Goal: Task Accomplishment & Management: Complete application form

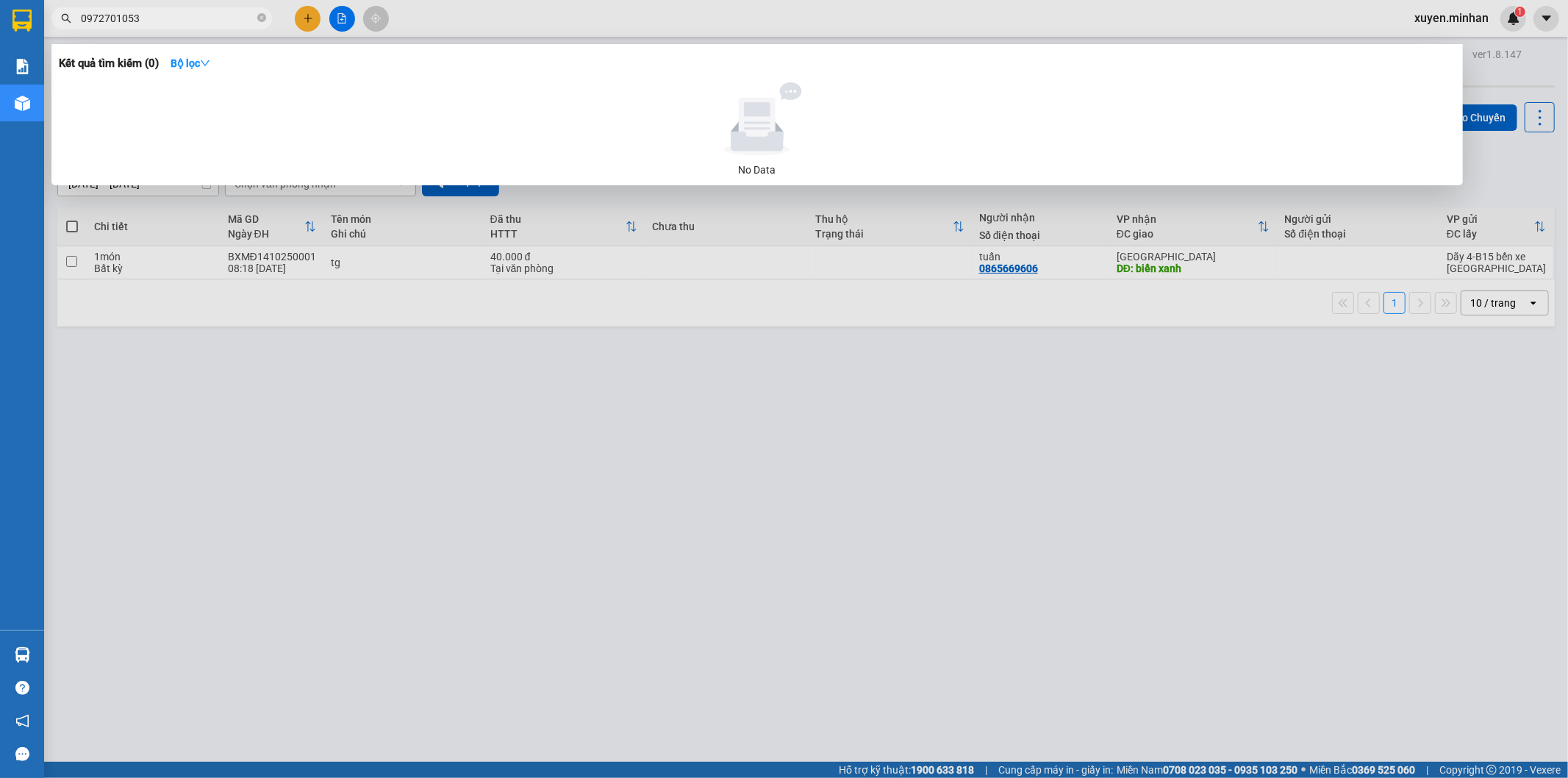
click at [359, 514] on div at bounding box center [784, 389] width 1568 height 778
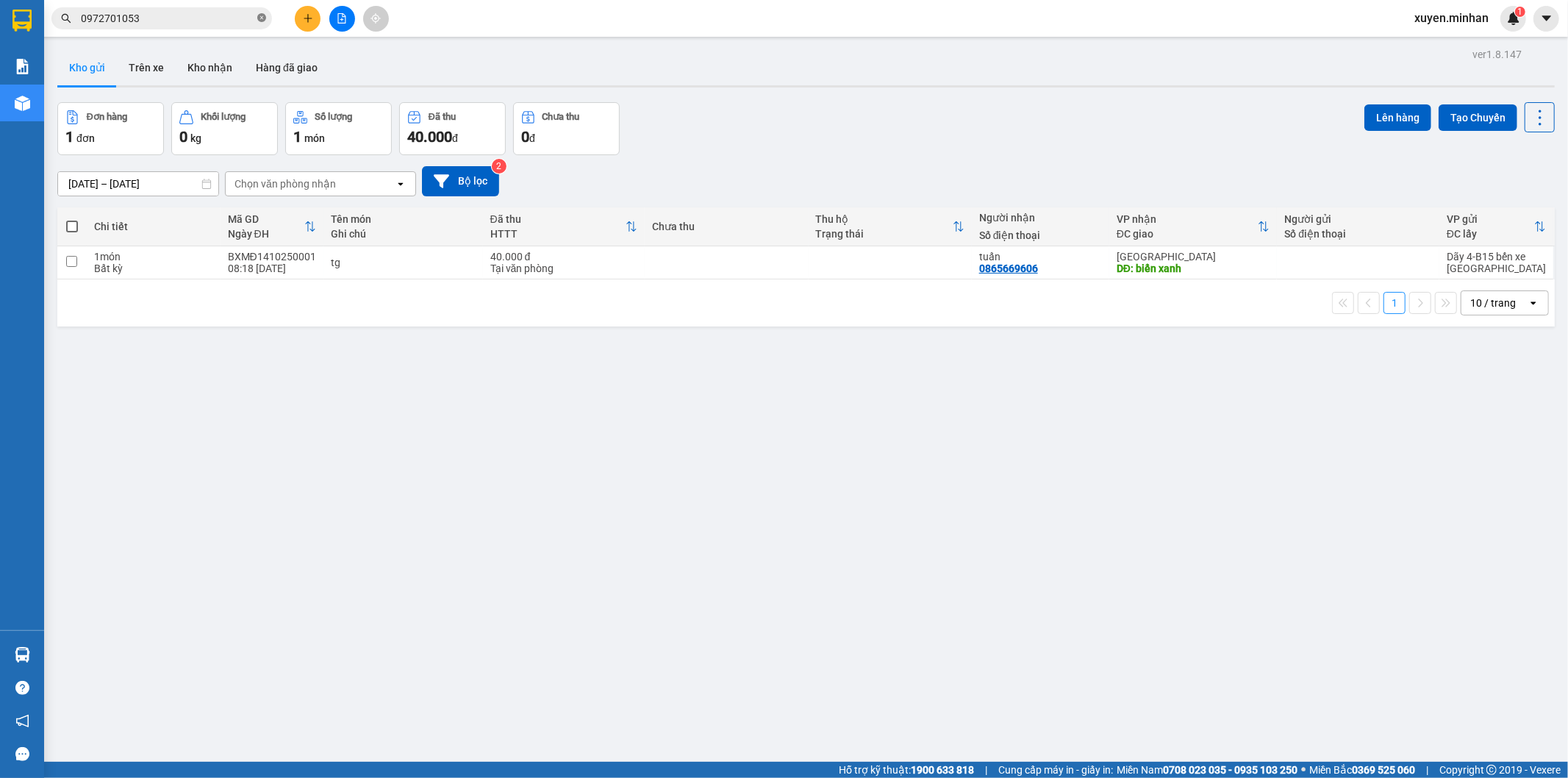
click at [260, 20] on icon "close-circle" at bounding box center [262, 18] width 9 height 9
click at [420, 466] on div "ver 1.8.147 Kho gửi Trên xe Kho nhận Hàng đã giao Đơn hàng 1 đơn Khối lượng 0 k…" at bounding box center [806, 433] width 1509 height 778
click at [305, 23] on icon "plus" at bounding box center [307, 18] width 10 height 10
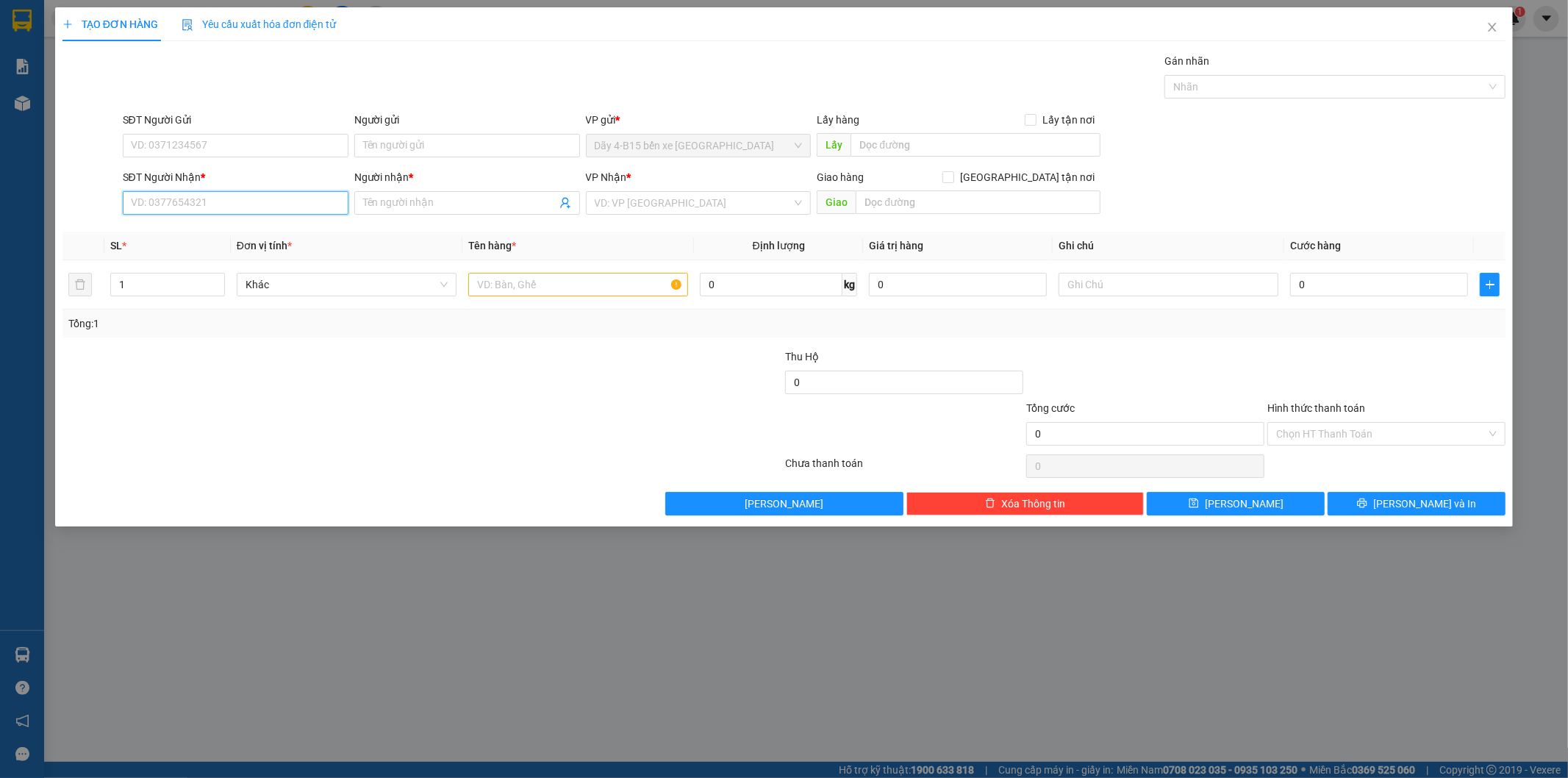
click at [194, 199] on input "SĐT Người Nhận *" at bounding box center [235, 203] width 225 height 24
type input "0967448928"
click at [445, 202] on input "Người nhận *" at bounding box center [459, 203] width 193 height 16
type input "thắng"
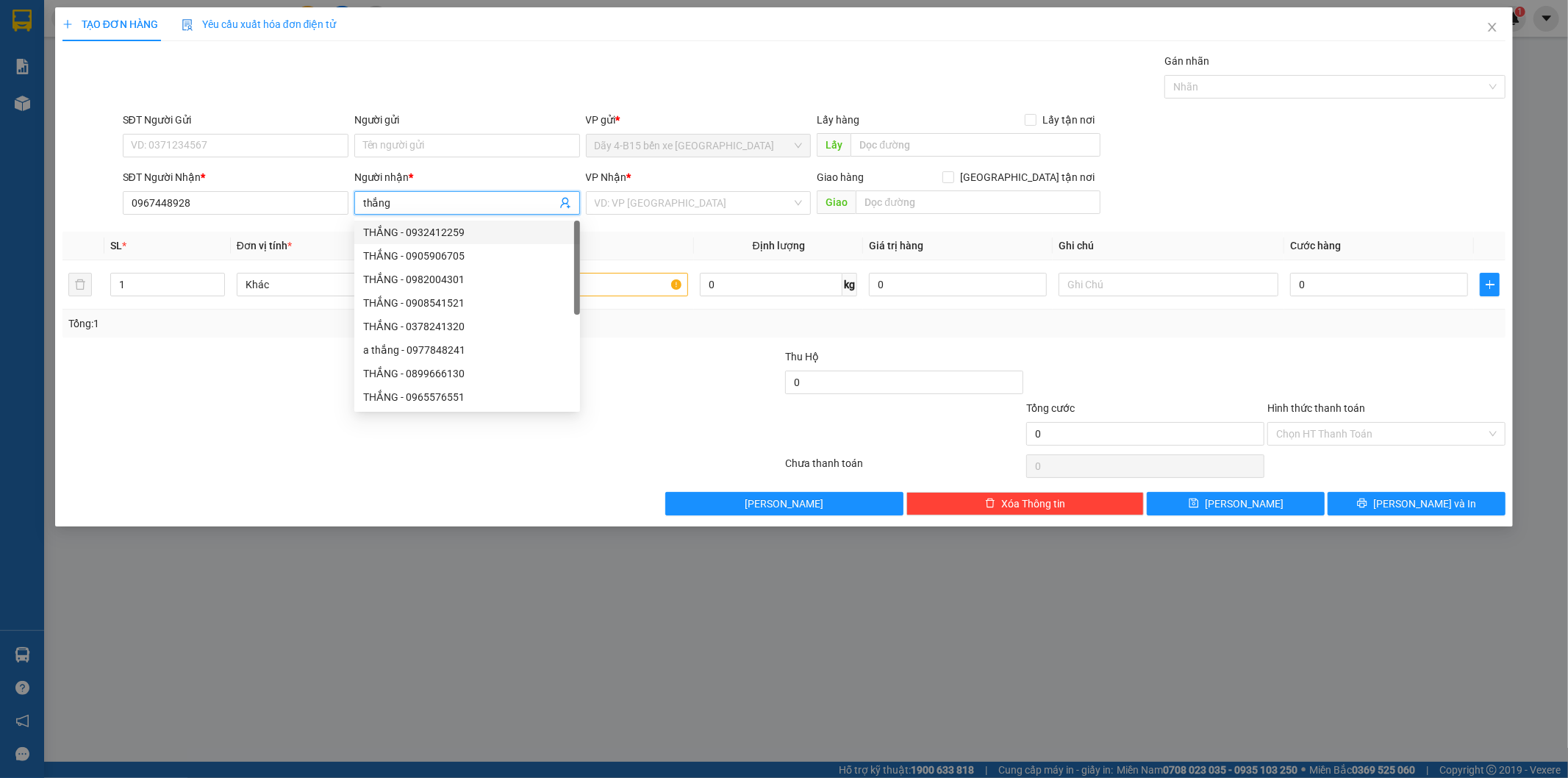
click at [537, 226] on div "THẮNG - 0932412259" at bounding box center [467, 232] width 208 height 16
type input "0932412259"
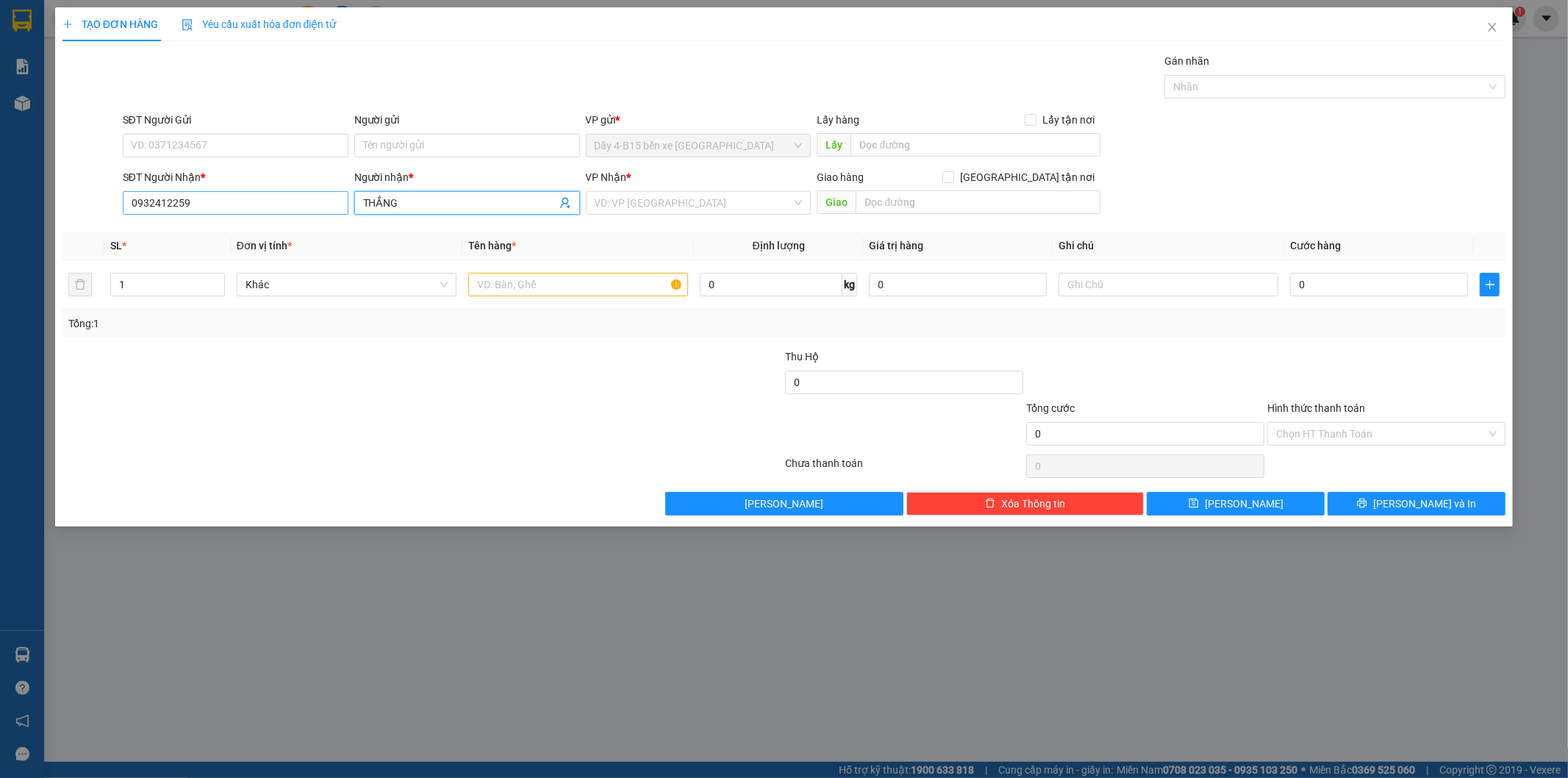
type input "THẮNG"
click at [189, 202] on input "0932412259" at bounding box center [235, 203] width 225 height 24
click at [561, 280] on input "text" at bounding box center [578, 284] width 220 height 24
click at [234, 193] on input "0932412259" at bounding box center [235, 203] width 225 height 24
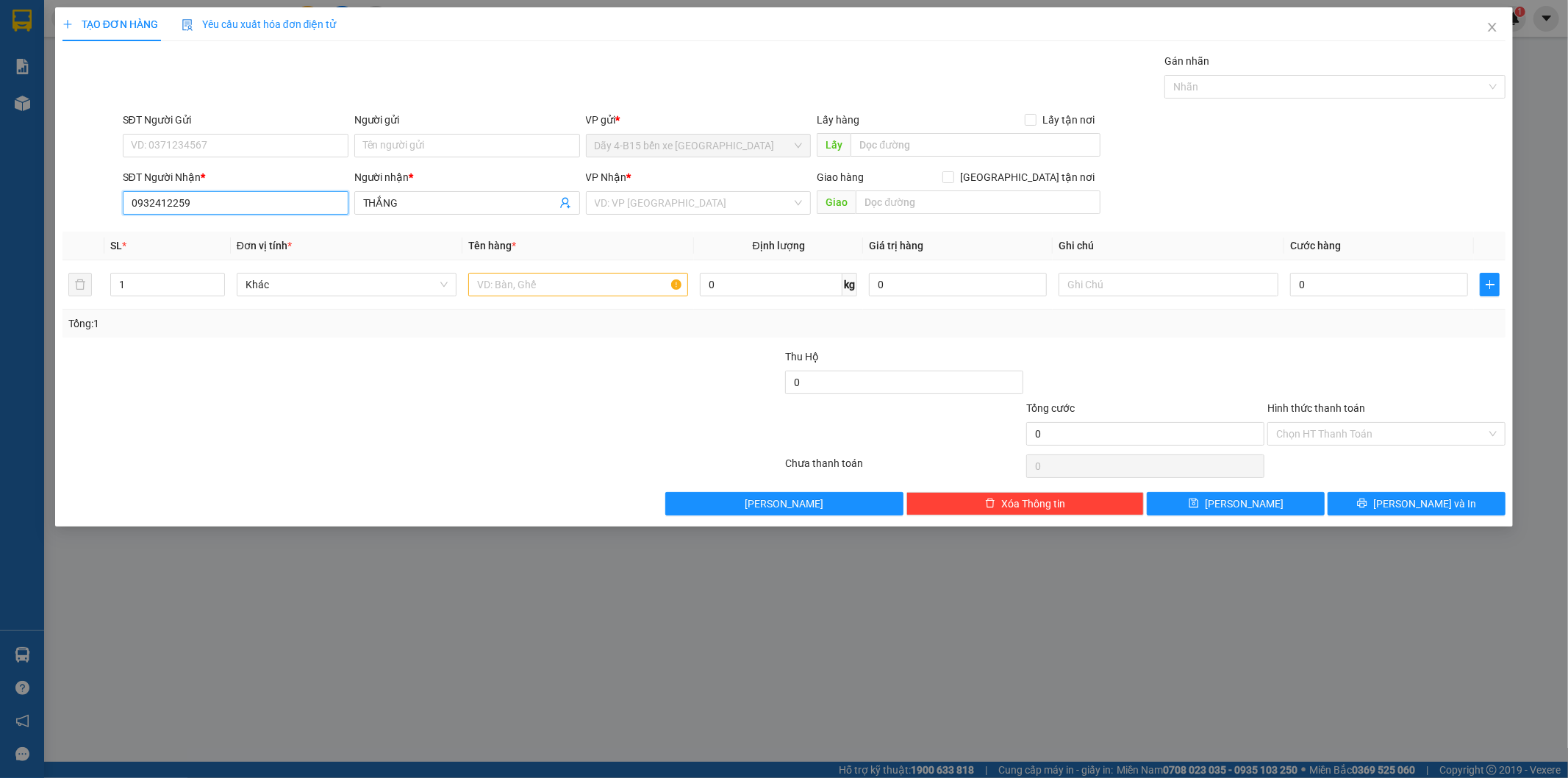
click at [234, 193] on input "0932412259" at bounding box center [235, 203] width 225 height 24
type input "0967448928"
click at [700, 222] on div "Transit Pickup Surcharge Ids Transit Deliver Surcharge Ids Transit Deliver Surc…" at bounding box center [784, 284] width 1444 height 462
click at [761, 203] on input "search" at bounding box center [693, 203] width 198 height 22
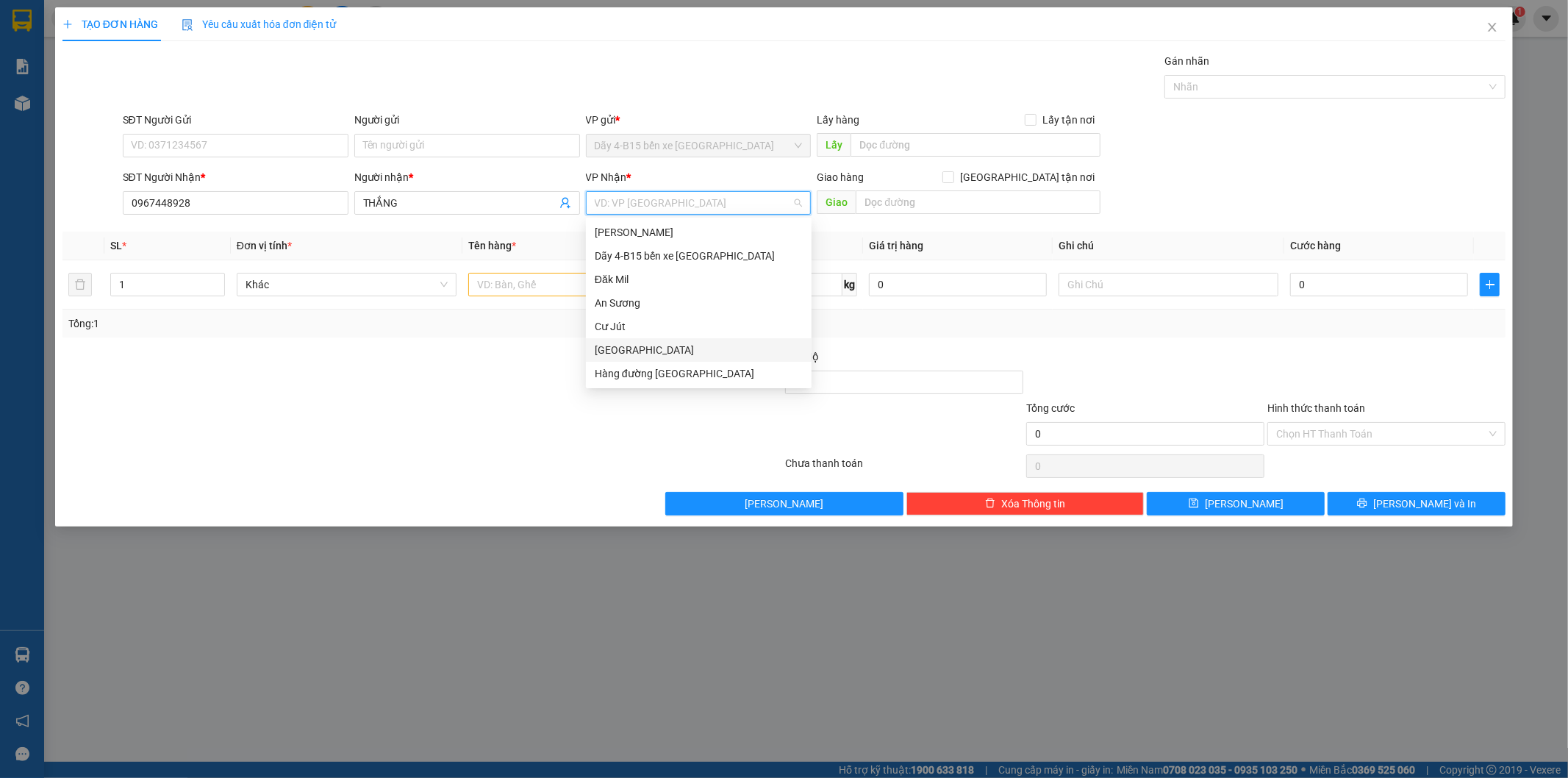
click at [685, 355] on div "[GEOGRAPHIC_DATA]" at bounding box center [699, 349] width 208 height 16
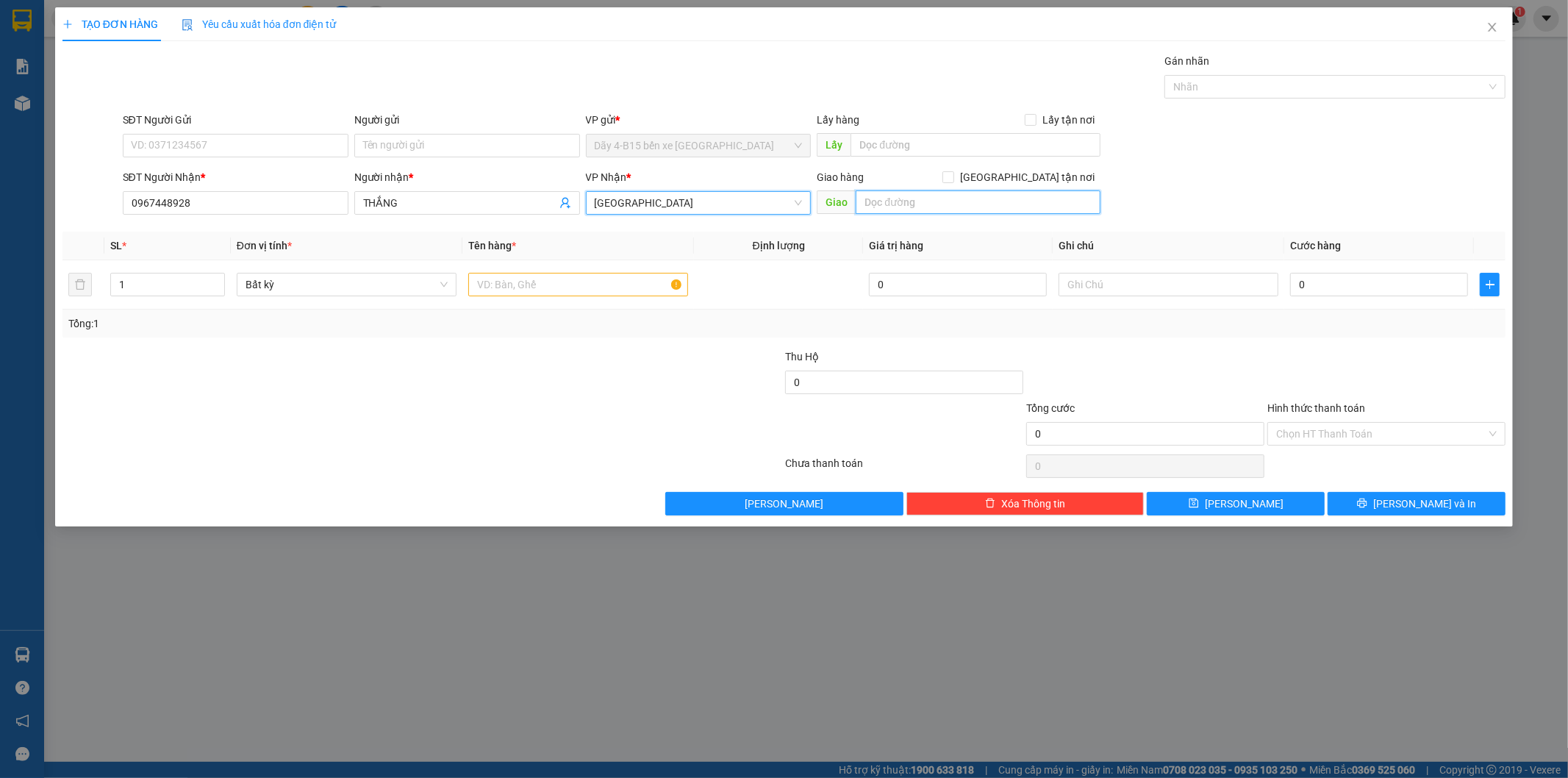
click at [885, 205] on input "text" at bounding box center [978, 202] width 244 height 24
type input "nt đức hạnh thuận an"
drag, startPoint x: 574, startPoint y: 370, endPoint x: 569, endPoint y: 334, distance: 36.3
click at [574, 371] on div at bounding box center [664, 374] width 241 height 51
click at [576, 287] on input "text" at bounding box center [578, 284] width 220 height 24
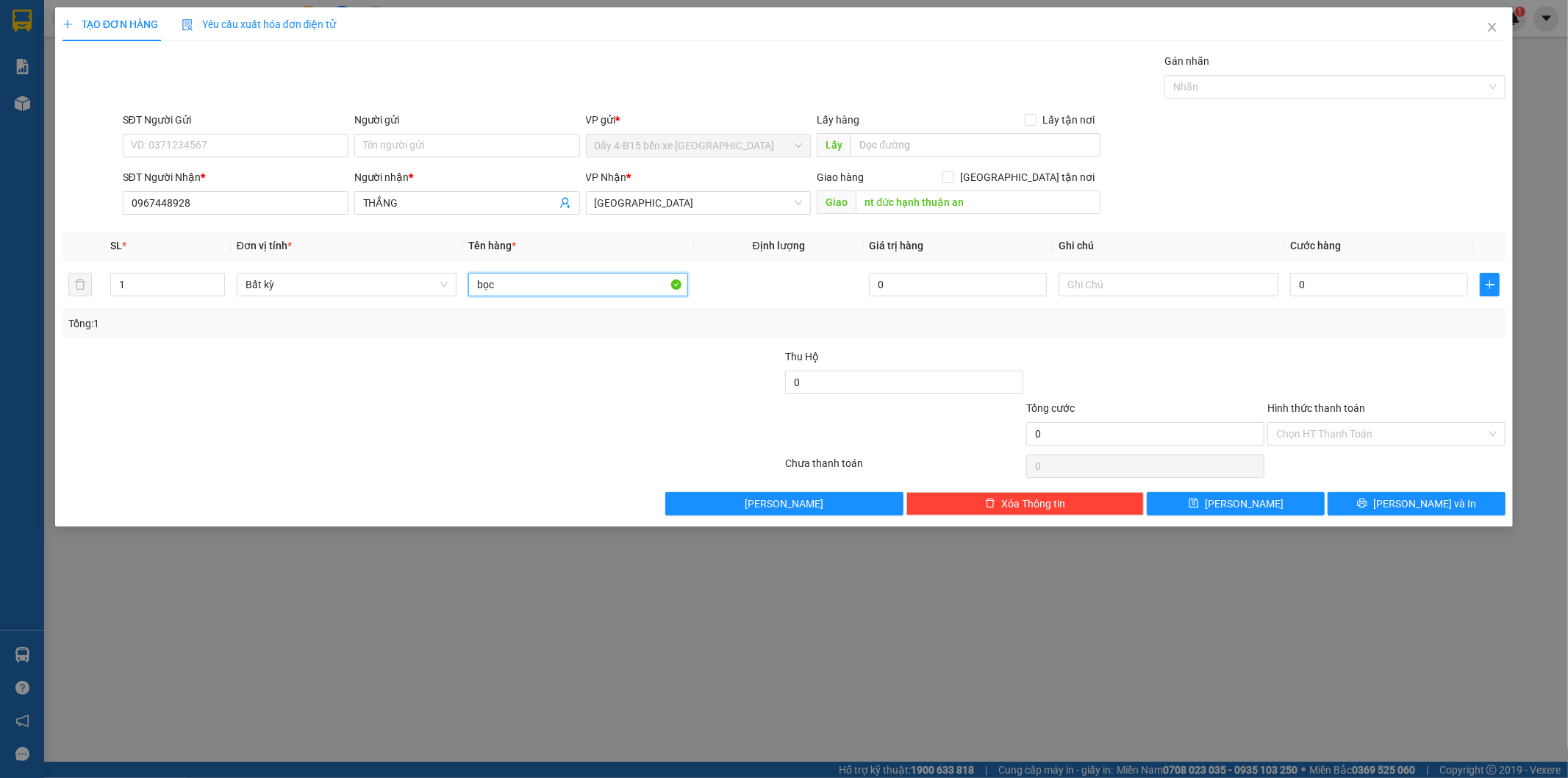
type input "bọc"
click at [604, 385] on div at bounding box center [664, 374] width 241 height 51
click at [1324, 280] on input "0" at bounding box center [1379, 284] width 178 height 24
type input "3"
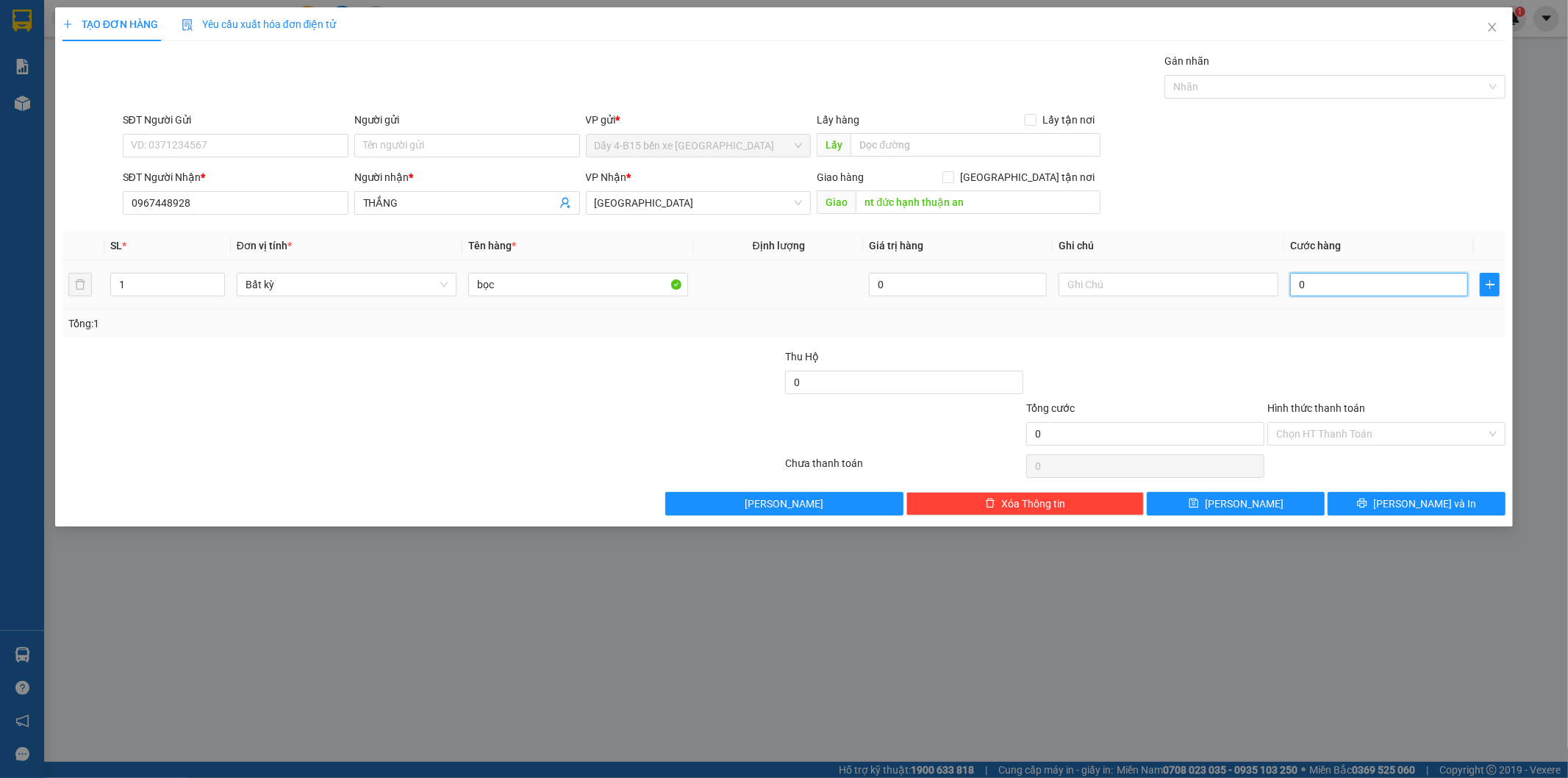
type input "3"
type input "30"
type input "30.000"
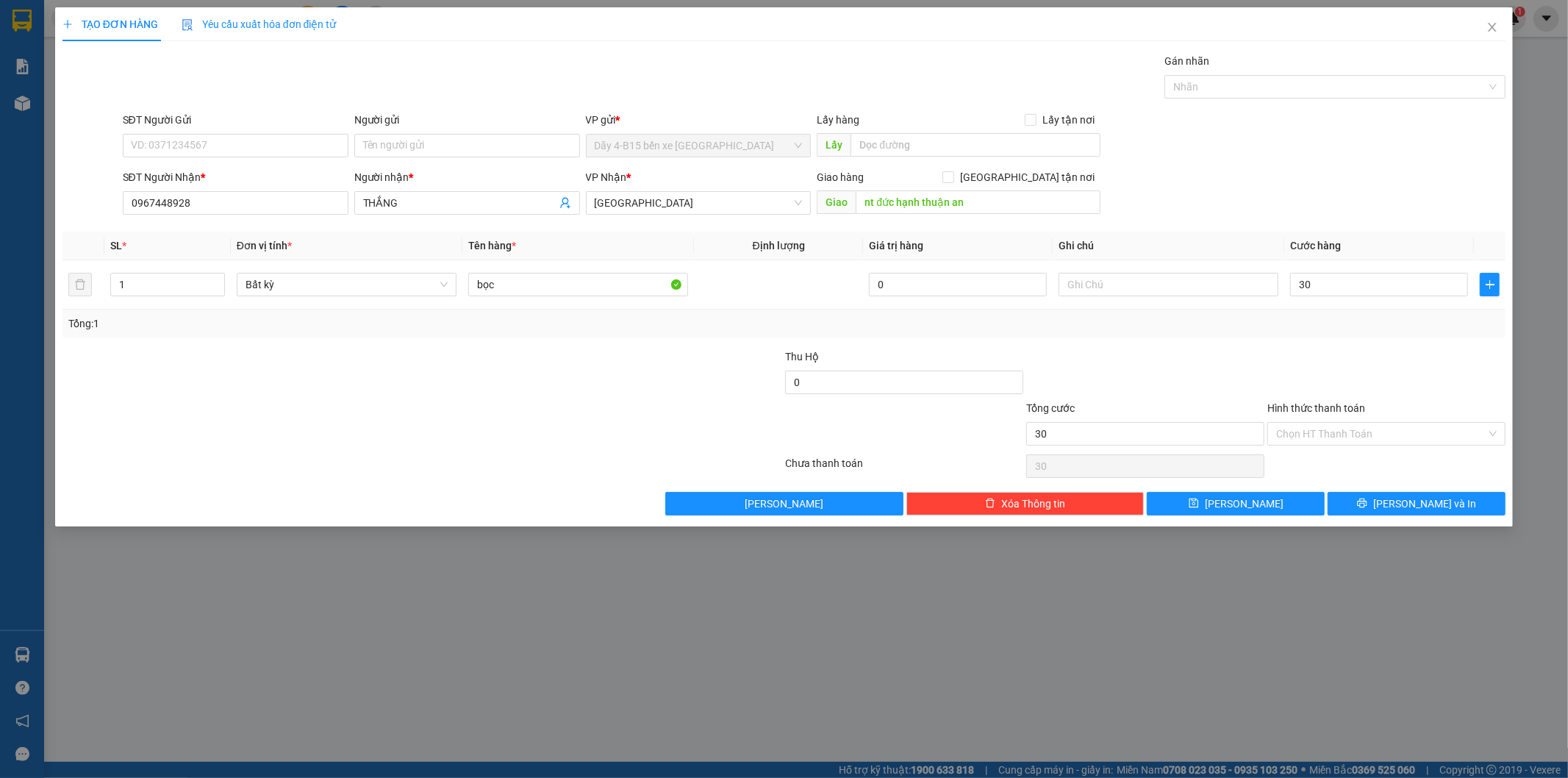
type input "30.000"
click at [1356, 388] on div at bounding box center [1386, 374] width 241 height 51
click at [1405, 436] on input "Hình thức thanh toán" at bounding box center [1381, 433] width 210 height 22
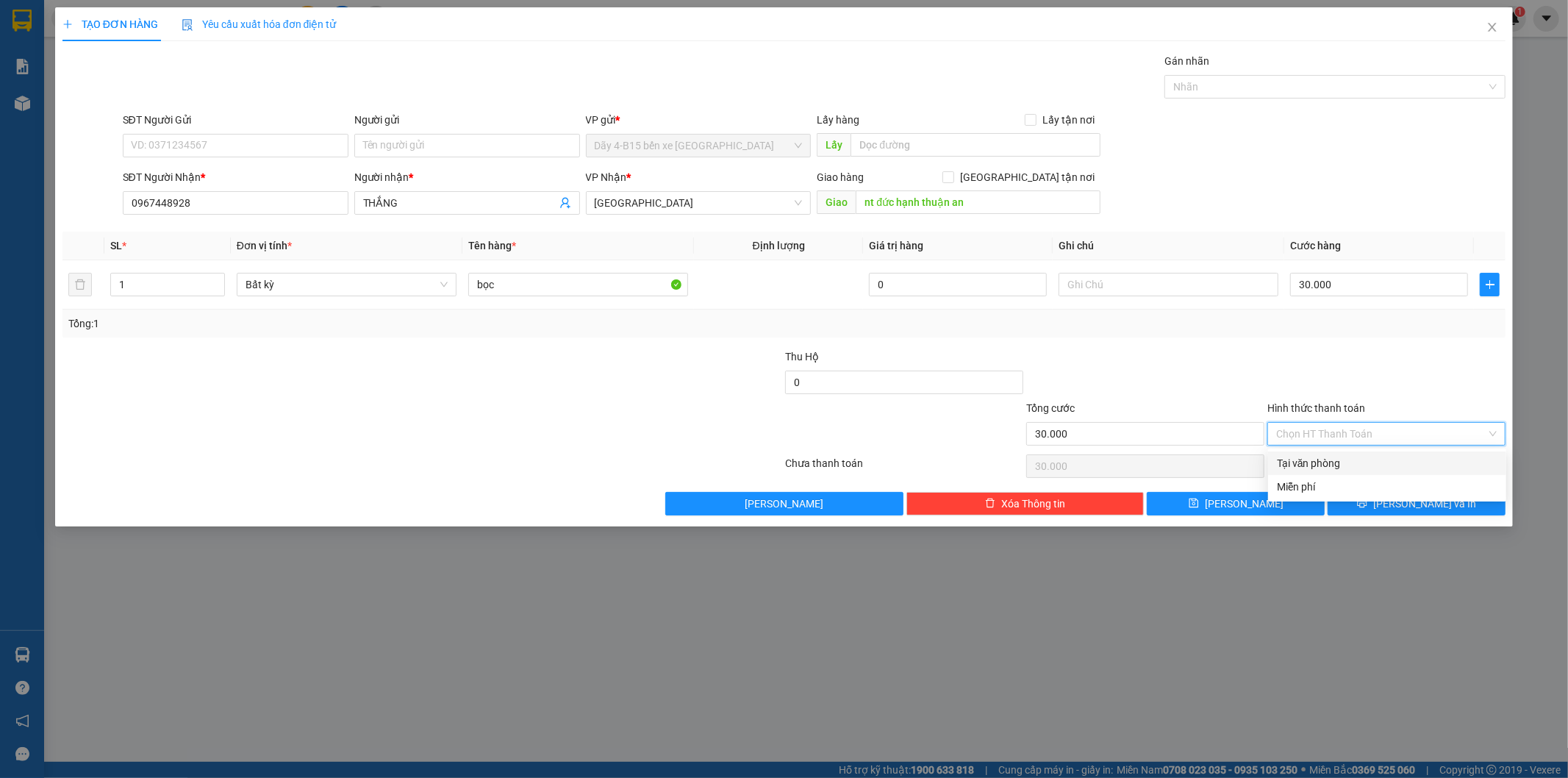
click at [1382, 459] on div "Tại văn phòng" at bounding box center [1387, 463] width 221 height 16
type input "0"
click at [1401, 501] on button "[PERSON_NAME] và In" at bounding box center [1416, 504] width 178 height 24
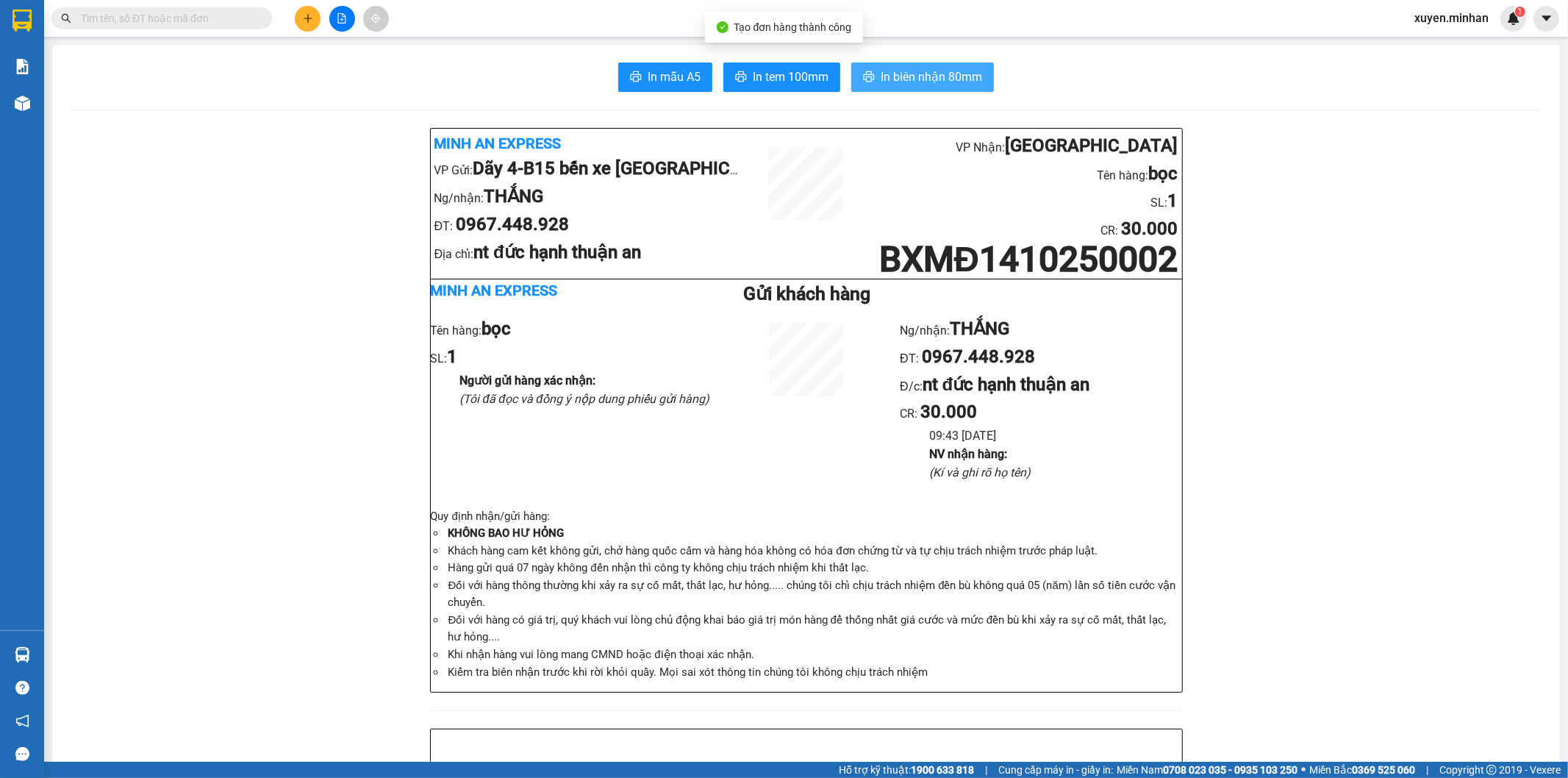
click at [960, 79] on span "In biên nhận 80mm" at bounding box center [931, 77] width 102 height 18
click at [775, 79] on span "In tem 100mm" at bounding box center [790, 77] width 76 height 18
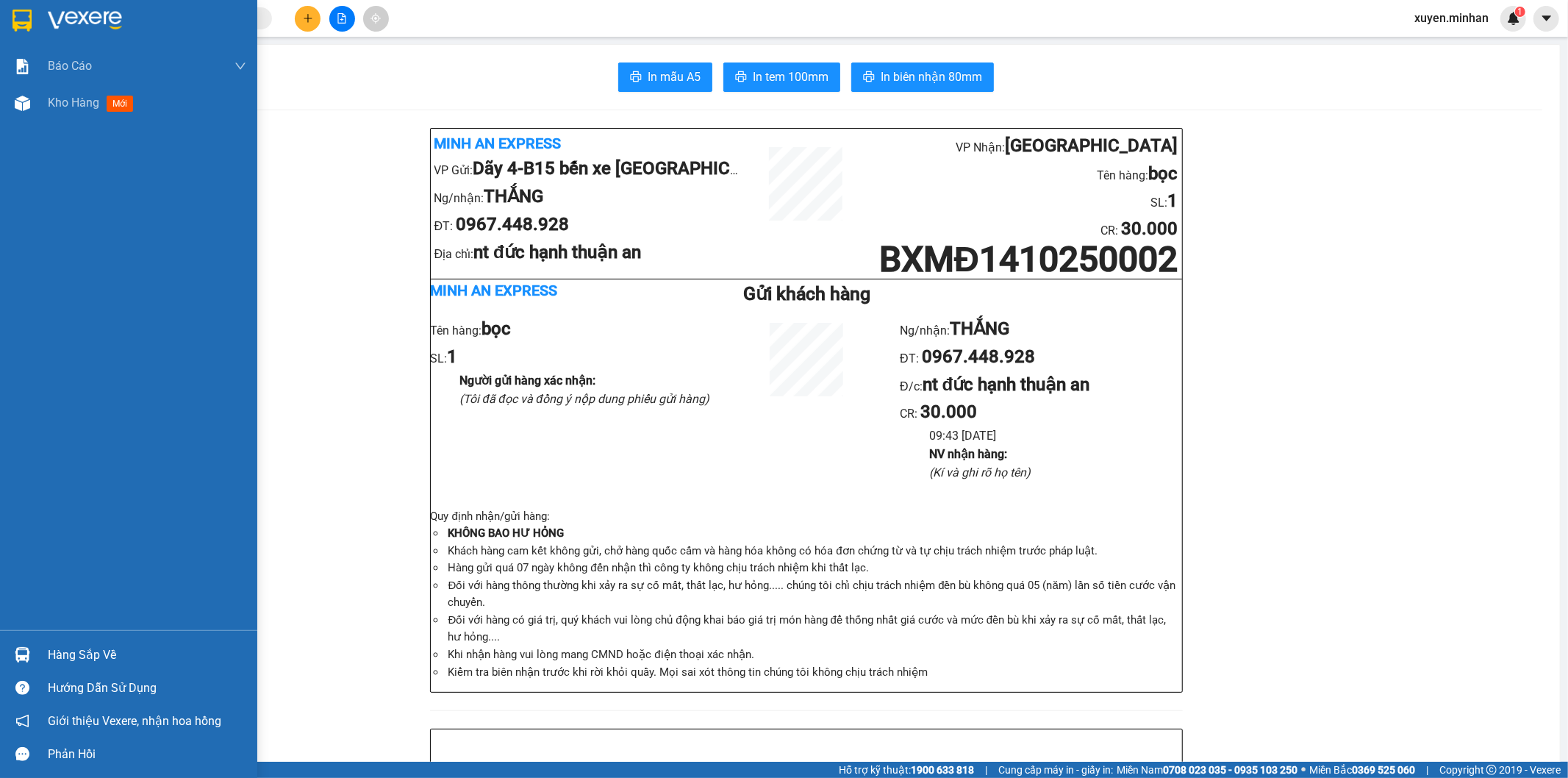
click at [15, 11] on img at bounding box center [21, 21] width 19 height 22
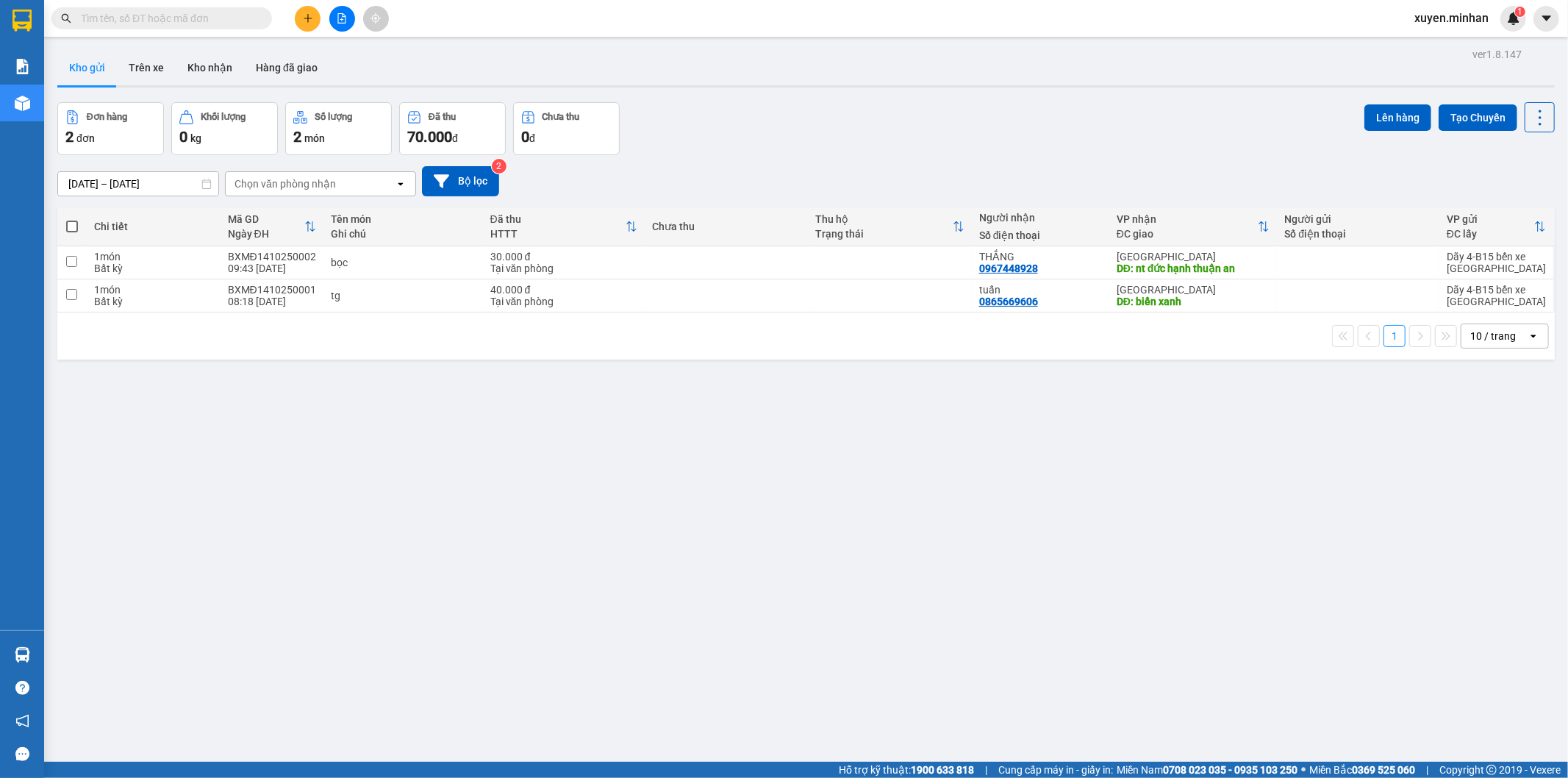
click at [529, 431] on div "ver 1.8.147 Kho gửi Trên xe Kho nhận Hàng đã giao Đơn hàng 2 đơn Khối lượng 0 k…" at bounding box center [806, 433] width 1509 height 778
click at [339, 17] on icon "file-add" at bounding box center [341, 18] width 10 height 10
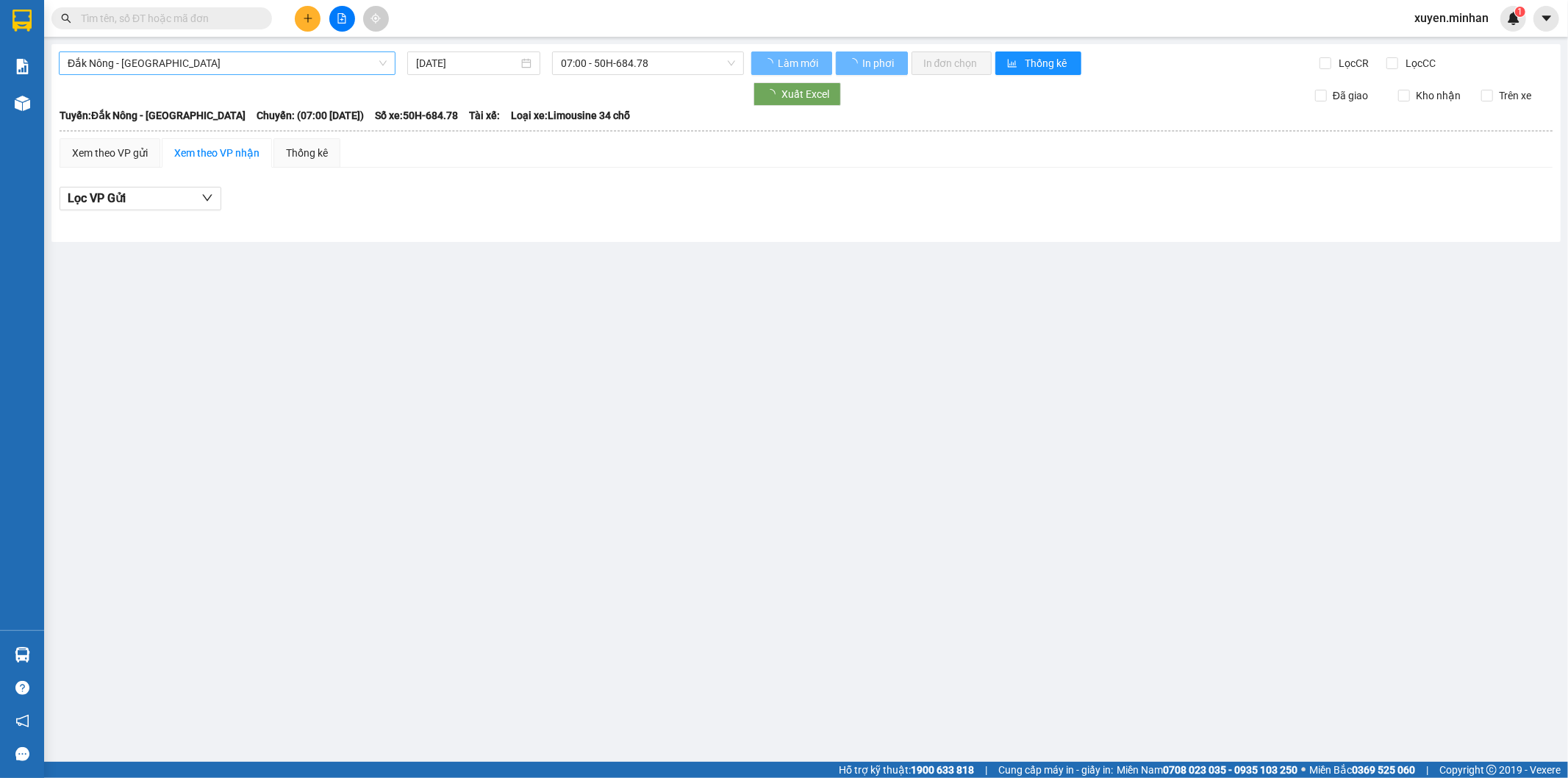
click at [232, 60] on span "Đắk Nông - [GEOGRAPHIC_DATA]" at bounding box center [228, 63] width 319 height 22
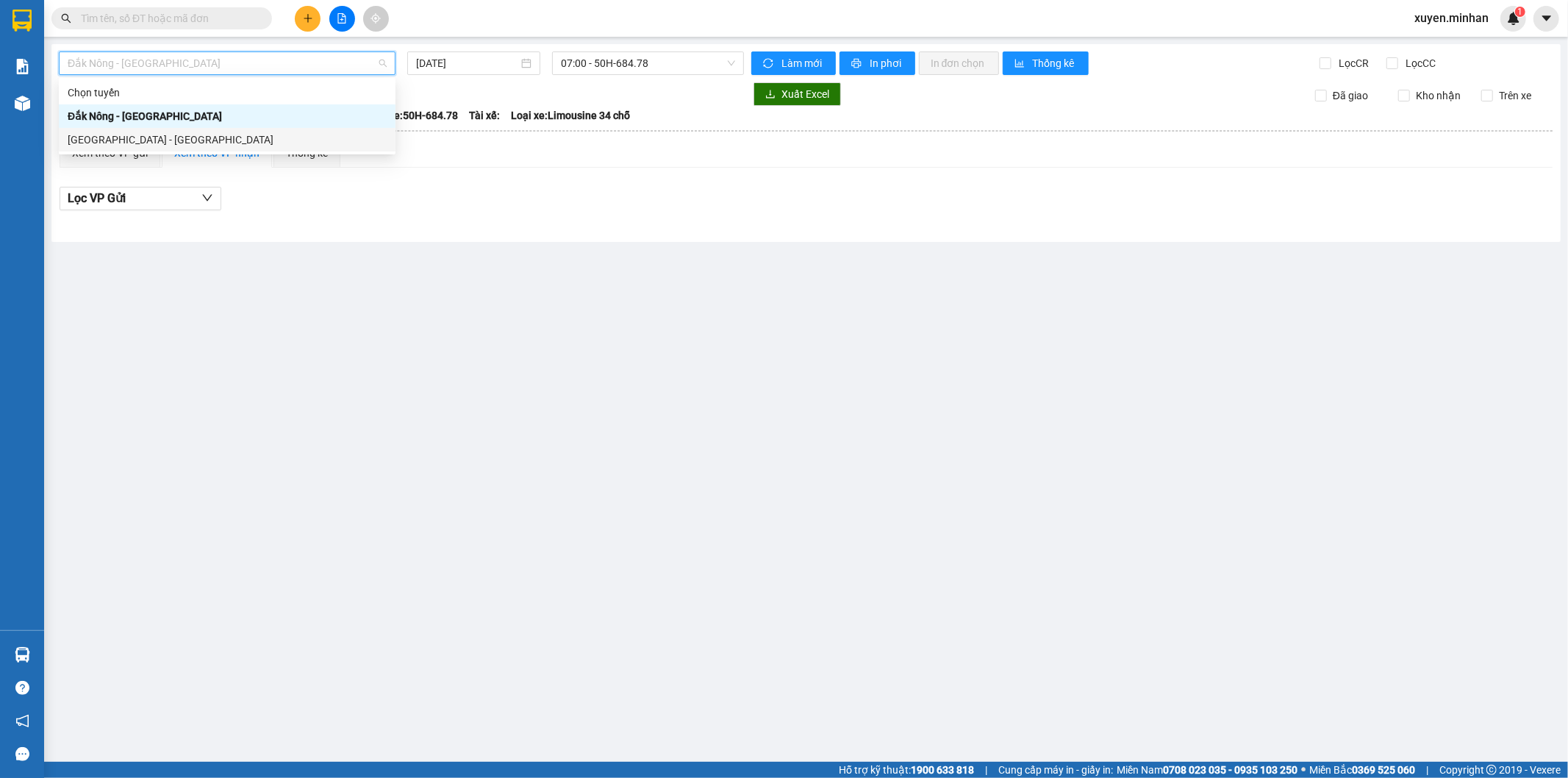
click at [158, 134] on div "[GEOGRAPHIC_DATA] - [GEOGRAPHIC_DATA]" at bounding box center [228, 139] width 319 height 16
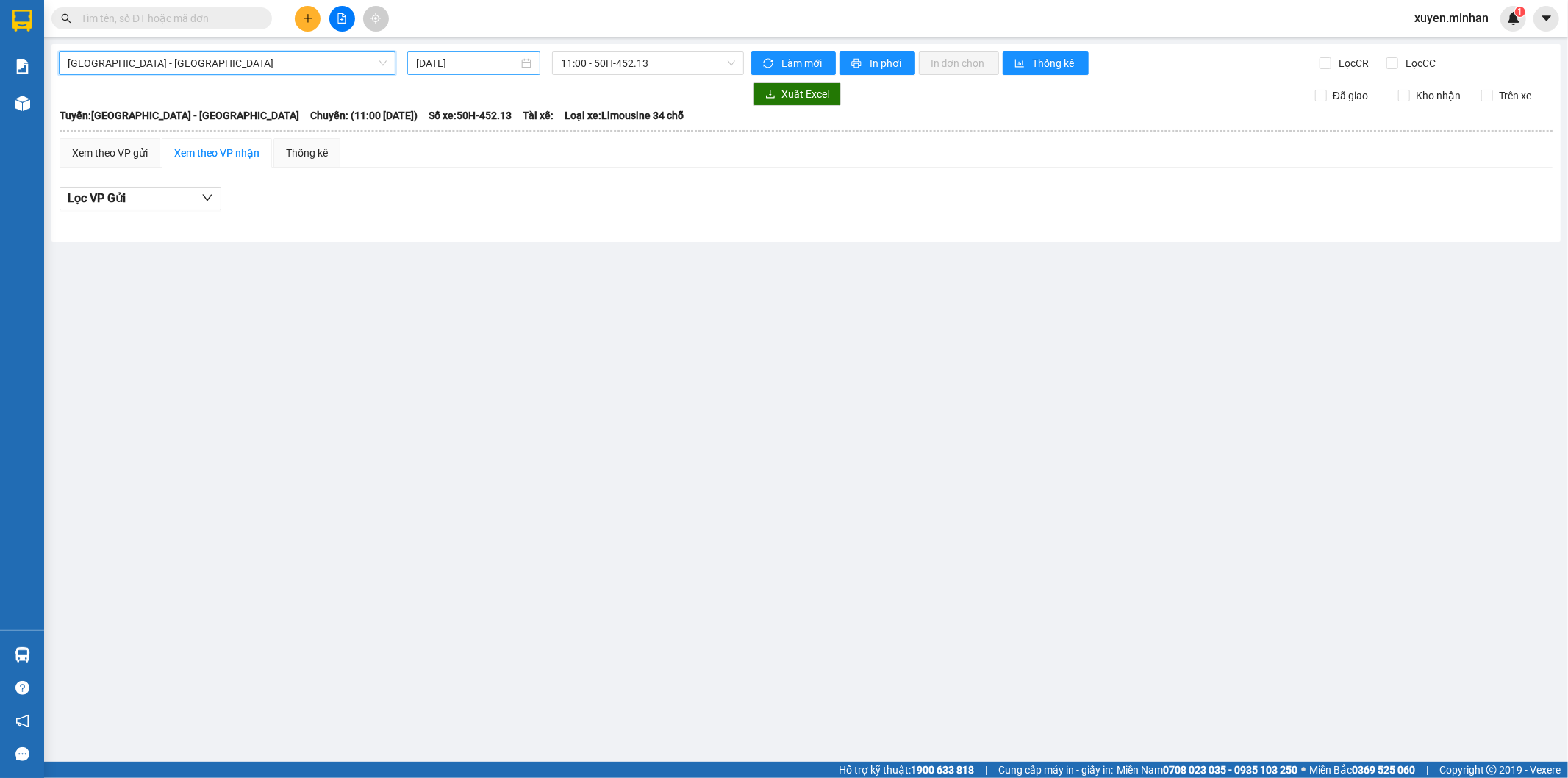
click at [491, 60] on input "[DATE]" at bounding box center [467, 63] width 102 height 16
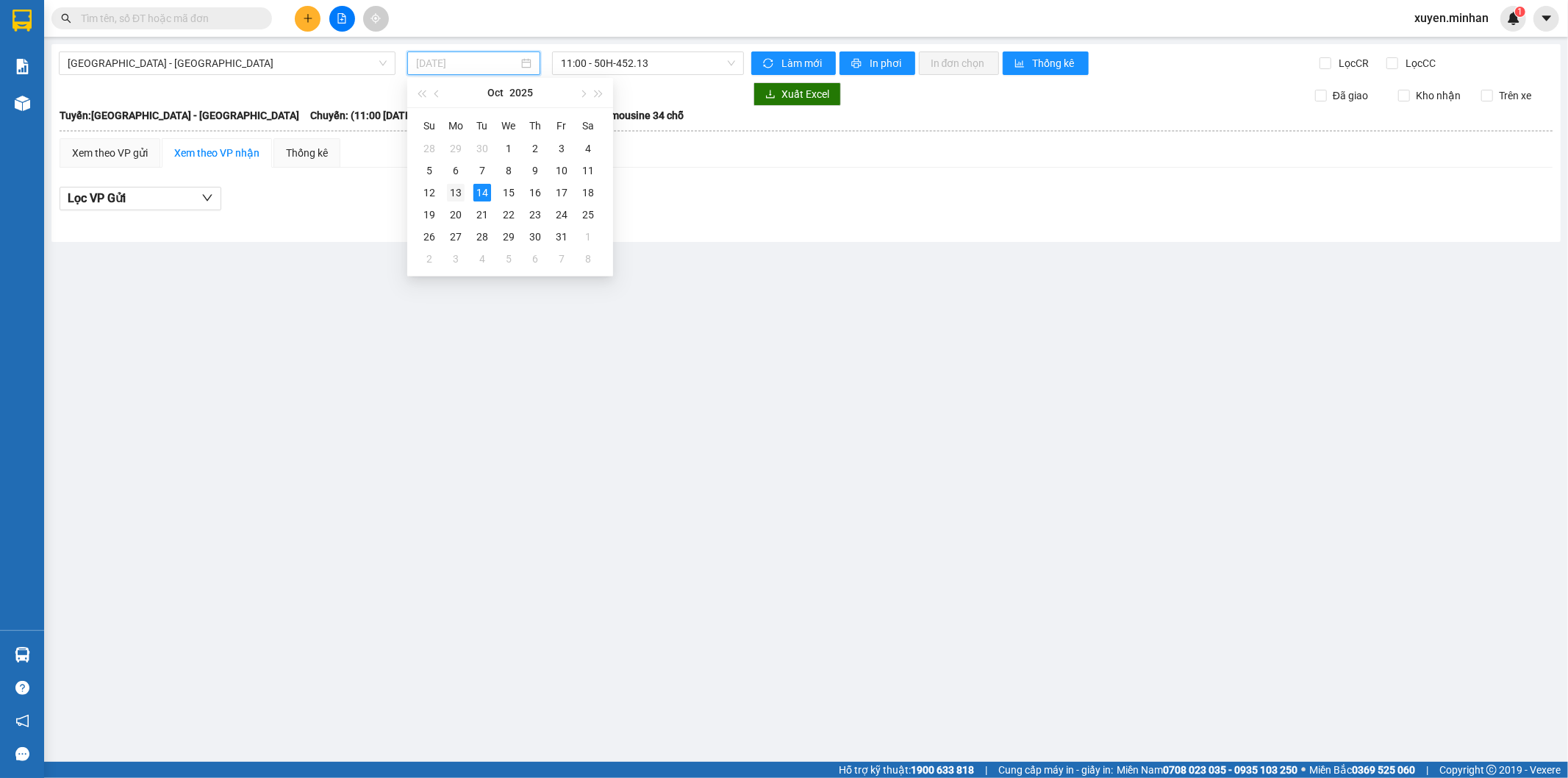
click at [454, 191] on div "13" at bounding box center [455, 193] width 18 height 18
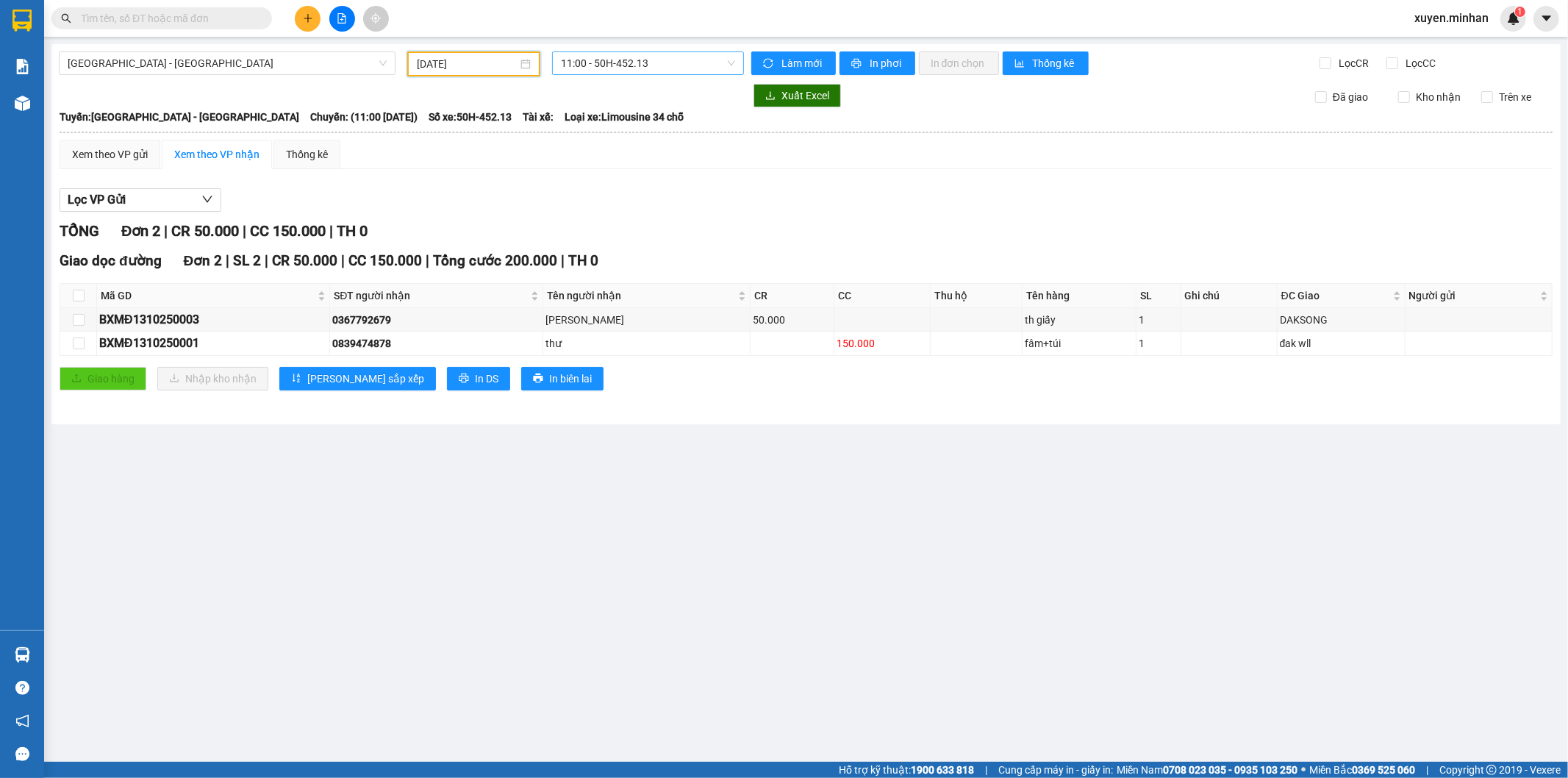
click at [640, 61] on span "11:00 - 50H-452.13" at bounding box center [647, 63] width 173 height 22
click at [644, 135] on div "14:00 - 50H-605.02" at bounding box center [618, 139] width 115 height 16
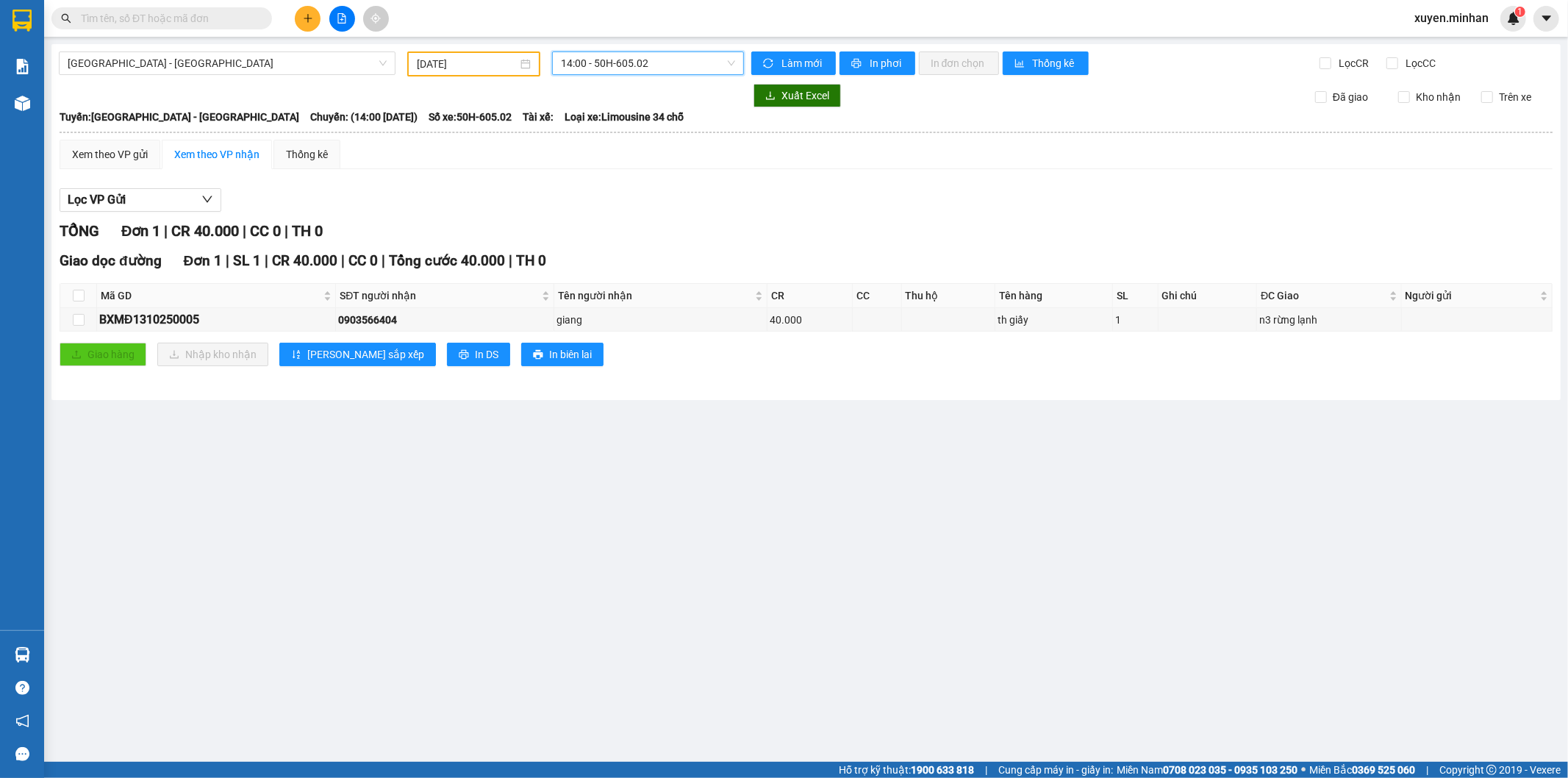
click at [629, 68] on span "14:00 - 50H-605.02" at bounding box center [647, 63] width 173 height 22
click at [639, 108] on div "11:00 - 50H-452.13" at bounding box center [618, 115] width 115 height 16
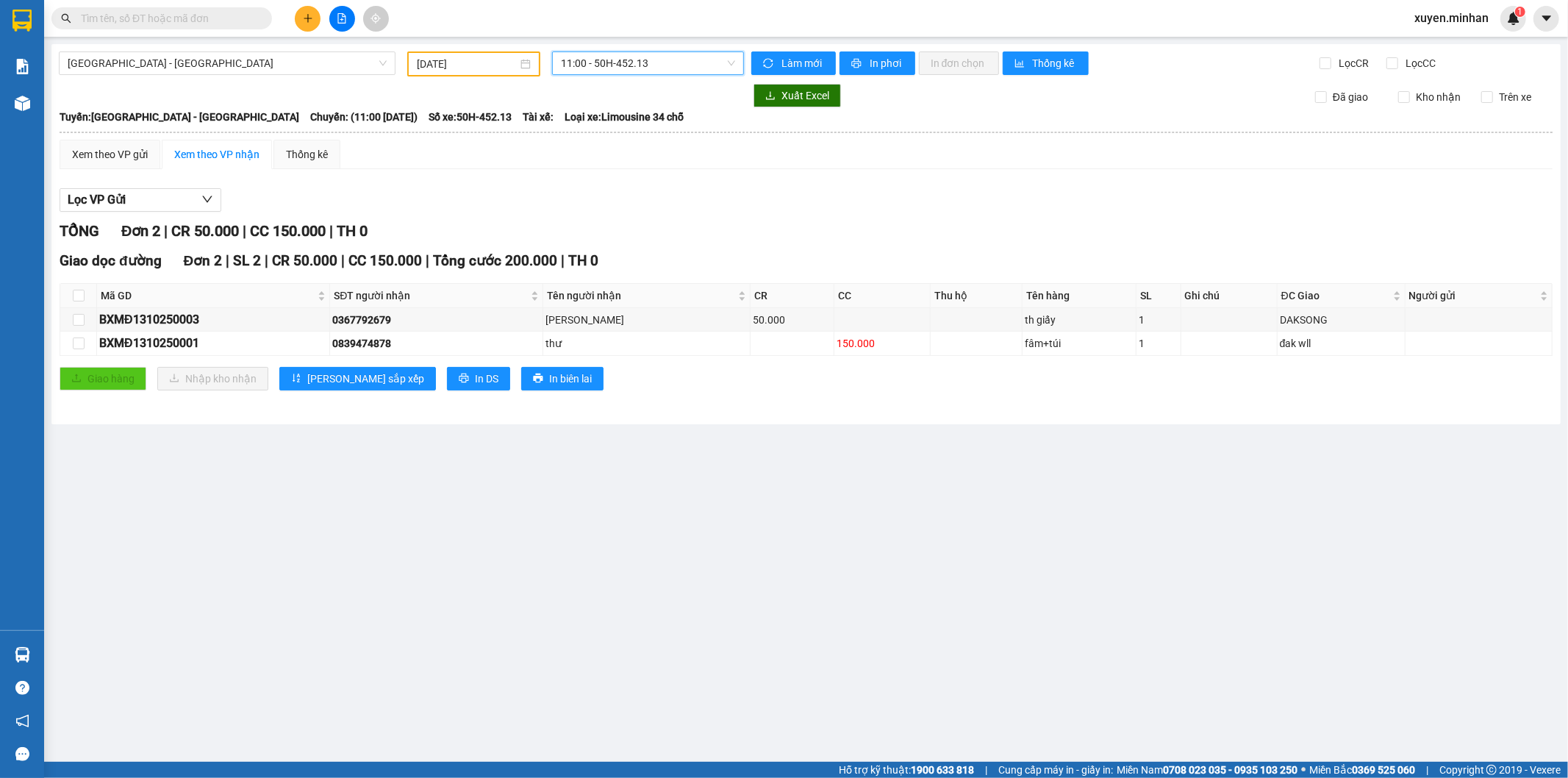
click at [599, 62] on span "11:00 - 50H-452.13" at bounding box center [647, 63] width 173 height 22
click at [620, 166] on div "20:00 - 50H-684.78" at bounding box center [618, 163] width 115 height 16
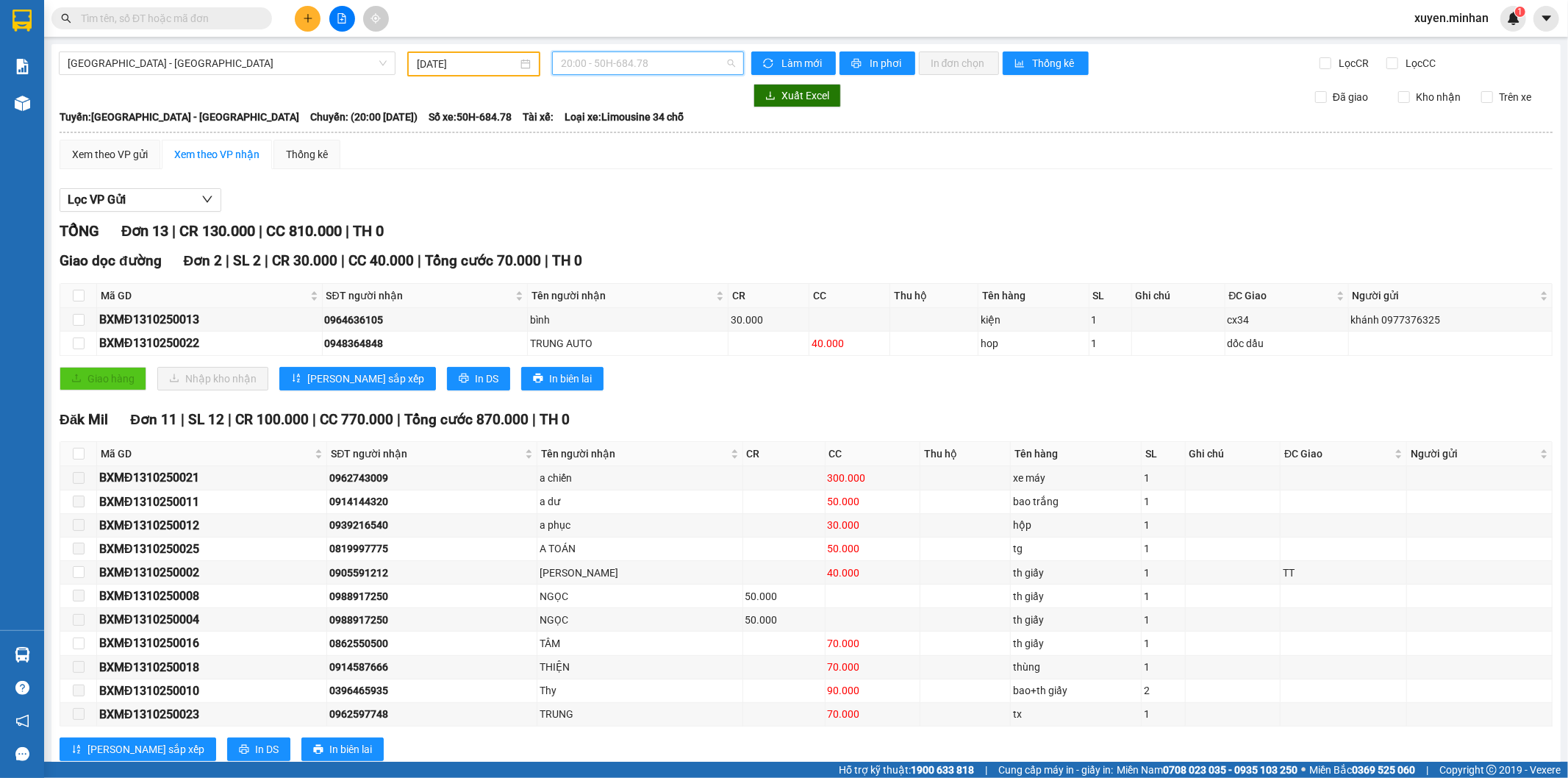
click at [654, 60] on span "20:00 - 50H-684.78" at bounding box center [647, 63] width 173 height 22
click at [649, 186] on div "22:00 - 50H-677.78" at bounding box center [614, 186] width 115 height 16
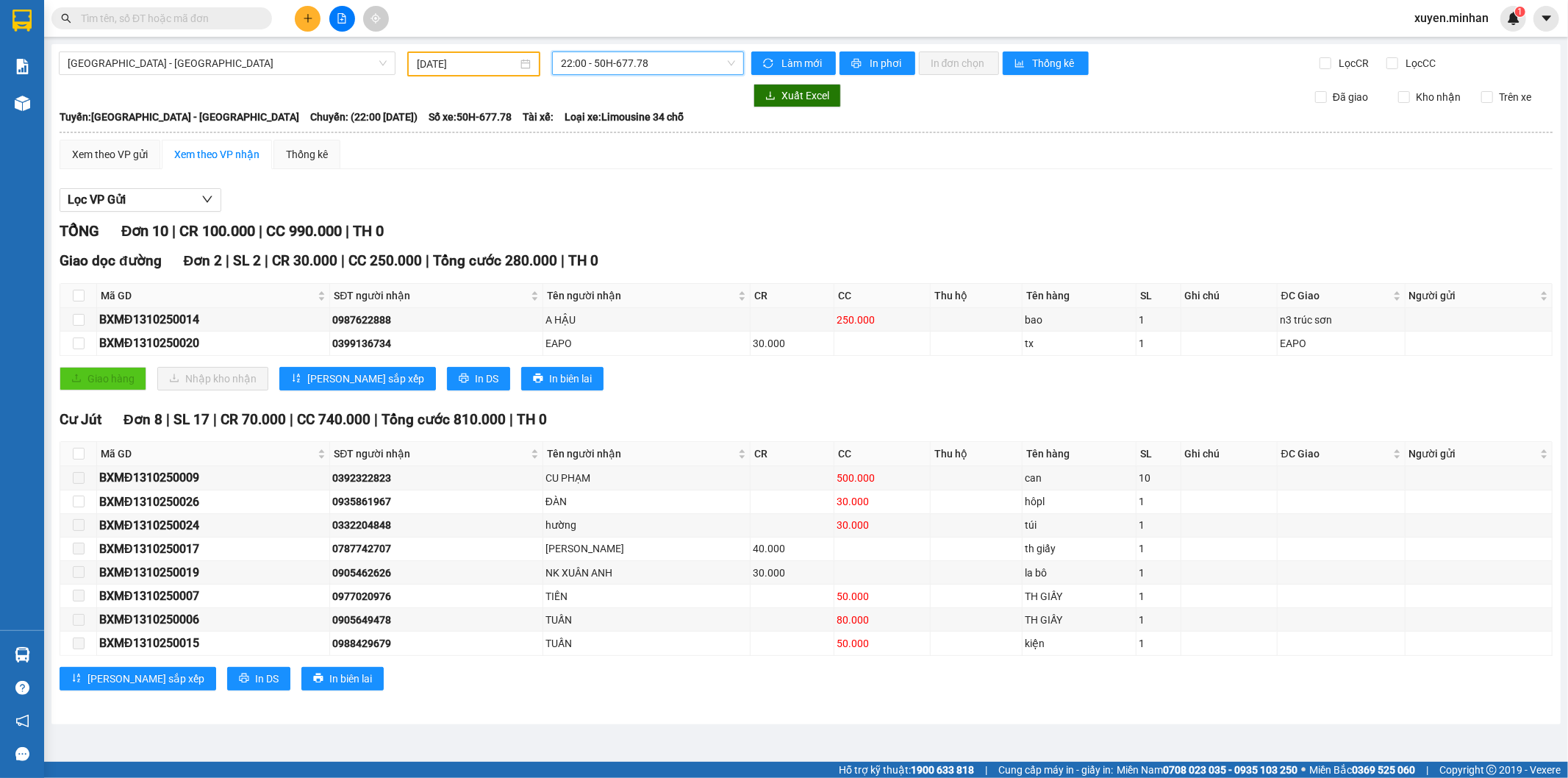
click at [505, 65] on input "13/10/2025" at bounding box center [467, 63] width 101 height 16
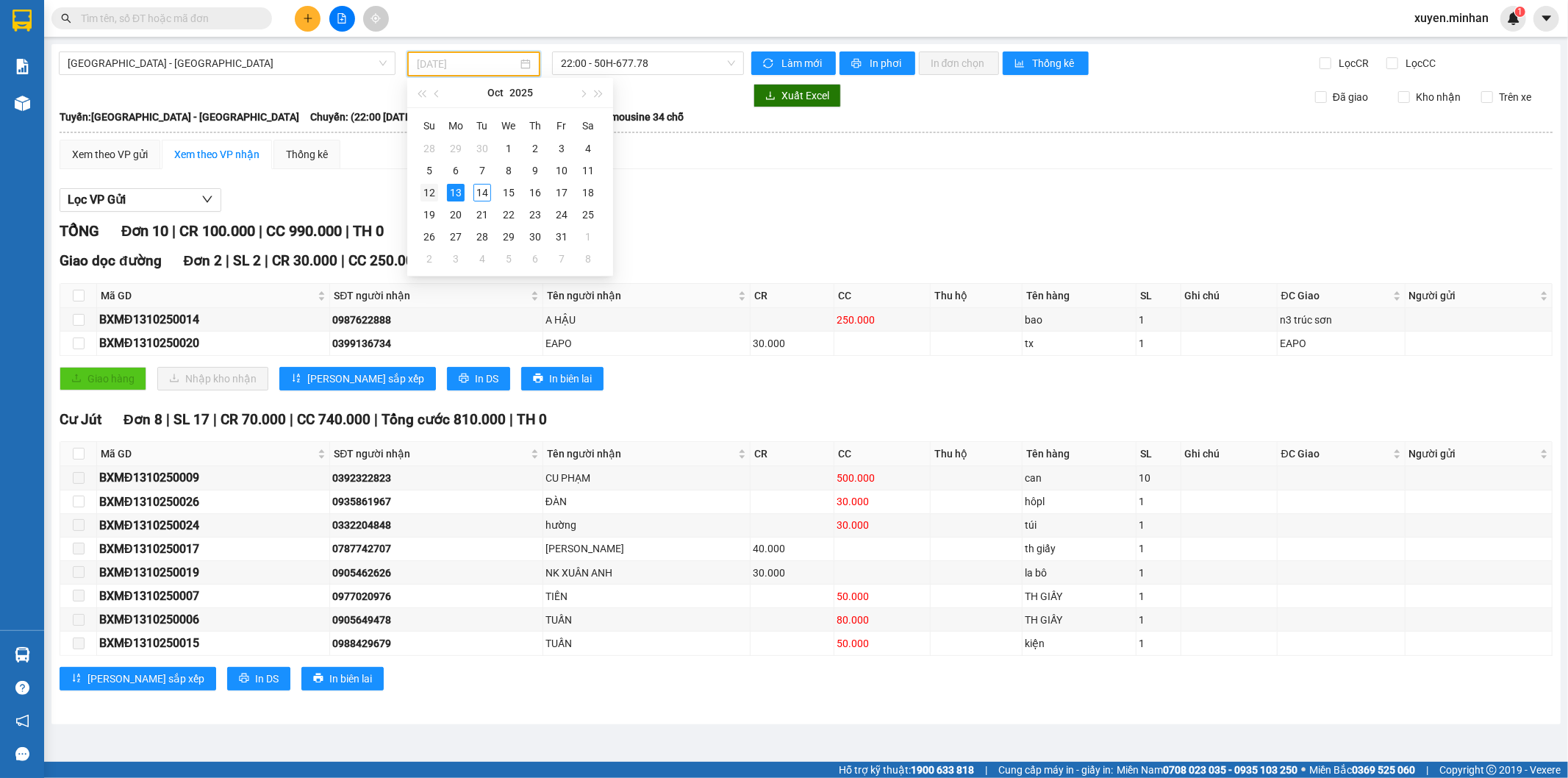
click at [427, 190] on div "12" at bounding box center [428, 193] width 18 height 18
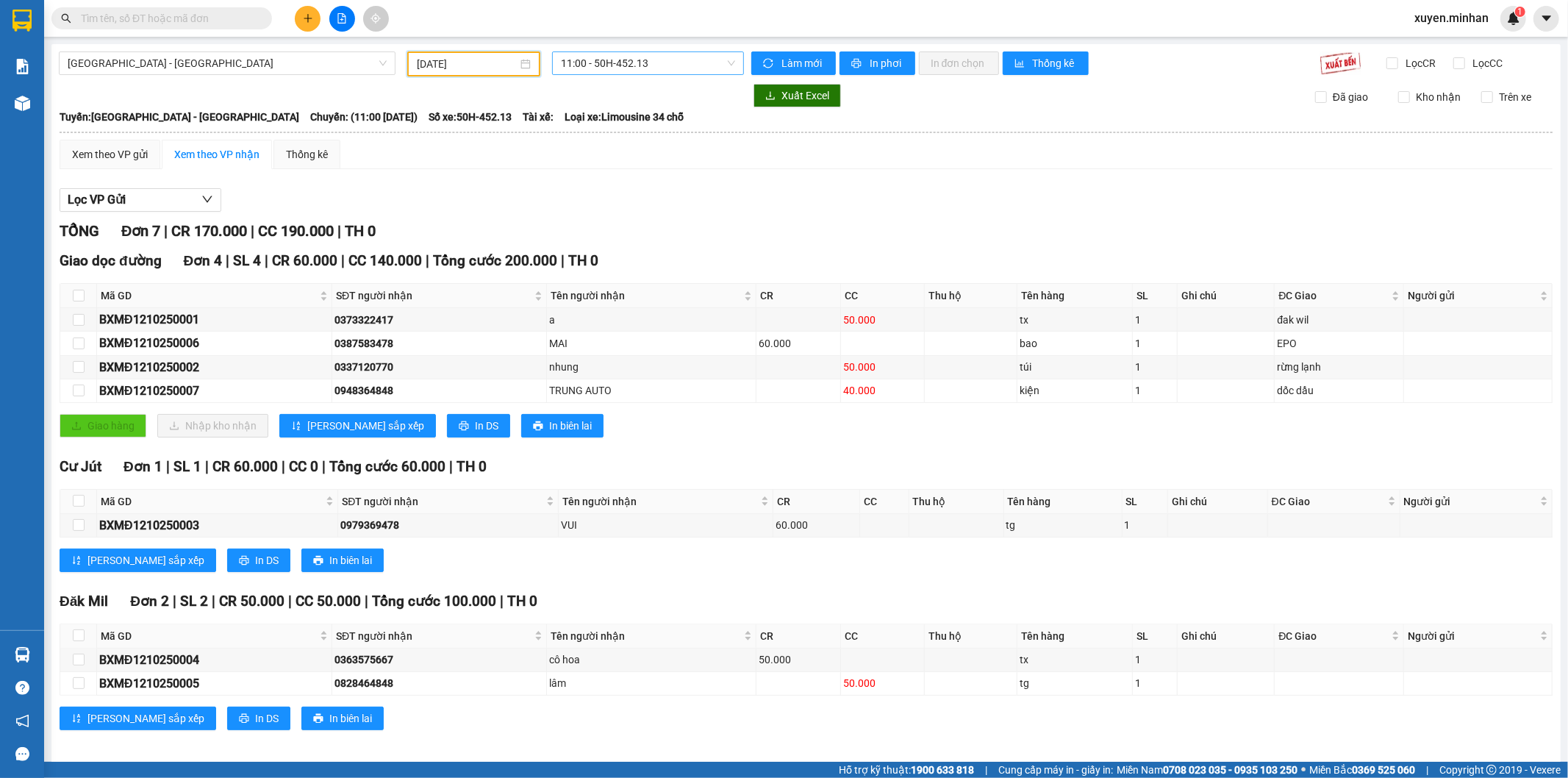
click at [616, 65] on span "11:00 - 50H-452.13" at bounding box center [647, 63] width 173 height 22
click at [643, 132] on div "14:00 - 50H-605.02" at bounding box center [614, 139] width 115 height 16
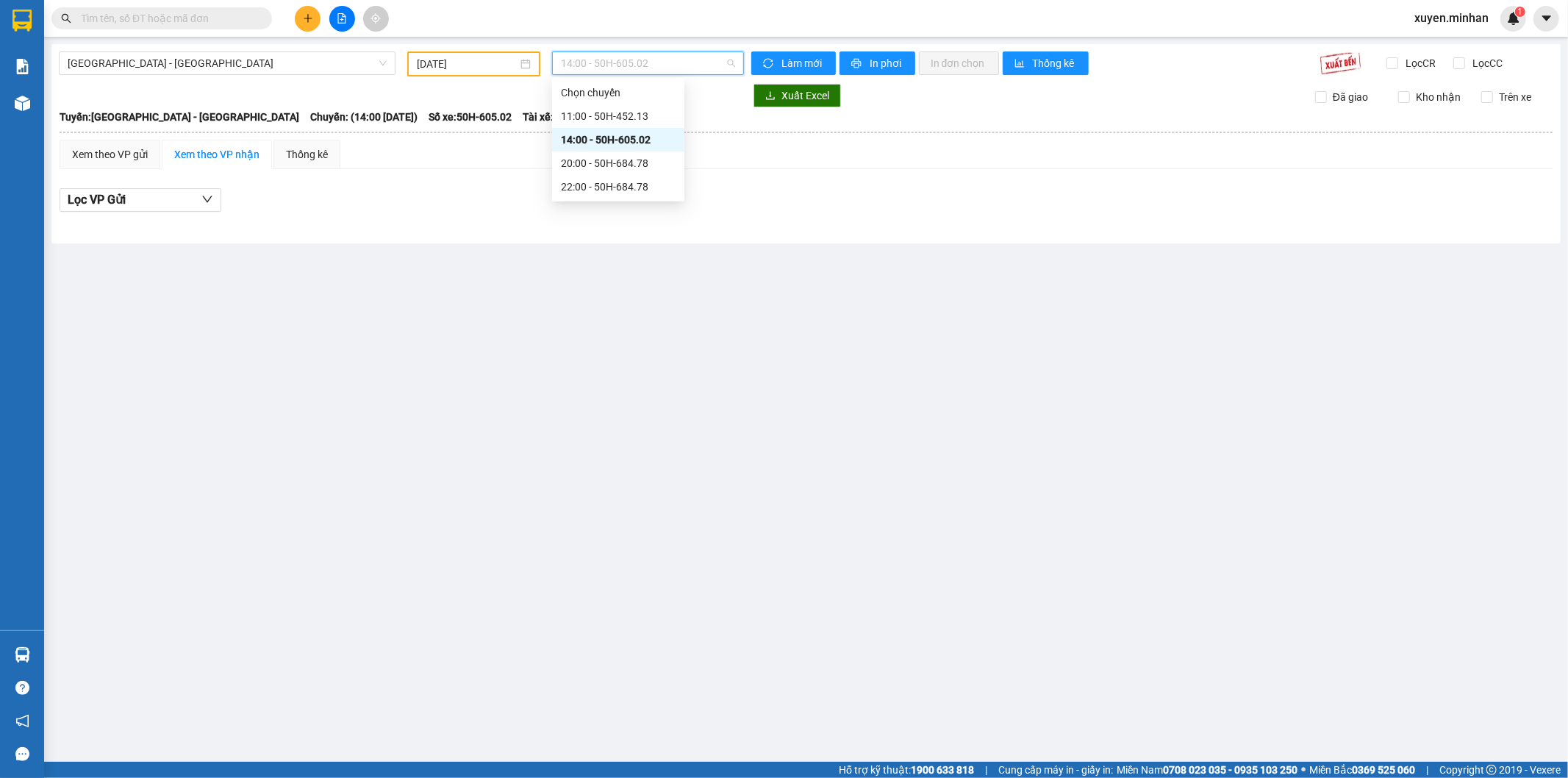
click at [678, 63] on span "14:00 - 50H-605.02" at bounding box center [647, 63] width 173 height 22
click at [635, 166] on div "20:00 - 50H-684.78" at bounding box center [618, 163] width 115 height 16
click at [663, 60] on span "20:00 - 50H-684.78" at bounding box center [647, 63] width 173 height 22
click at [621, 194] on div "22:00 - 50H-684.78" at bounding box center [618, 186] width 115 height 16
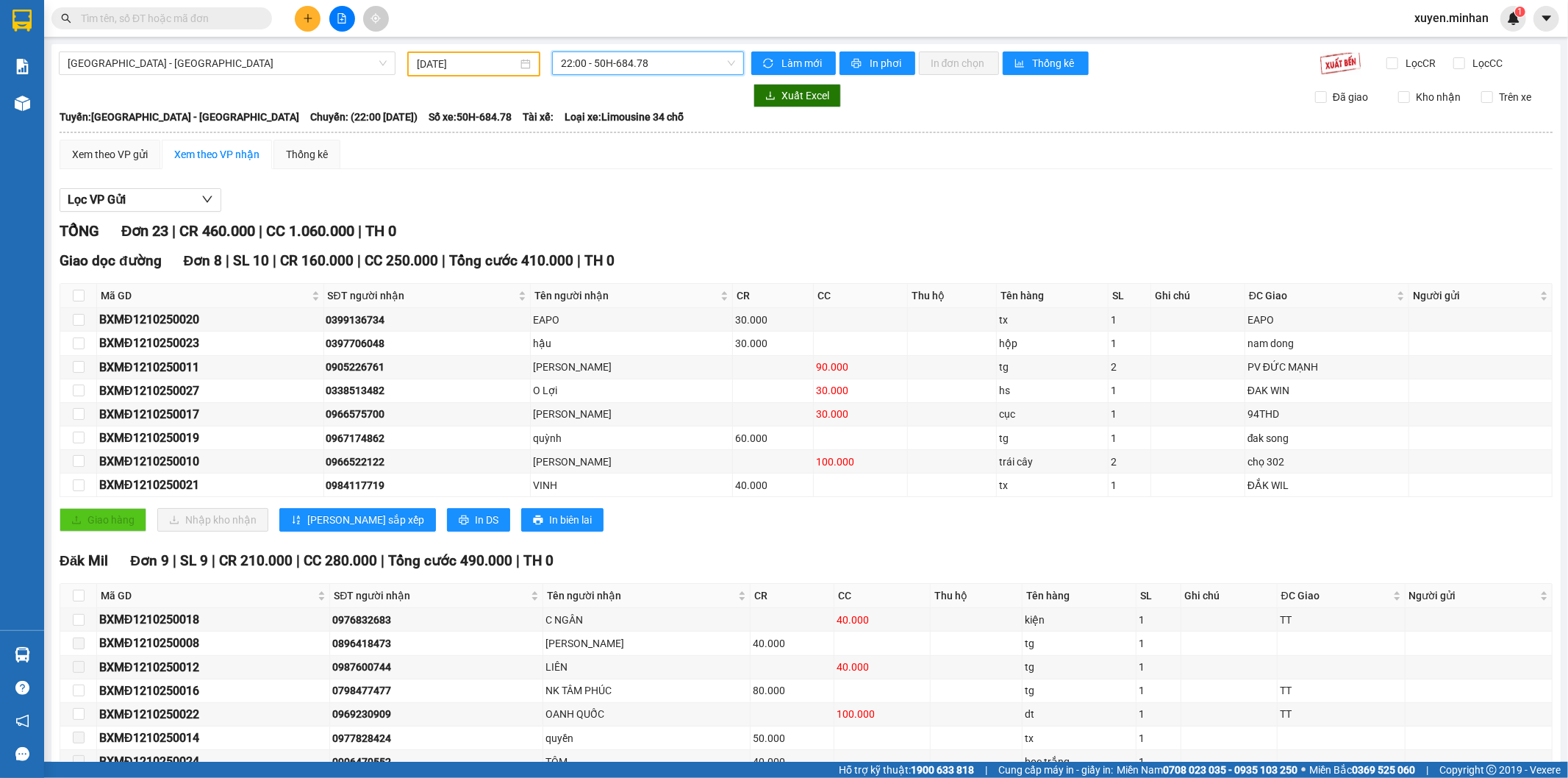
click at [487, 63] on input "12/10/2025" at bounding box center [467, 63] width 101 height 16
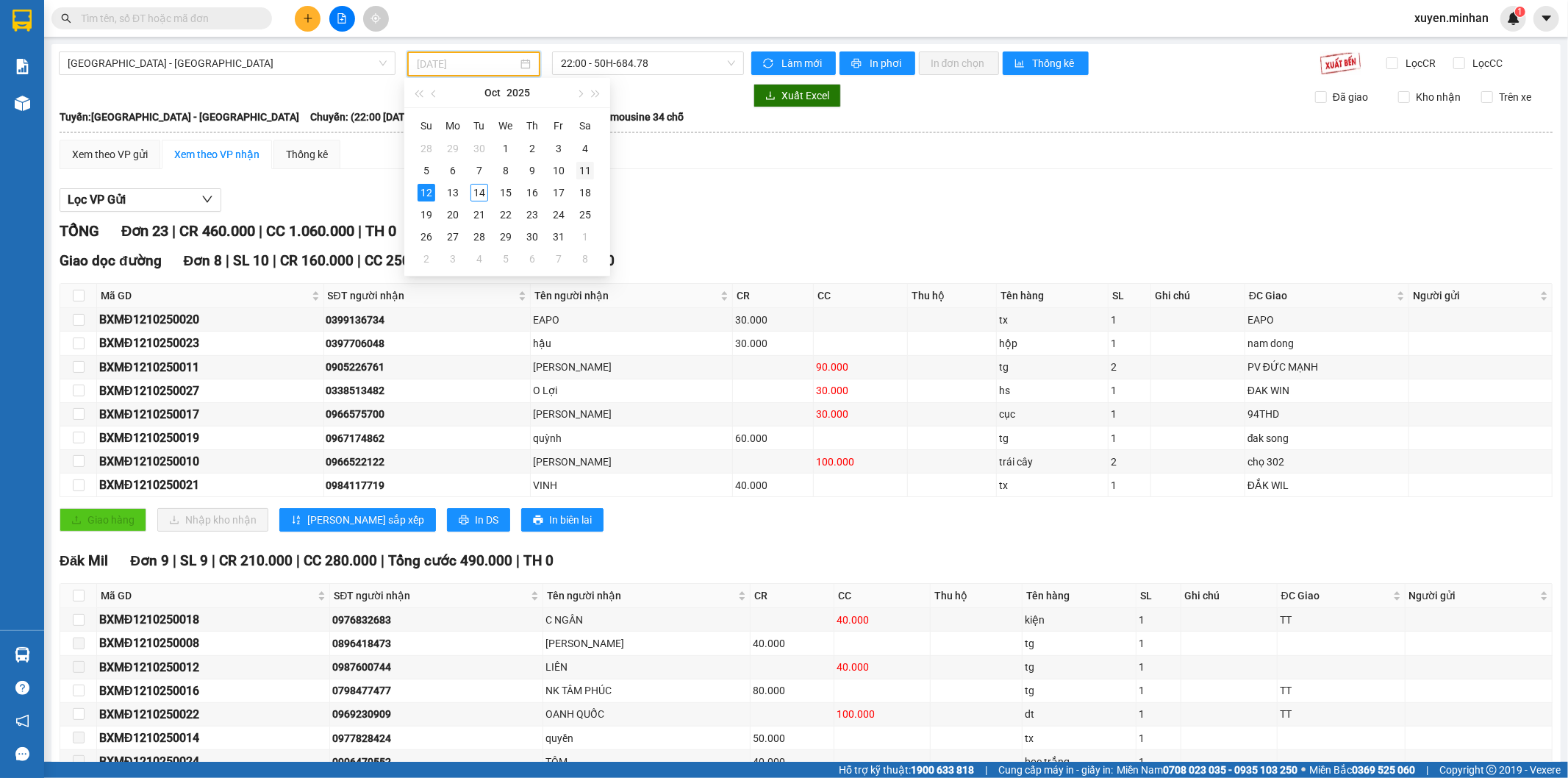
click at [583, 170] on div "11" at bounding box center [584, 170] width 18 height 18
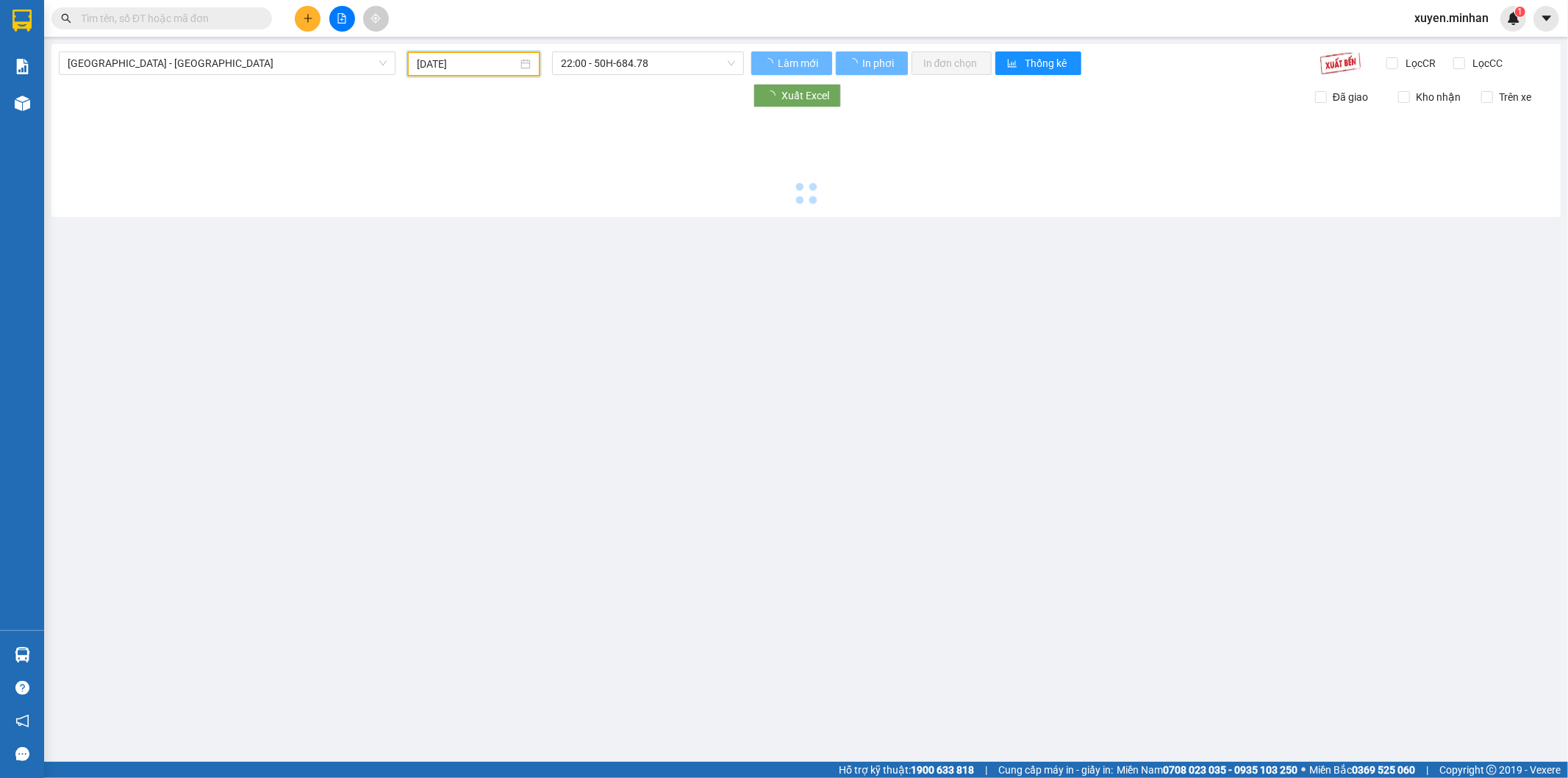
type input "11/10/2025"
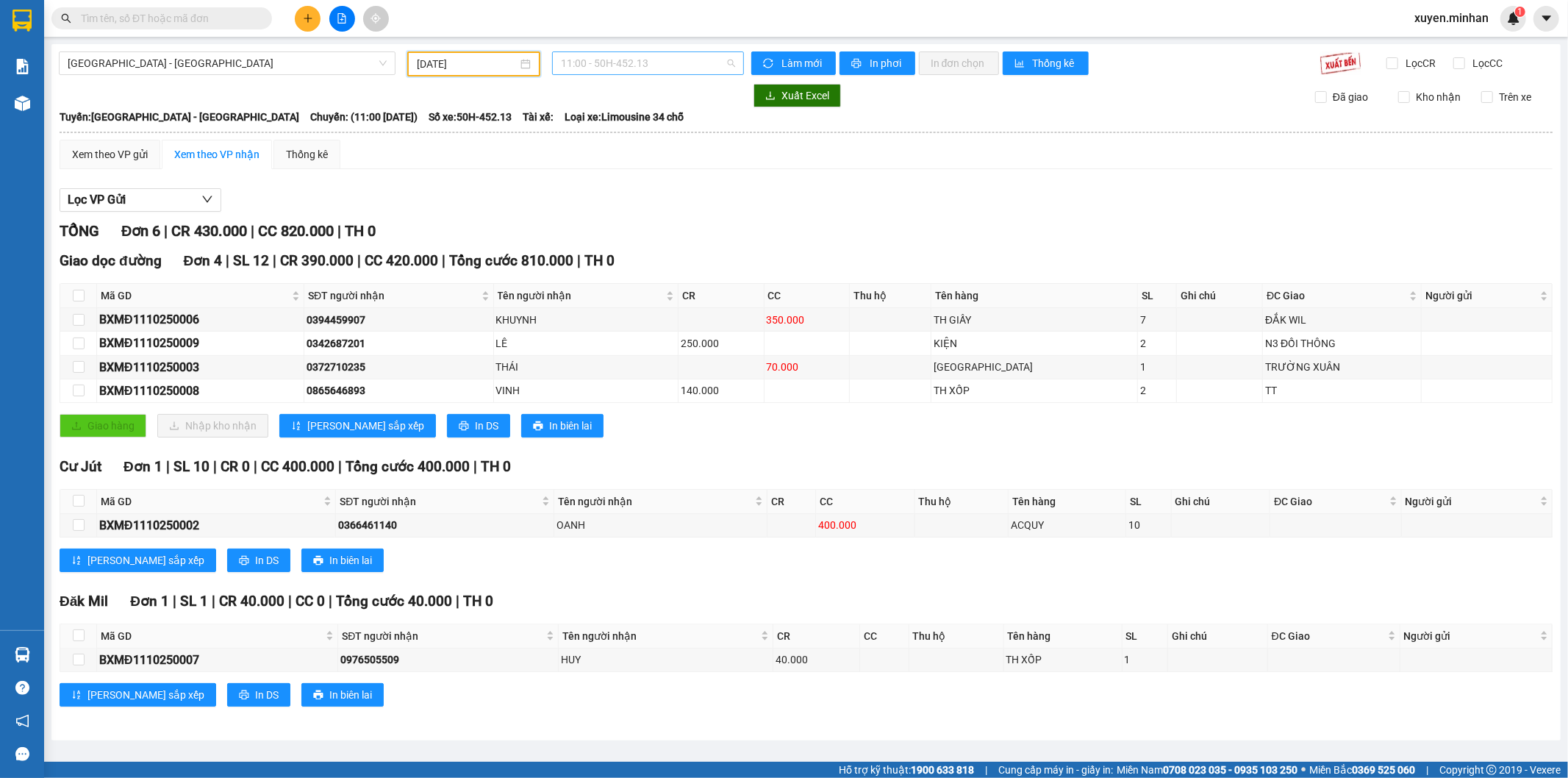
click at [661, 60] on span "11:00 - 50H-452.13" at bounding box center [647, 63] width 173 height 22
click at [664, 143] on div "14:00 - 50H-605.02" at bounding box center [618, 139] width 115 height 16
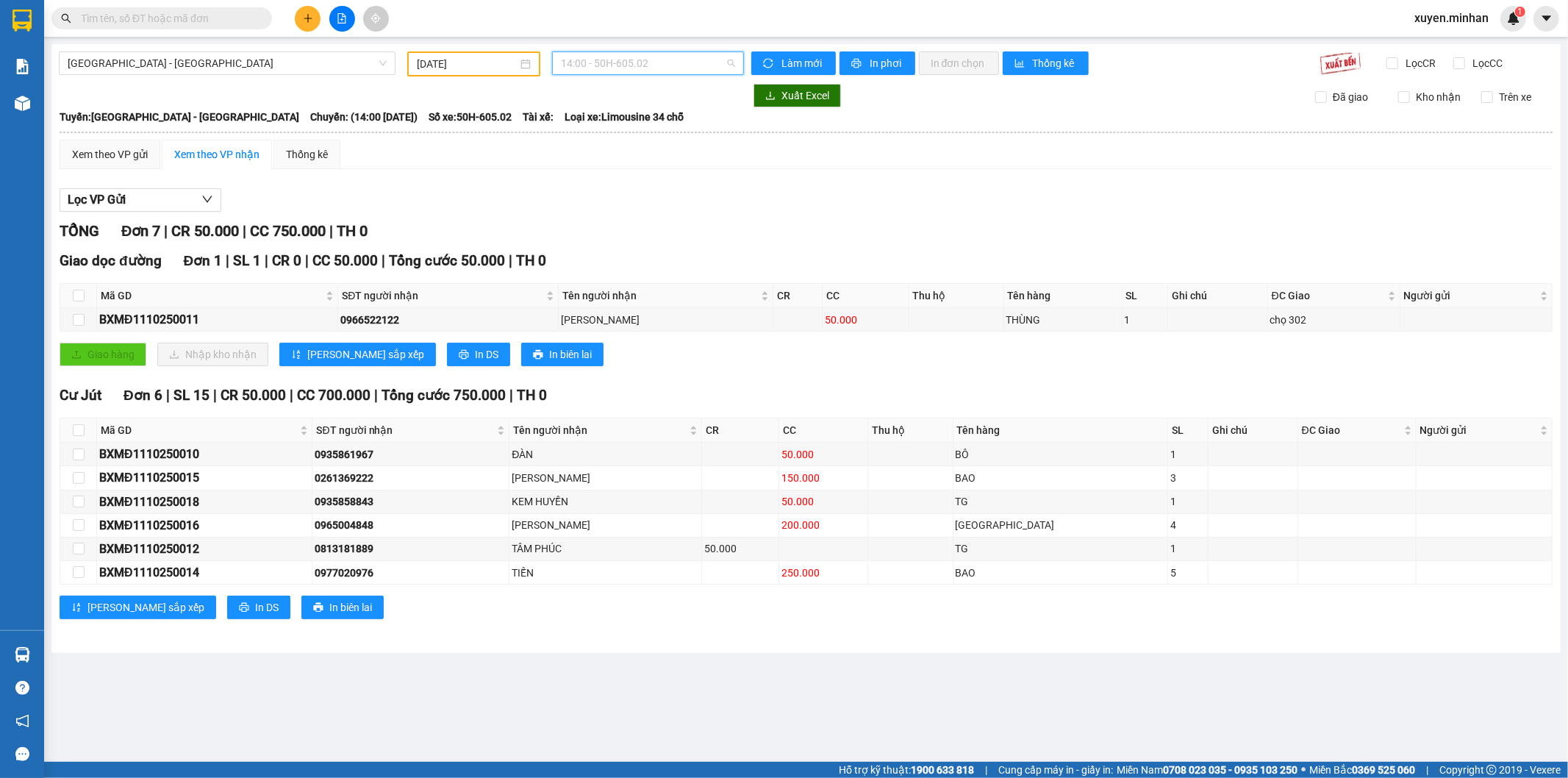
click at [703, 64] on span "14:00 - 50H-605.02" at bounding box center [647, 63] width 173 height 22
click at [676, 160] on div "20:00 - 50H-684.78" at bounding box center [618, 163] width 132 height 24
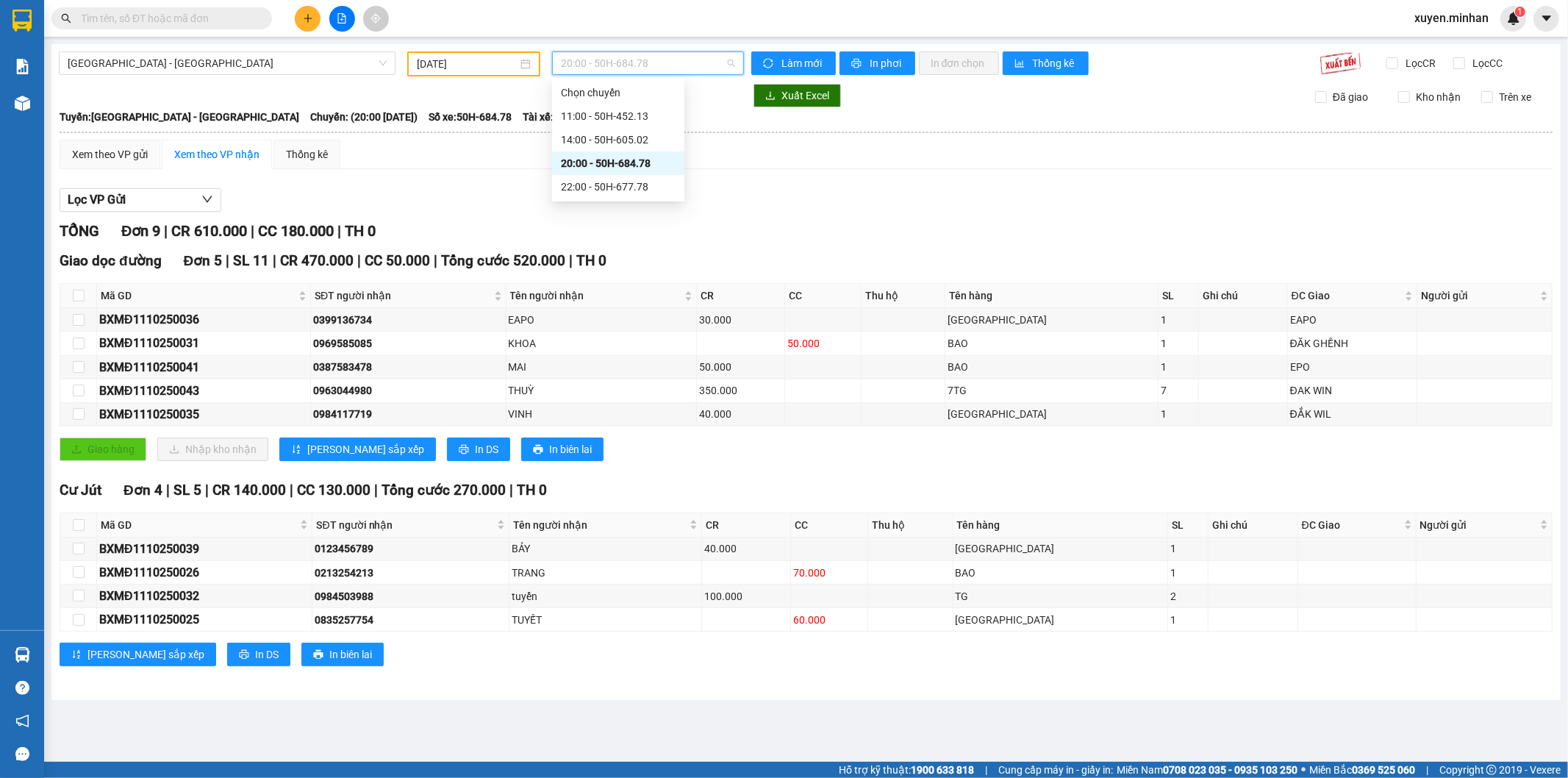
click at [662, 69] on span "20:00 - 50H-684.78" at bounding box center [647, 63] width 173 height 22
click at [652, 185] on div "22:00 - 50H-677.78" at bounding box center [618, 186] width 115 height 16
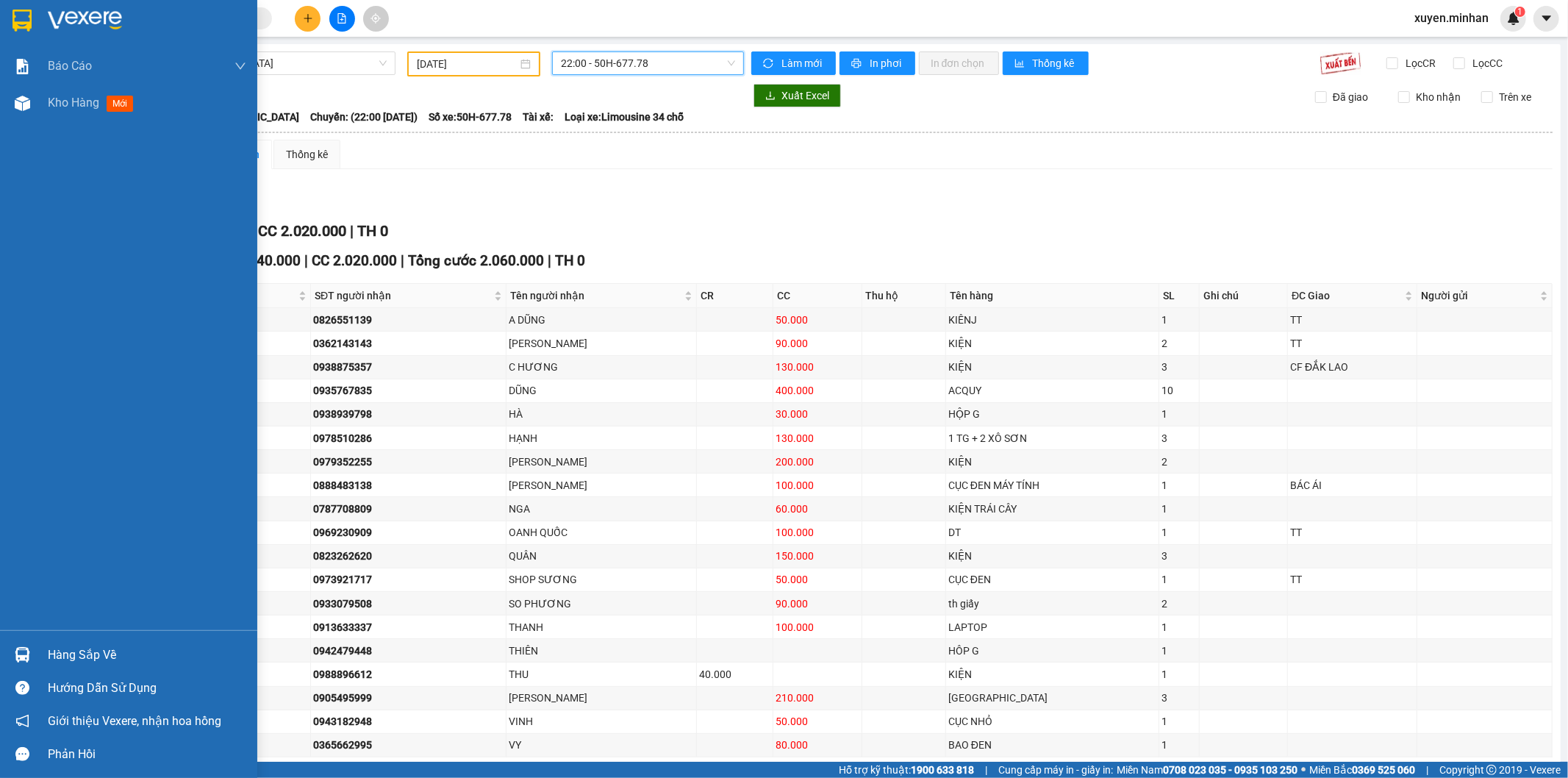
click at [21, 19] on img at bounding box center [21, 21] width 19 height 22
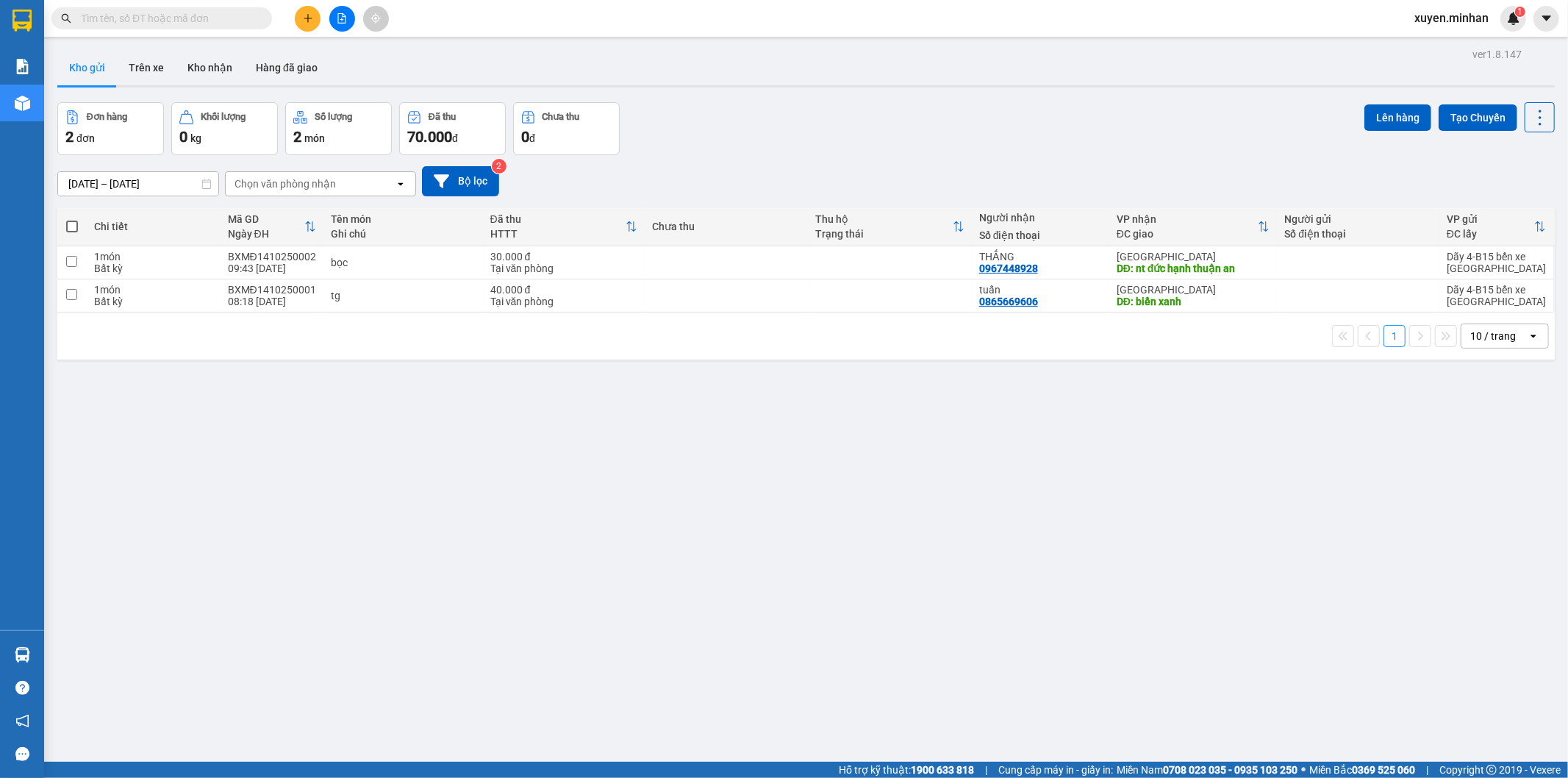
click at [214, 18] on input "text" at bounding box center [167, 18] width 173 height 16
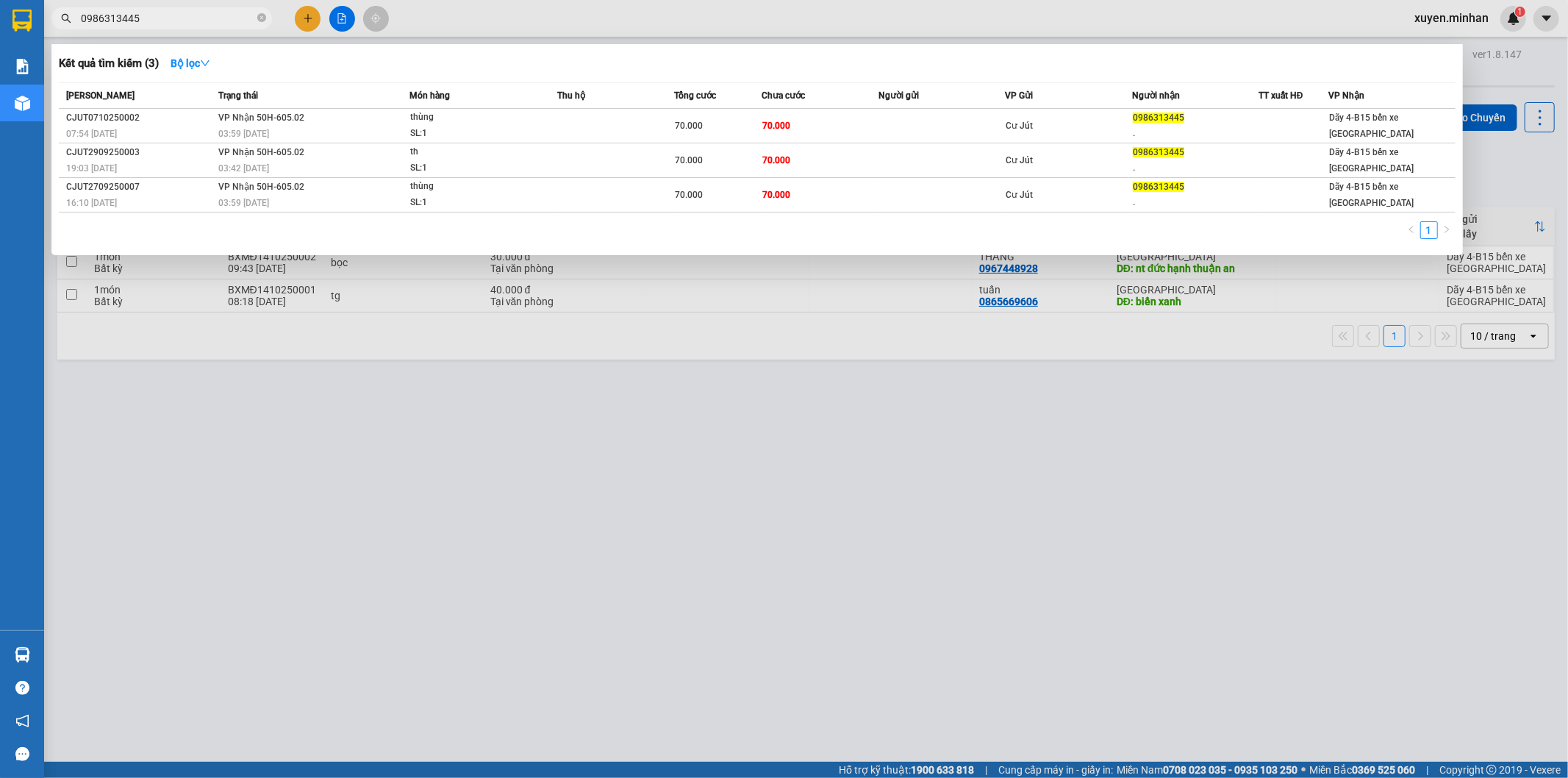
type input "0986313445"
click at [893, 501] on div at bounding box center [784, 389] width 1568 height 778
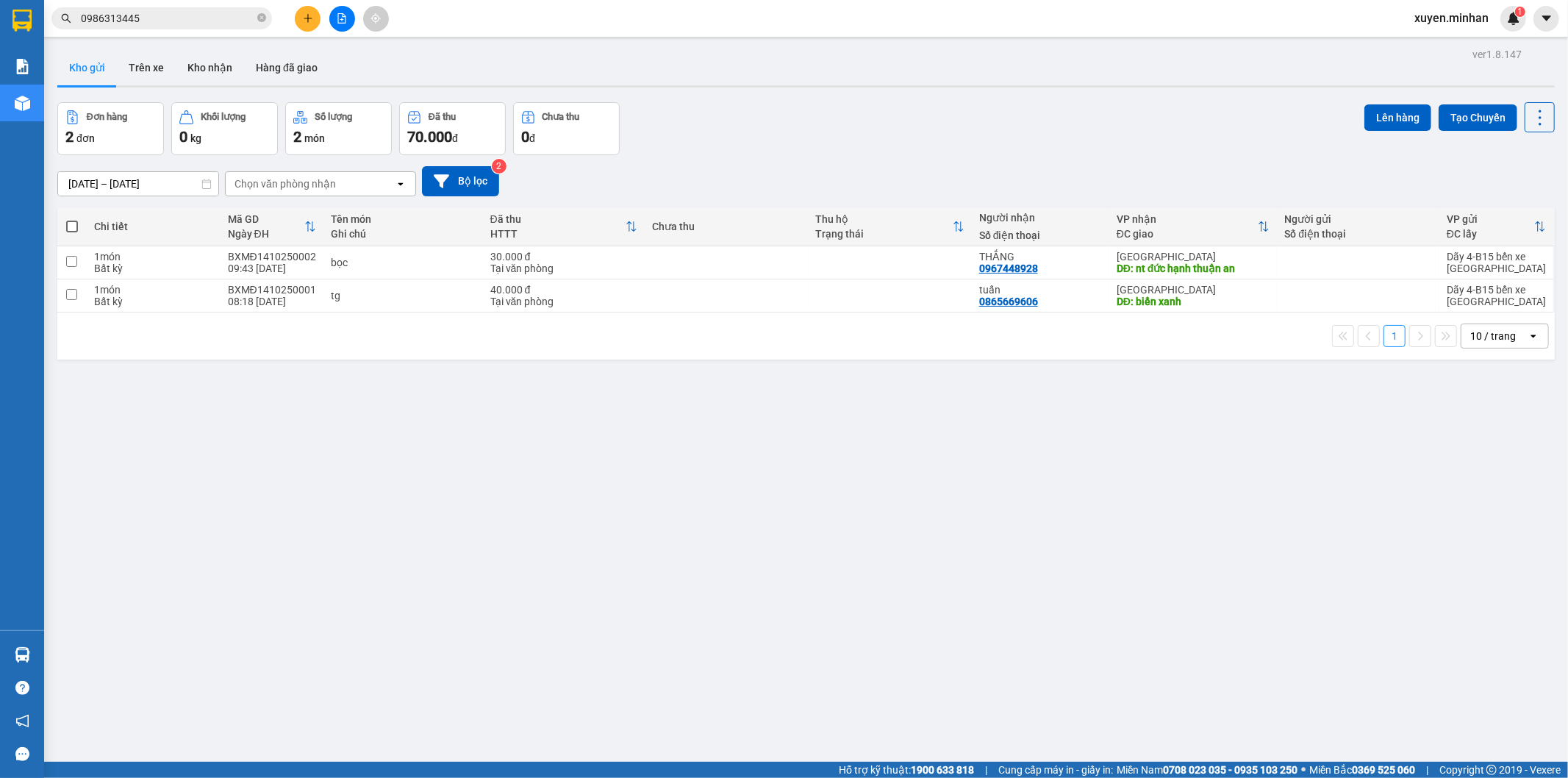
click at [1056, 465] on div "ver 1.8.147 Kho gửi Trên xe Kho nhận Hàng đã giao Đơn hàng 2 đơn Khối lượng 0 k…" at bounding box center [806, 433] width 1509 height 778
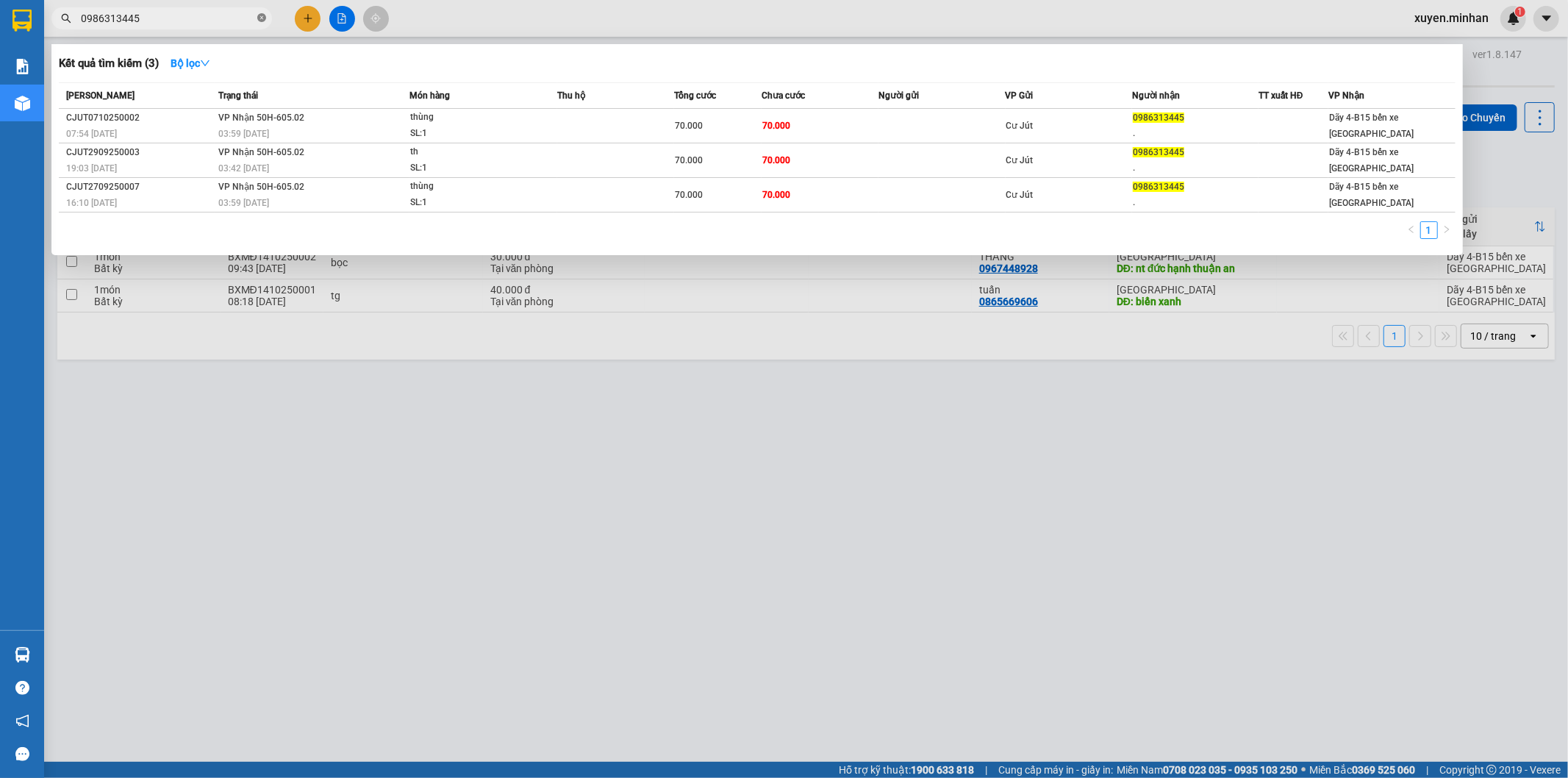
click at [264, 17] on icon "close-circle" at bounding box center [262, 18] width 9 height 9
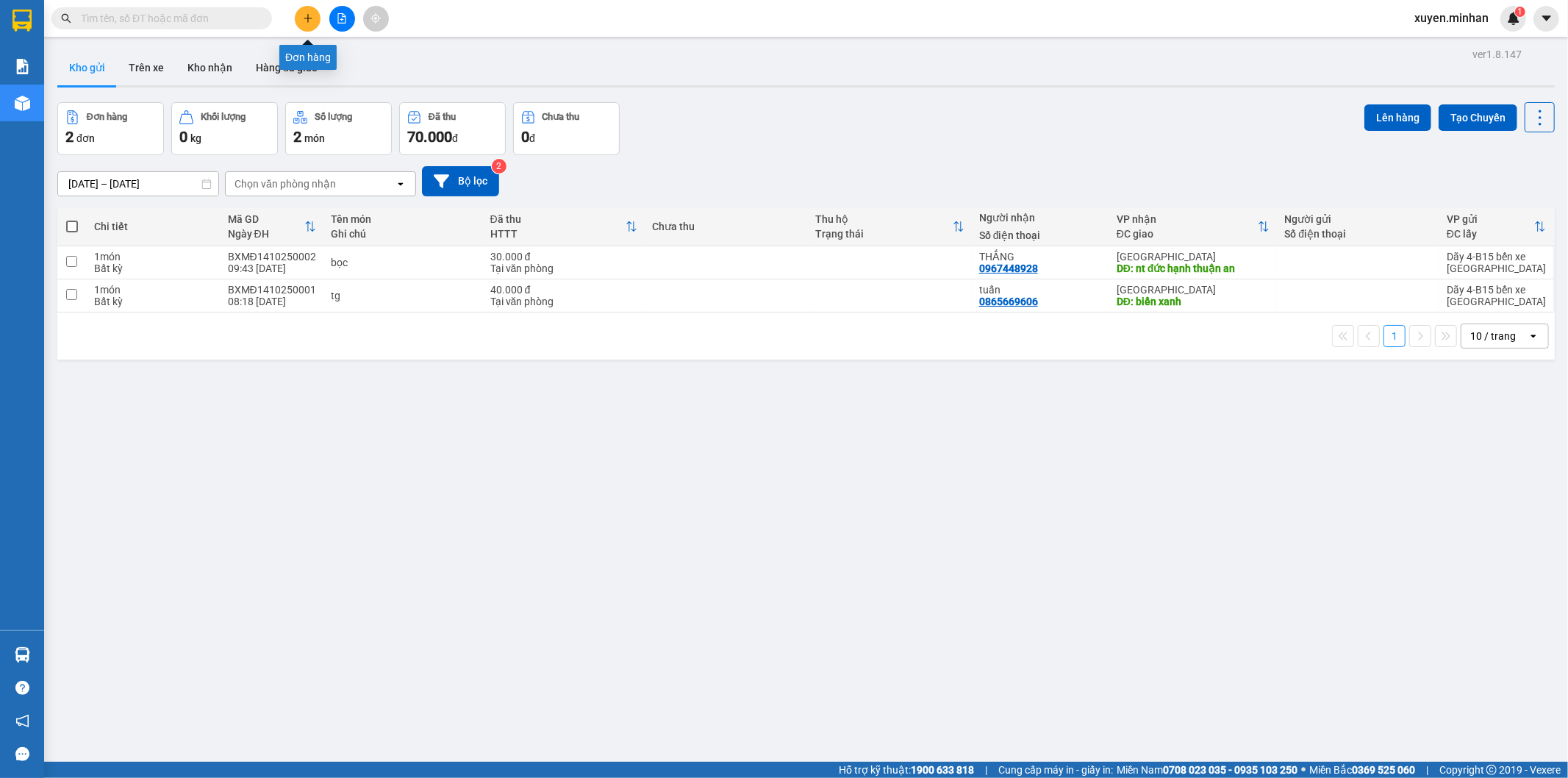
click at [302, 16] on icon "plus" at bounding box center [307, 18] width 10 height 10
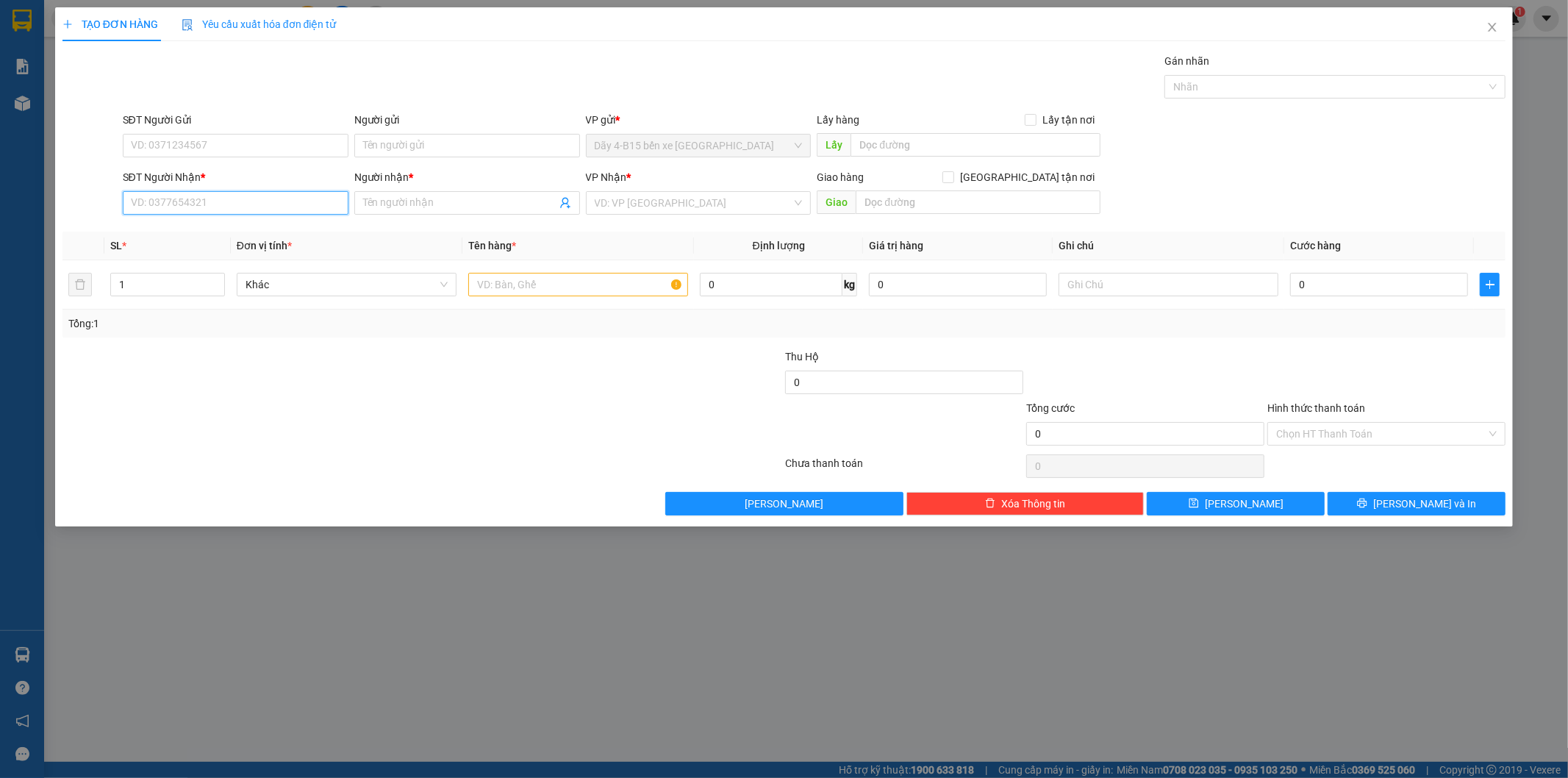
click at [251, 205] on input "SĐT Người Nhận *" at bounding box center [235, 203] width 225 height 24
click at [498, 283] on input "text" at bounding box center [578, 284] width 220 height 24
type input "th giấy"
click at [525, 420] on div at bounding box center [302, 426] width 482 height 51
click at [323, 206] on input "SĐT Người Nhận *" at bounding box center [235, 203] width 225 height 24
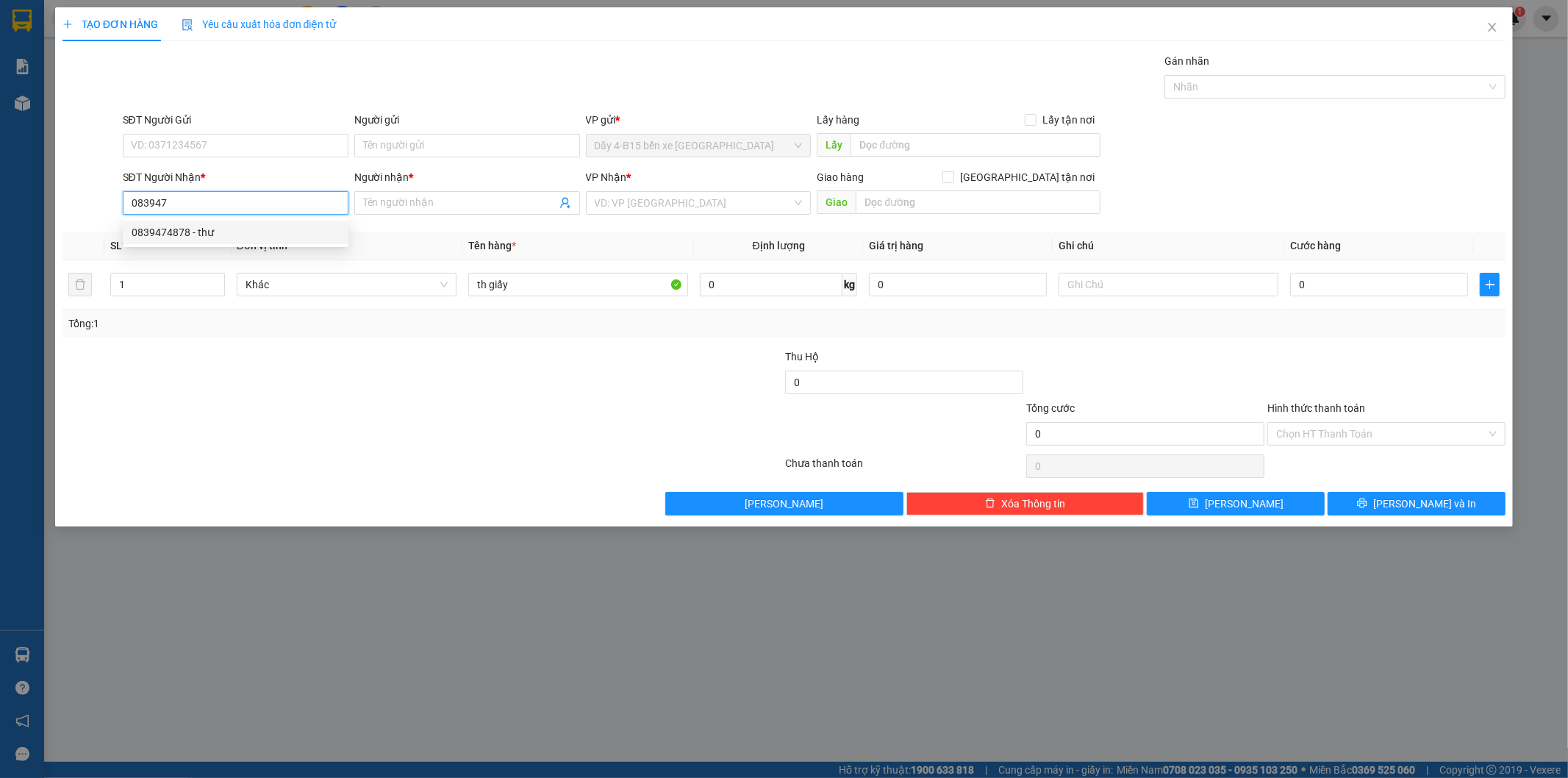
click at [254, 229] on div "0839474878 - thư" at bounding box center [235, 232] width 208 height 16
type input "0839474878"
type input "thư"
type input "đak wll"
type input "0839474878"
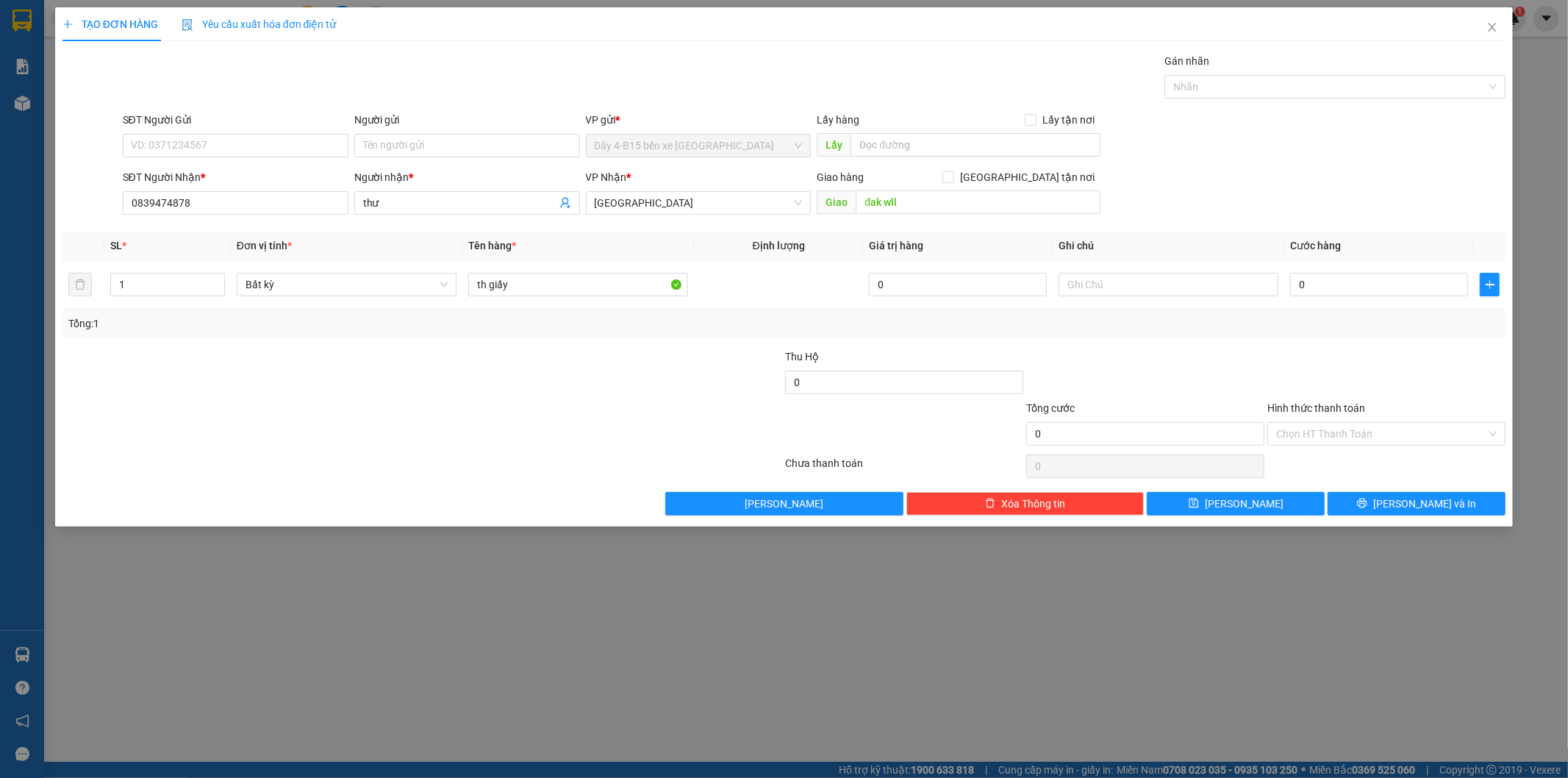
click at [597, 383] on div at bounding box center [664, 374] width 241 height 51
click at [903, 196] on input "đak wll" at bounding box center [978, 202] width 244 height 24
type input "cx34"
click at [657, 390] on div at bounding box center [664, 374] width 241 height 51
click at [614, 387] on div at bounding box center [664, 374] width 241 height 51
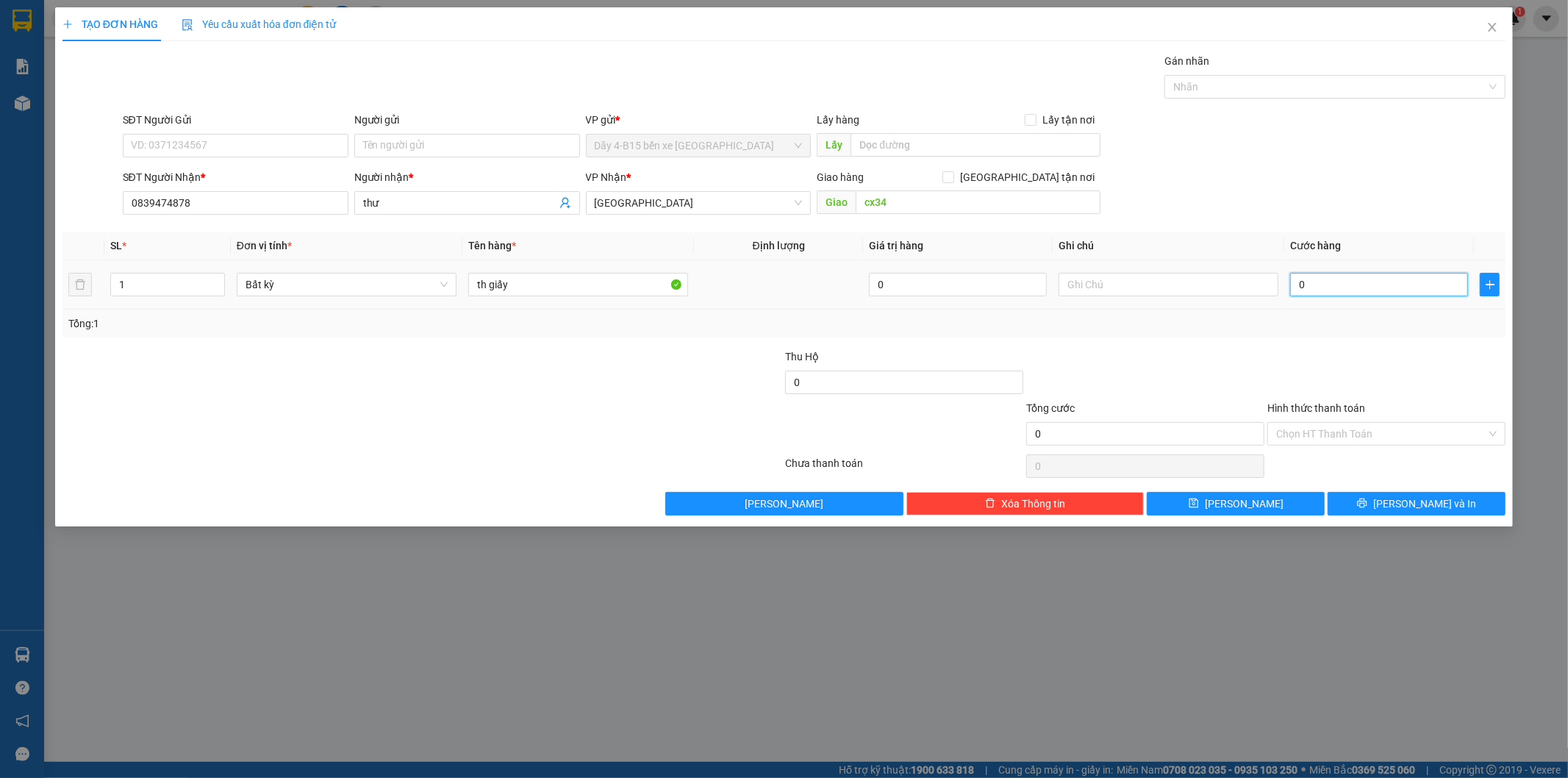
click at [1327, 280] on input "0" at bounding box center [1379, 284] width 178 height 24
type input "5"
type input "50"
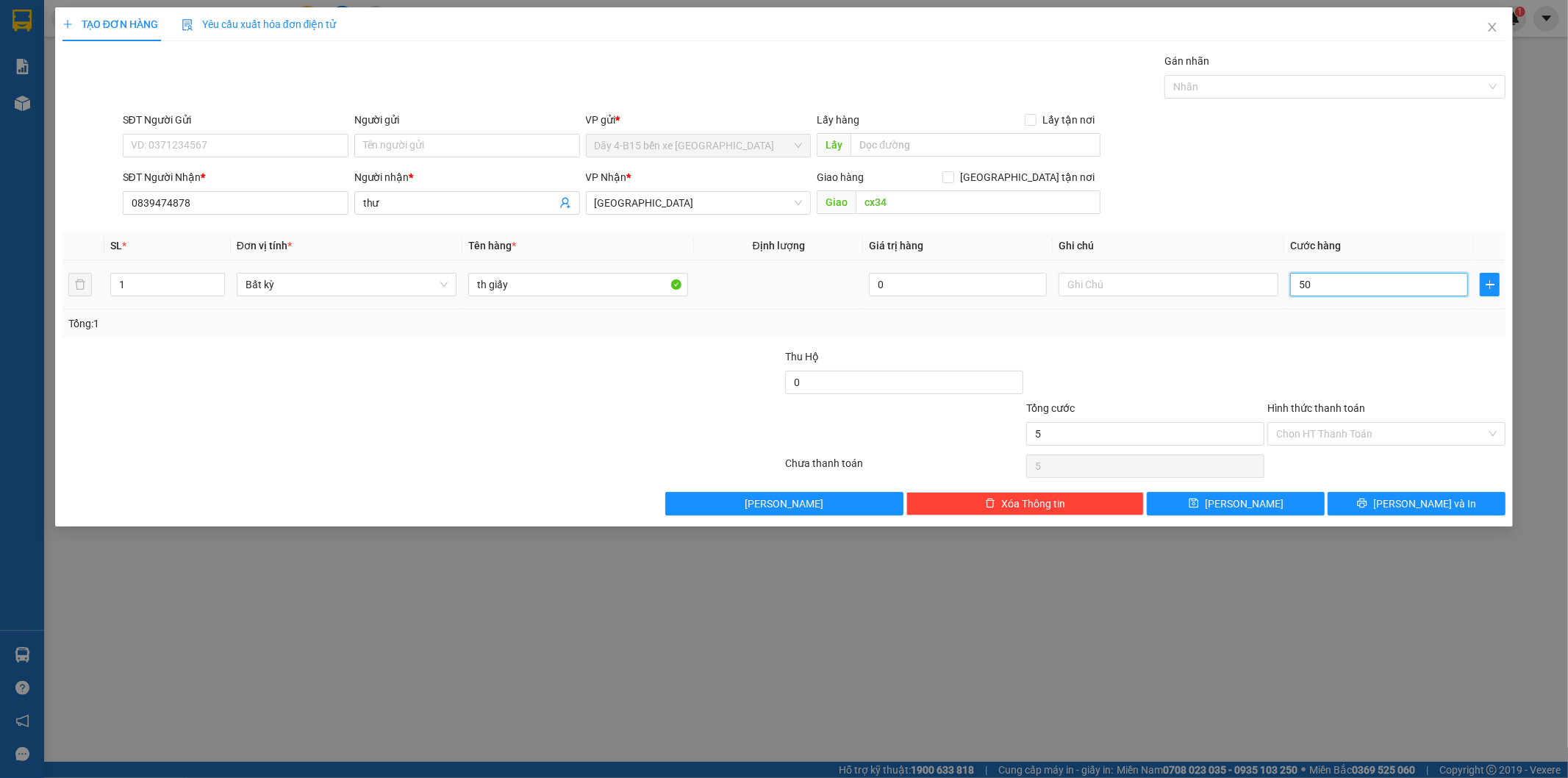
type input "50"
type input "50.000"
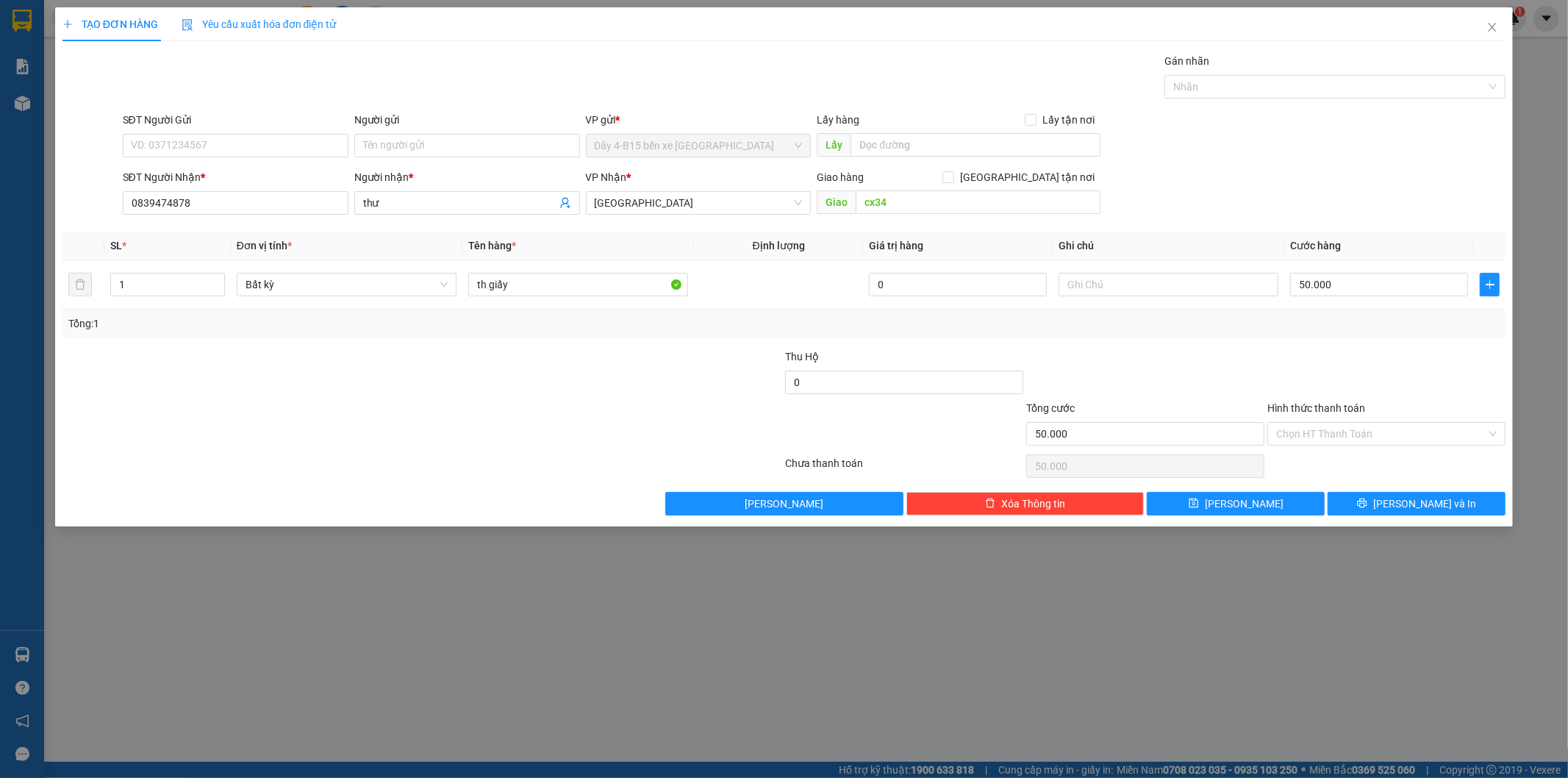
click at [1356, 381] on div at bounding box center [1386, 374] width 241 height 51
click at [1405, 506] on span "[PERSON_NAME] và In" at bounding box center [1424, 504] width 103 height 16
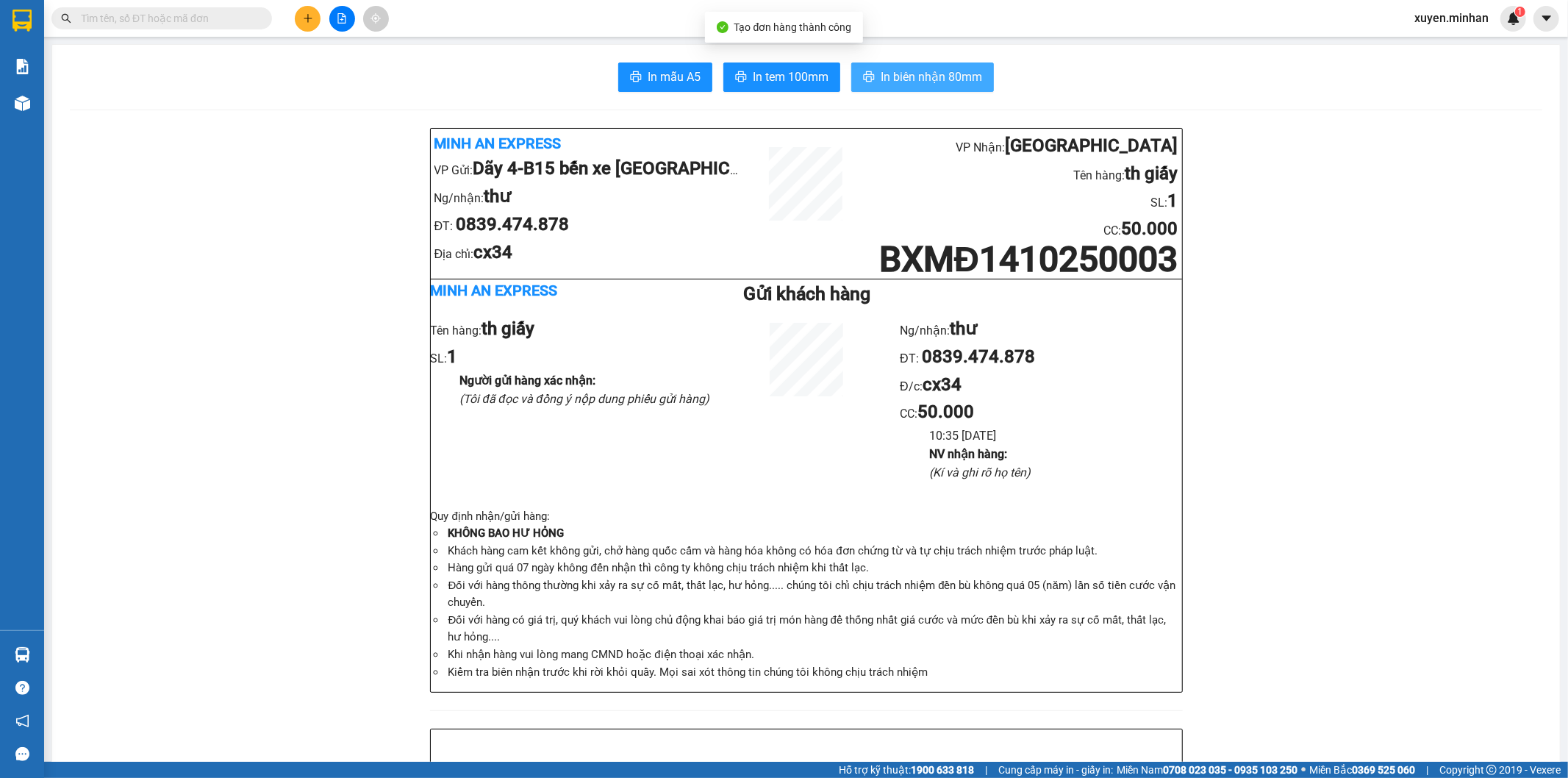
click at [906, 79] on span "In biên nhận 80mm" at bounding box center [931, 77] width 102 height 18
click at [736, 78] on icon "printer" at bounding box center [740, 76] width 11 height 11
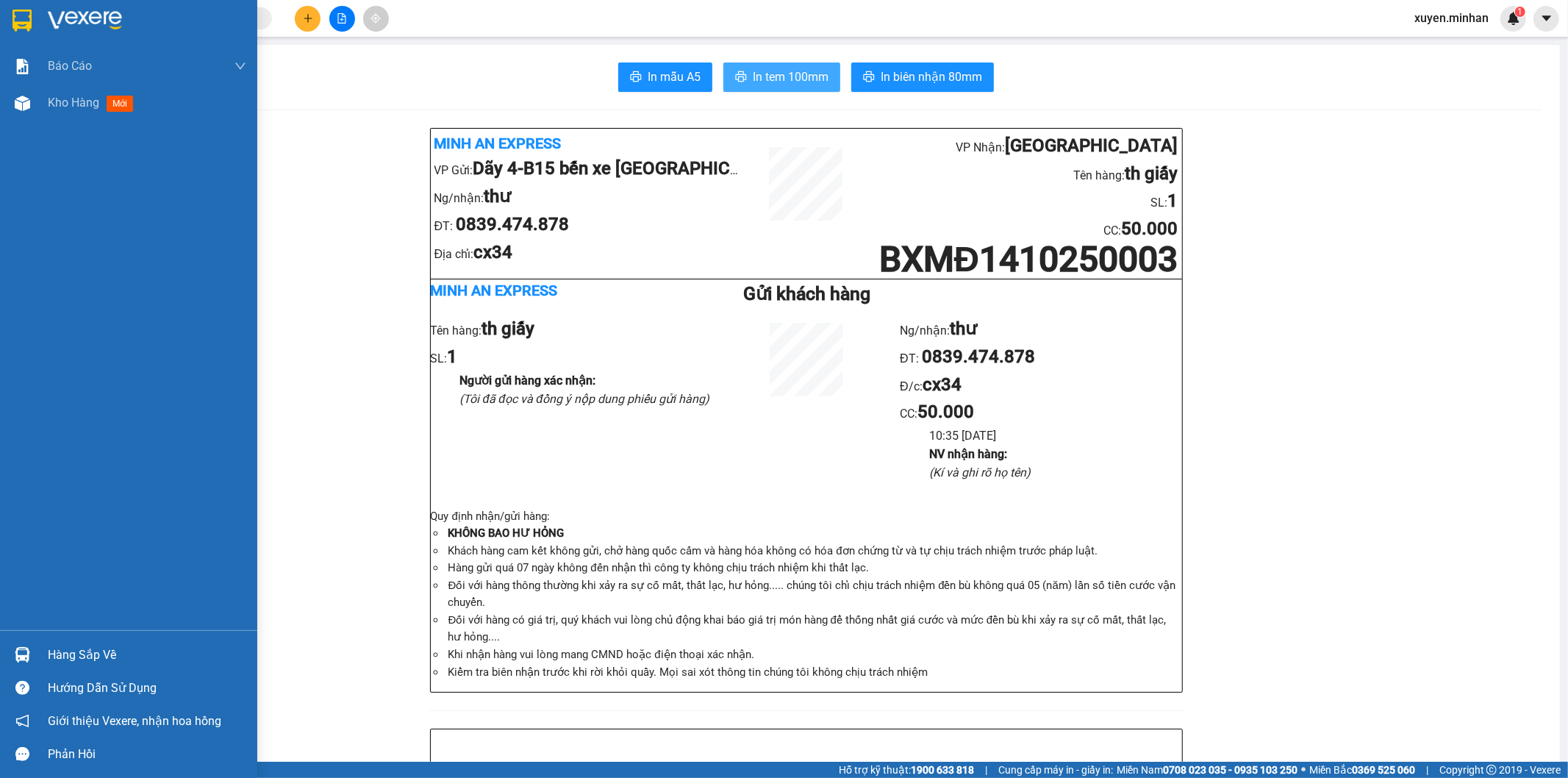
click at [17, 20] on img at bounding box center [21, 21] width 19 height 22
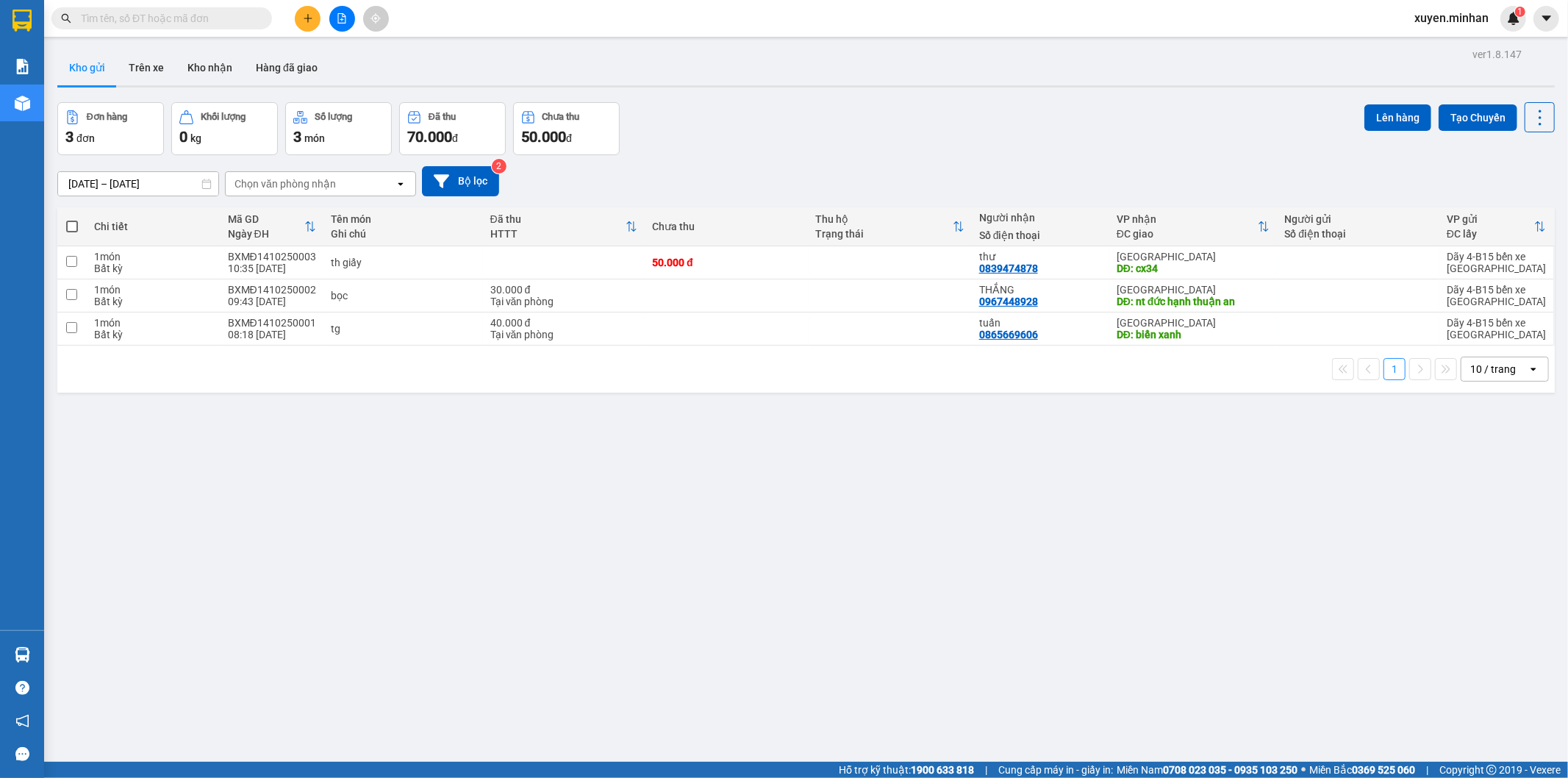
click at [603, 491] on div "ver 1.8.147 Kho gửi Trên xe Kho nhận Hàng đã giao Đơn hàng 3 đơn Khối lượng 0 k…" at bounding box center [806, 433] width 1509 height 778
click at [296, 18] on button at bounding box center [308, 19] width 26 height 26
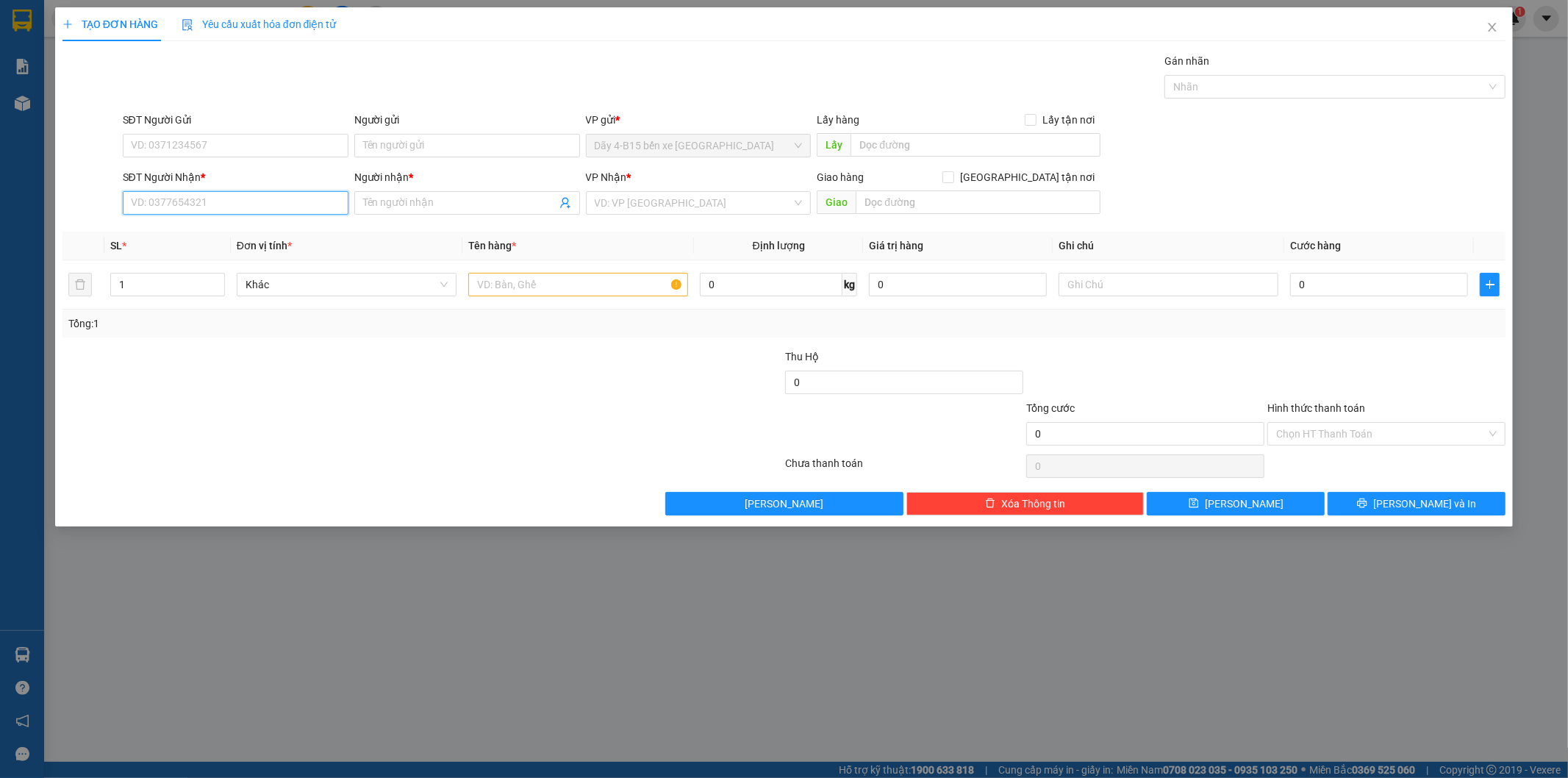
click at [203, 200] on input "SĐT Người Nhận *" at bounding box center [235, 203] width 225 height 24
click at [201, 234] on div "0326864241 - TRANG" at bounding box center [235, 232] width 208 height 16
type input "0326864241"
type input "TRANG"
type input "0326864241"
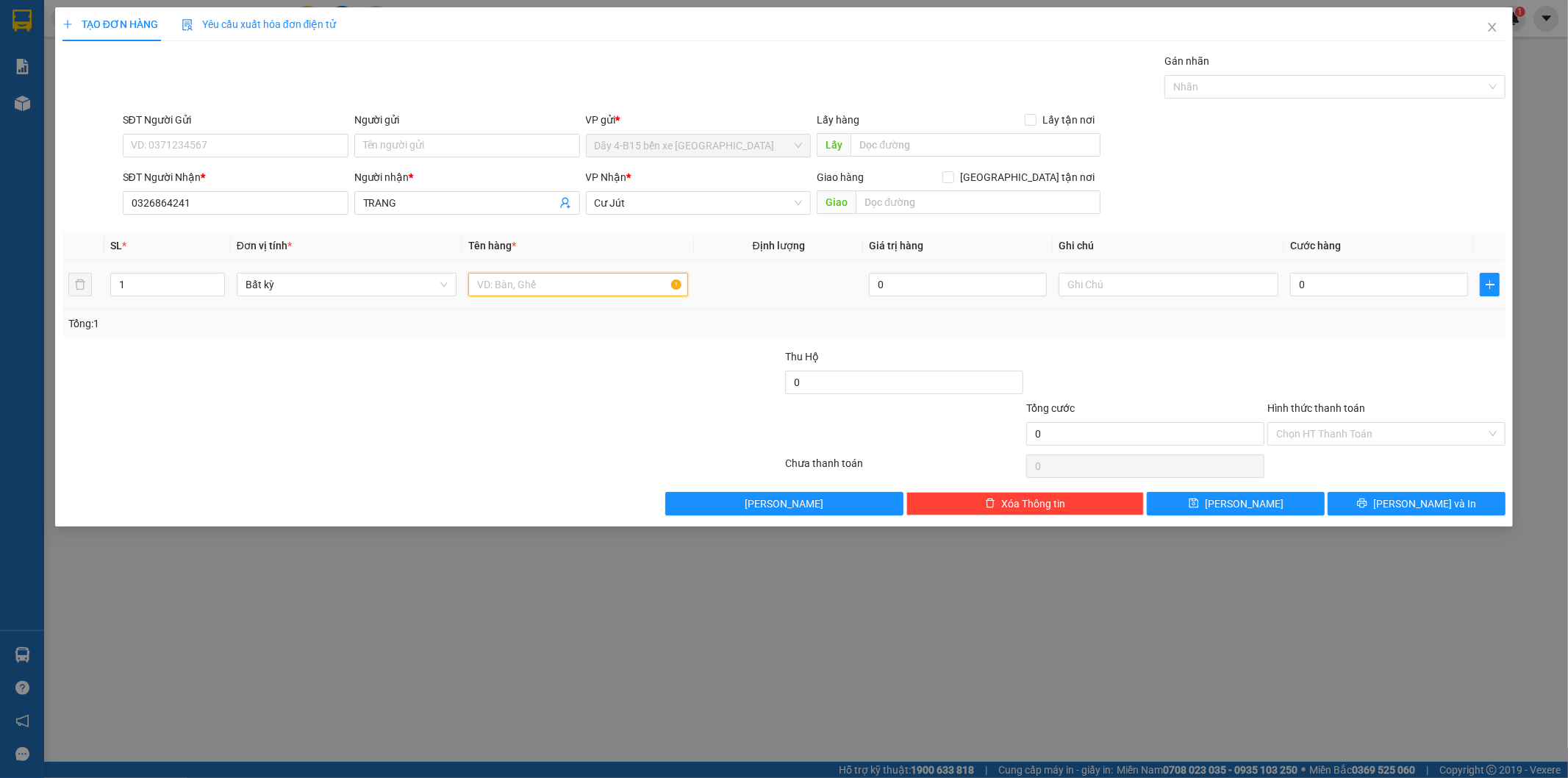
click at [596, 282] on input "text" at bounding box center [578, 284] width 220 height 24
type input "cục đen"
click at [1354, 296] on input "0" at bounding box center [1379, 284] width 178 height 24
type input "5"
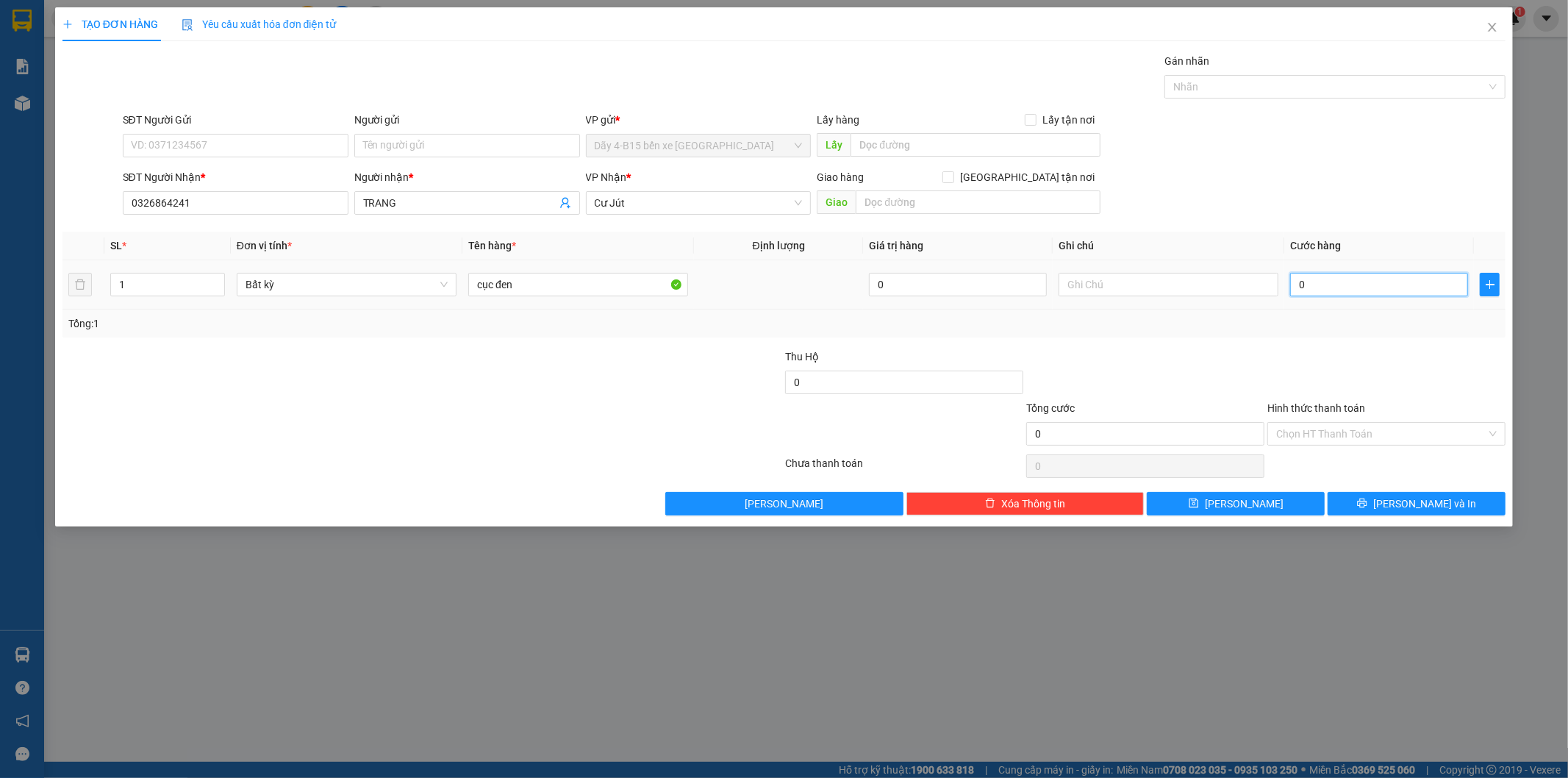
type input "5"
type input "50"
type input "50.000"
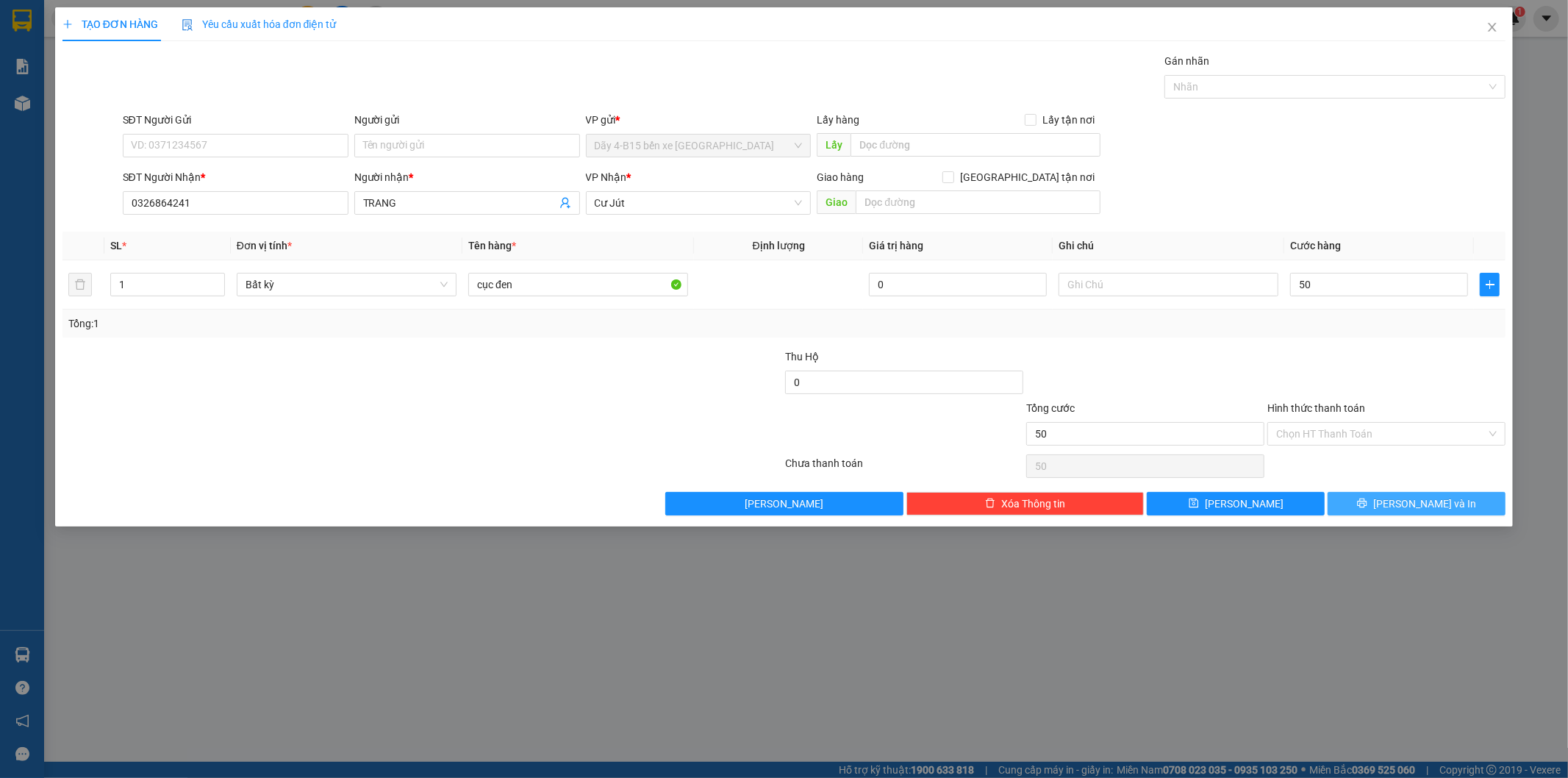
type input "50.000"
click at [1375, 503] on button "[PERSON_NAME] và In" at bounding box center [1416, 504] width 178 height 24
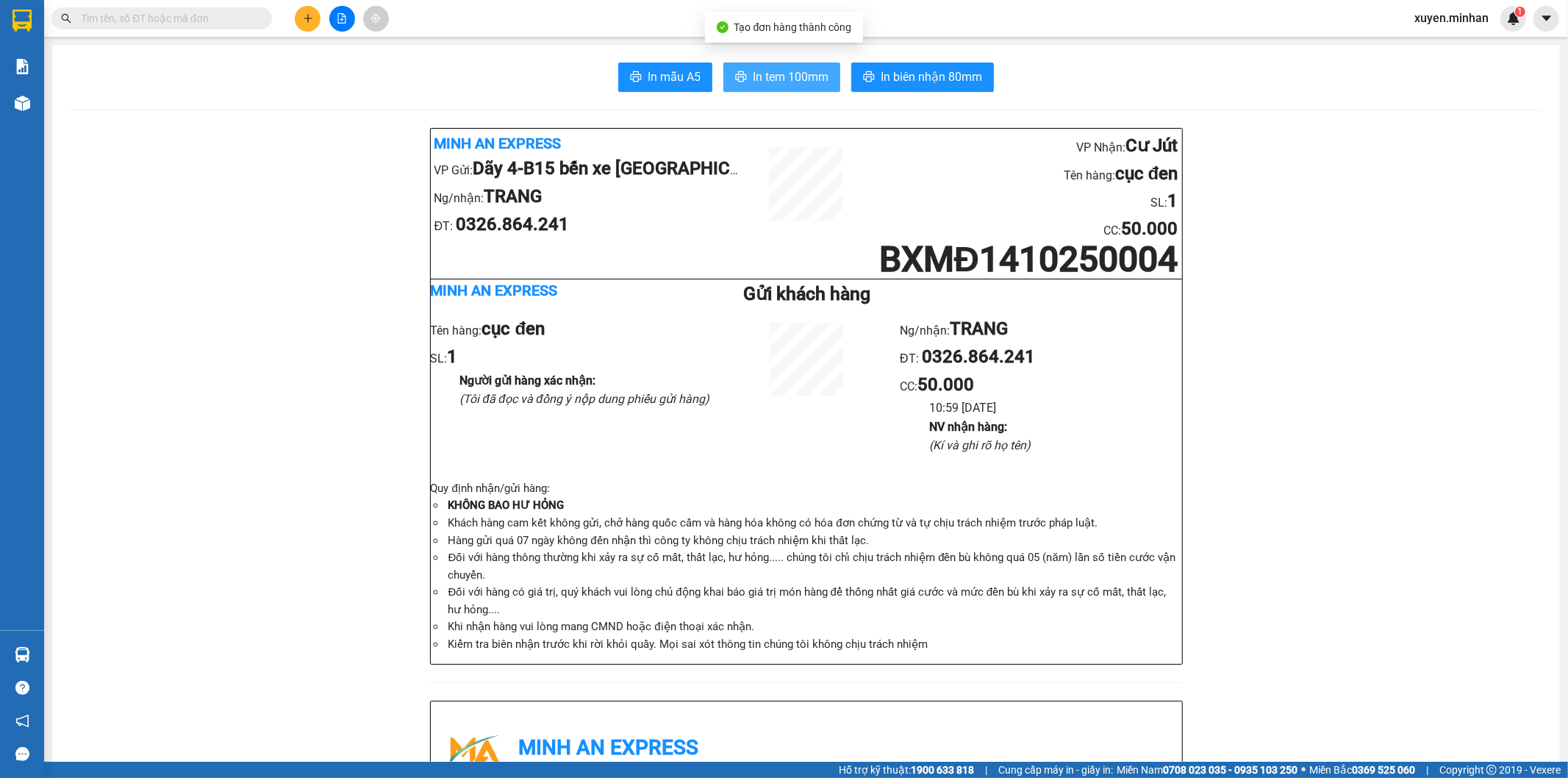
click at [825, 83] on button "In tem 100mm" at bounding box center [781, 77] width 117 height 29
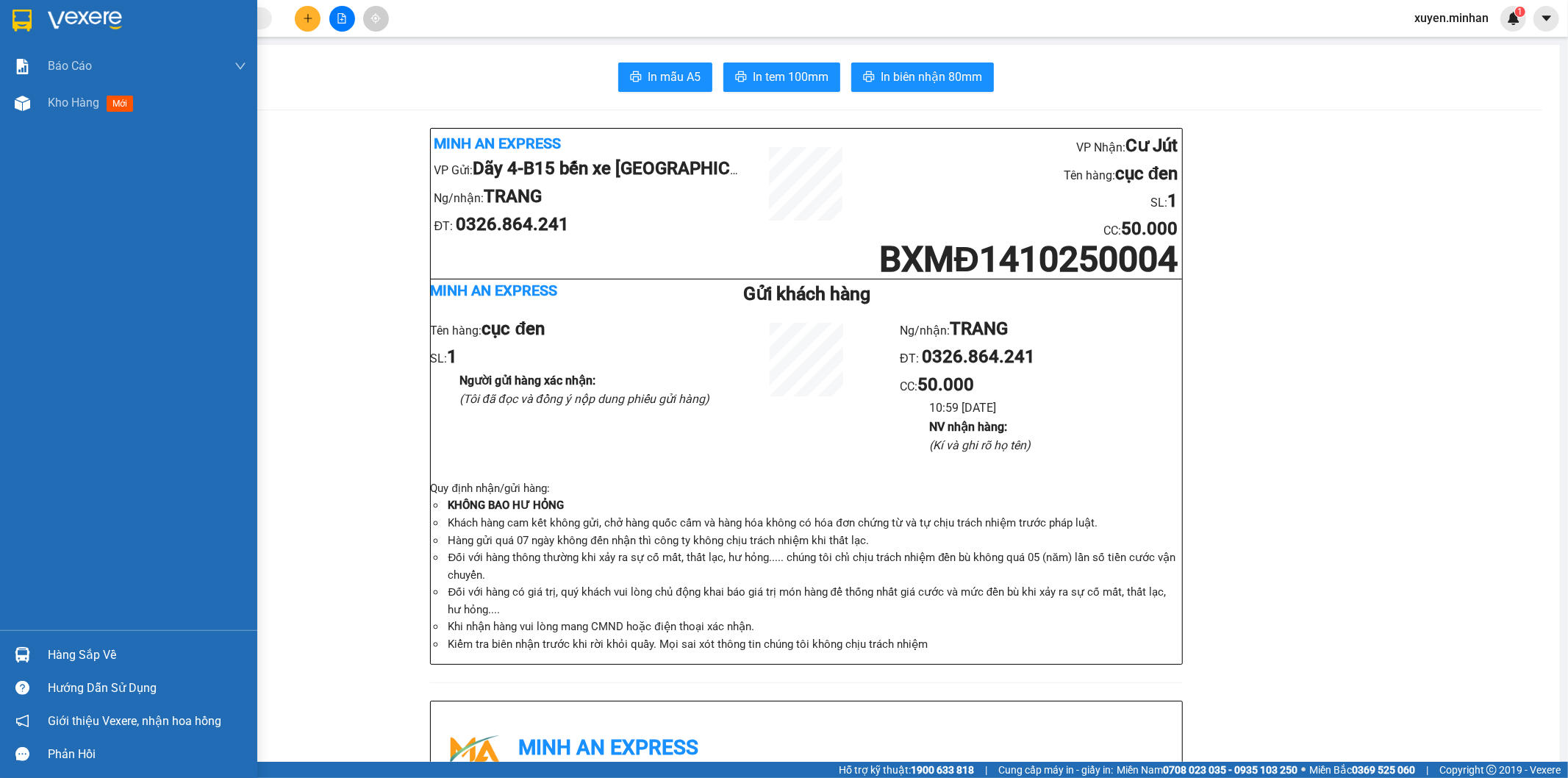
click at [19, 23] on img at bounding box center [21, 21] width 19 height 22
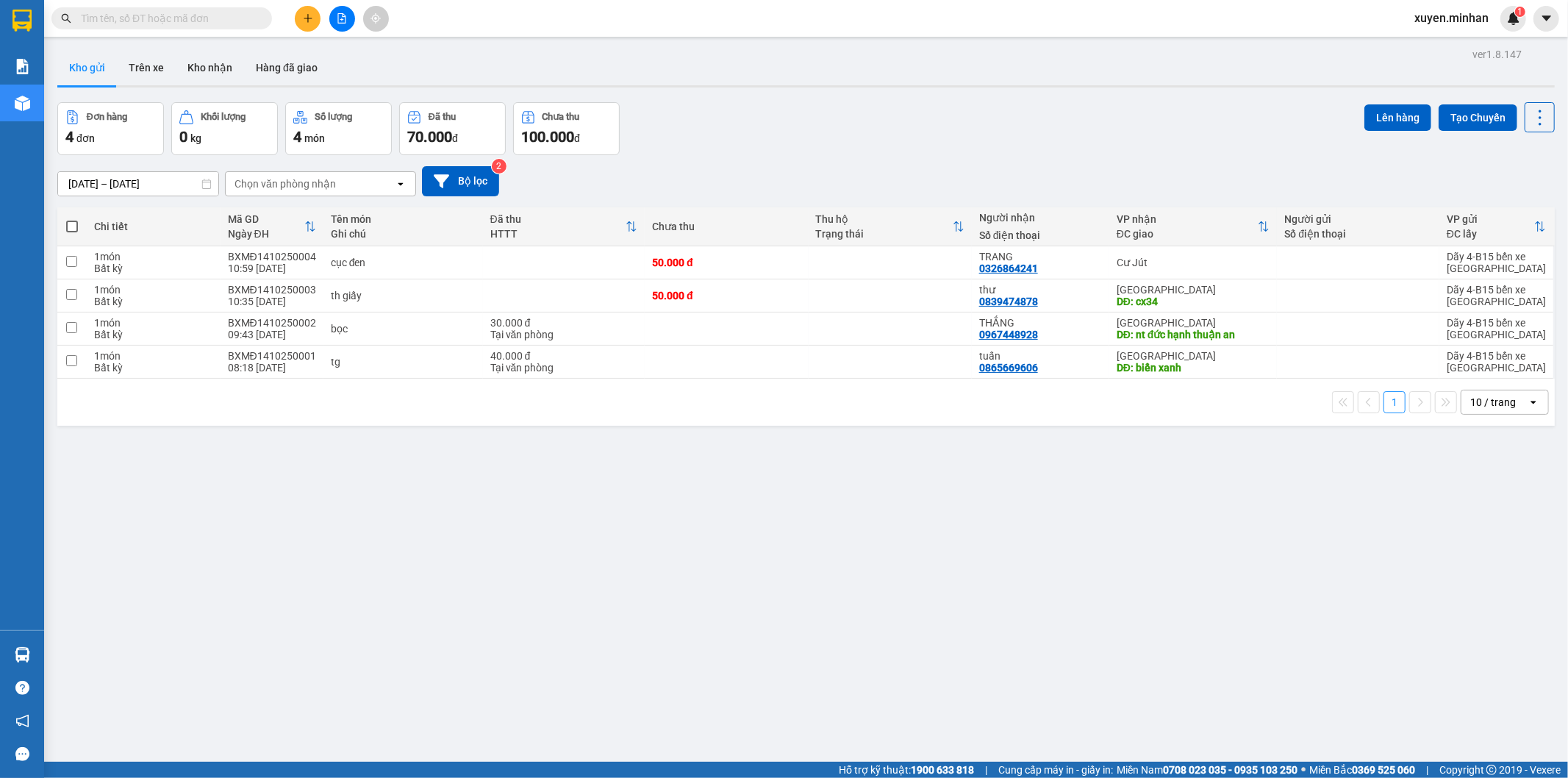
click at [70, 226] on span at bounding box center [72, 226] width 11 height 11
click at [72, 219] on input "checkbox" at bounding box center [72, 219] width 0 height 0
checkbox input "true"
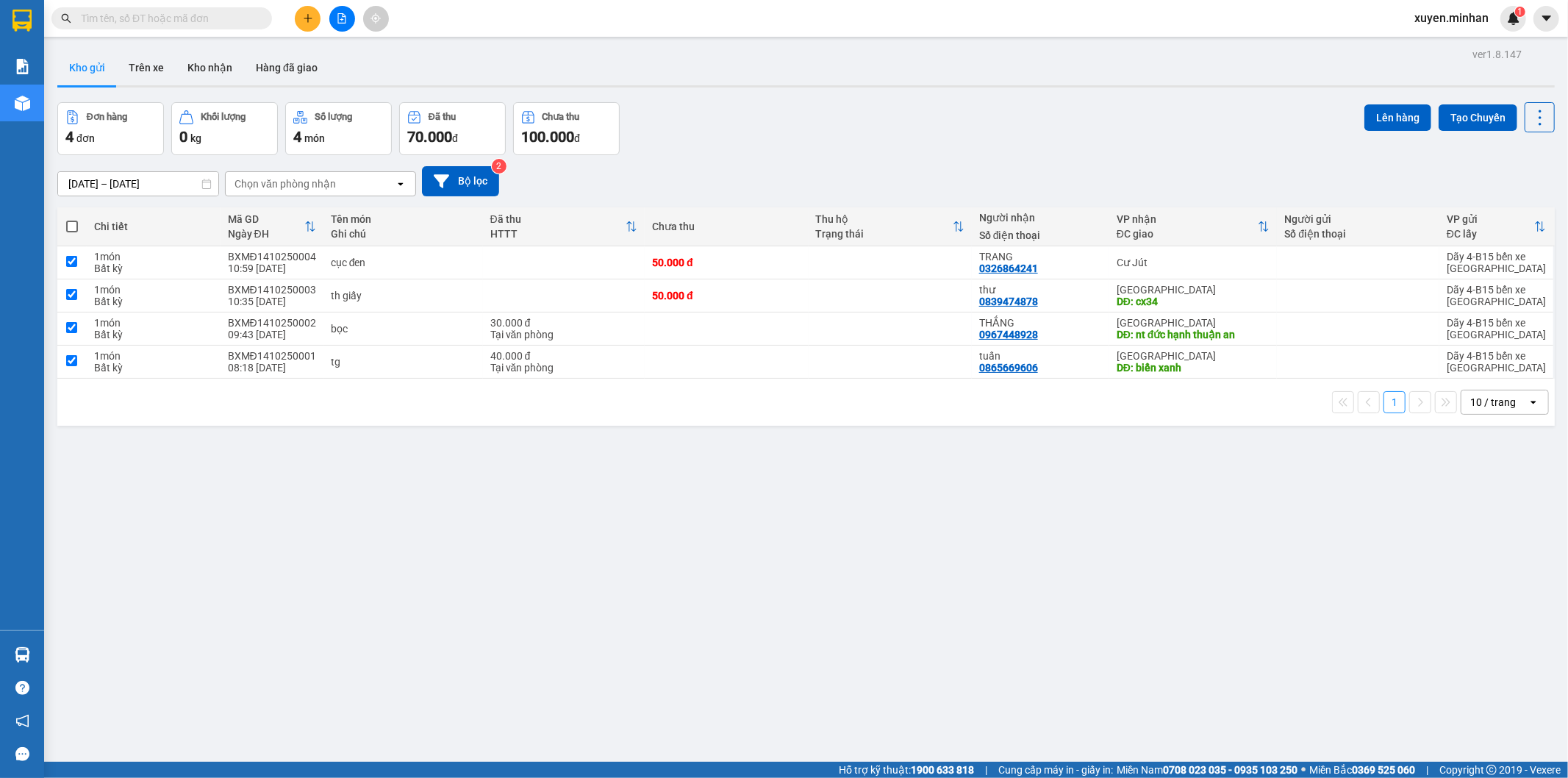
checkbox input "true"
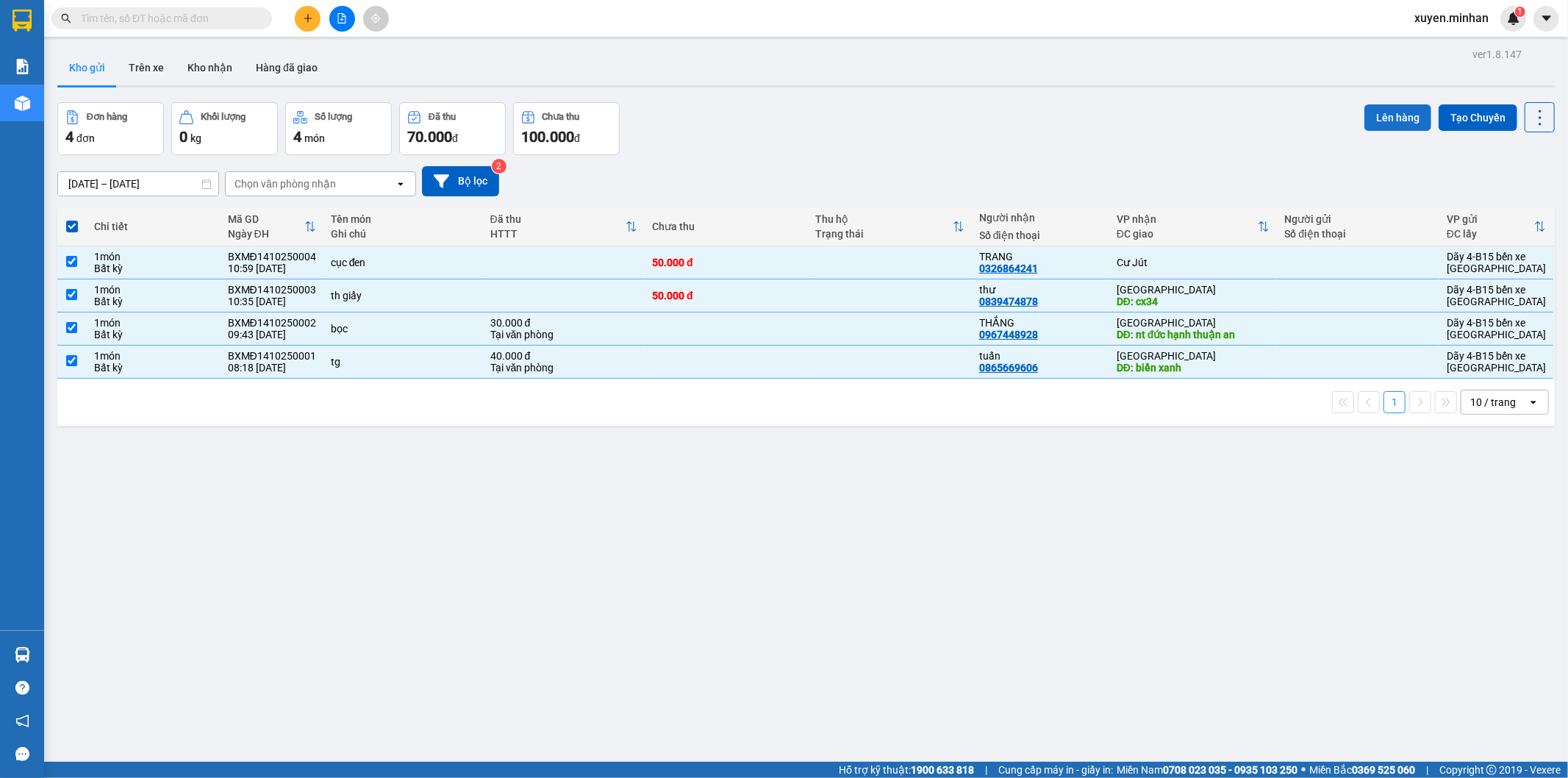
click at [1391, 115] on button "Lên hàng" at bounding box center [1398, 118] width 67 height 27
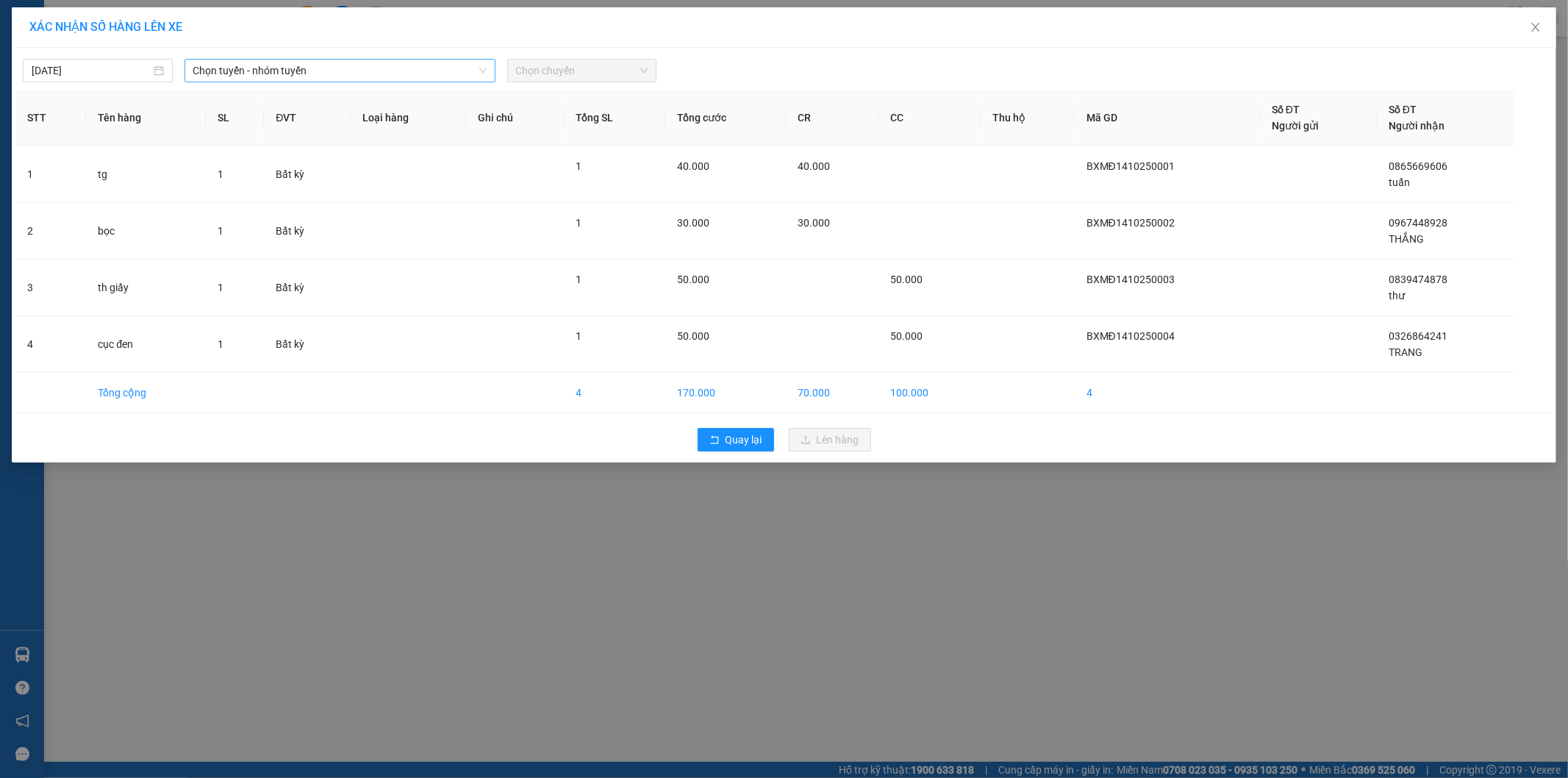
click at [424, 72] on span "Chọn tuyến - nhóm tuyến" at bounding box center [340, 70] width 293 height 22
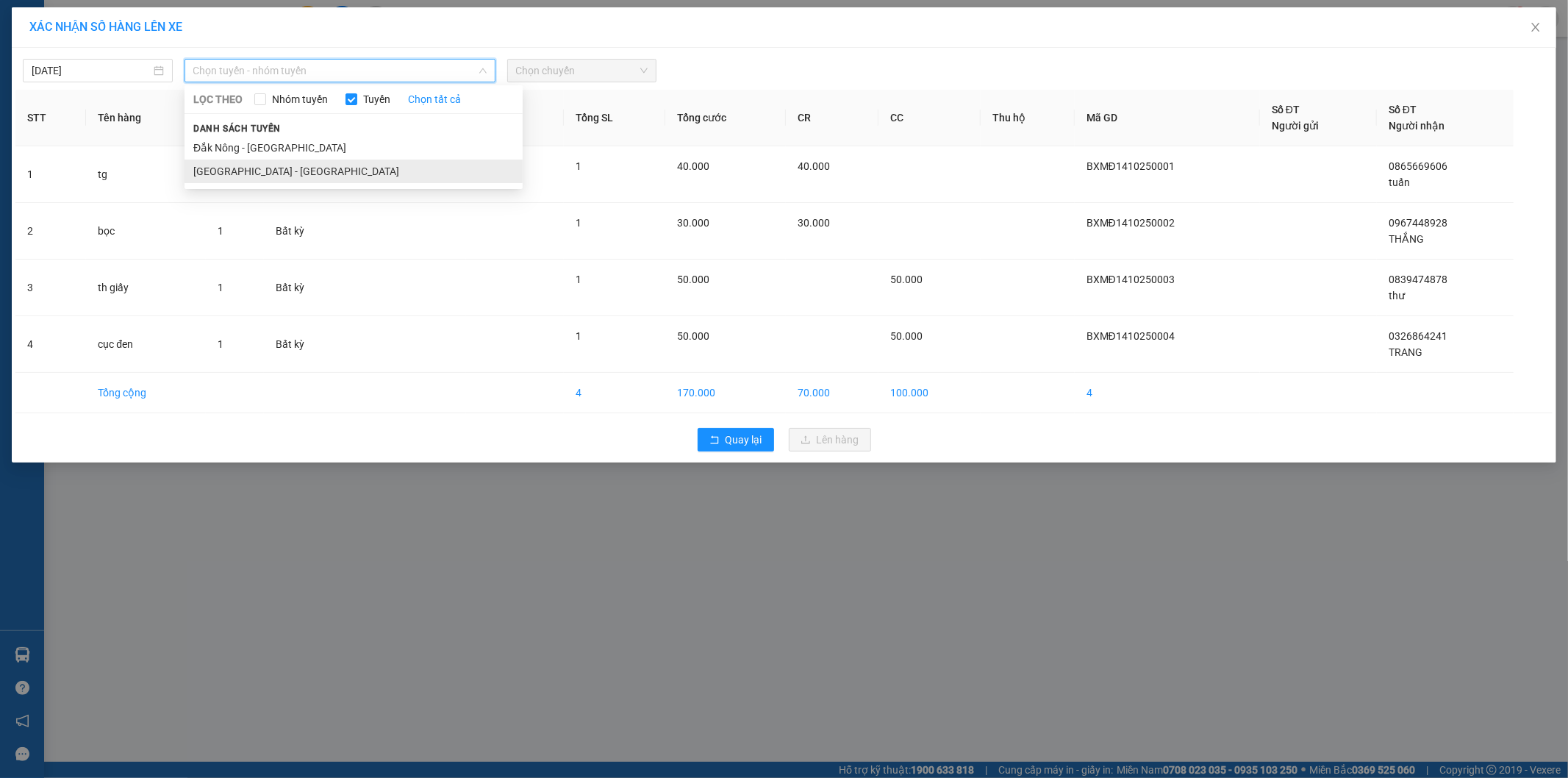
click at [313, 172] on li "[GEOGRAPHIC_DATA] - [GEOGRAPHIC_DATA]" at bounding box center [354, 171] width 338 height 24
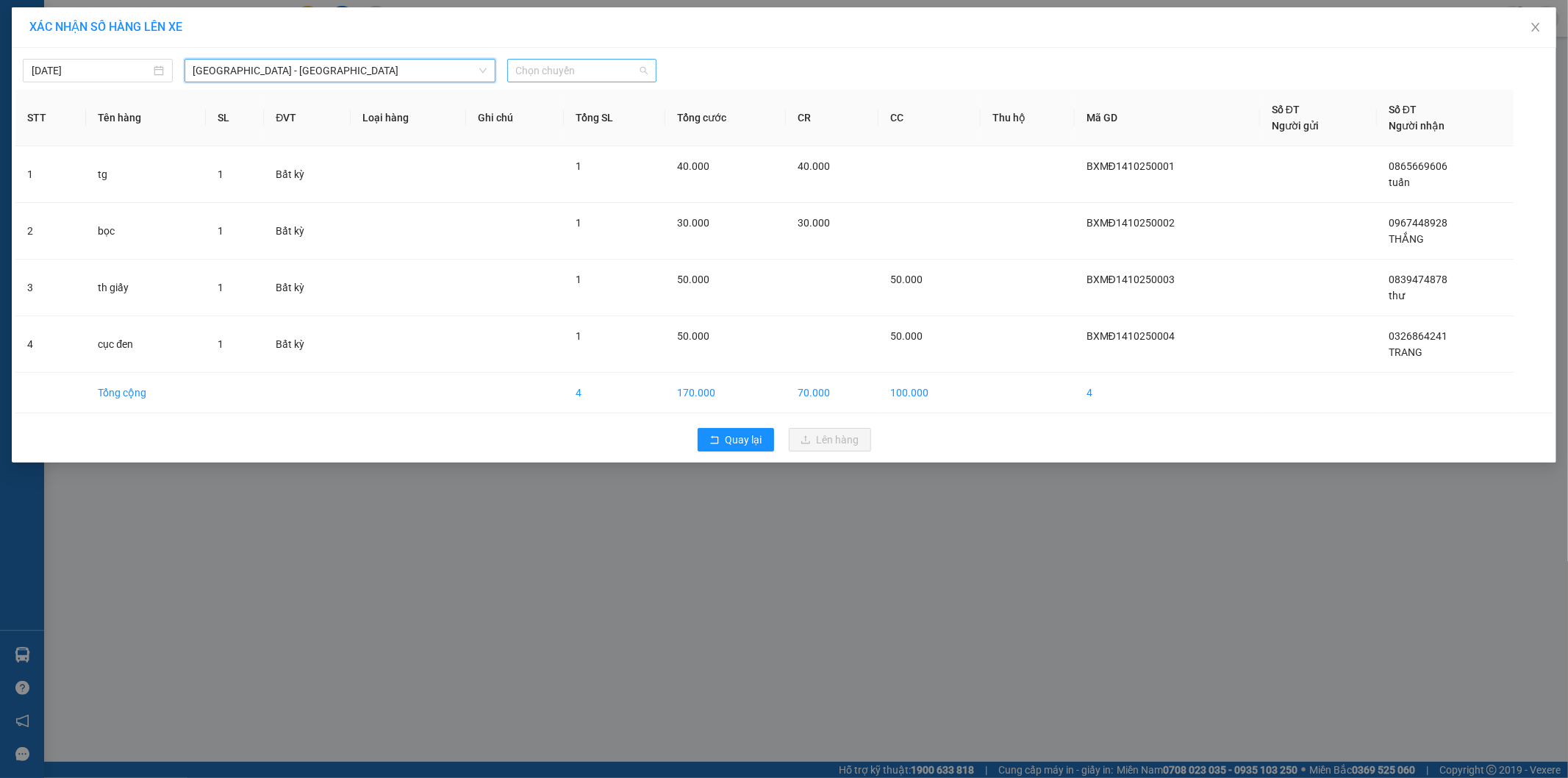
click at [546, 74] on span "Chọn chuyến" at bounding box center [582, 70] width 132 height 22
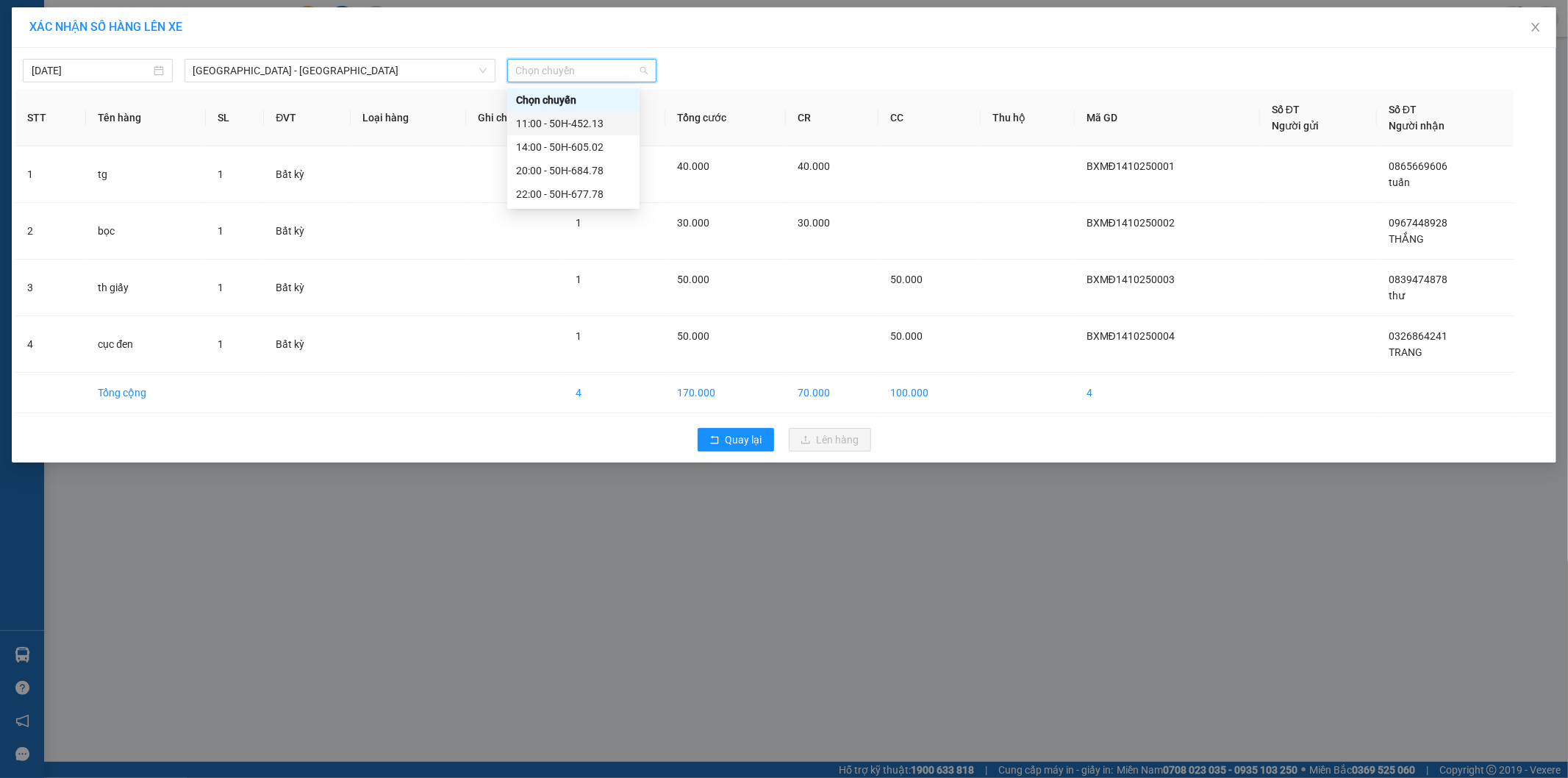
click at [558, 120] on div "11:00 - 50H-452.13" at bounding box center [574, 123] width 115 height 16
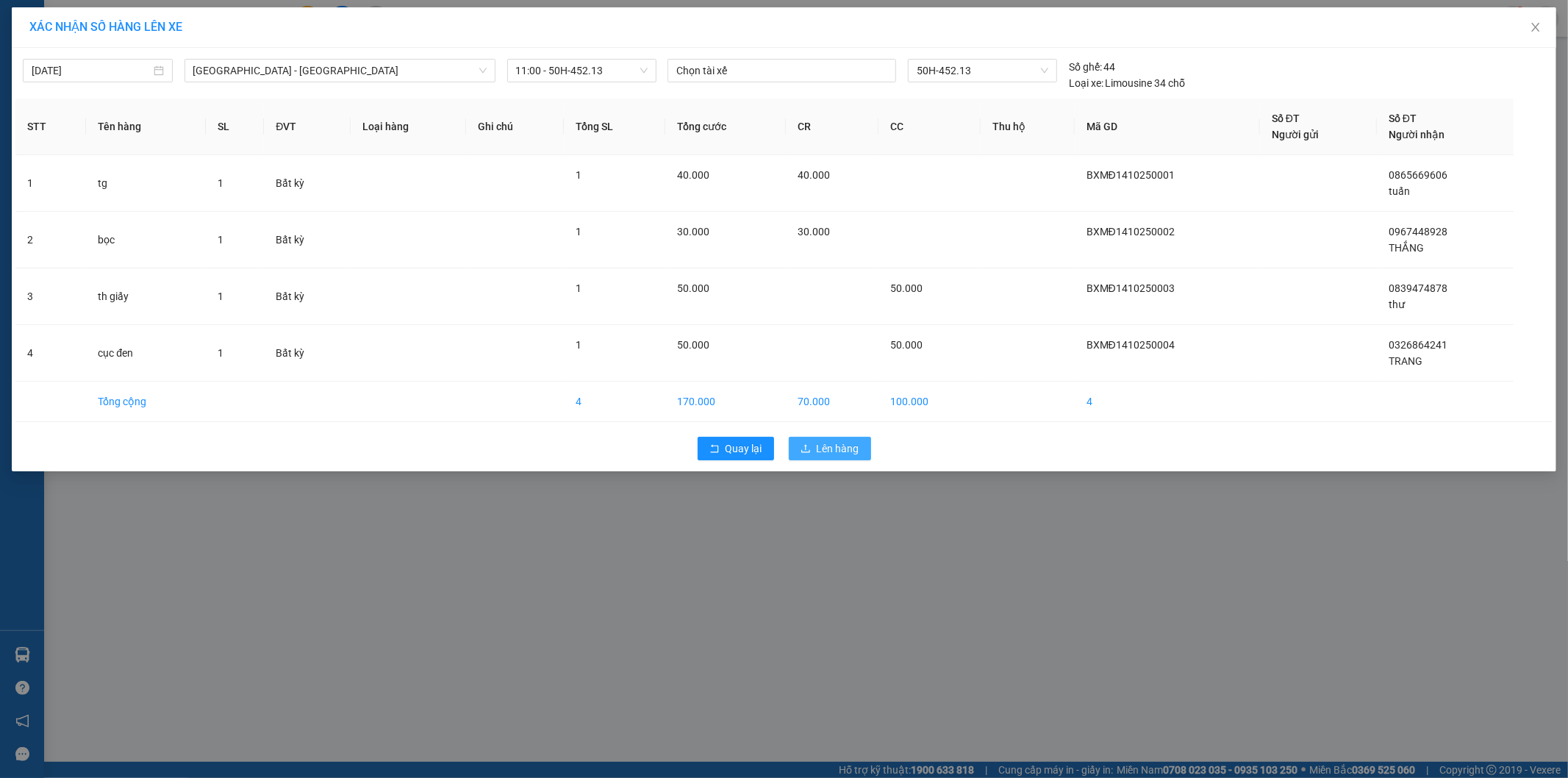
click at [825, 449] on span "Lên hàng" at bounding box center [838, 448] width 43 height 16
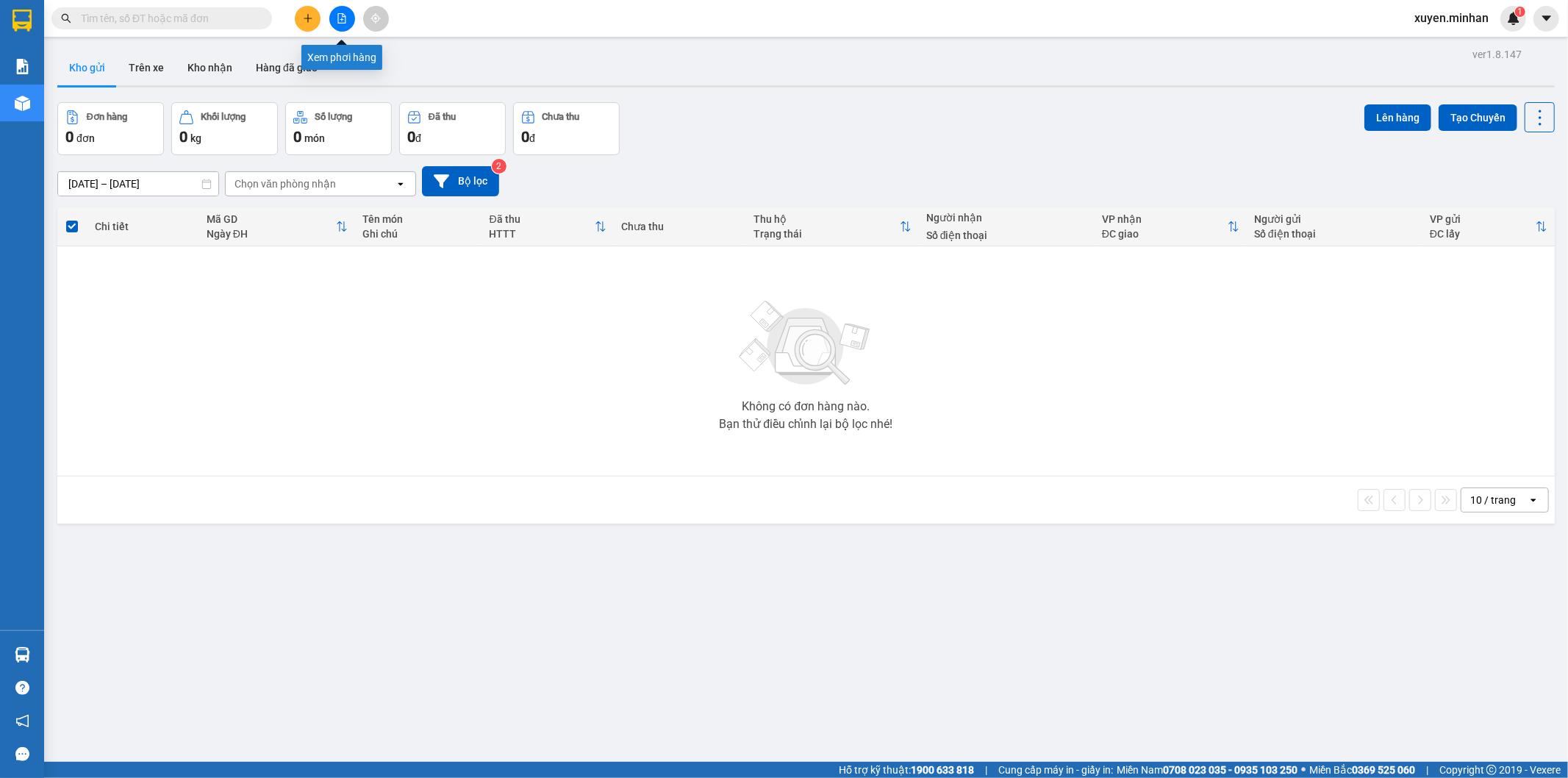
click at [334, 21] on button at bounding box center [342, 19] width 26 height 26
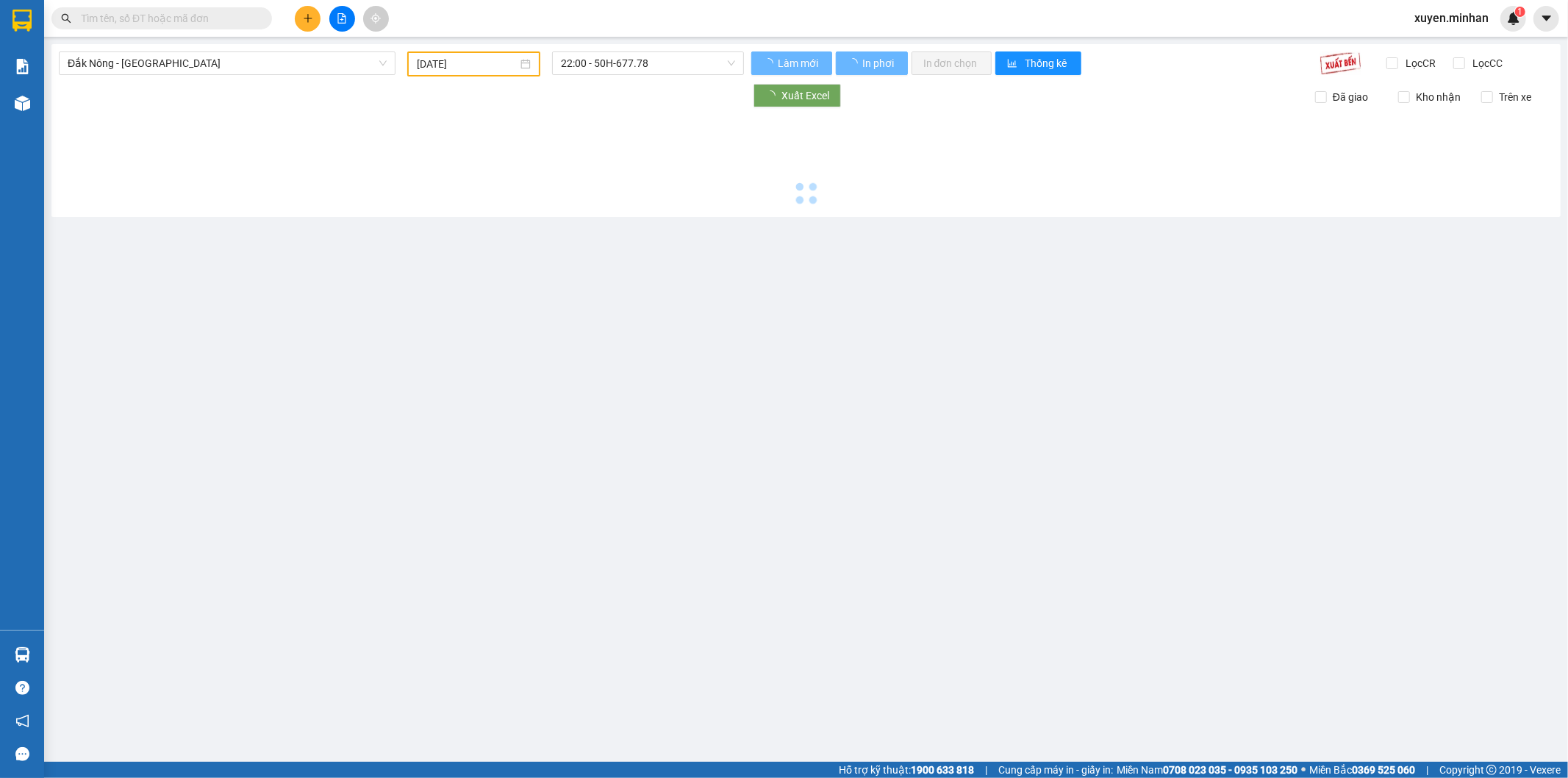
type input "[DATE]"
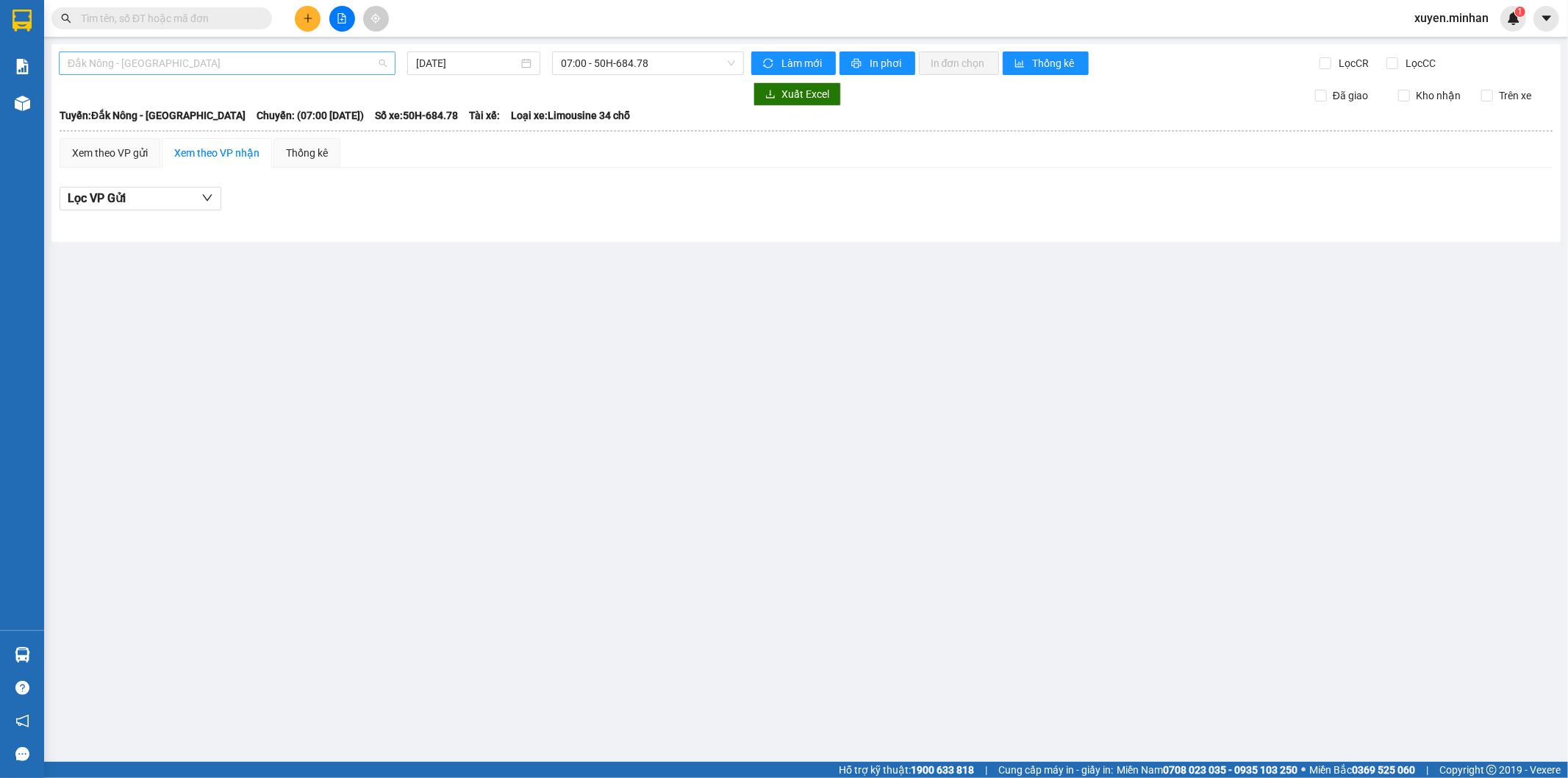
click at [284, 60] on span "Đắk Nông - [GEOGRAPHIC_DATA]" at bounding box center [228, 63] width 319 height 22
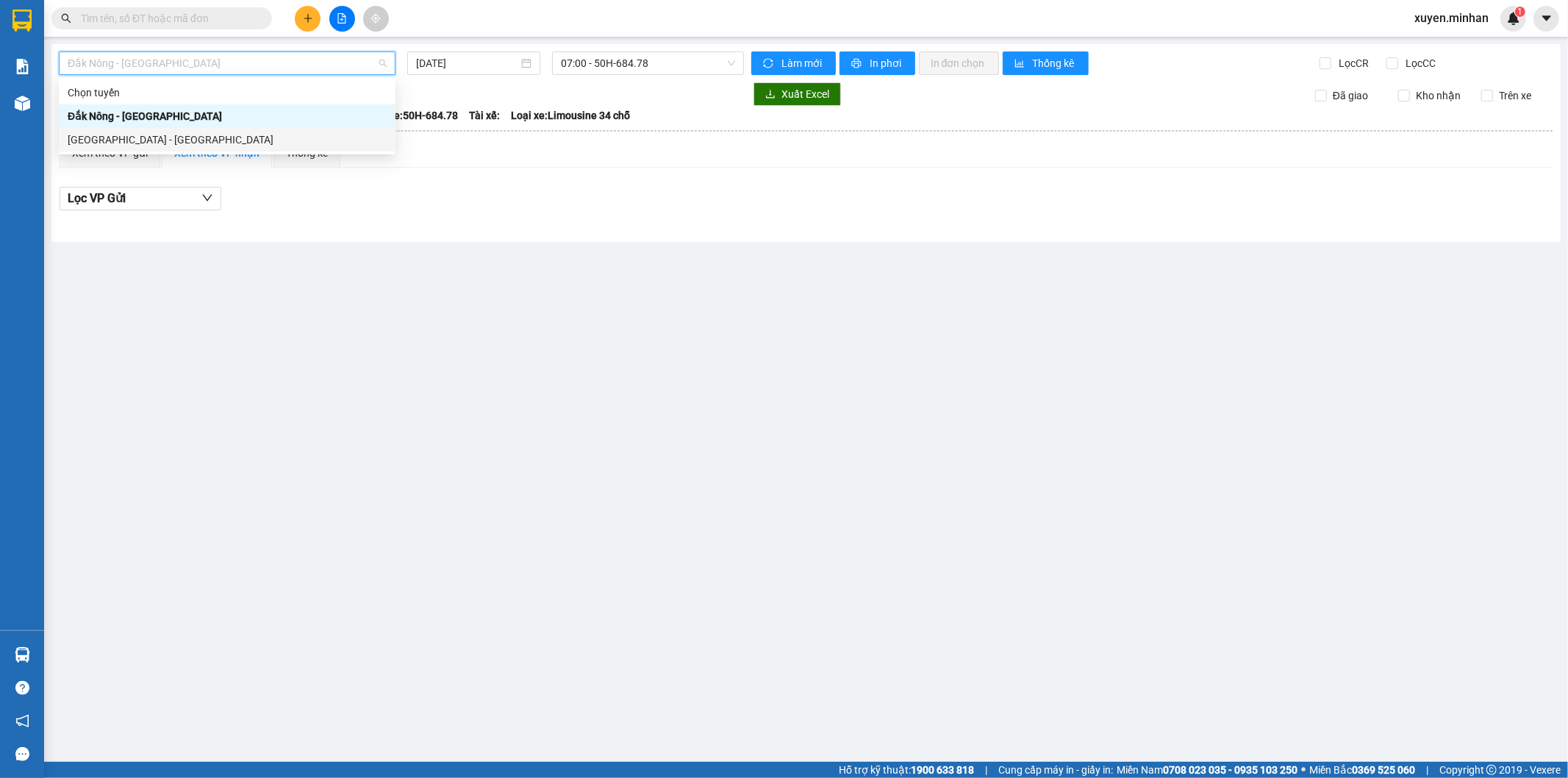
click at [201, 141] on div "[GEOGRAPHIC_DATA] - [GEOGRAPHIC_DATA]" at bounding box center [228, 139] width 319 height 16
type input "[DATE]"
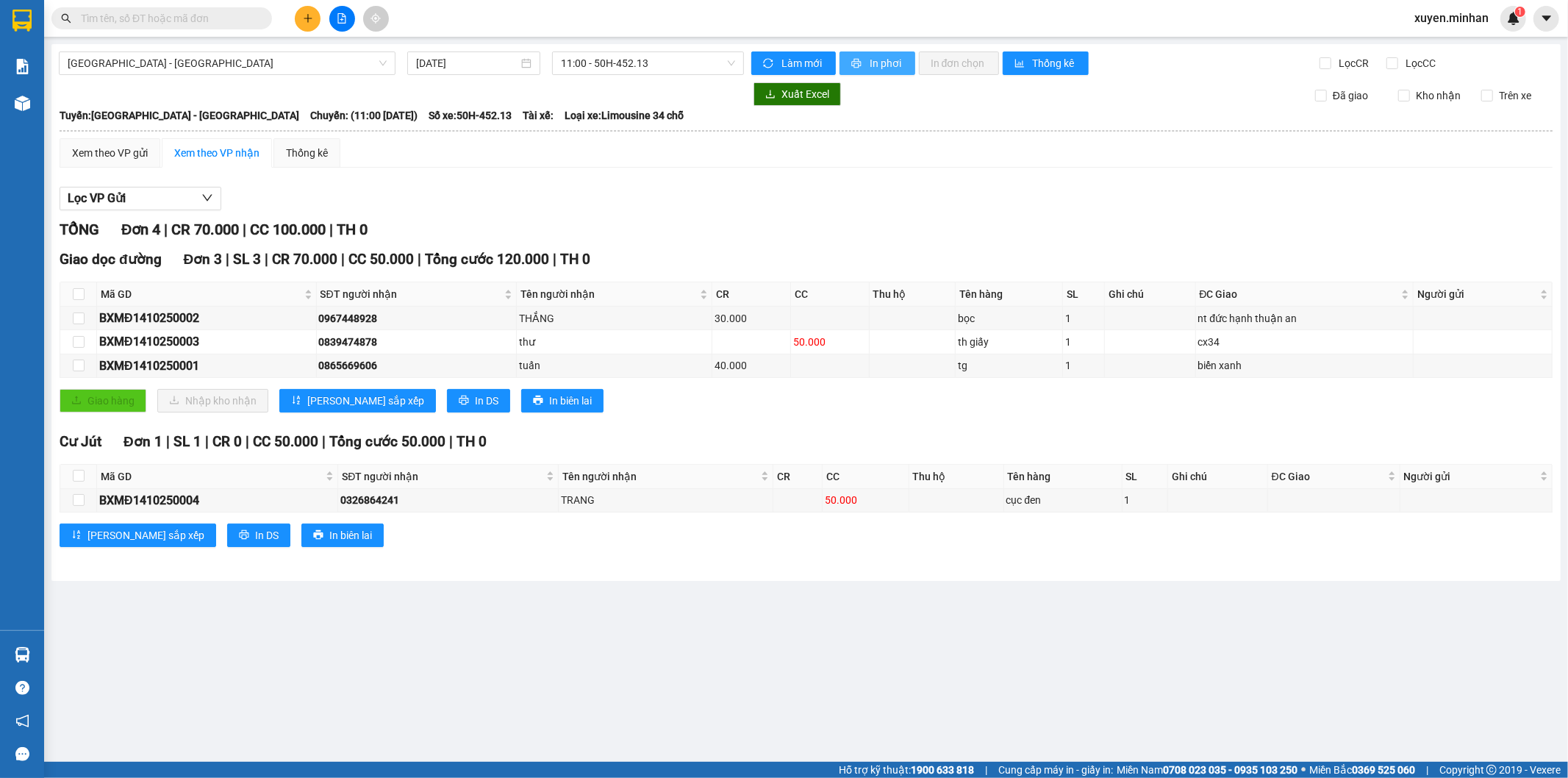
click at [883, 63] on span "In phơi" at bounding box center [886, 63] width 34 height 16
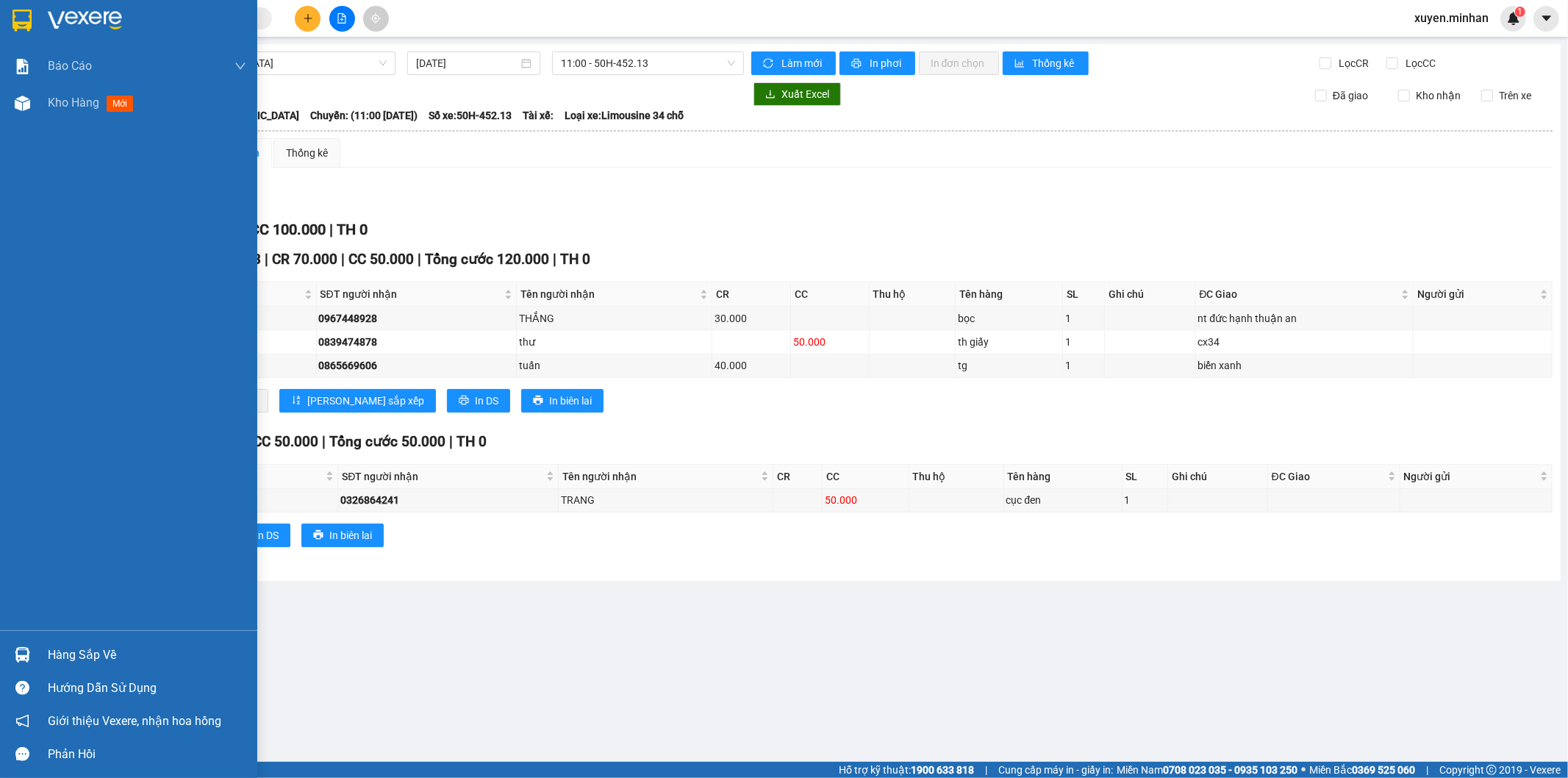
click at [19, 16] on img at bounding box center [21, 21] width 19 height 22
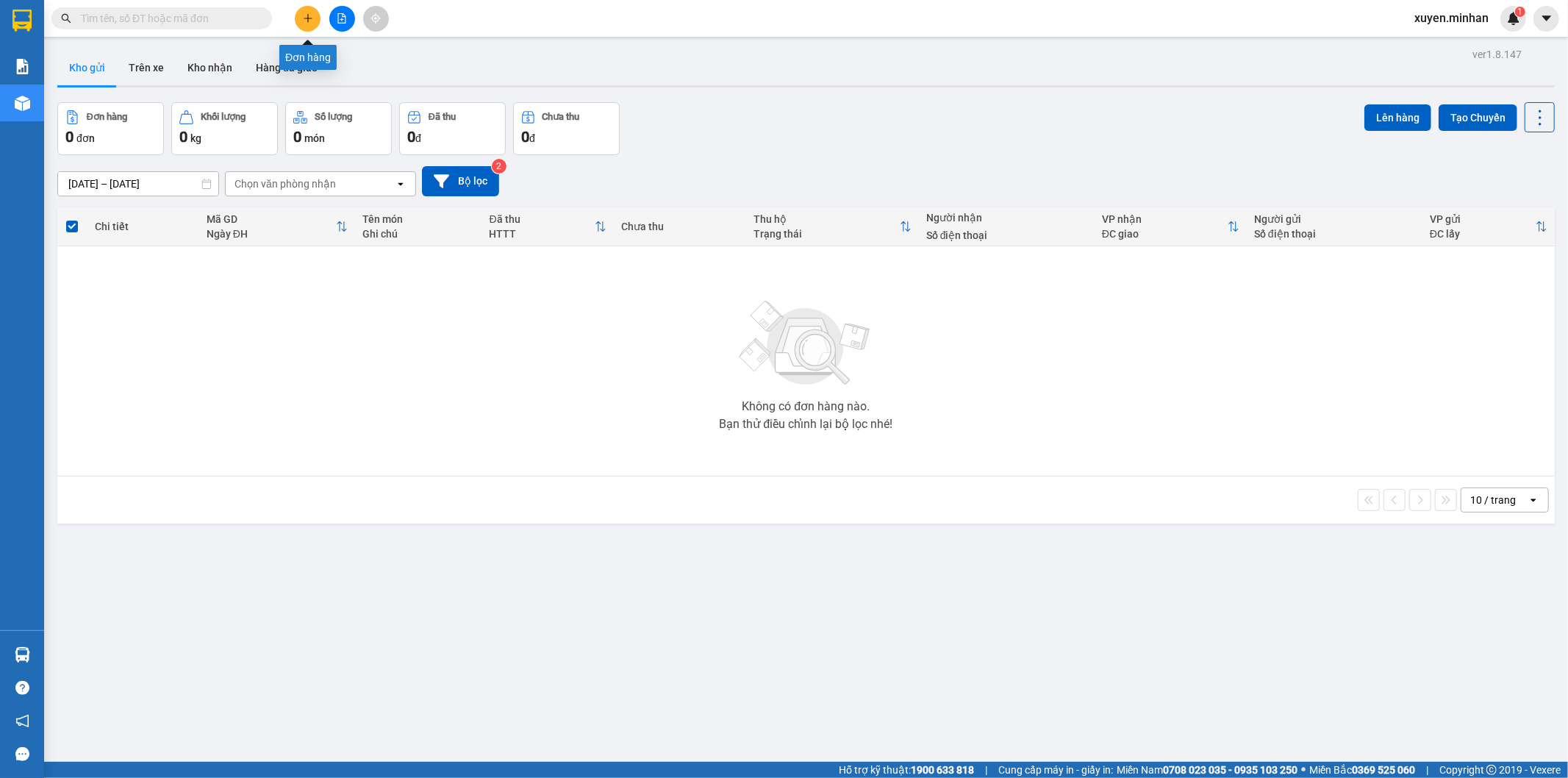
click at [312, 18] on icon "plus" at bounding box center [307, 18] width 10 height 10
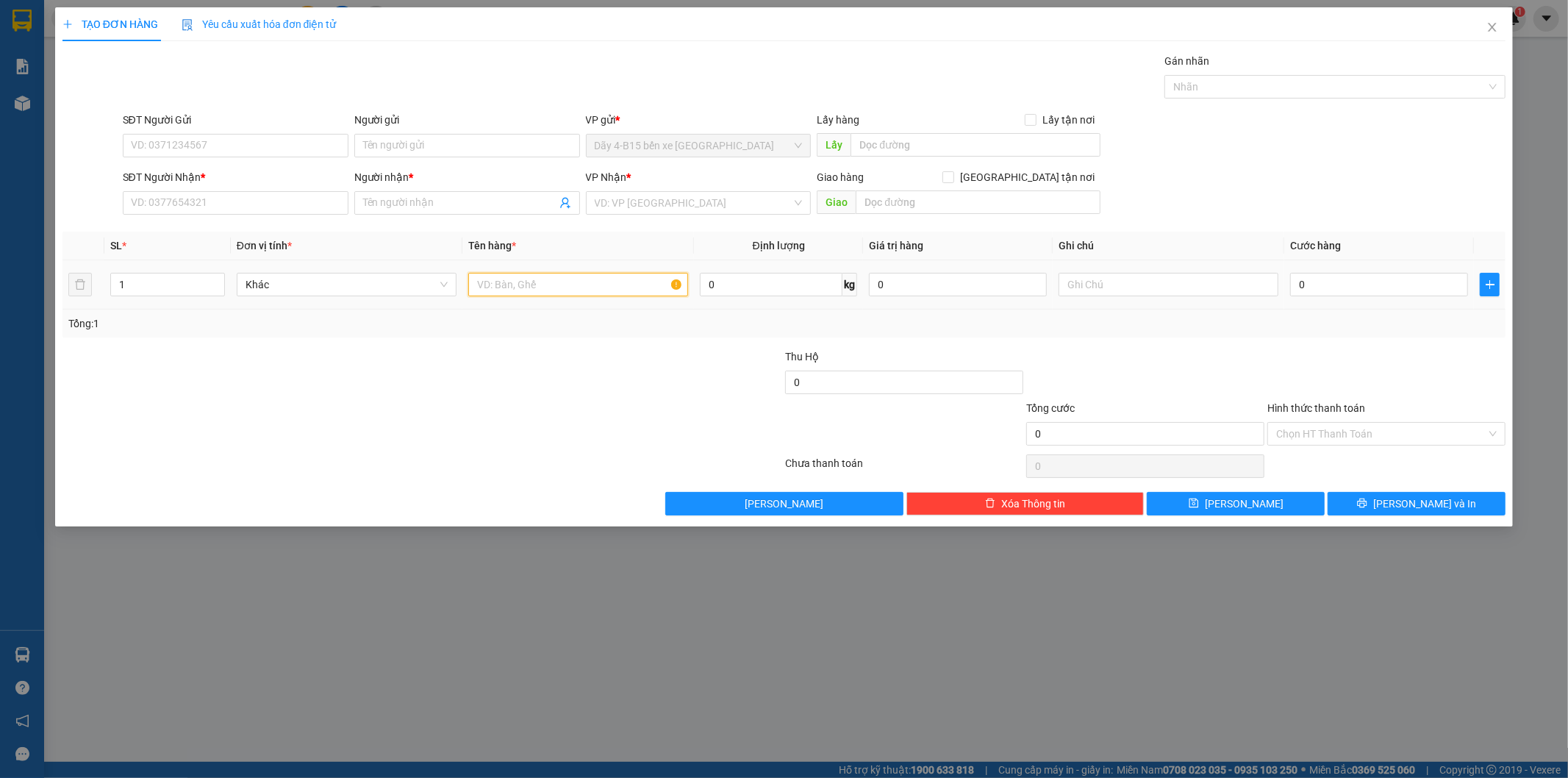
click at [528, 284] on input "text" at bounding box center [578, 284] width 220 height 24
type input "th giấy"
drag, startPoint x: 548, startPoint y: 387, endPoint x: 569, endPoint y: 251, distance: 137.6
click at [549, 387] on div at bounding box center [664, 374] width 241 height 51
click at [258, 205] on input "SĐT Người Nhận *" at bounding box center [235, 203] width 225 height 24
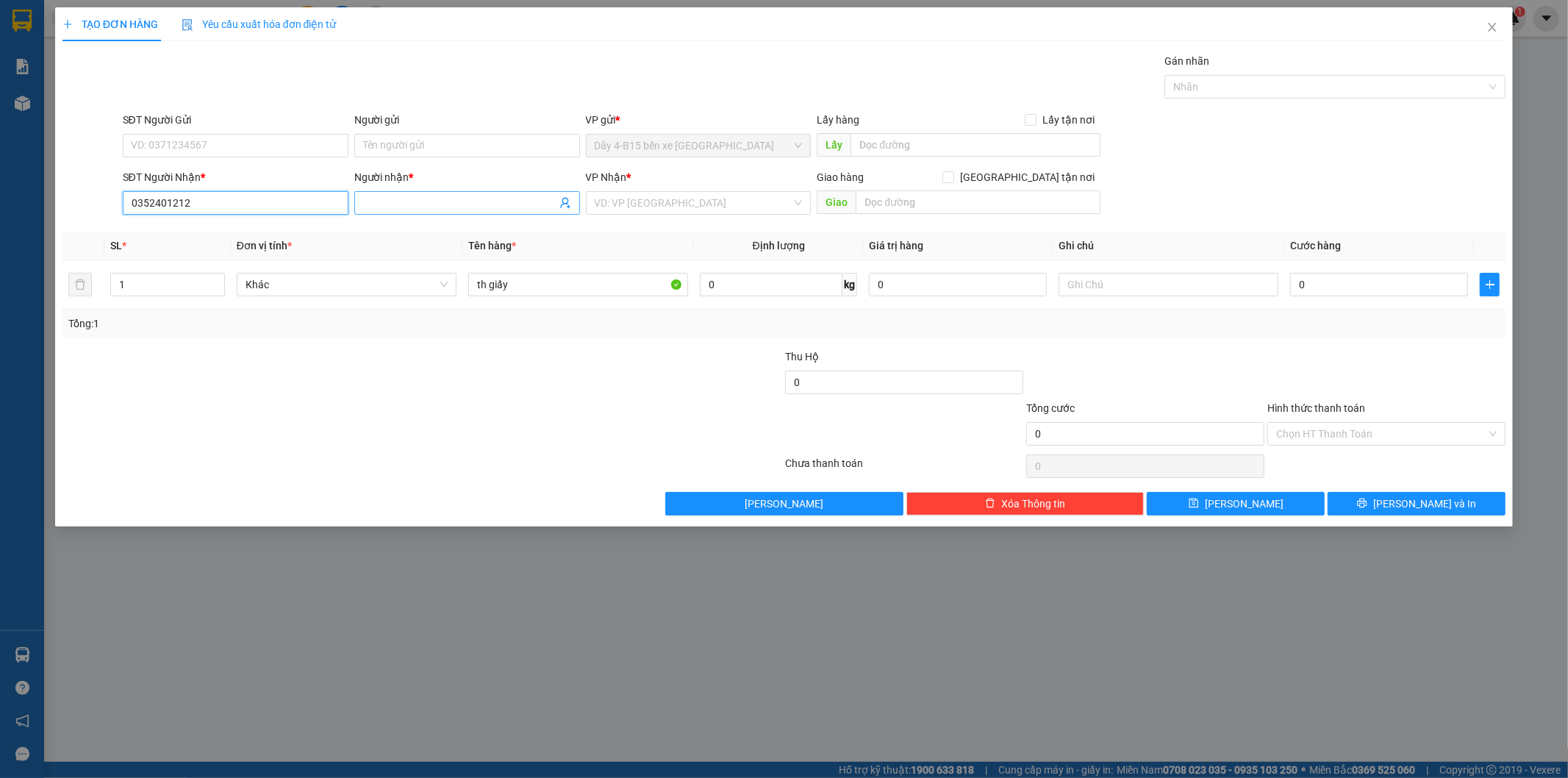
type input "0352401212"
click at [396, 202] on input "Người nhận *" at bounding box center [459, 203] width 193 height 16
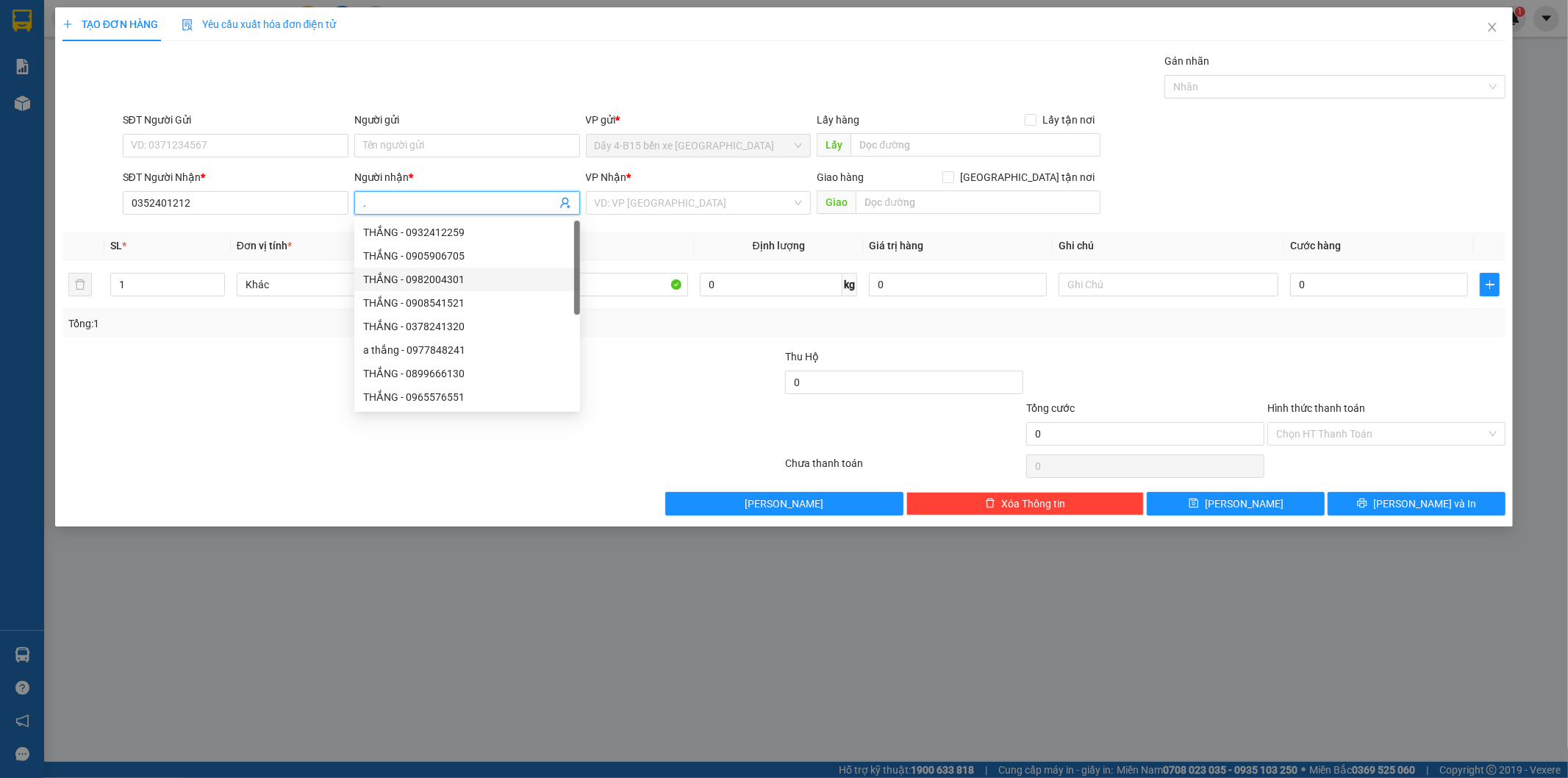
type input "."
click at [277, 394] on div at bounding box center [302, 374] width 482 height 51
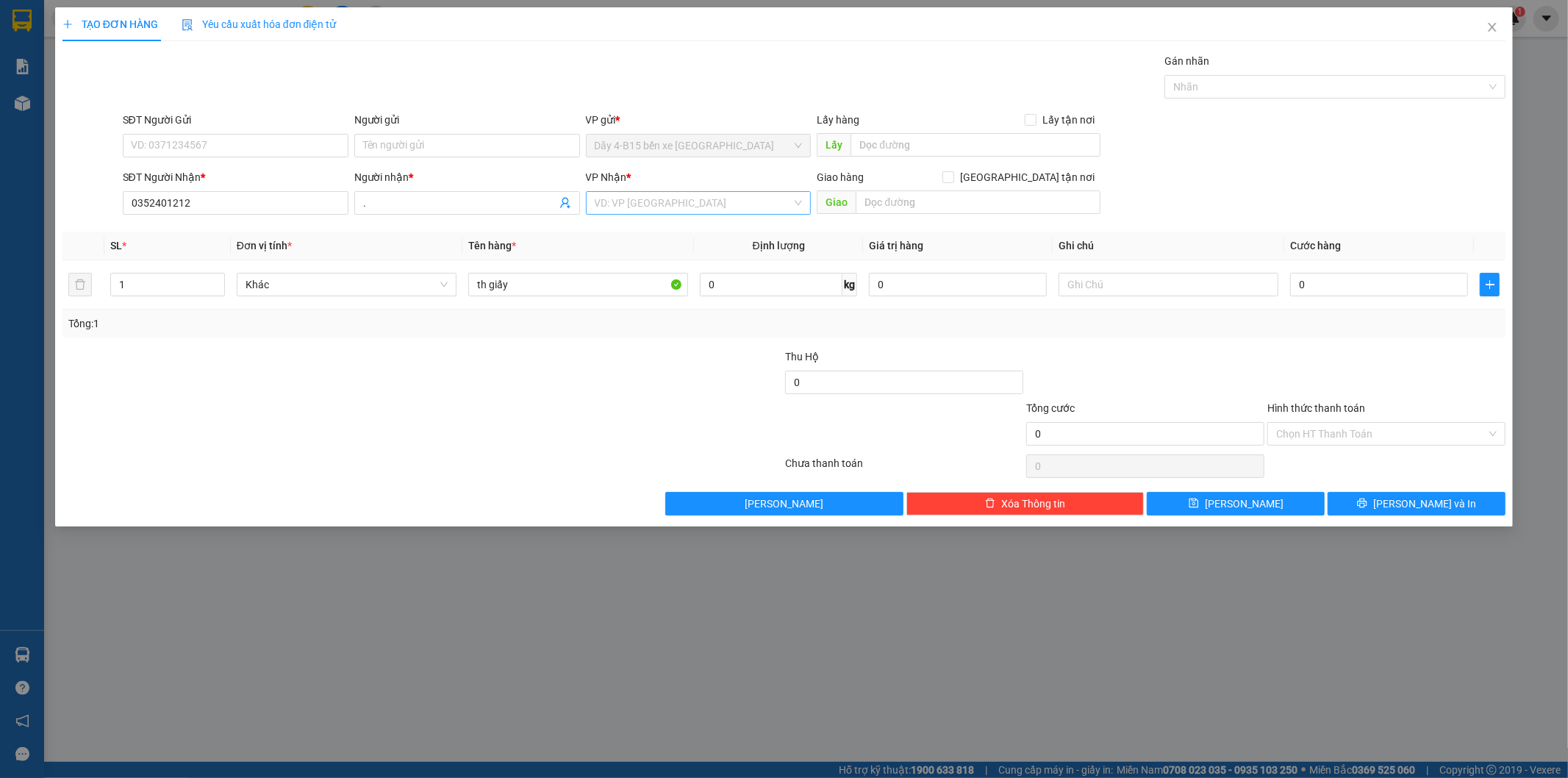
click at [660, 203] on input "search" at bounding box center [693, 203] width 198 height 22
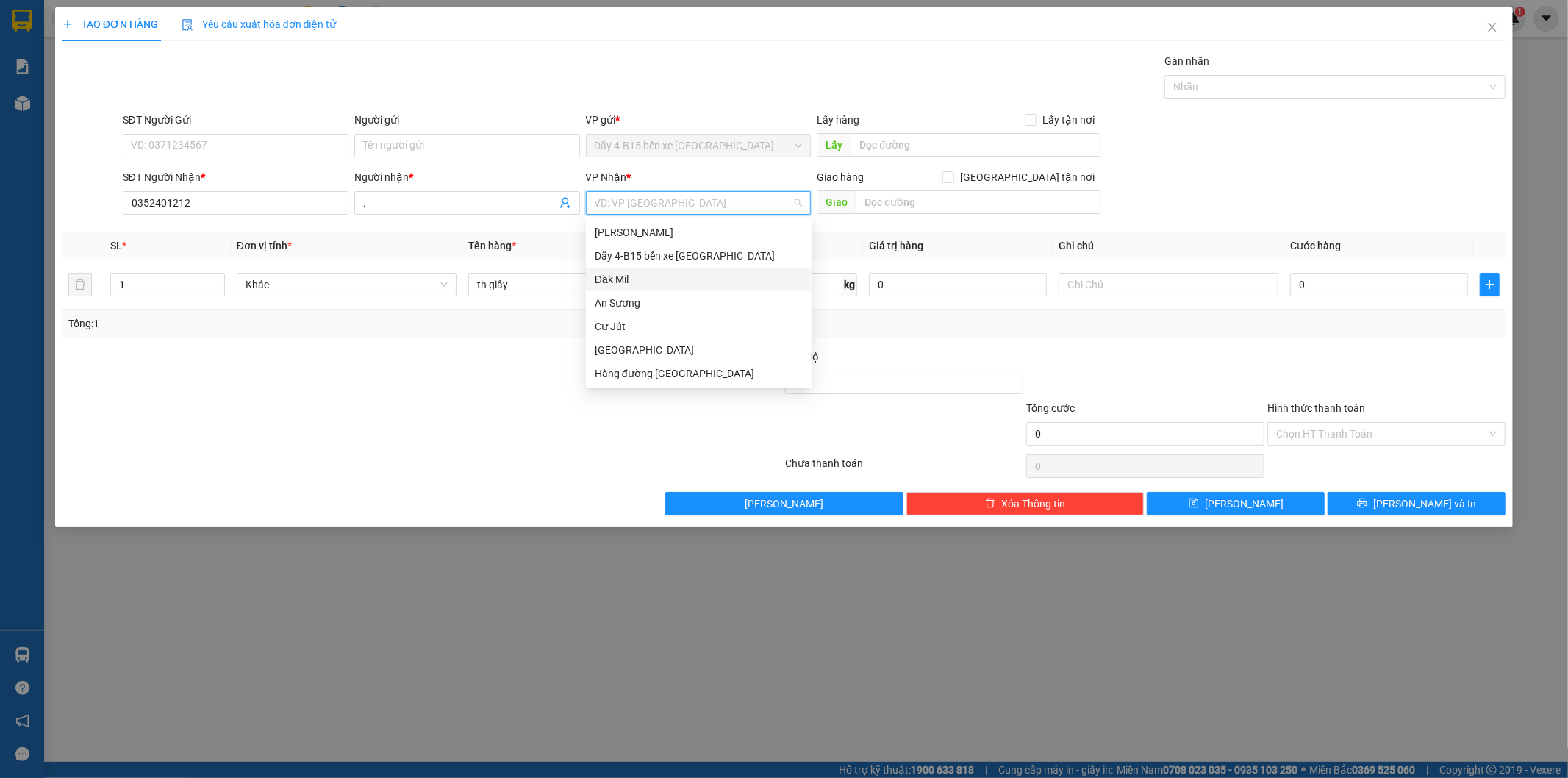
click at [640, 281] on div "Đăk Mil" at bounding box center [699, 279] width 208 height 16
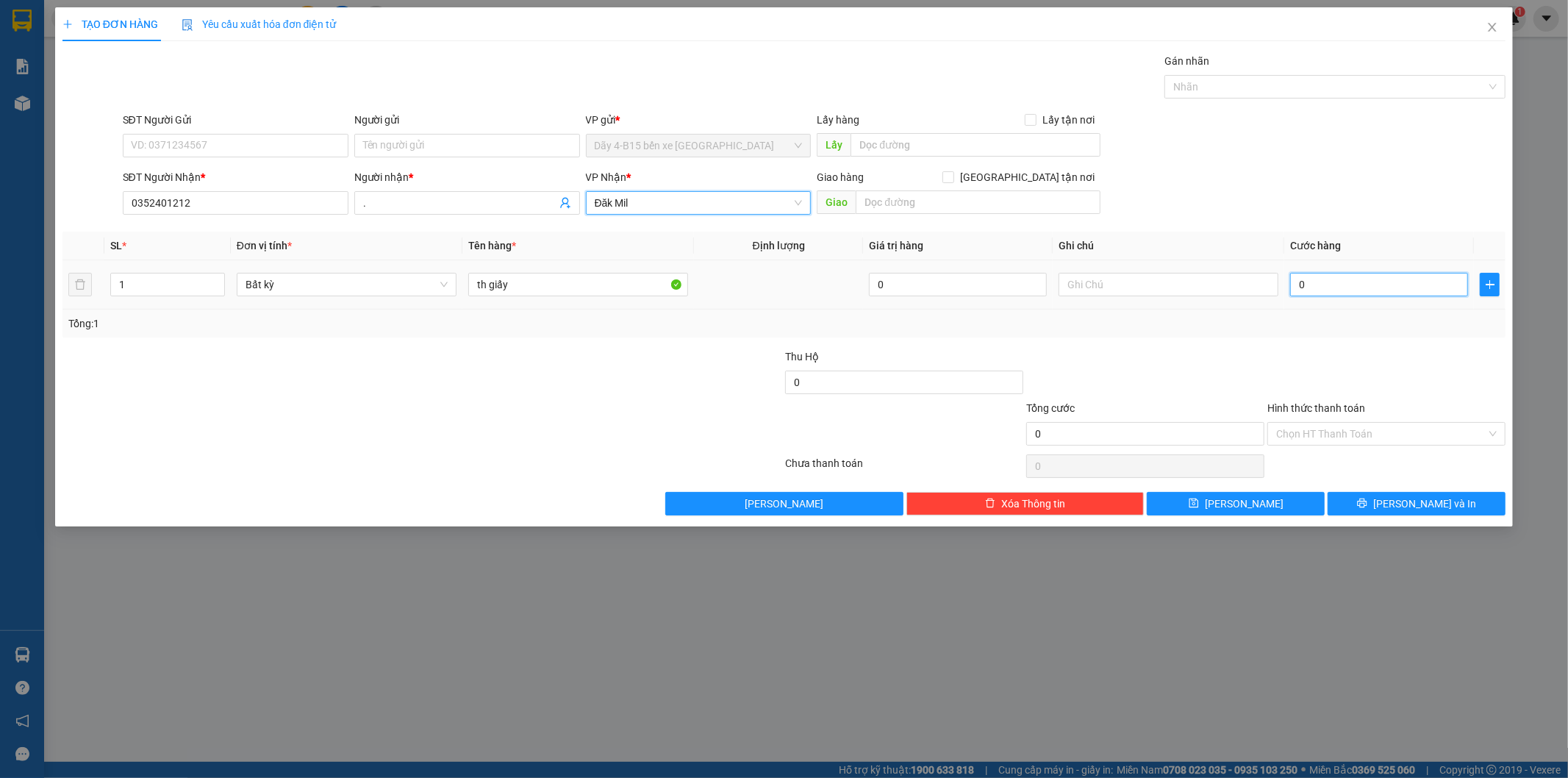
click at [1318, 291] on input "0" at bounding box center [1379, 284] width 178 height 24
type input "6"
type input "60"
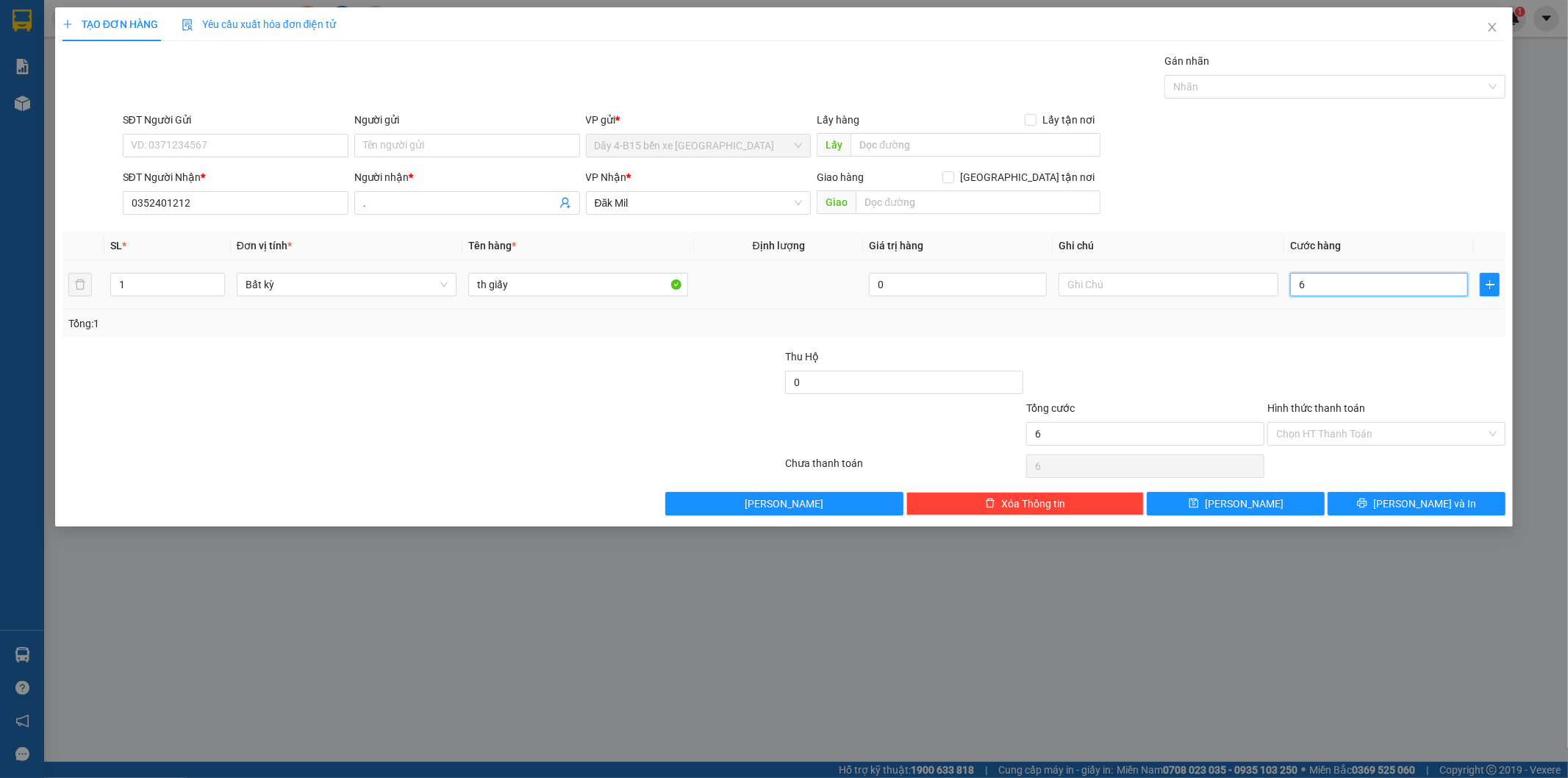
type input "60"
type input "60.000"
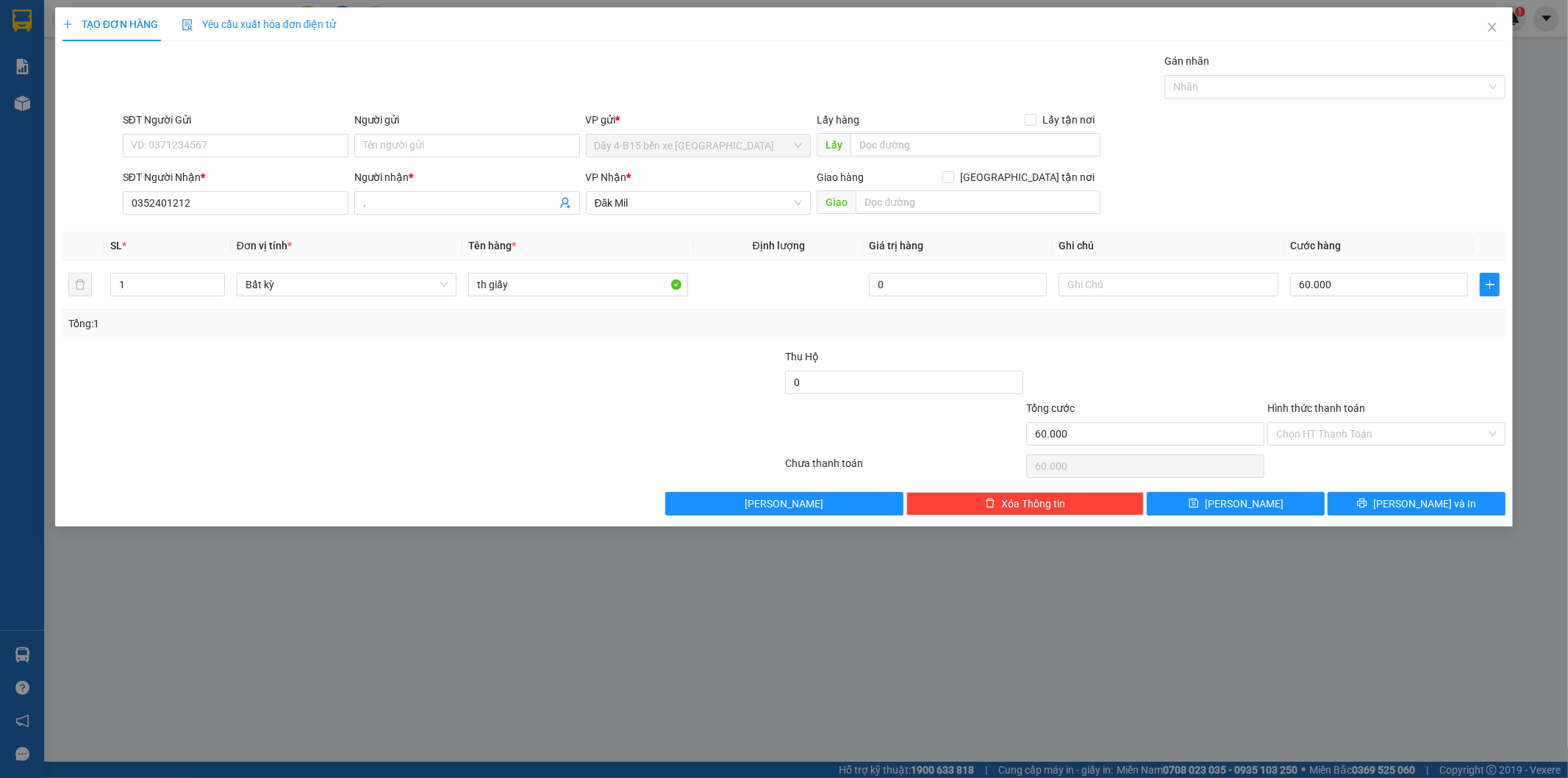
click at [1469, 353] on div at bounding box center [1386, 374] width 241 height 51
click at [1387, 500] on button "[PERSON_NAME] và In" at bounding box center [1416, 504] width 178 height 24
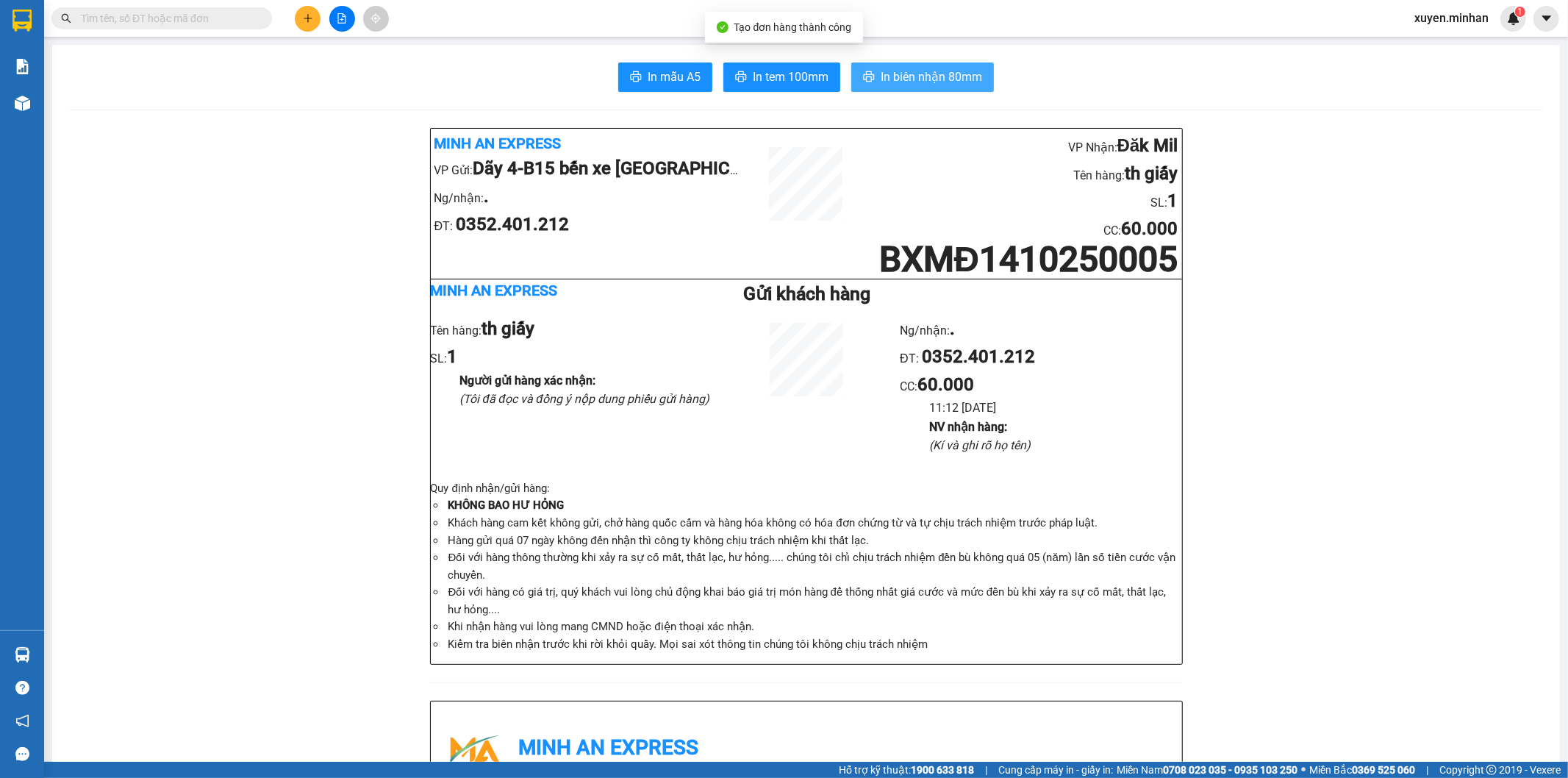
click at [937, 81] on span "In biên nhận 80mm" at bounding box center [931, 77] width 102 height 18
click at [803, 81] on span "In tem 100mm" at bounding box center [790, 77] width 76 height 18
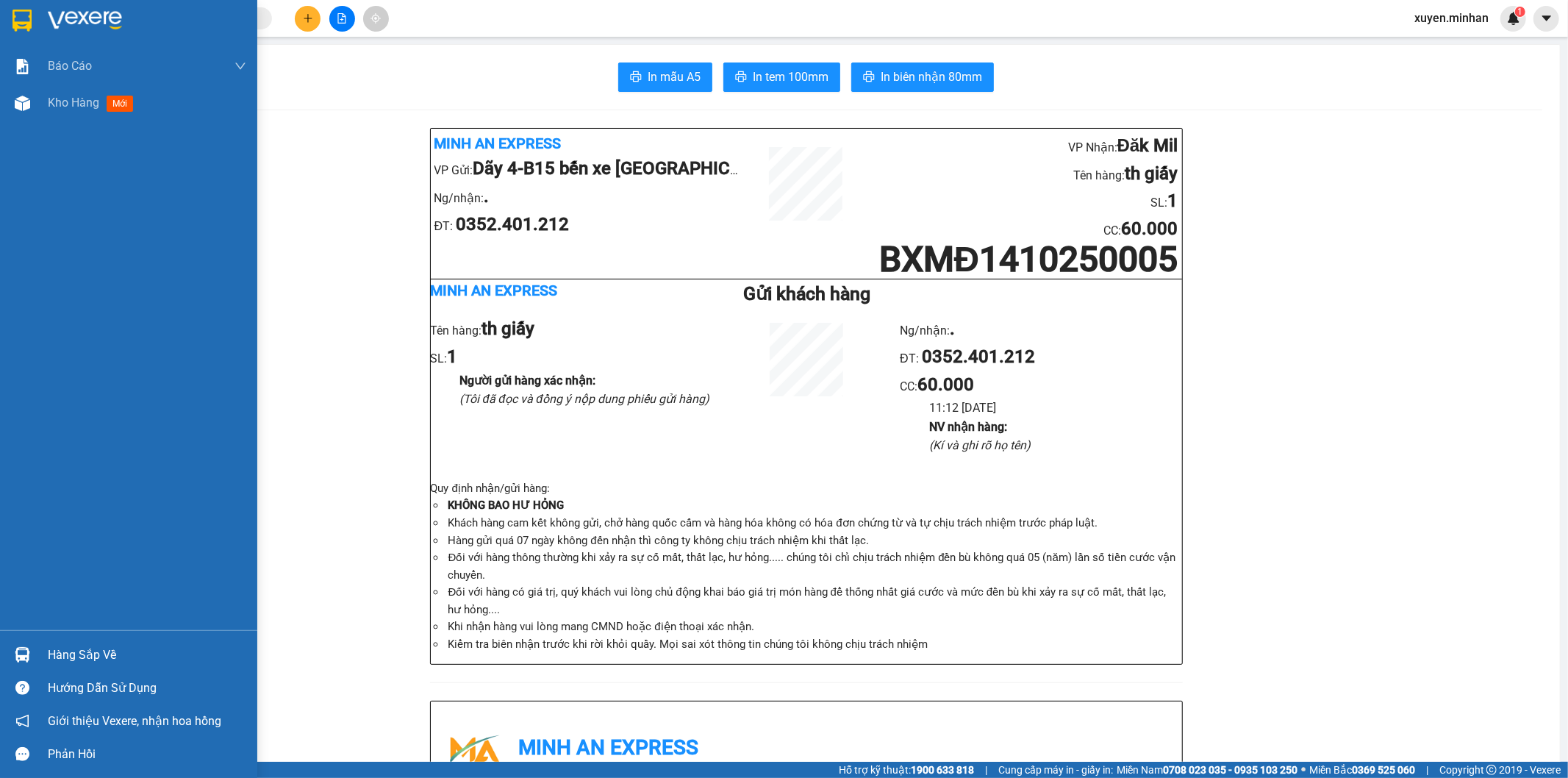
click at [27, 24] on img at bounding box center [21, 21] width 19 height 22
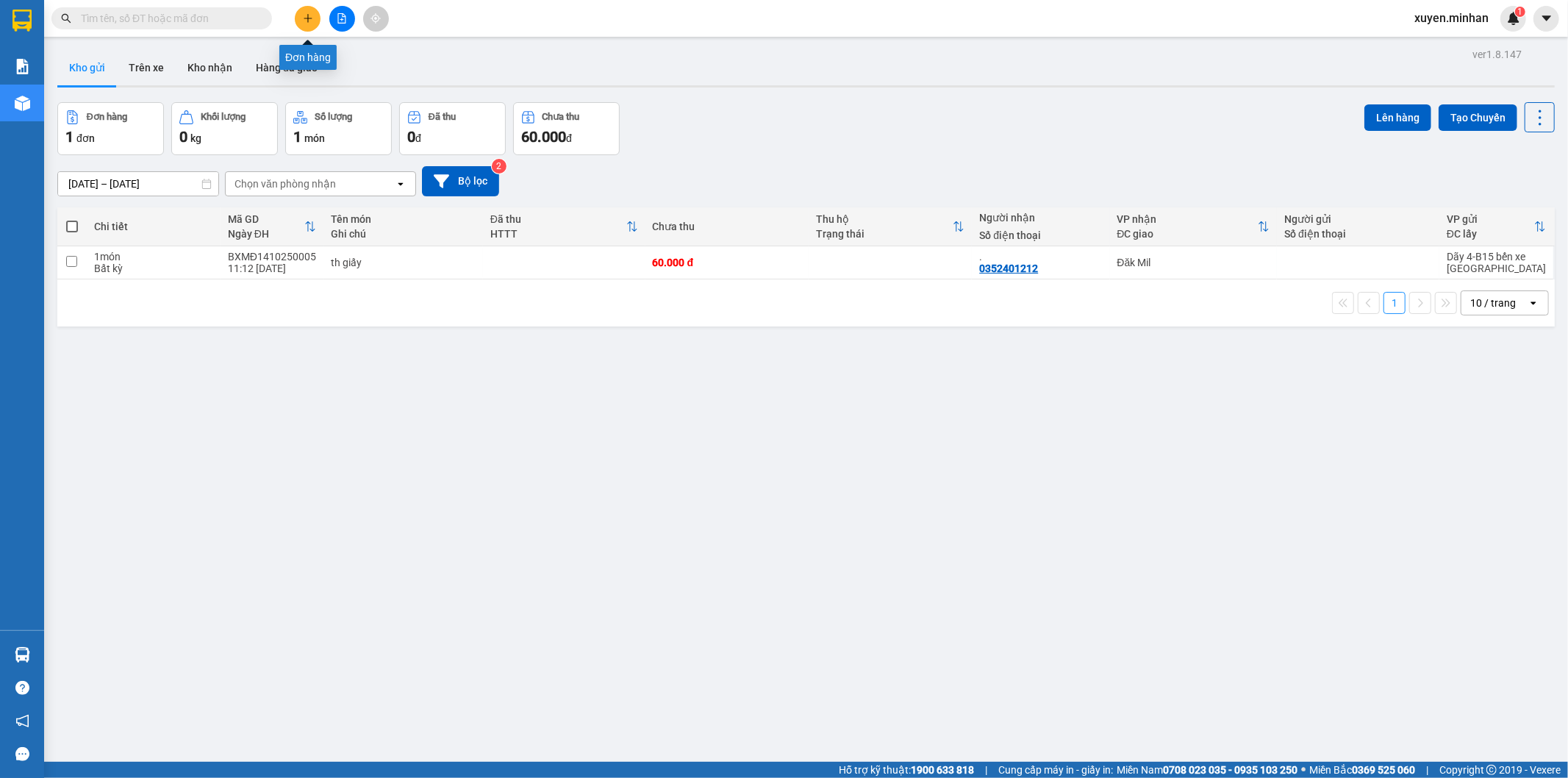
click at [311, 18] on icon "plus" at bounding box center [307, 18] width 8 height 1
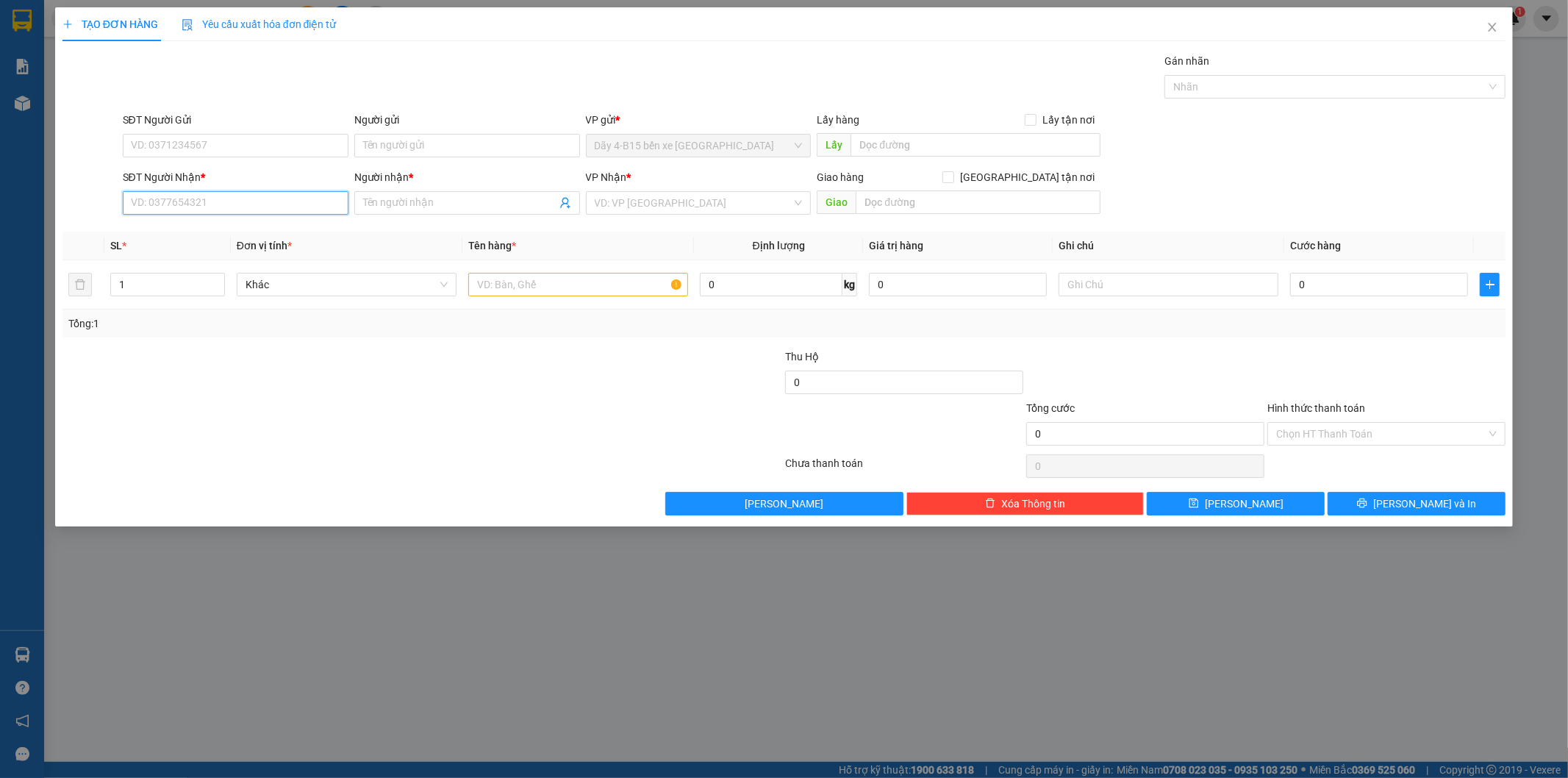
click at [207, 201] on input "SĐT Người Nhận *" at bounding box center [235, 203] width 225 height 24
paste input "0784156567"
type input "0784156567"
click at [200, 237] on div "0784156567 - hoà" at bounding box center [235, 232] width 208 height 16
type input "hoà"
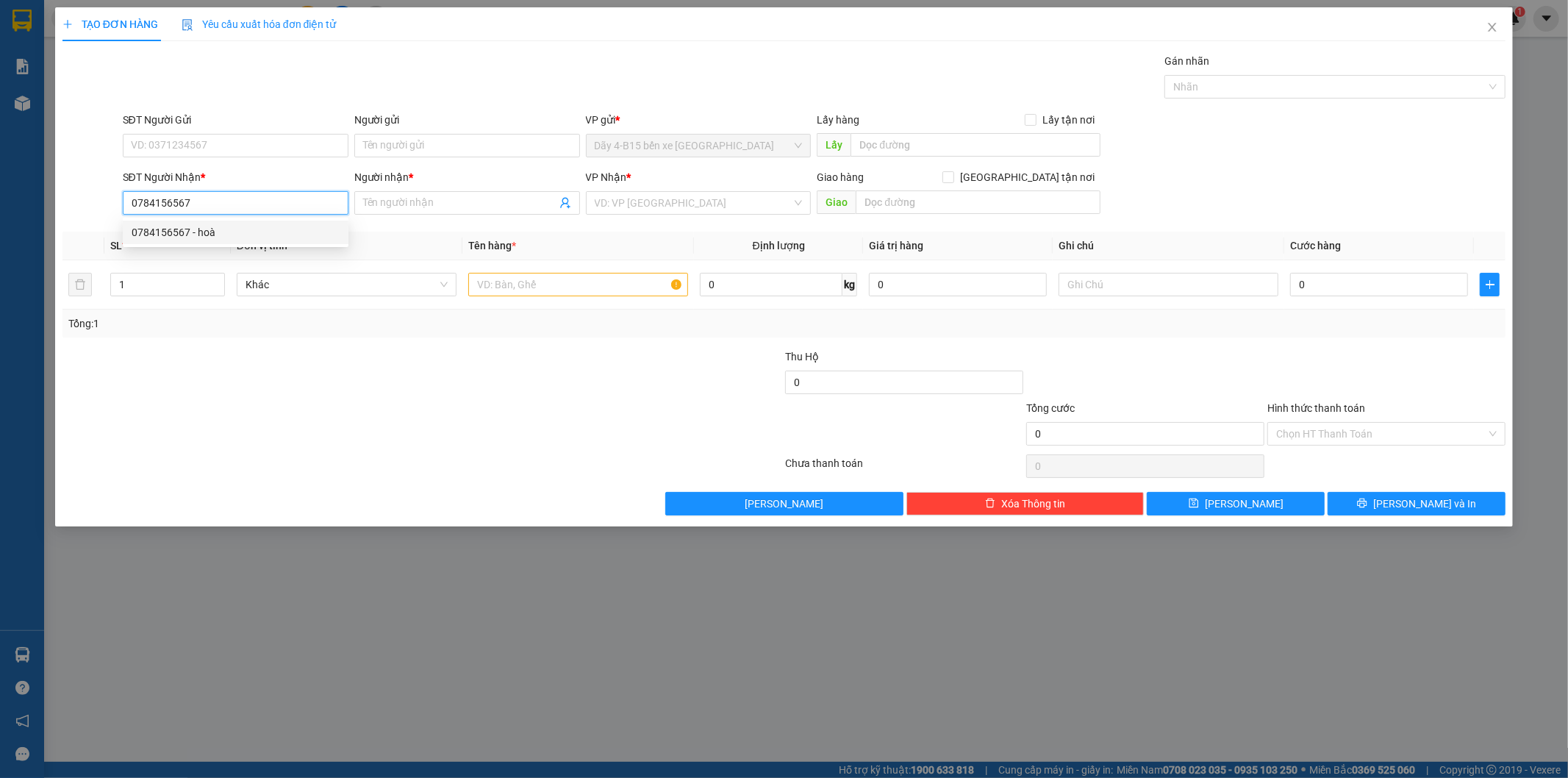
checkbox input "true"
type input "94THĐ"
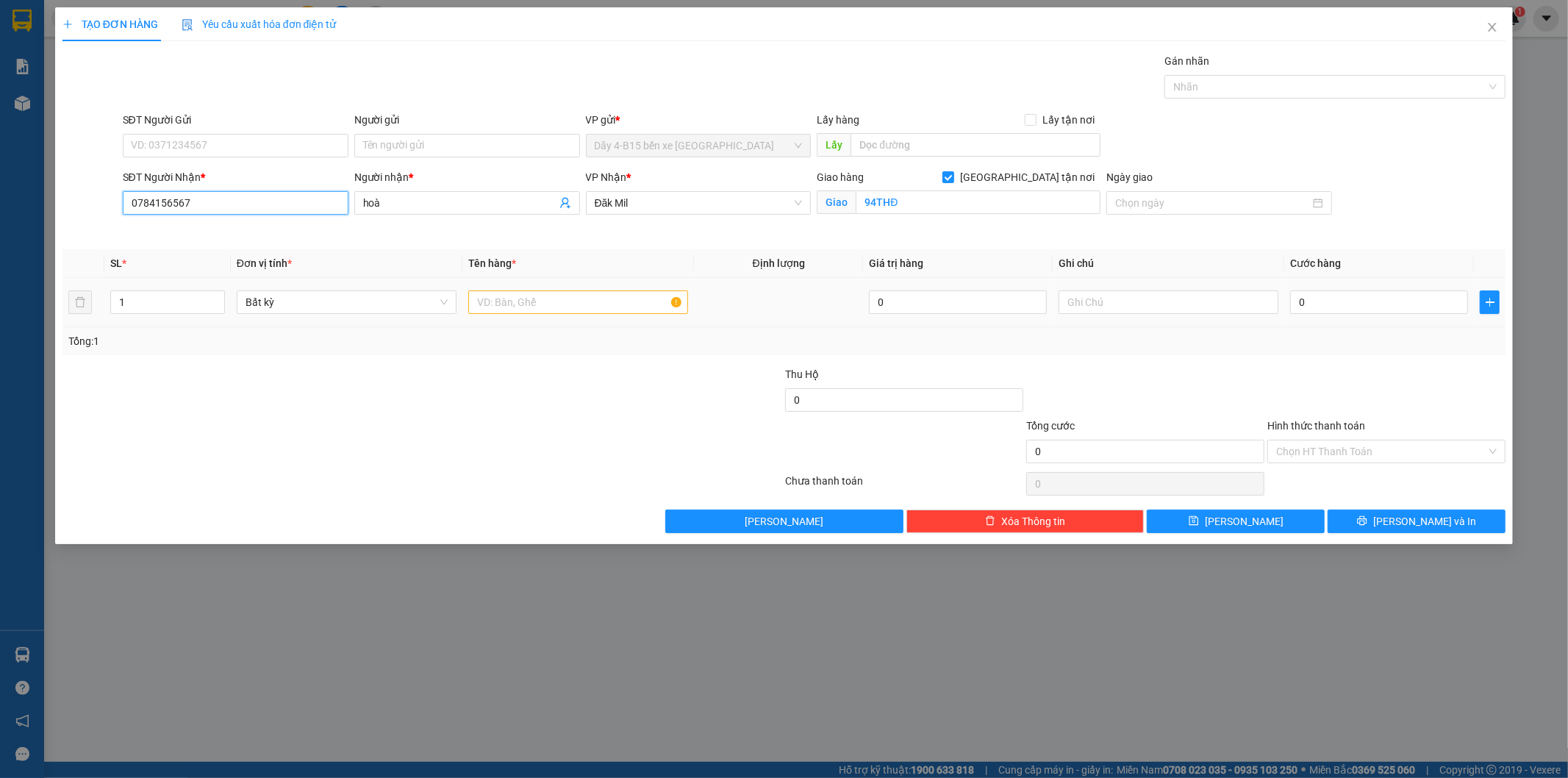
type input "0784156567"
click at [505, 300] on input "text" at bounding box center [578, 302] width 220 height 24
type input "hộp"
click at [481, 439] on div at bounding box center [302, 443] width 482 height 51
click at [1351, 306] on input "0" at bounding box center [1379, 302] width 178 height 24
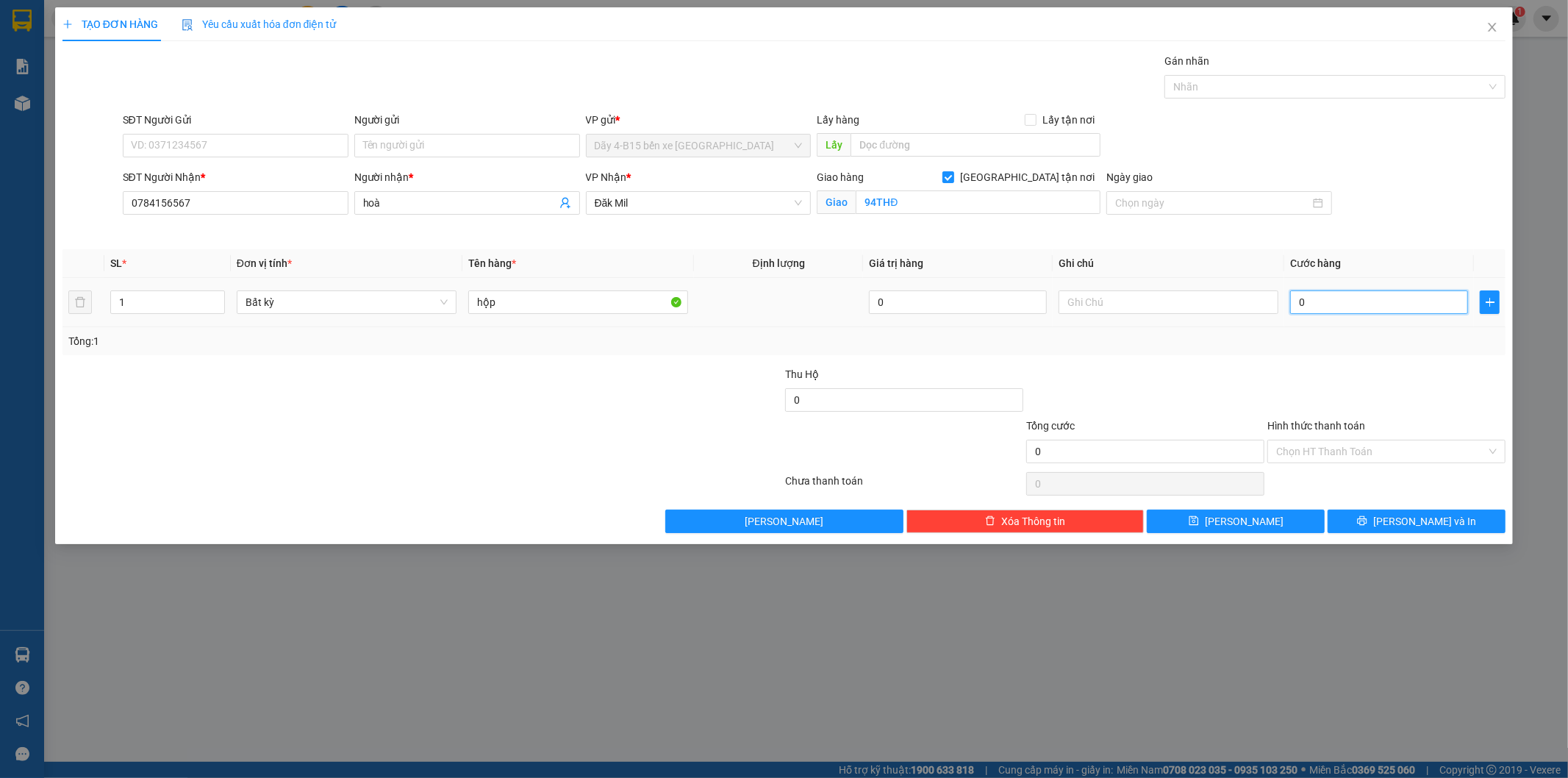
type input "3"
type input "30"
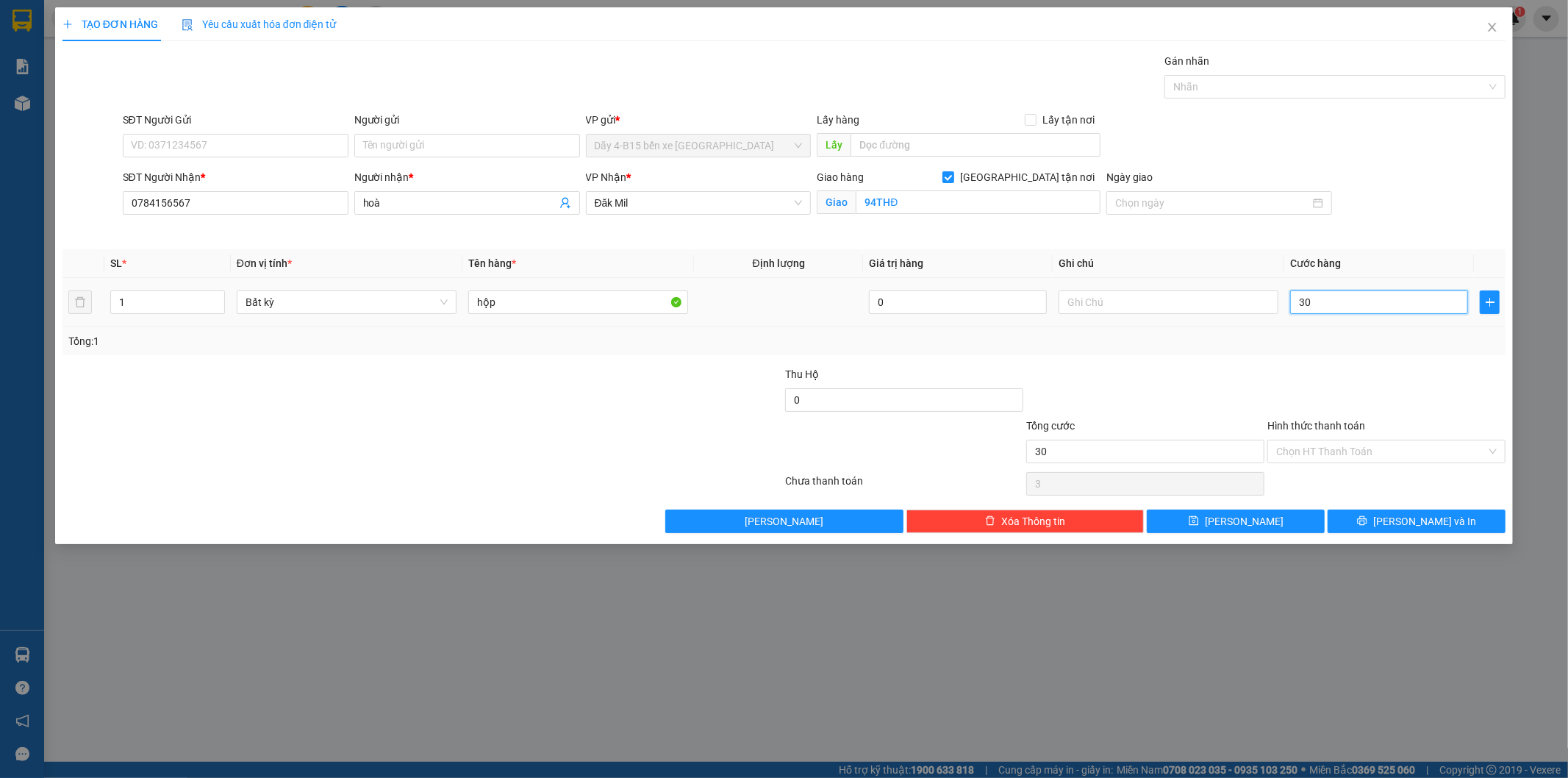
type input "30"
type input "30.000"
click at [1264, 366] on div at bounding box center [1146, 391] width 241 height 51
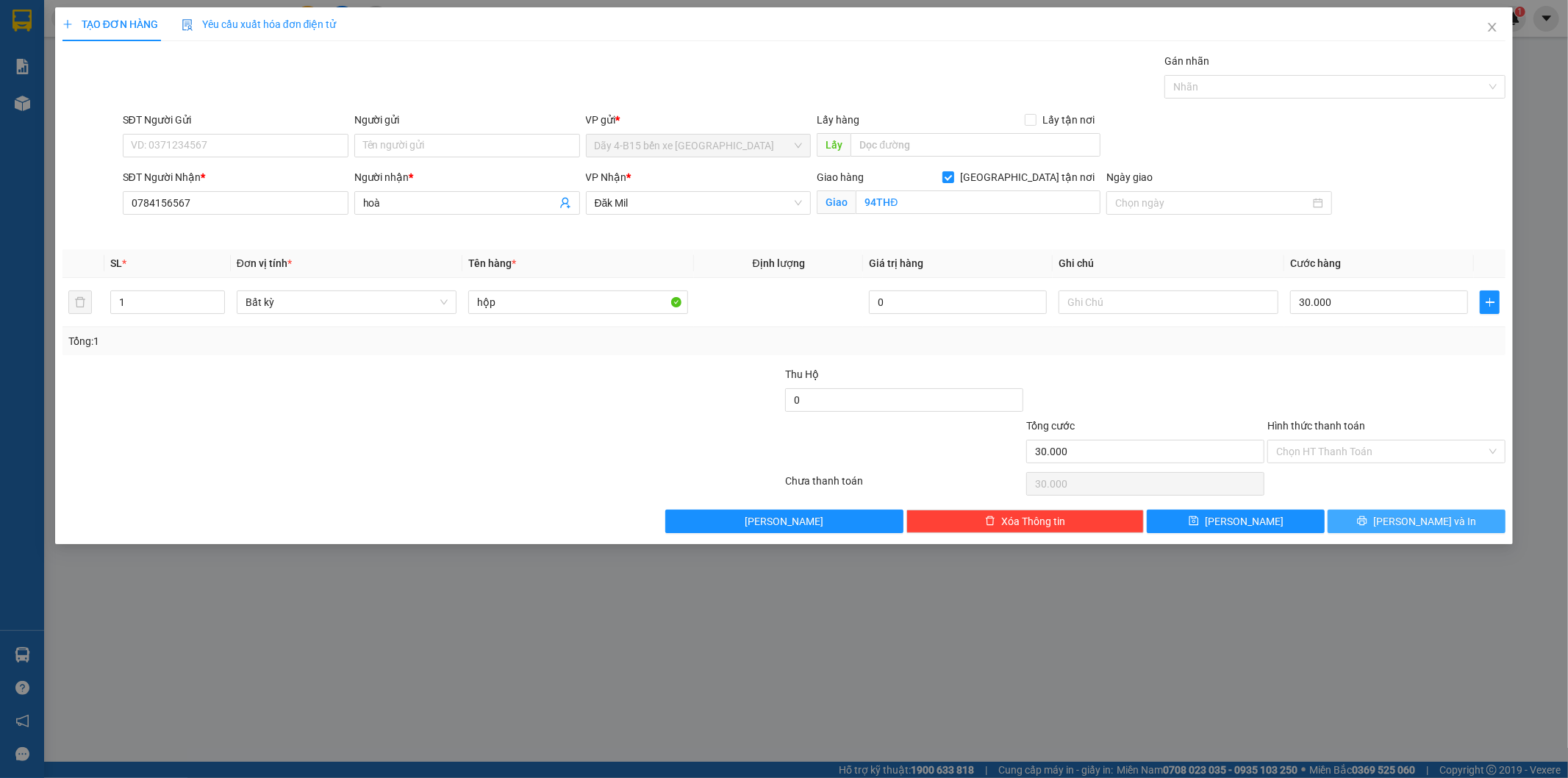
click at [1404, 530] on span "[PERSON_NAME] và In" at bounding box center [1424, 521] width 103 height 16
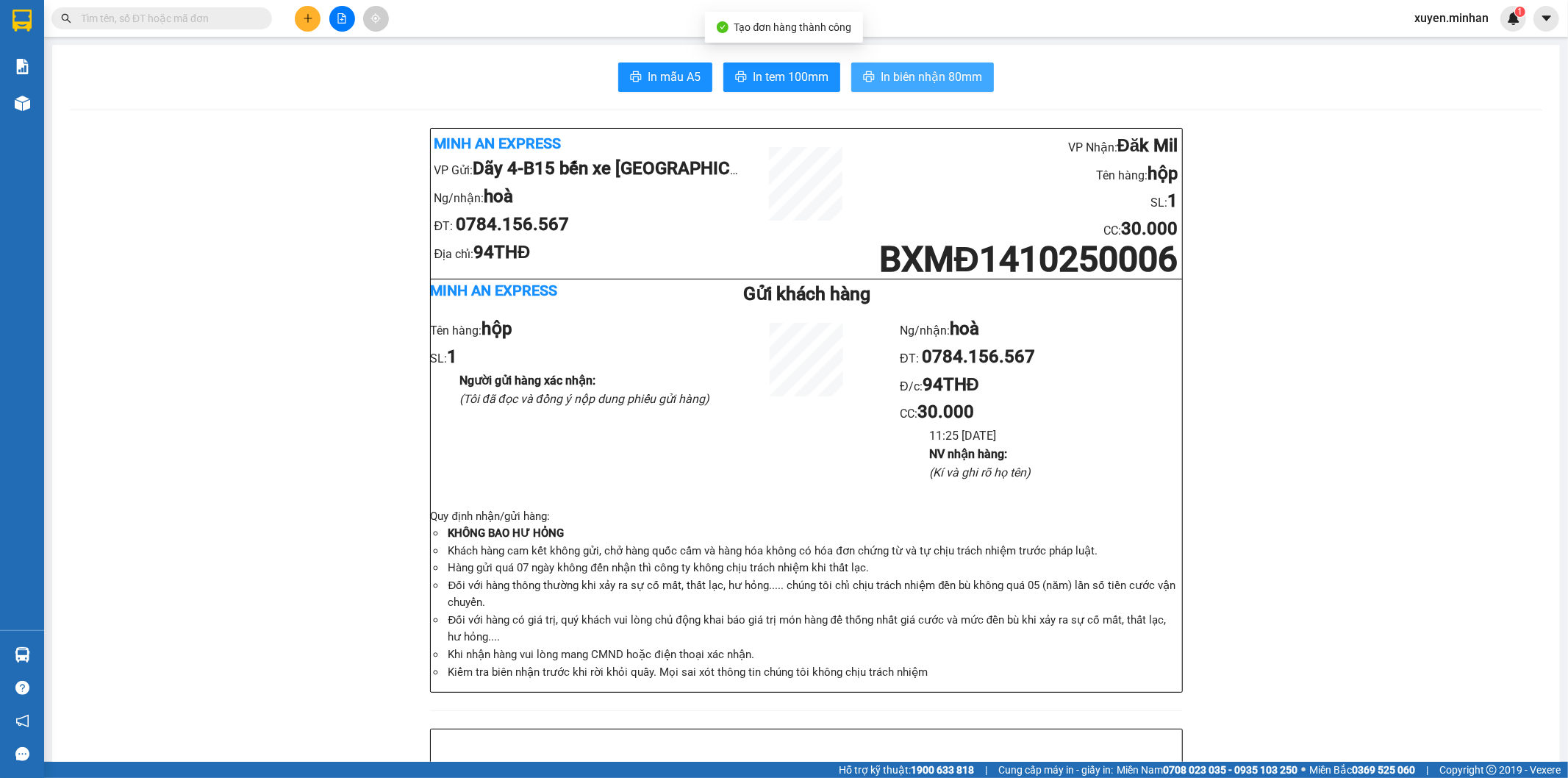
click at [908, 76] on span "In biên nhận 80mm" at bounding box center [931, 77] width 102 height 18
click at [775, 70] on span "In tem 100mm" at bounding box center [790, 77] width 76 height 18
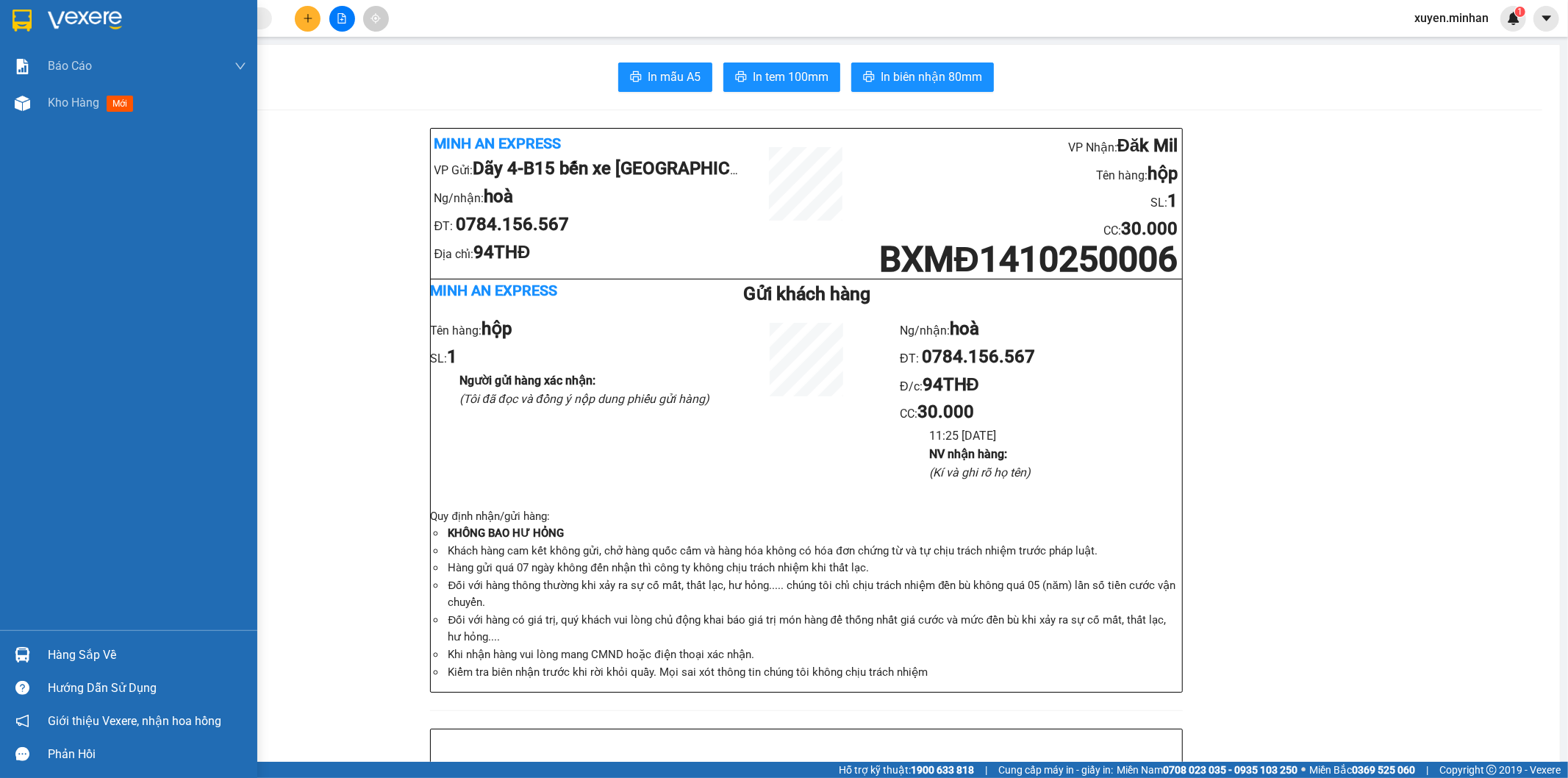
click at [22, 18] on img at bounding box center [21, 21] width 19 height 22
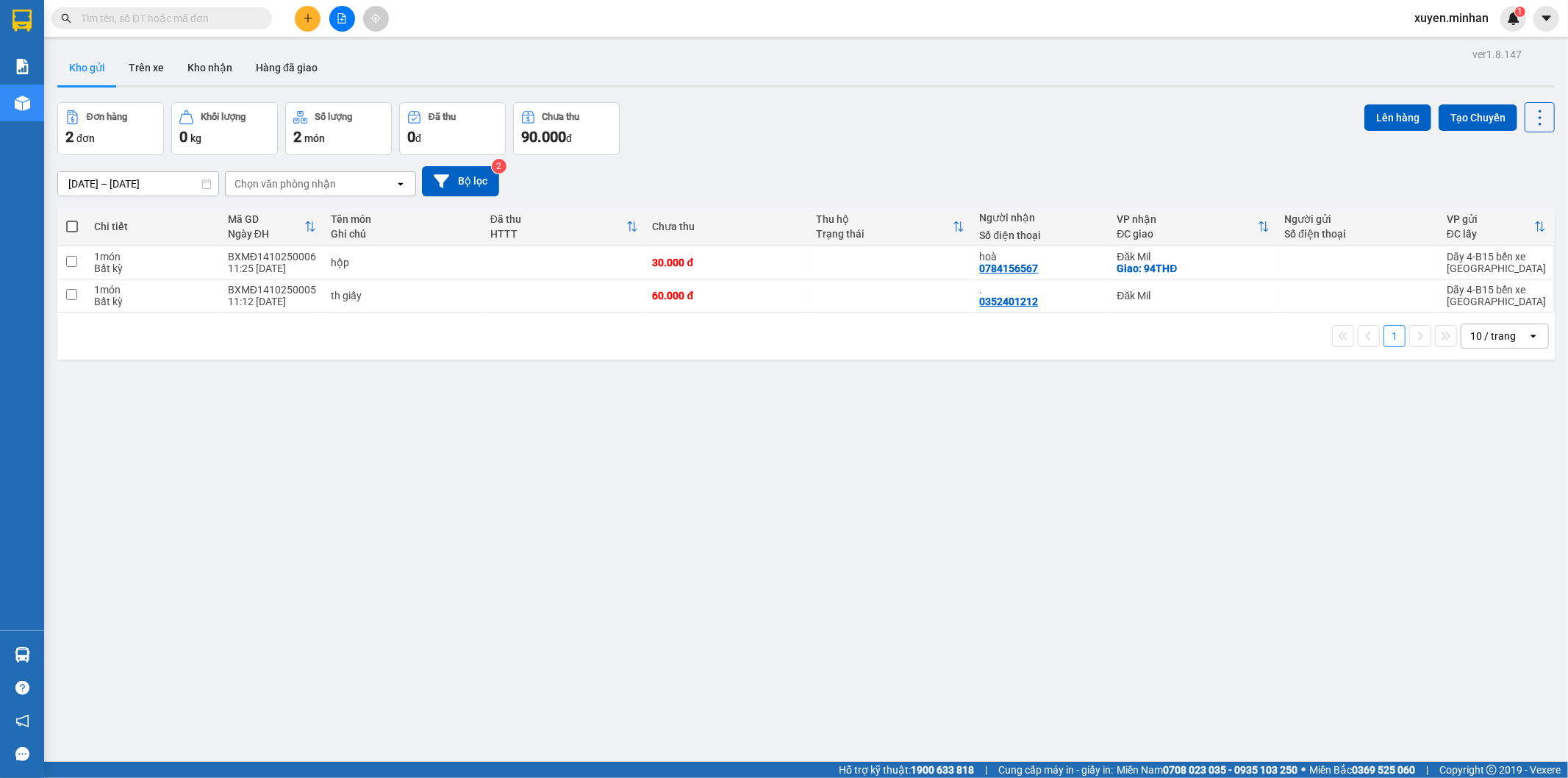
click at [593, 518] on div "ver 1.8.147 Kho gửi Trên xe Kho nhận Hàng đã giao Đơn hàng 2 đơn Khối lượng 0 k…" at bounding box center [806, 433] width 1509 height 778
click at [306, 18] on icon "plus" at bounding box center [307, 18] width 8 height 1
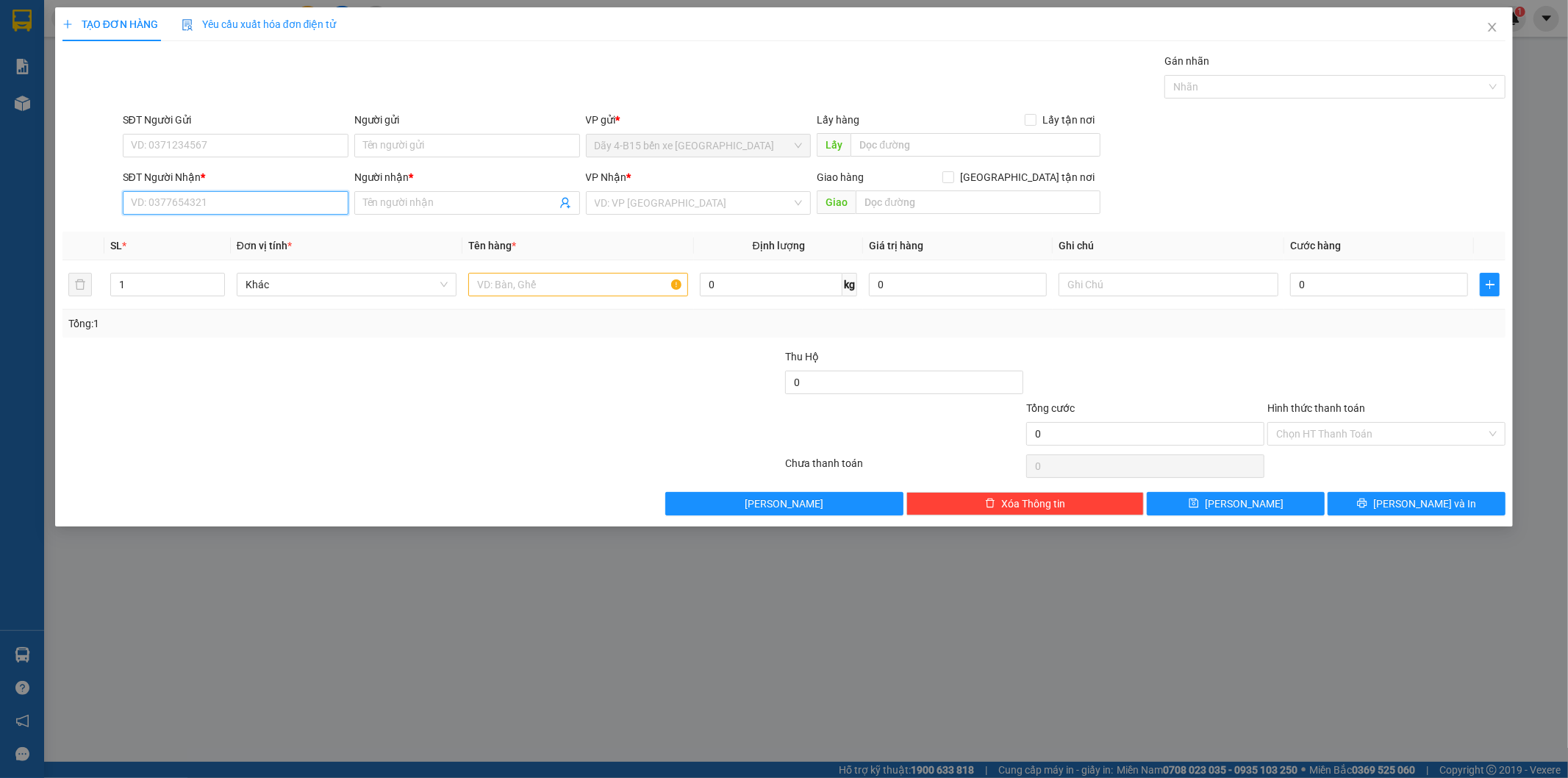
click at [234, 196] on input "SĐT Người Nhận *" at bounding box center [235, 203] width 225 height 24
click at [231, 232] on div "0986702179 - DUNG" at bounding box center [235, 232] width 208 height 16
type input "0986702179"
type input "DUNG"
checkbox input "true"
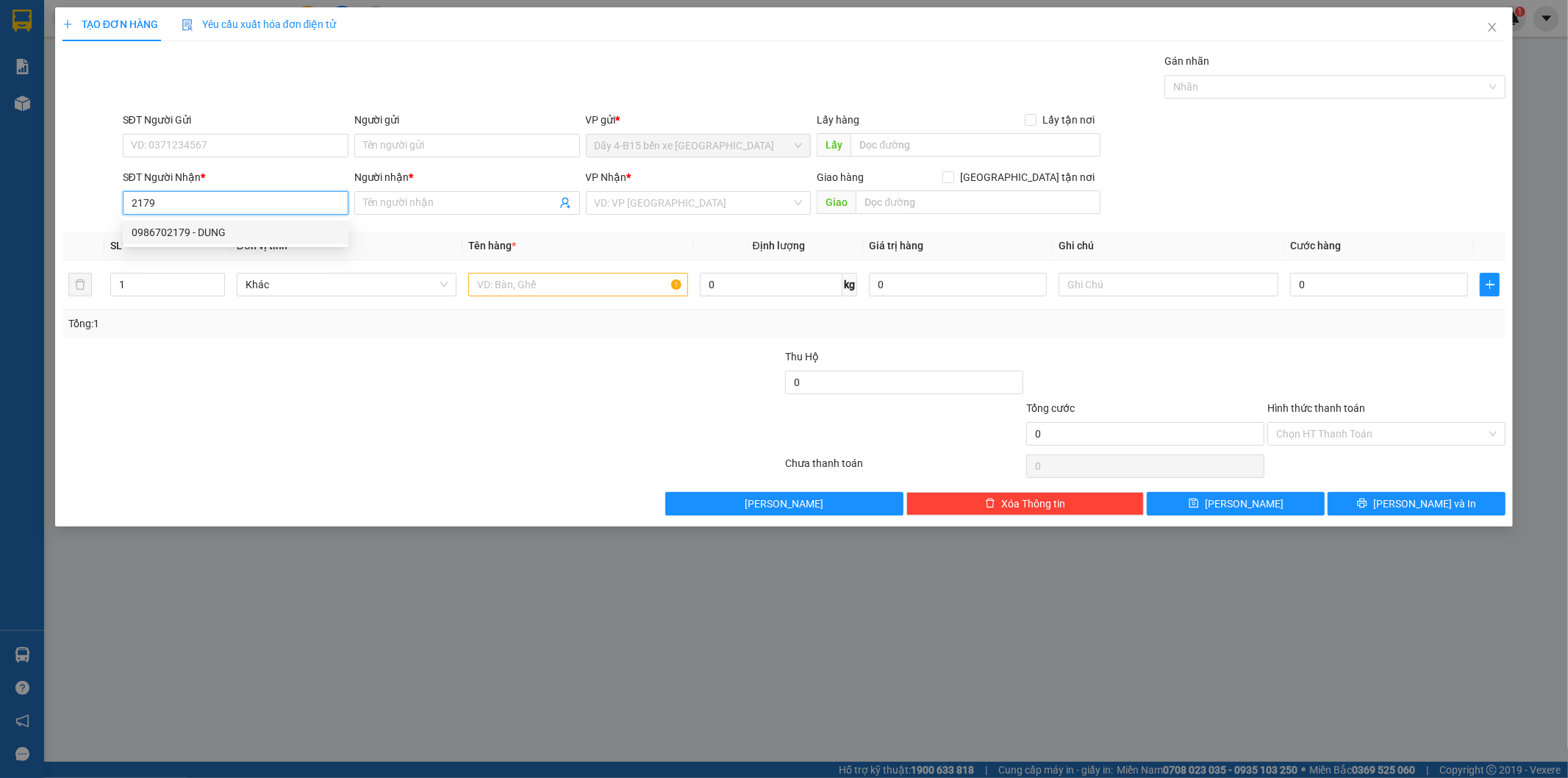
type input "CX [PERSON_NAME]"
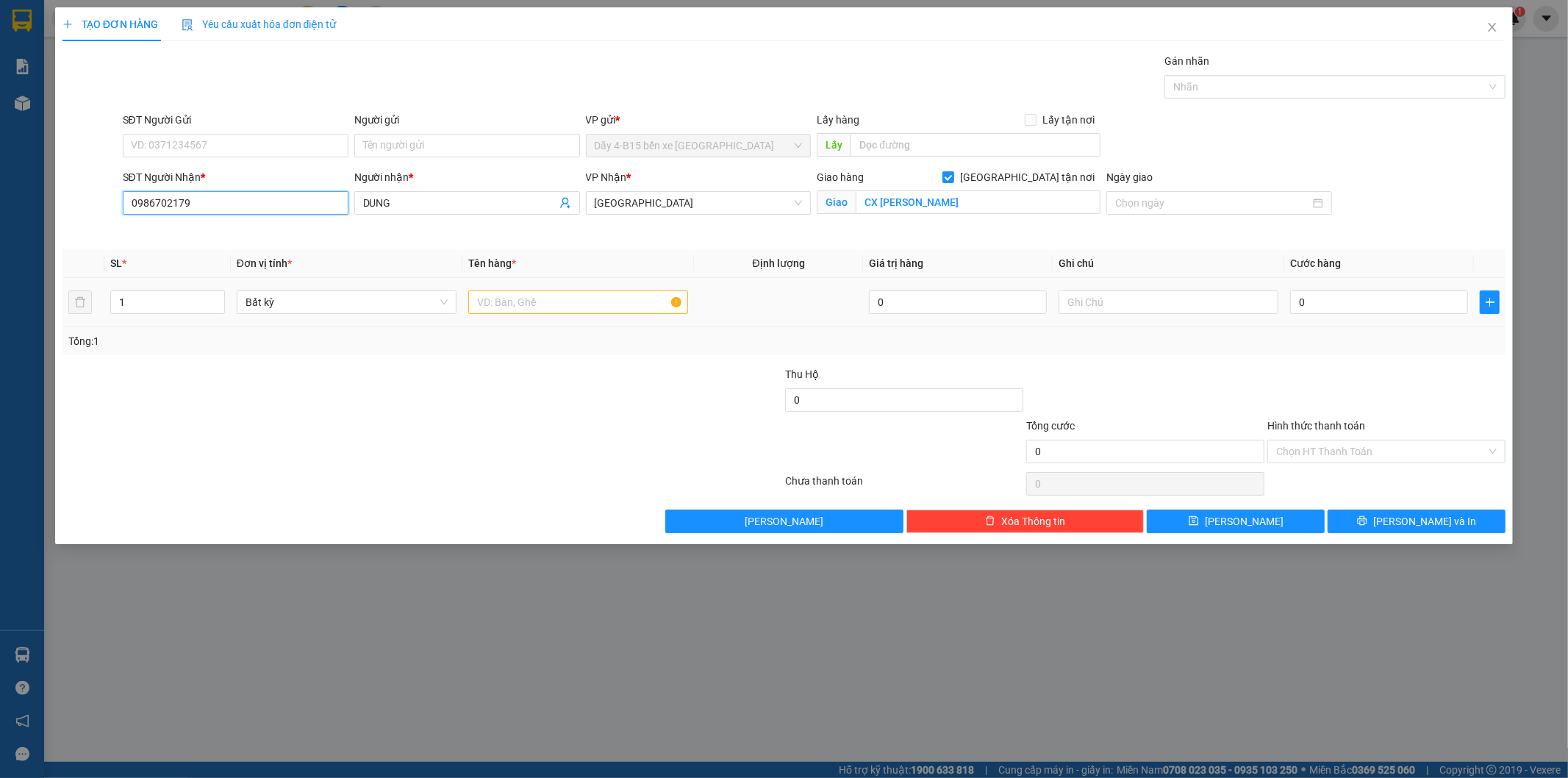
type input "0986702179"
click at [566, 306] on input "text" at bounding box center [578, 302] width 220 height 24
type input "TH XỐP"
click at [618, 414] on div at bounding box center [664, 391] width 241 height 51
drag, startPoint x: 201, startPoint y: 205, endPoint x: 105, endPoint y: 217, distance: 96.7
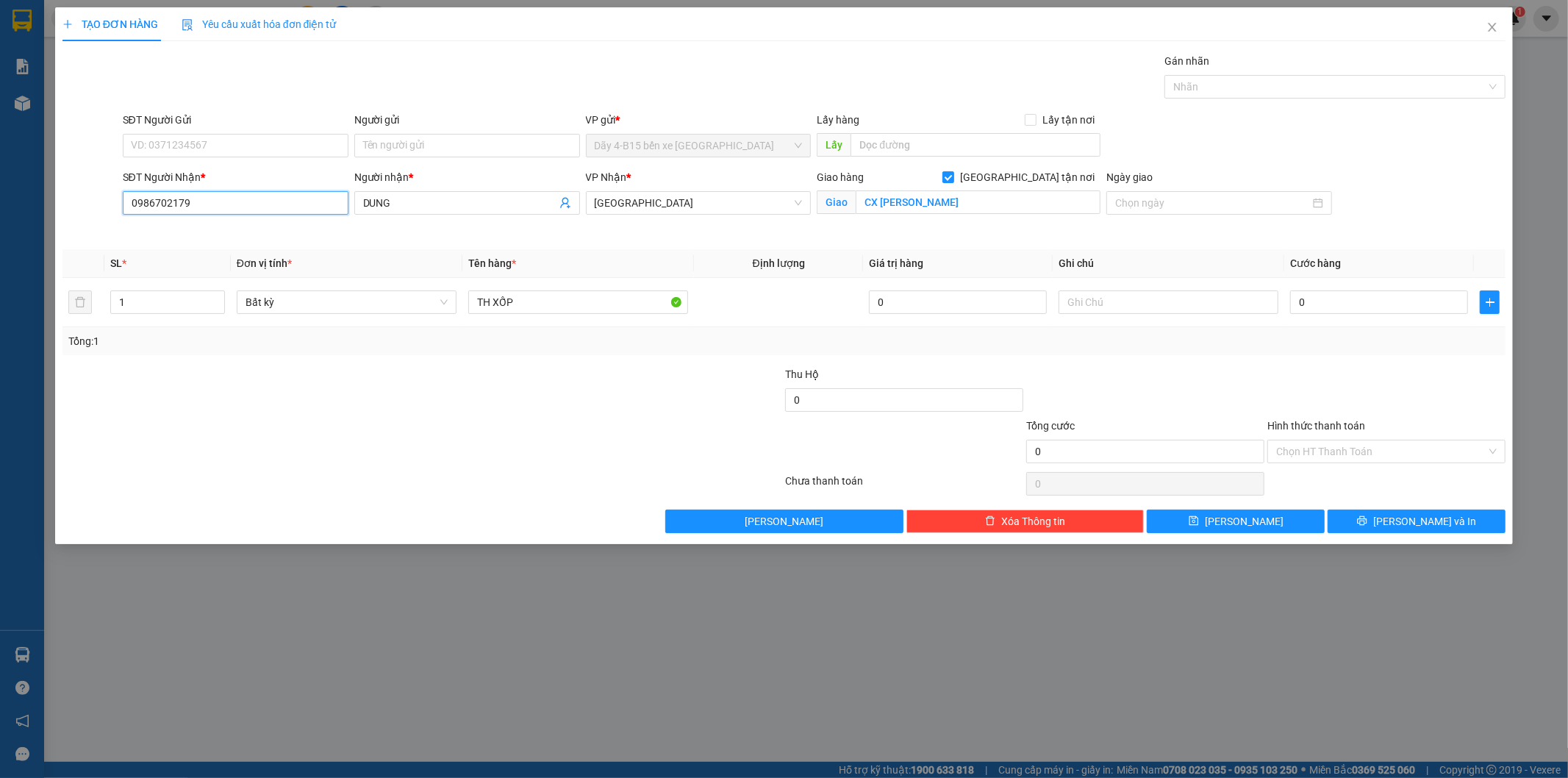
click at [105, 217] on div "SĐT Người Nhận * 0986702179 Người nhận * DUNG VP Nhận * [GEOGRAPHIC_DATA] tận n…" at bounding box center [784, 203] width 1447 height 69
click at [1327, 298] on input "0" at bounding box center [1379, 302] width 178 height 24
type input "1"
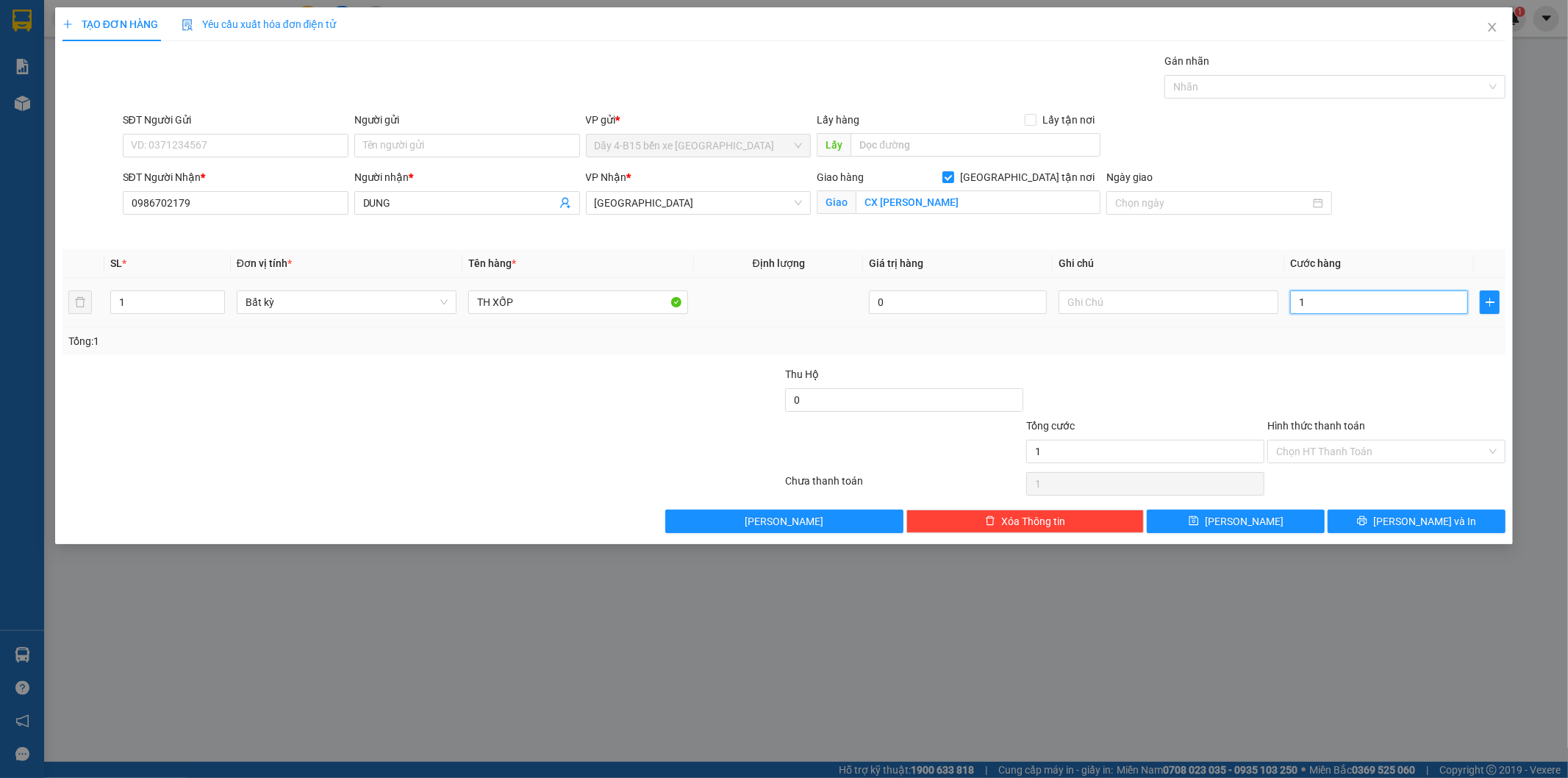
type input "12"
type input "120"
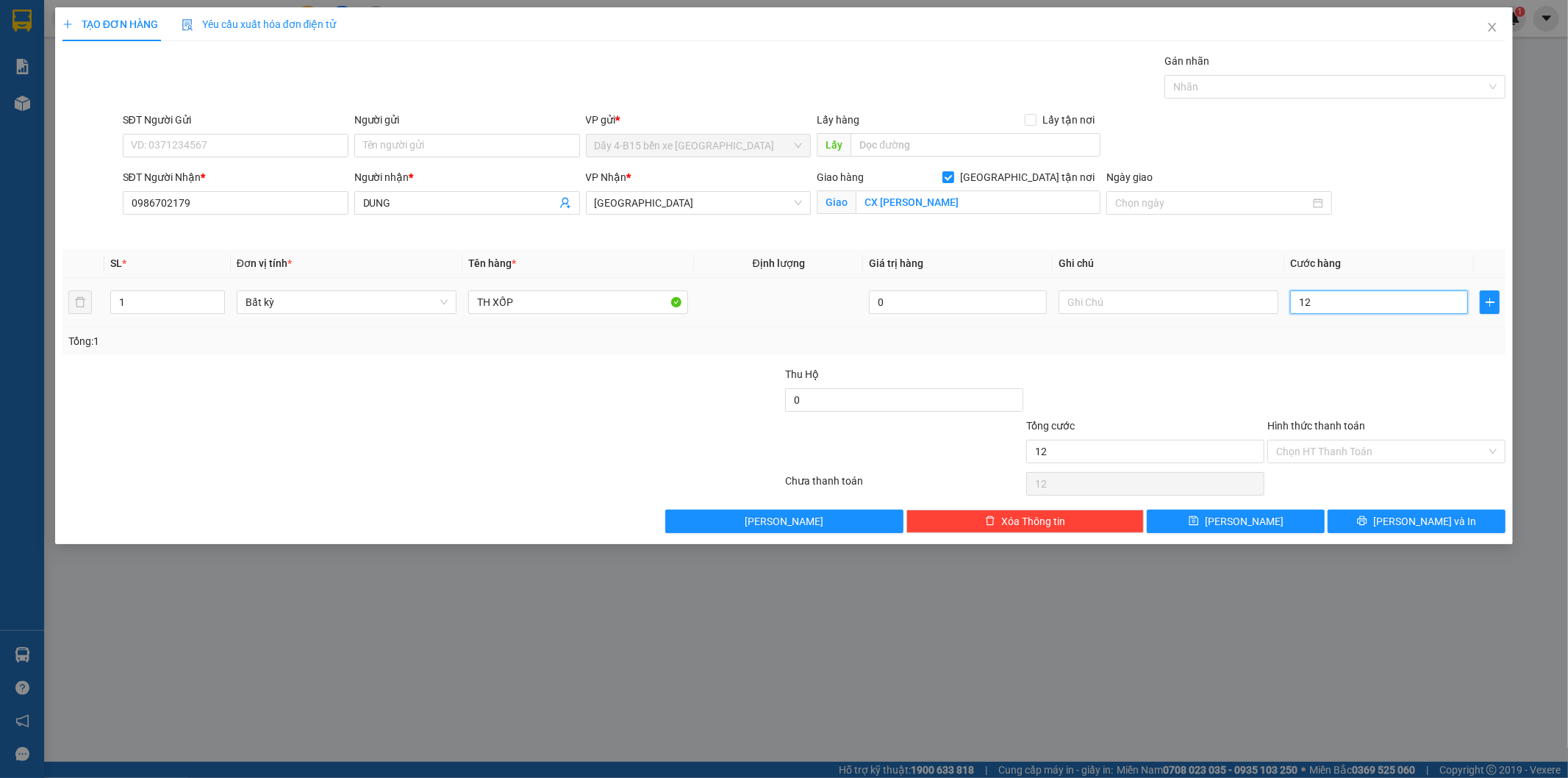
type input "120"
type input "120.000"
click at [1327, 363] on div "Transit Pickup Surcharge Ids Transit Deliver Surcharge Ids Transit Deliver Surc…" at bounding box center [784, 293] width 1444 height 480
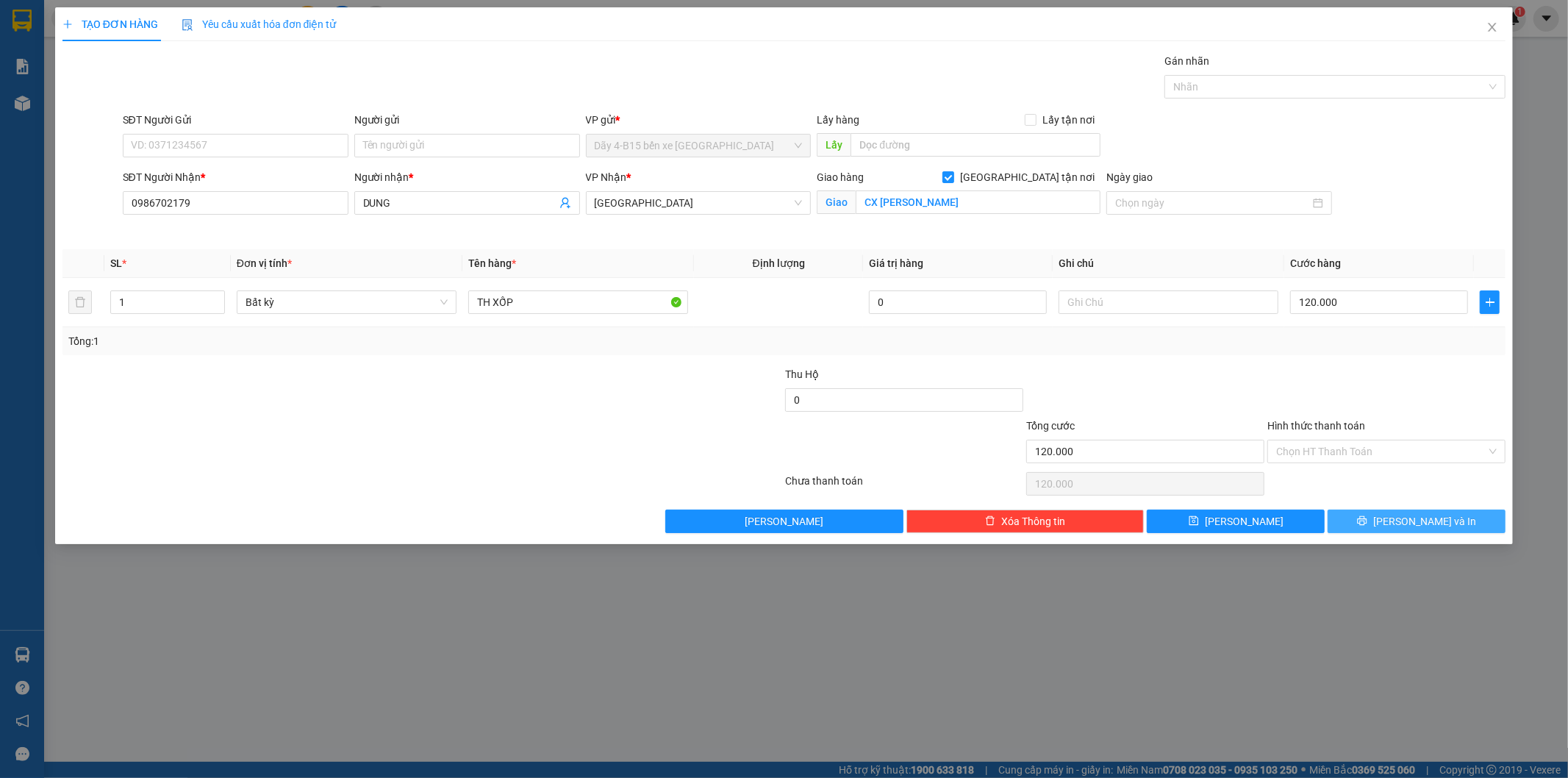
click at [1371, 525] on button "[PERSON_NAME] và In" at bounding box center [1416, 521] width 178 height 24
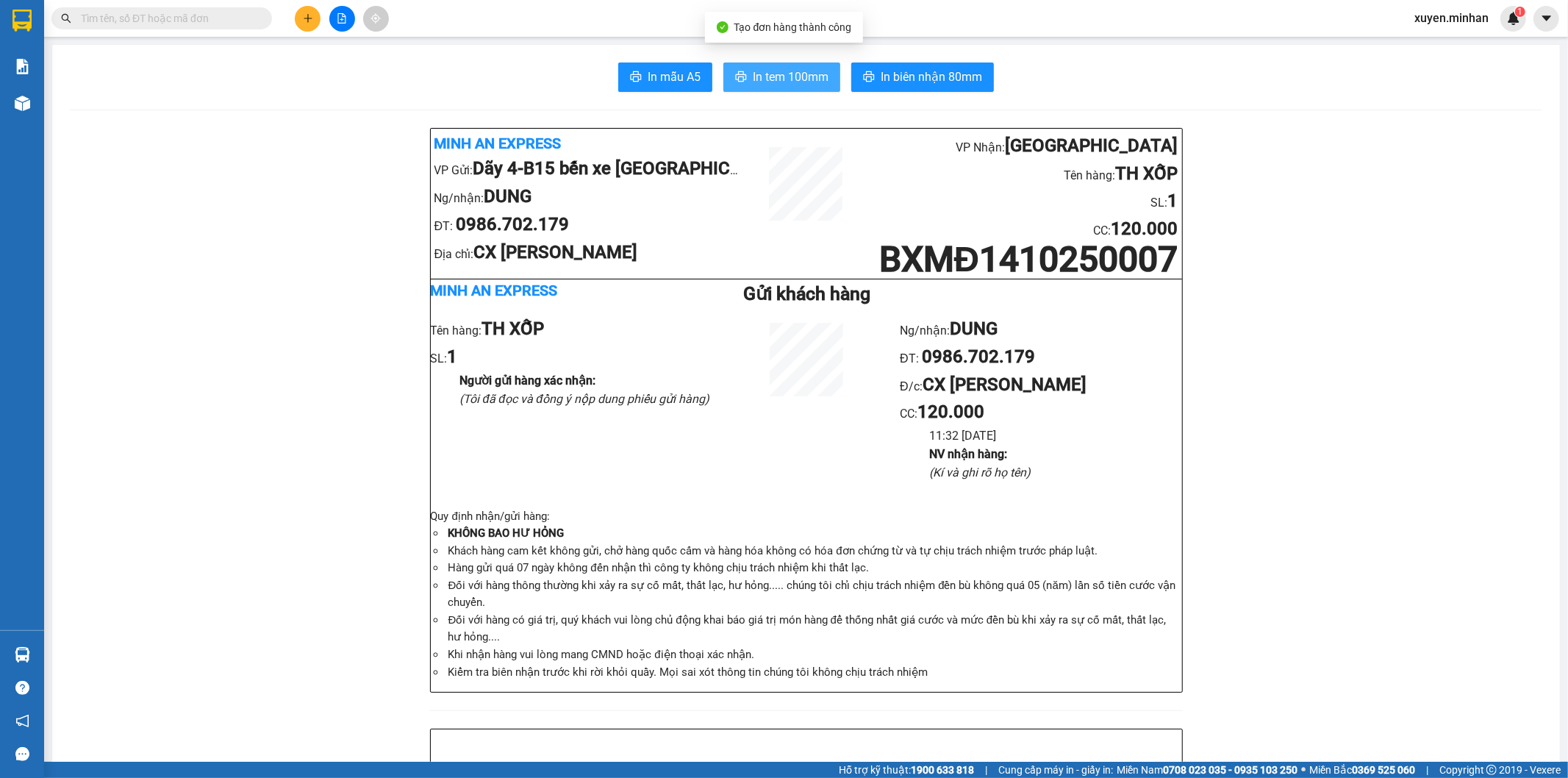
click at [802, 76] on span "In tem 100mm" at bounding box center [790, 77] width 76 height 18
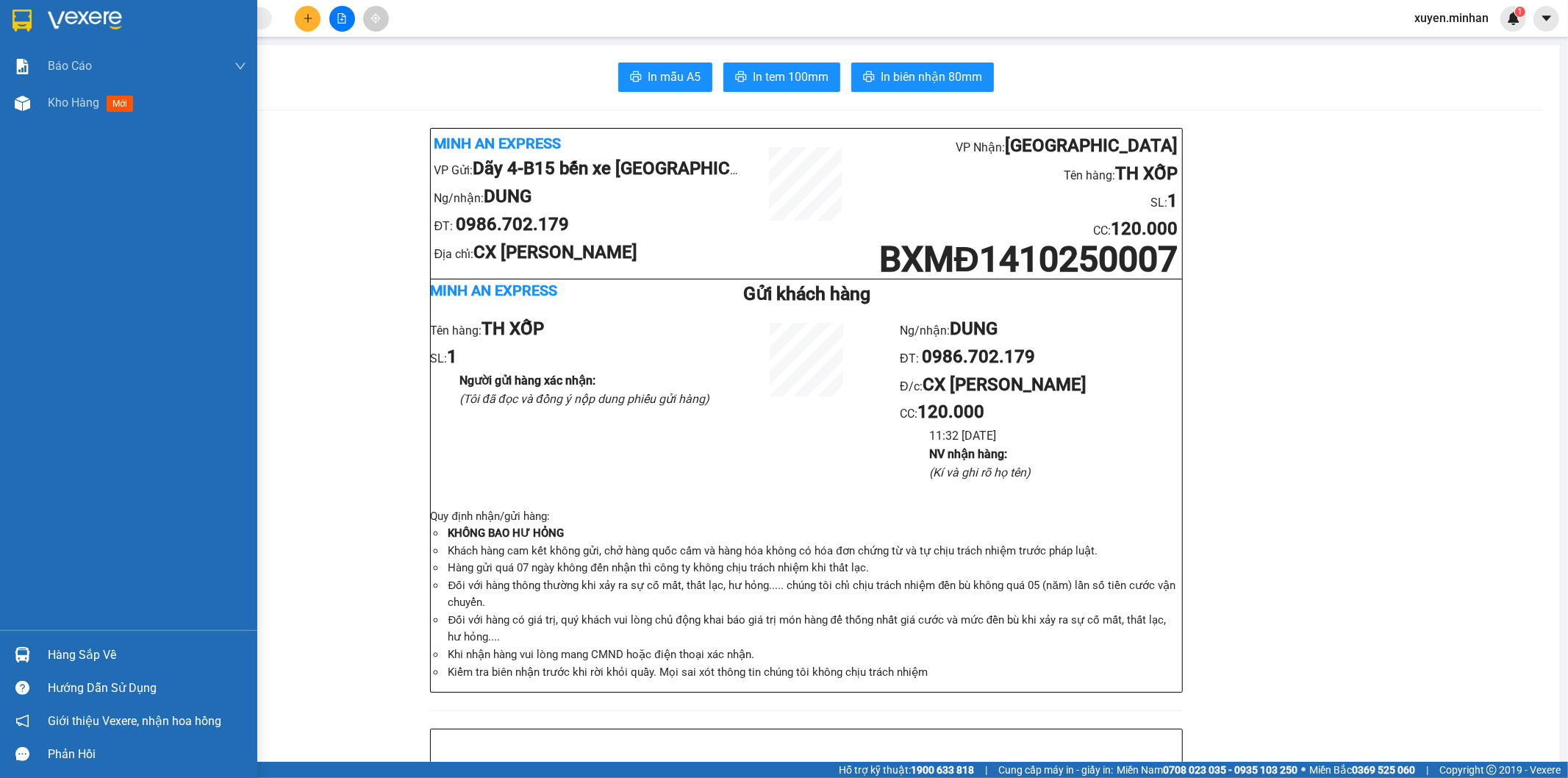
click at [21, 13] on img at bounding box center [21, 21] width 19 height 22
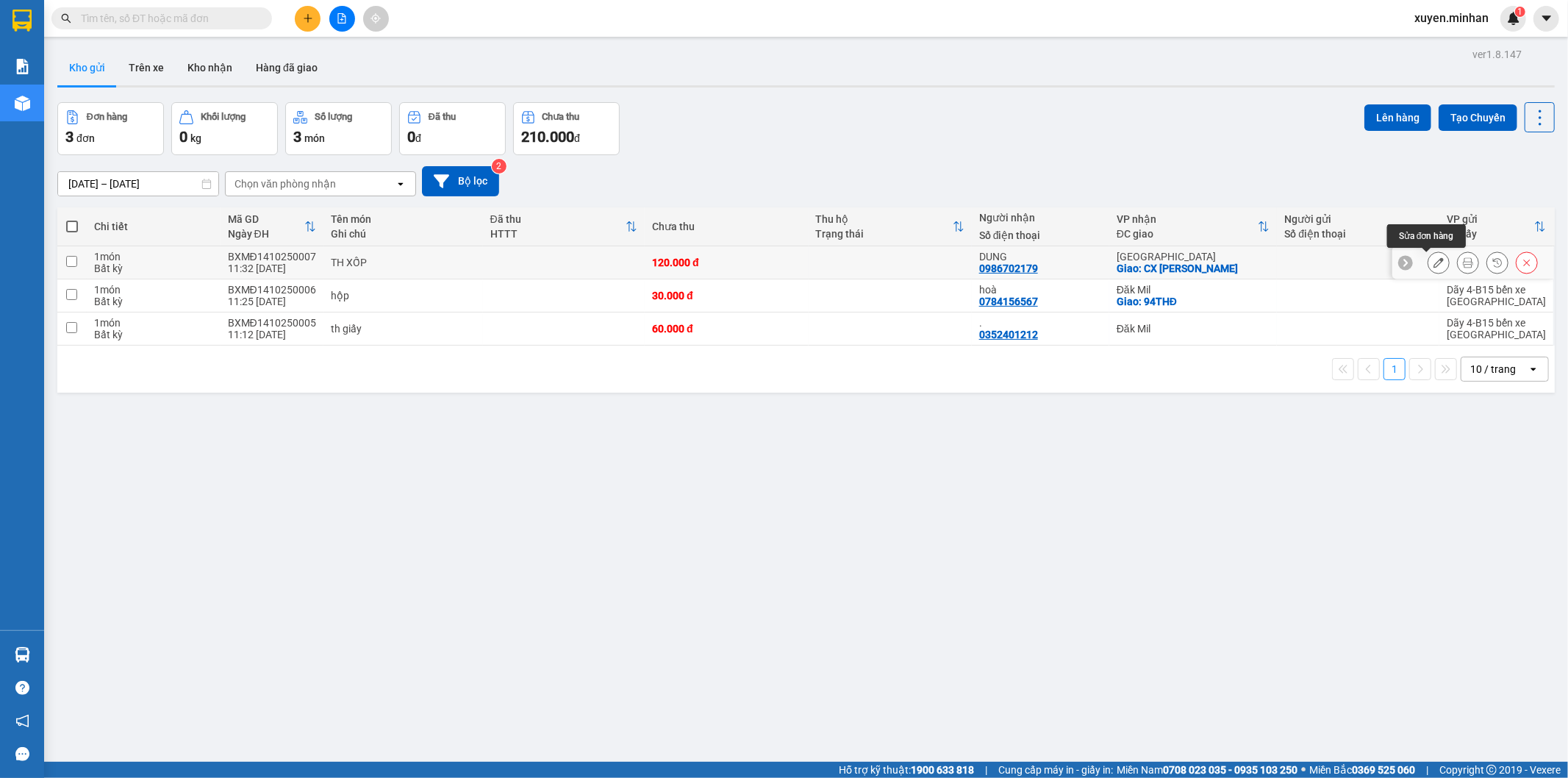
click at [1434, 264] on icon at bounding box center [1438, 262] width 10 height 10
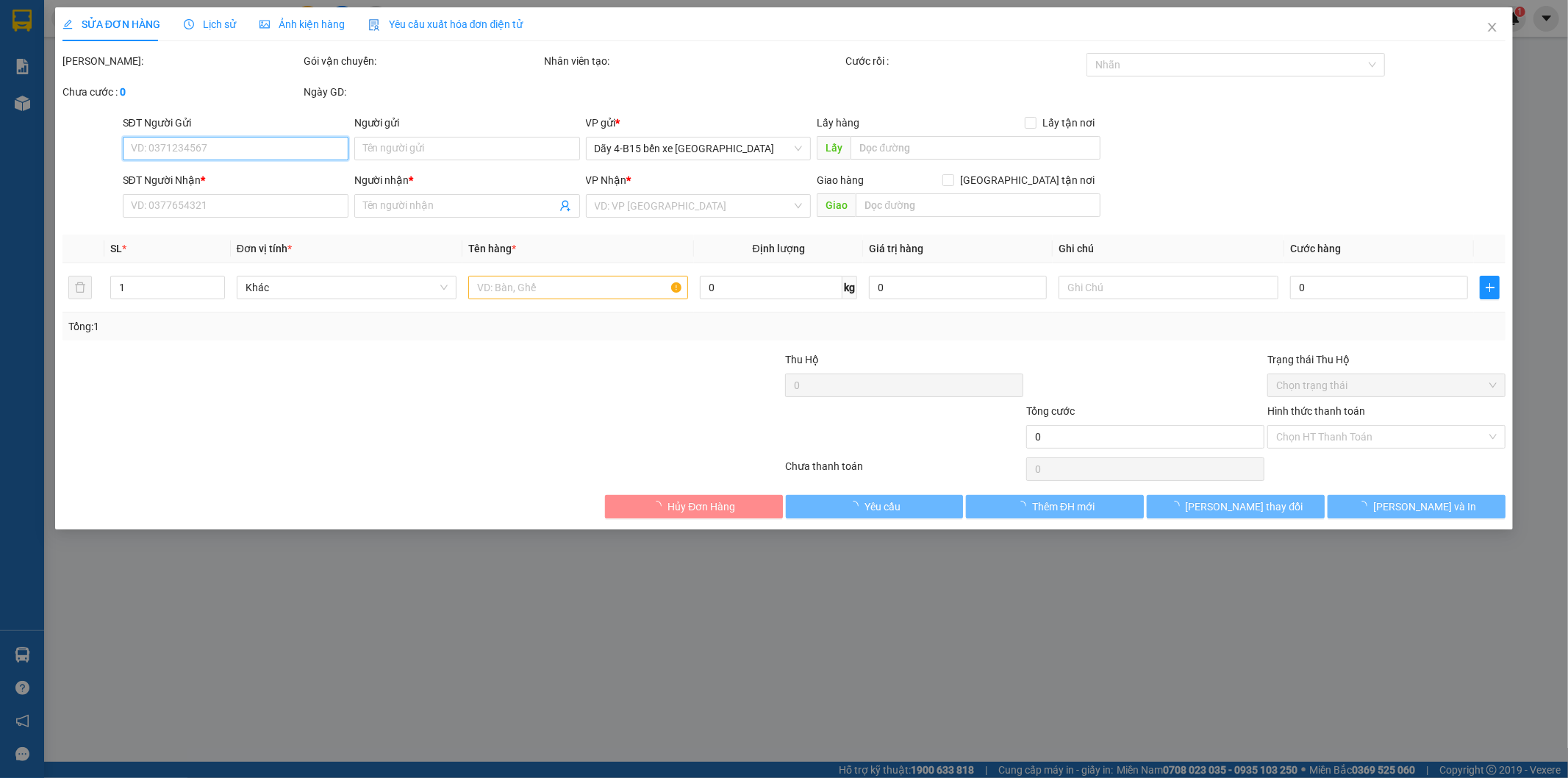
type input "0986702179"
type input "DUNG"
checkbox input "true"
type input "CX [PERSON_NAME]"
type input "120.000"
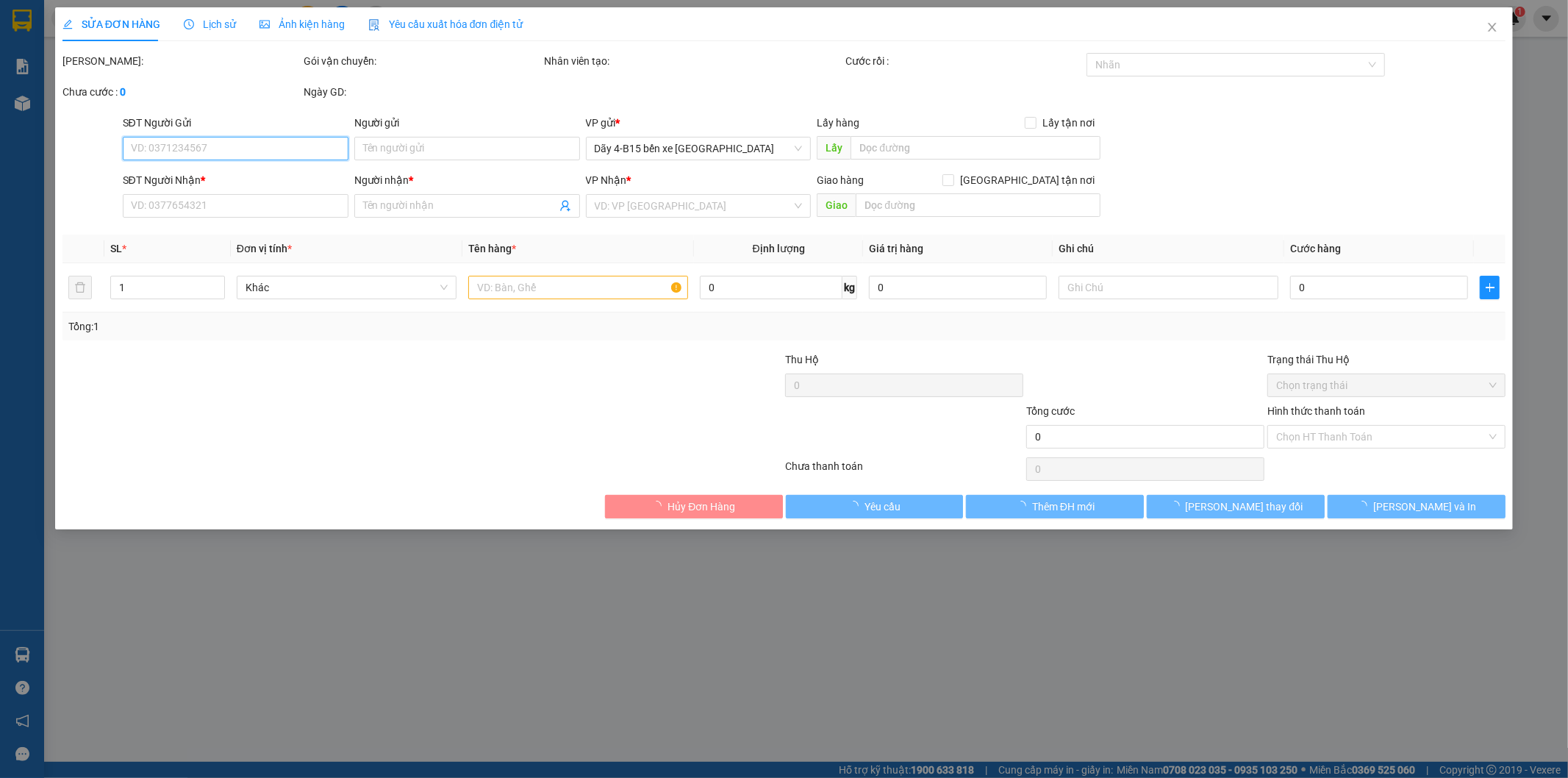
type input "120.000"
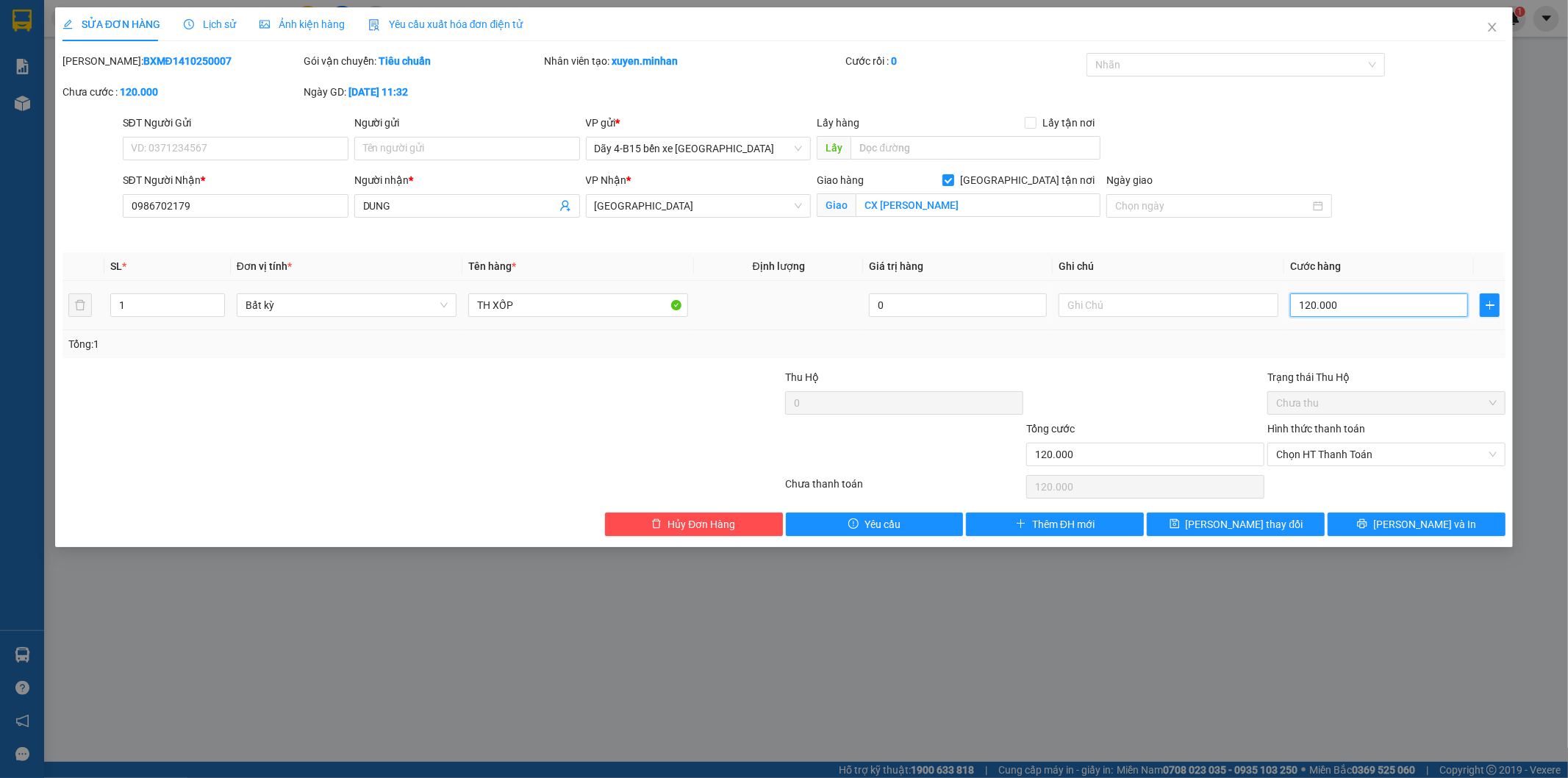
click at [1331, 300] on input "120.000" at bounding box center [1379, 305] width 178 height 24
type input "1"
type input "10"
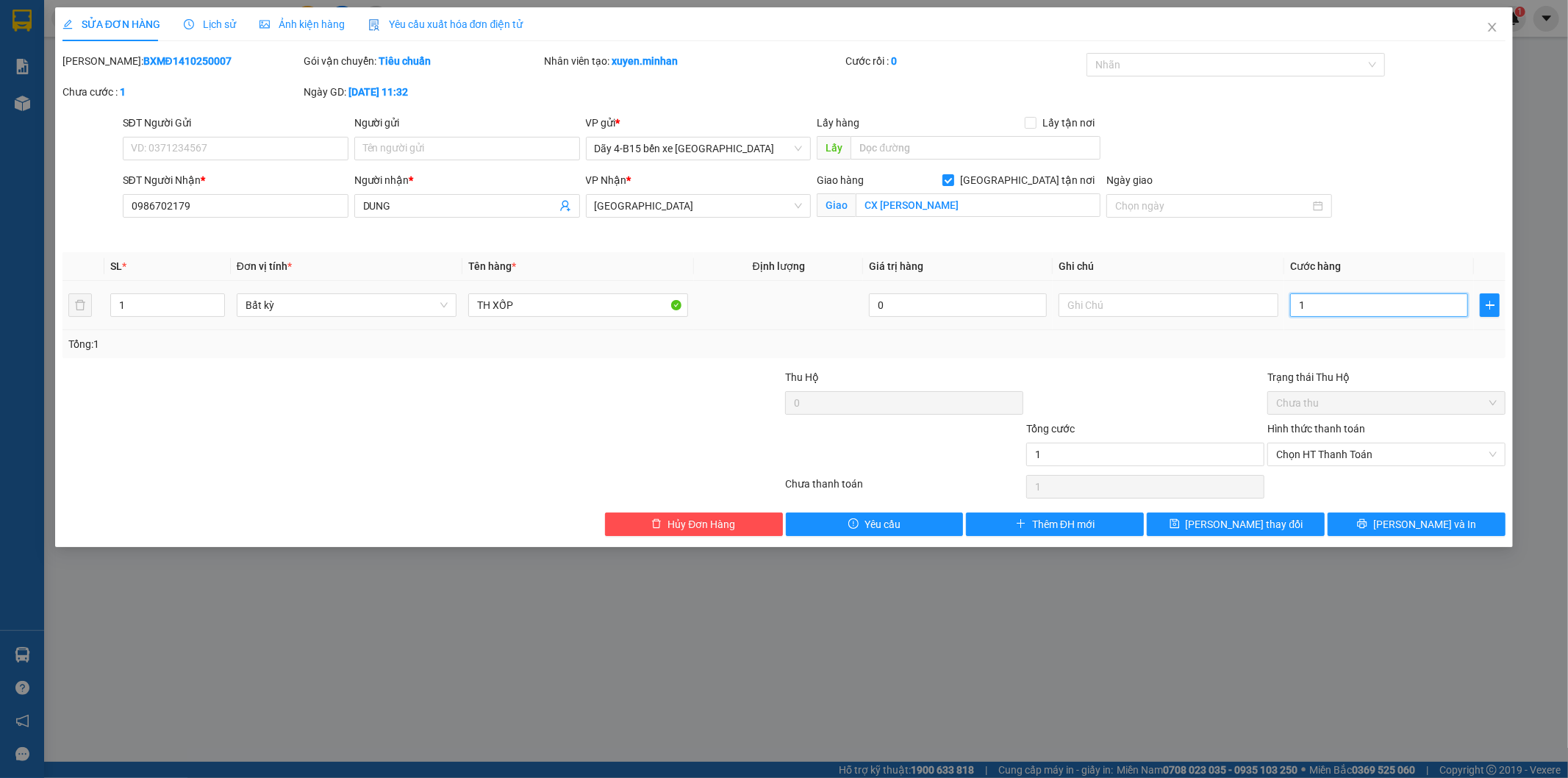
type input "10"
type input "100"
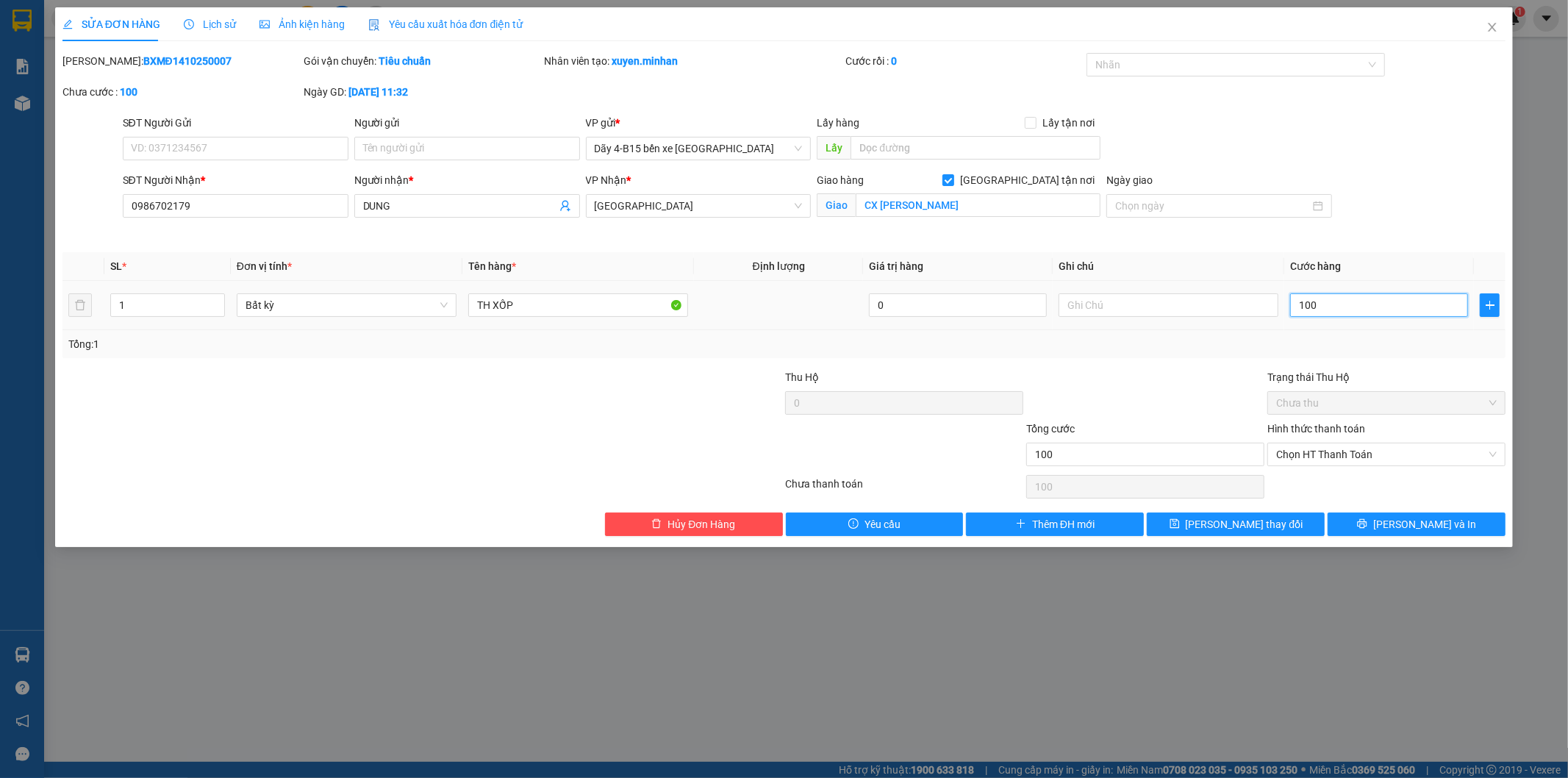
click at [1334, 307] on input "100" at bounding box center [1379, 305] width 178 height 24
type input "1"
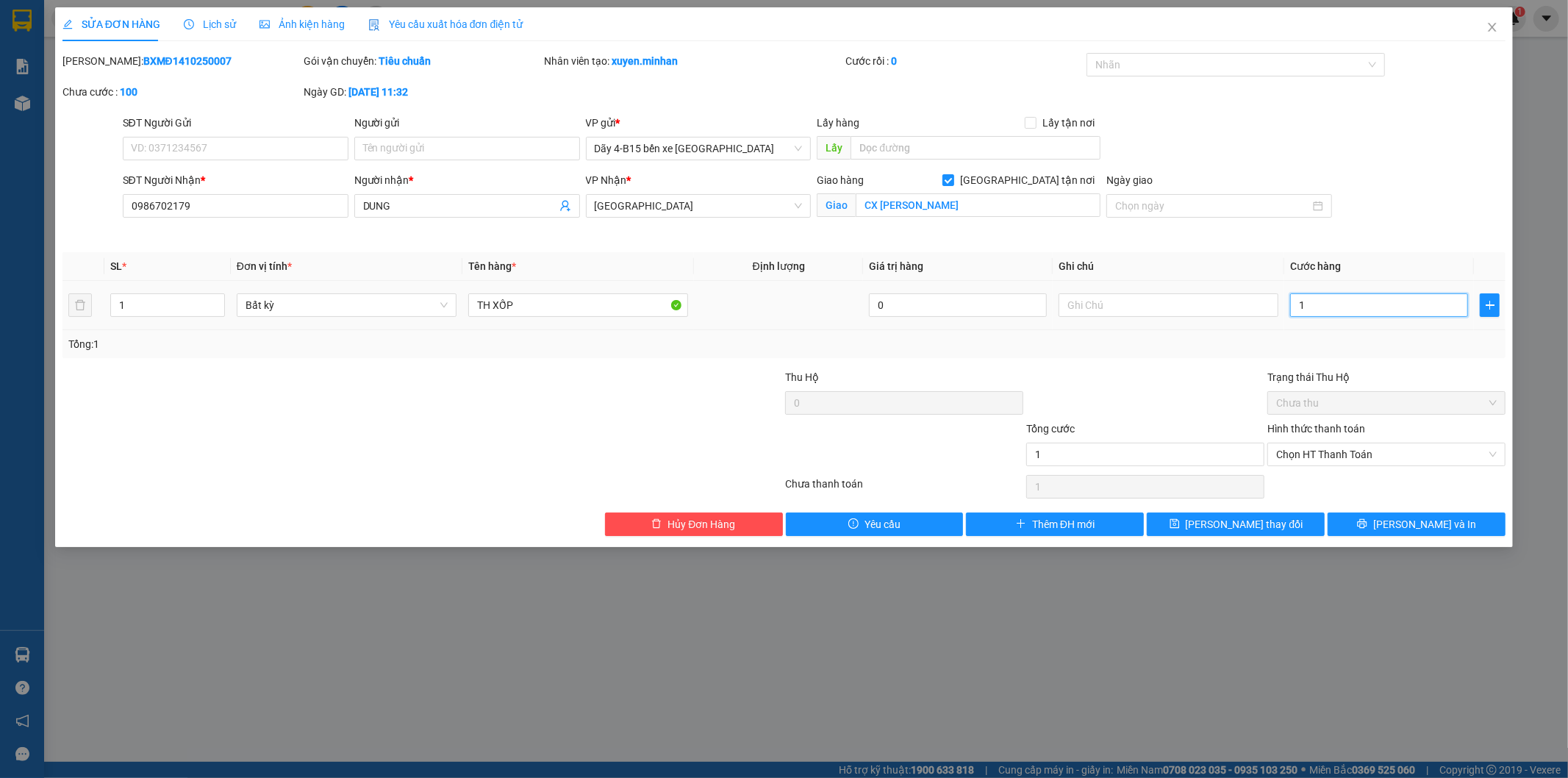
type input "12"
type input "120"
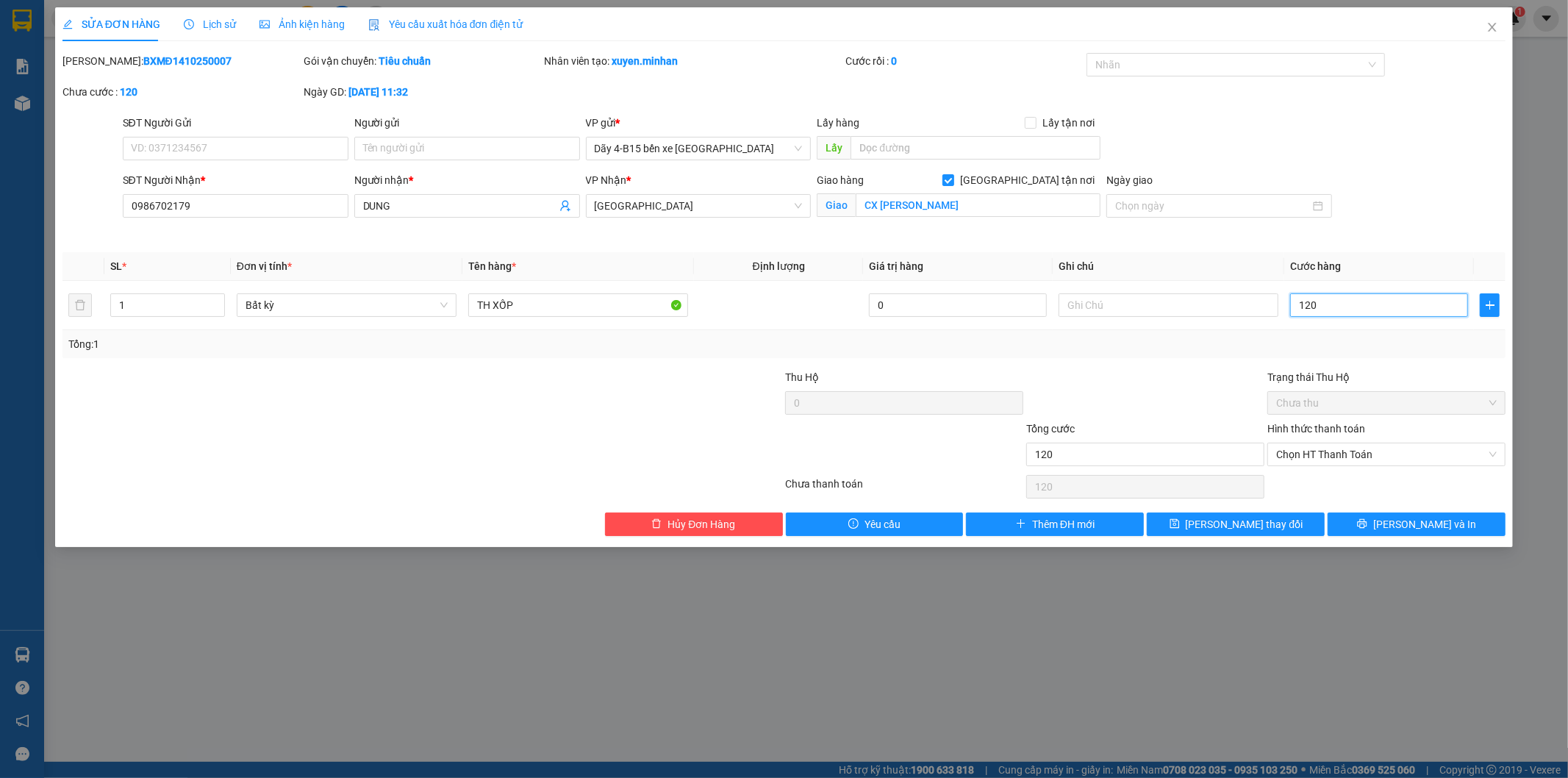
type input "120"
type input "120.000"
click at [1174, 376] on div at bounding box center [1146, 394] width 241 height 51
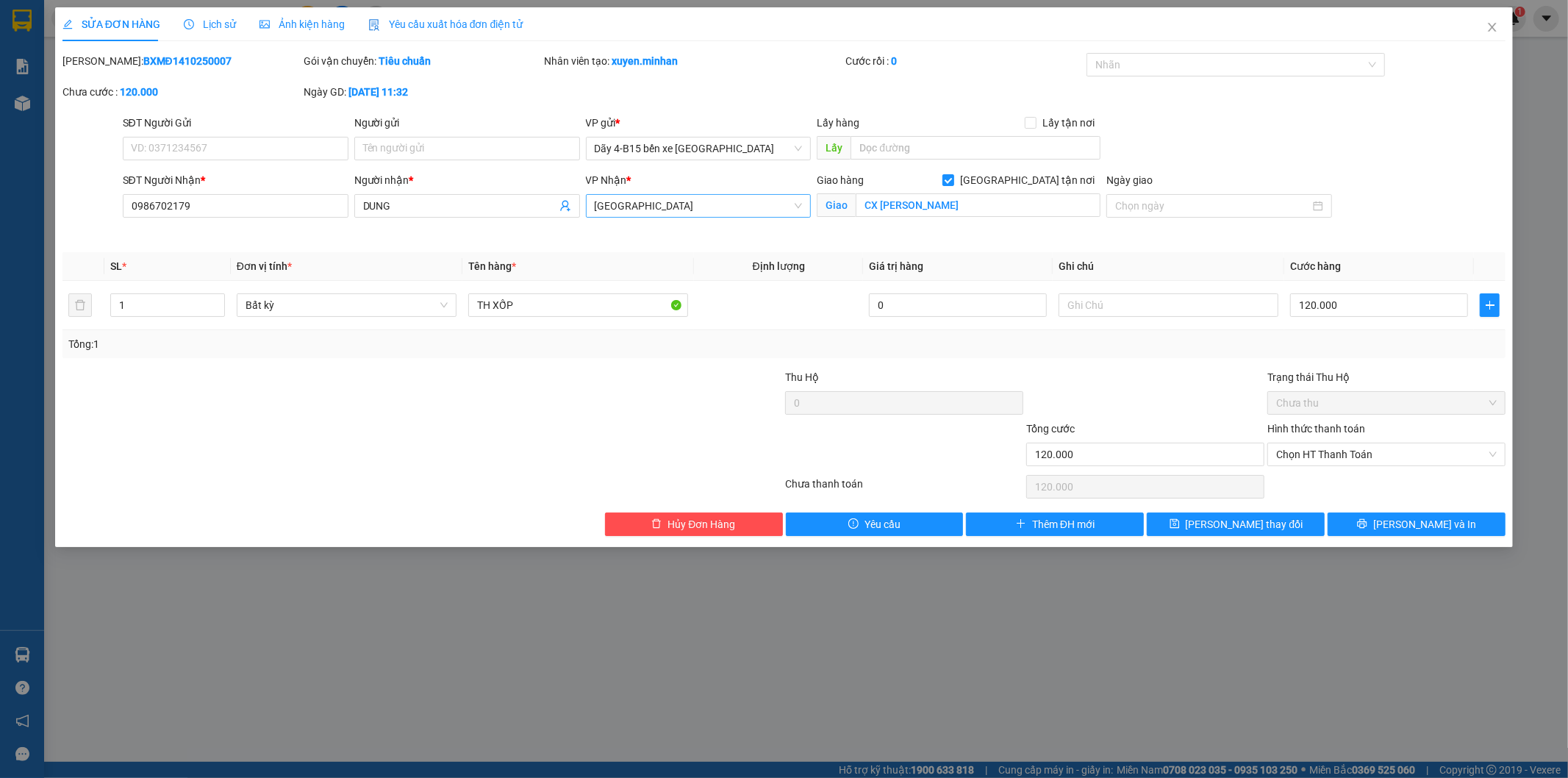
click at [773, 206] on span "[GEOGRAPHIC_DATA]" at bounding box center [699, 206] width 208 height 22
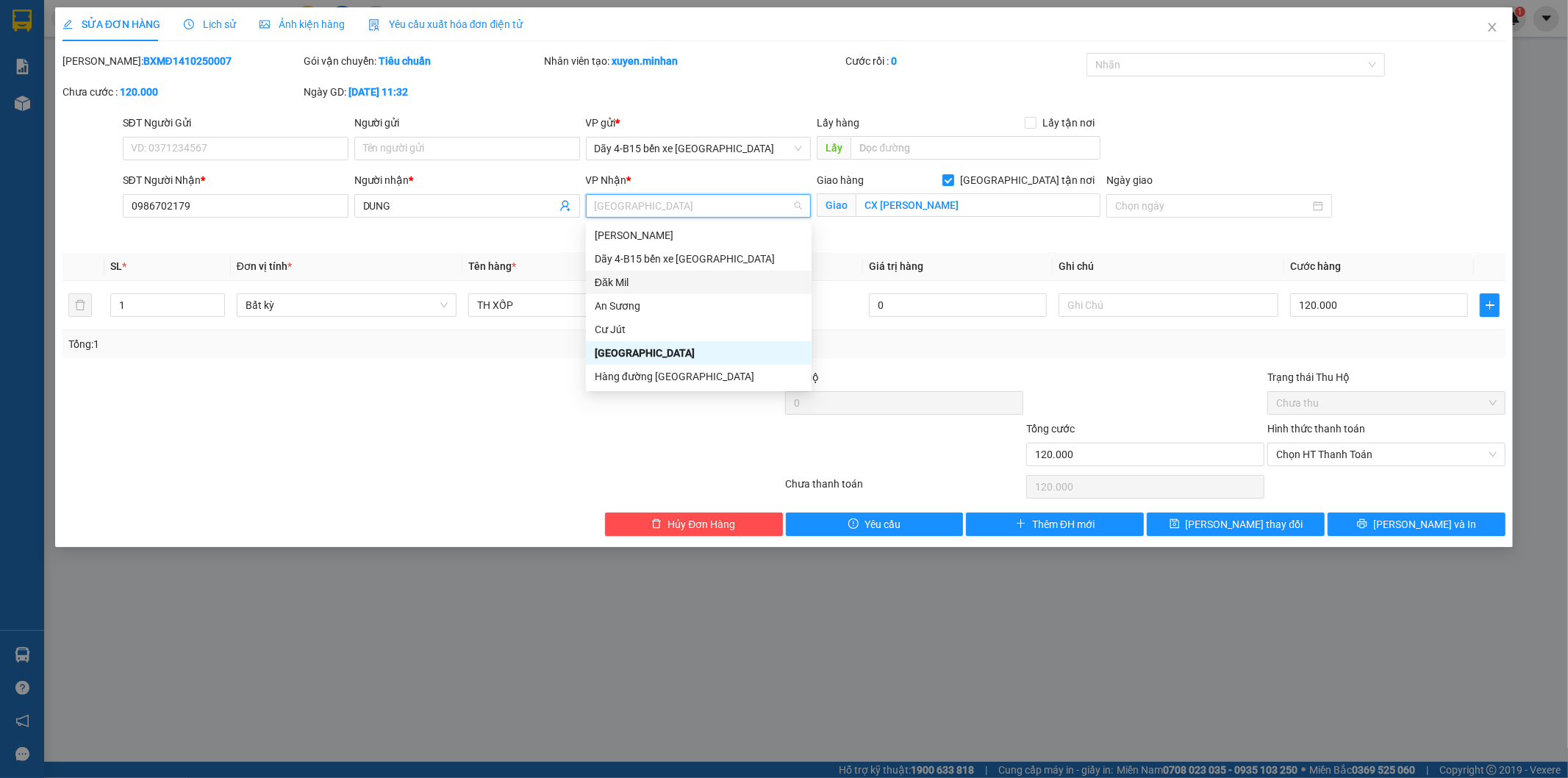
click at [685, 276] on div "Đăk Mil" at bounding box center [699, 282] width 208 height 16
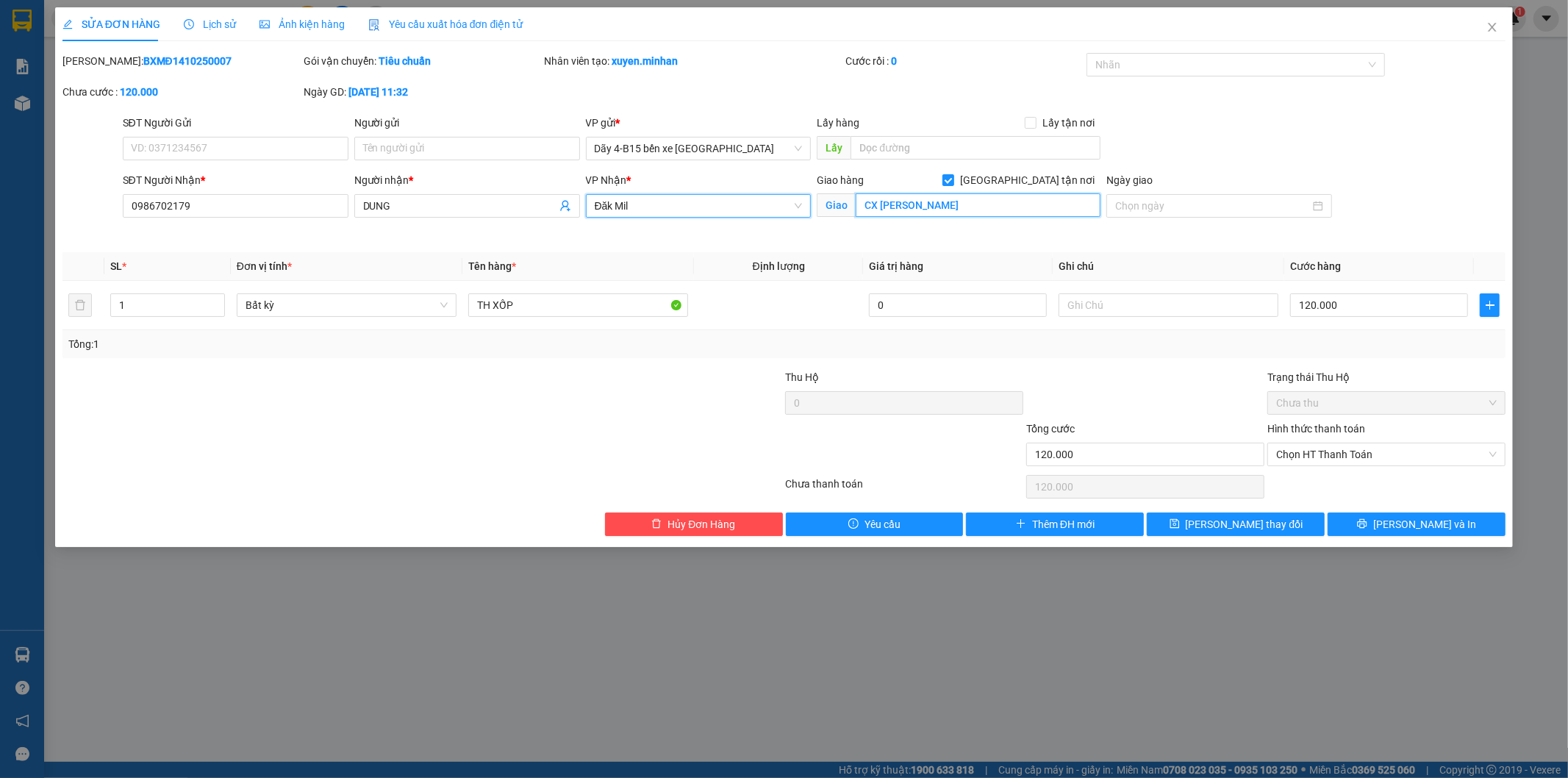
click at [960, 210] on input "CX [PERSON_NAME]" at bounding box center [978, 205] width 244 height 24
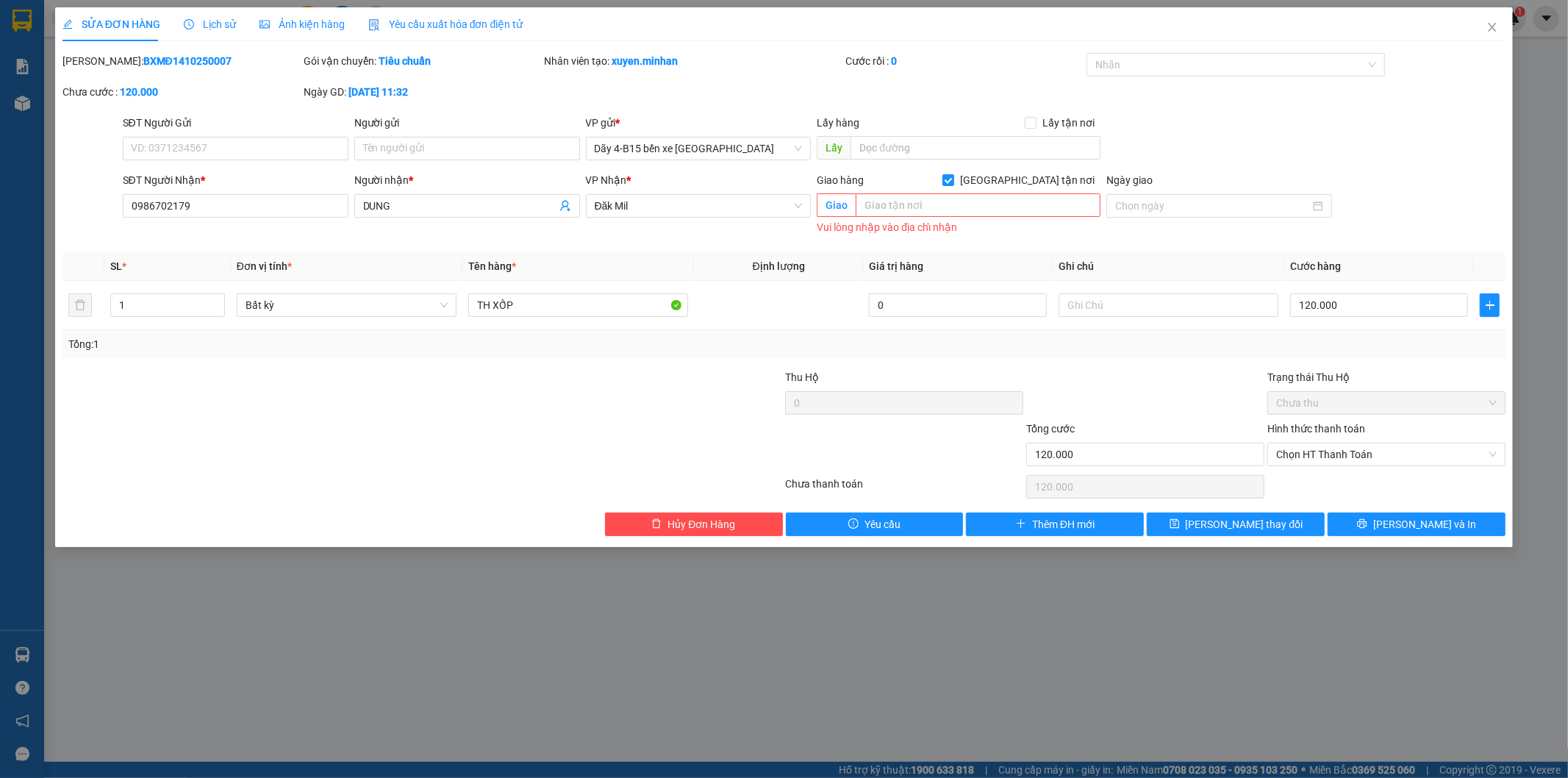
click at [703, 393] on div at bounding box center [664, 394] width 241 height 51
click at [938, 203] on input "text" at bounding box center [978, 205] width 244 height 24
click at [1065, 236] on div "Vui lòng nhập vào địa chỉ nhận" at bounding box center [958, 228] width 283 height 17
click at [952, 184] on input "[GEOGRAPHIC_DATA] tận nơi" at bounding box center [947, 179] width 10 height 10
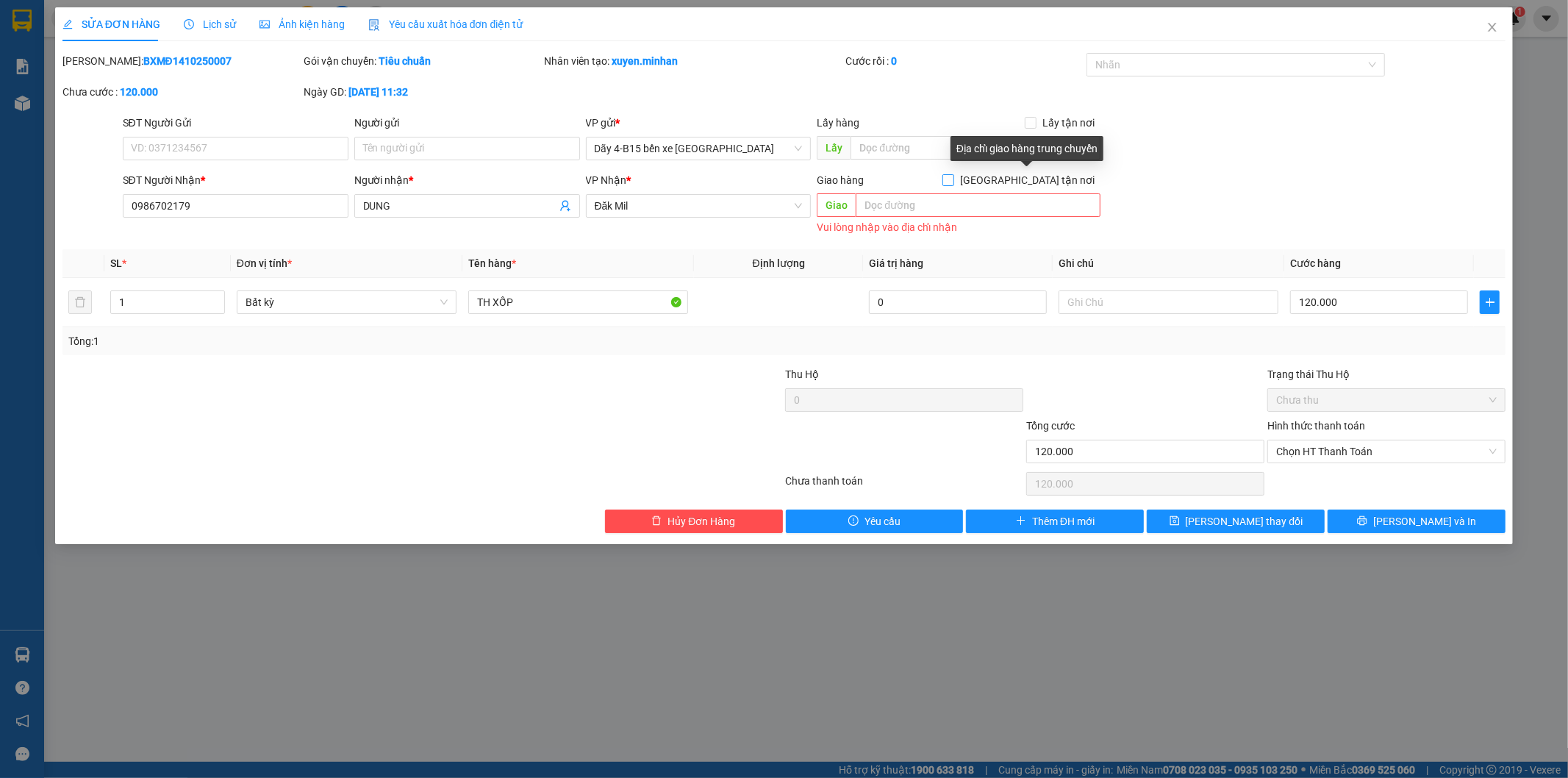
click at [952, 184] on input "[GEOGRAPHIC_DATA] tận nơi" at bounding box center [947, 179] width 10 height 10
checkbox input "true"
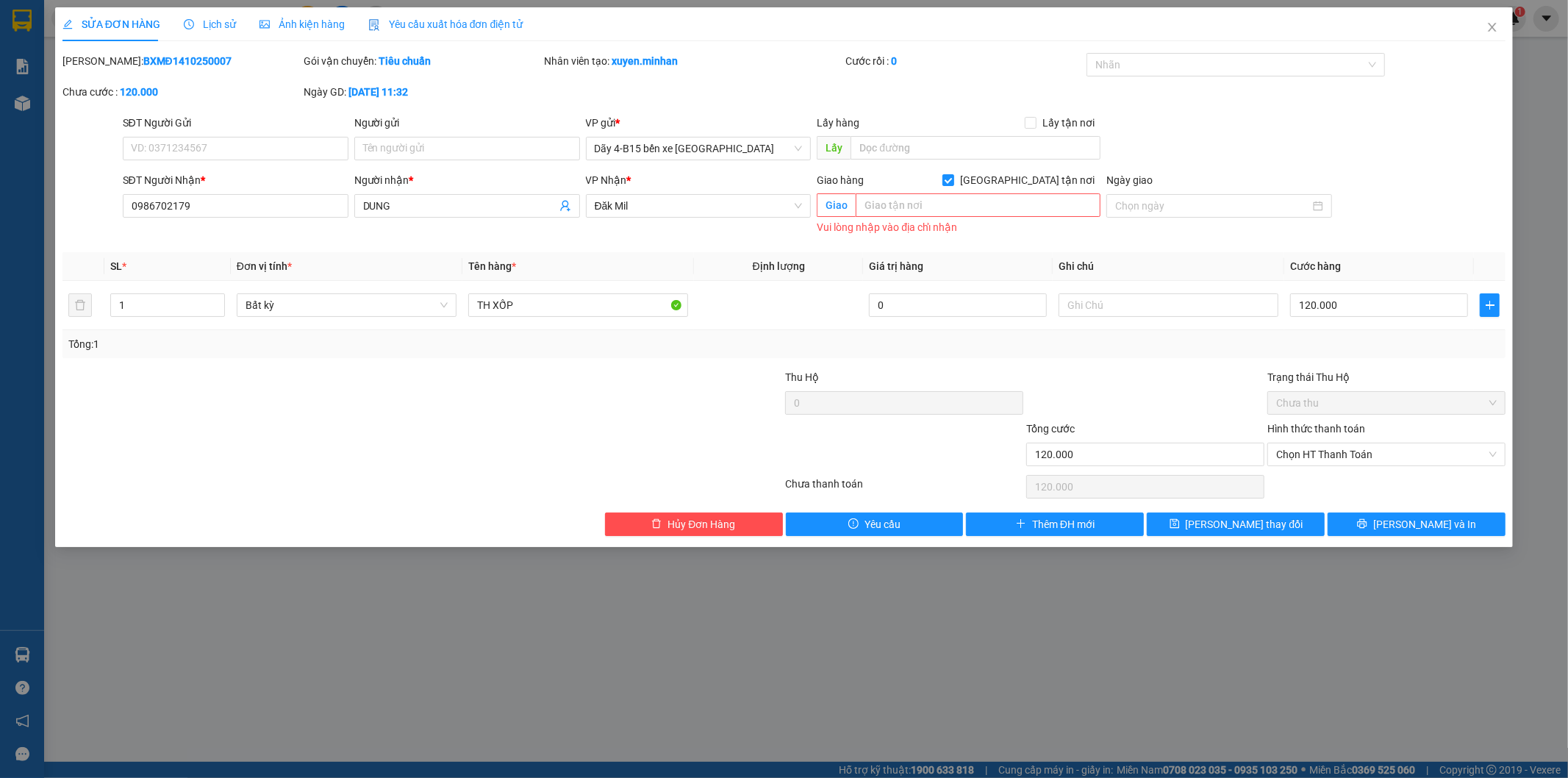
click at [821, 238] on div "Giao hàng Giao tận nơi Giao Vui lòng nhập vào địa chỉ nhận" at bounding box center [958, 206] width 289 height 69
click at [720, 208] on span "Đăk Mil" at bounding box center [699, 206] width 208 height 22
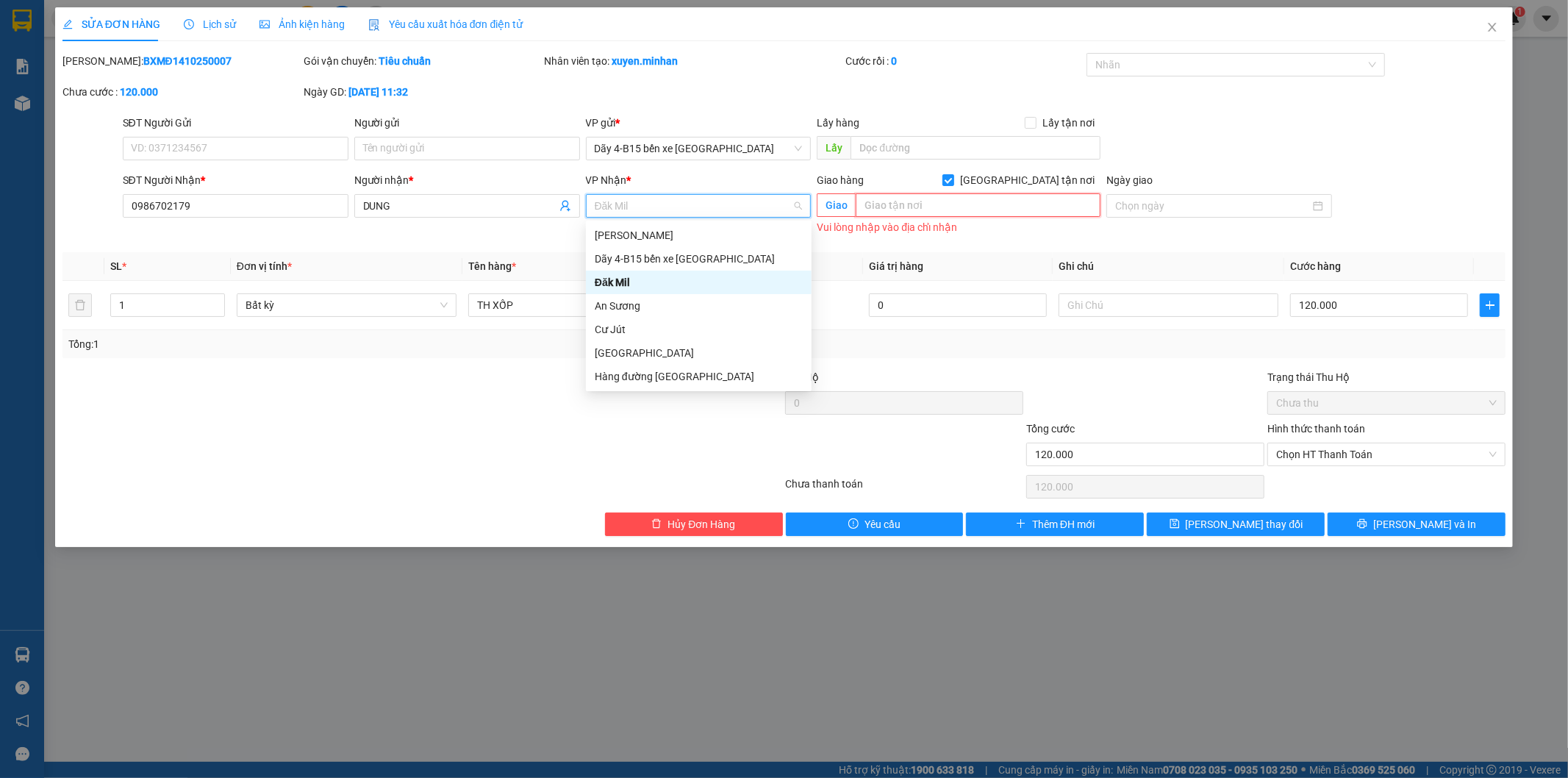
click at [881, 204] on input "text" at bounding box center [978, 205] width 244 height 24
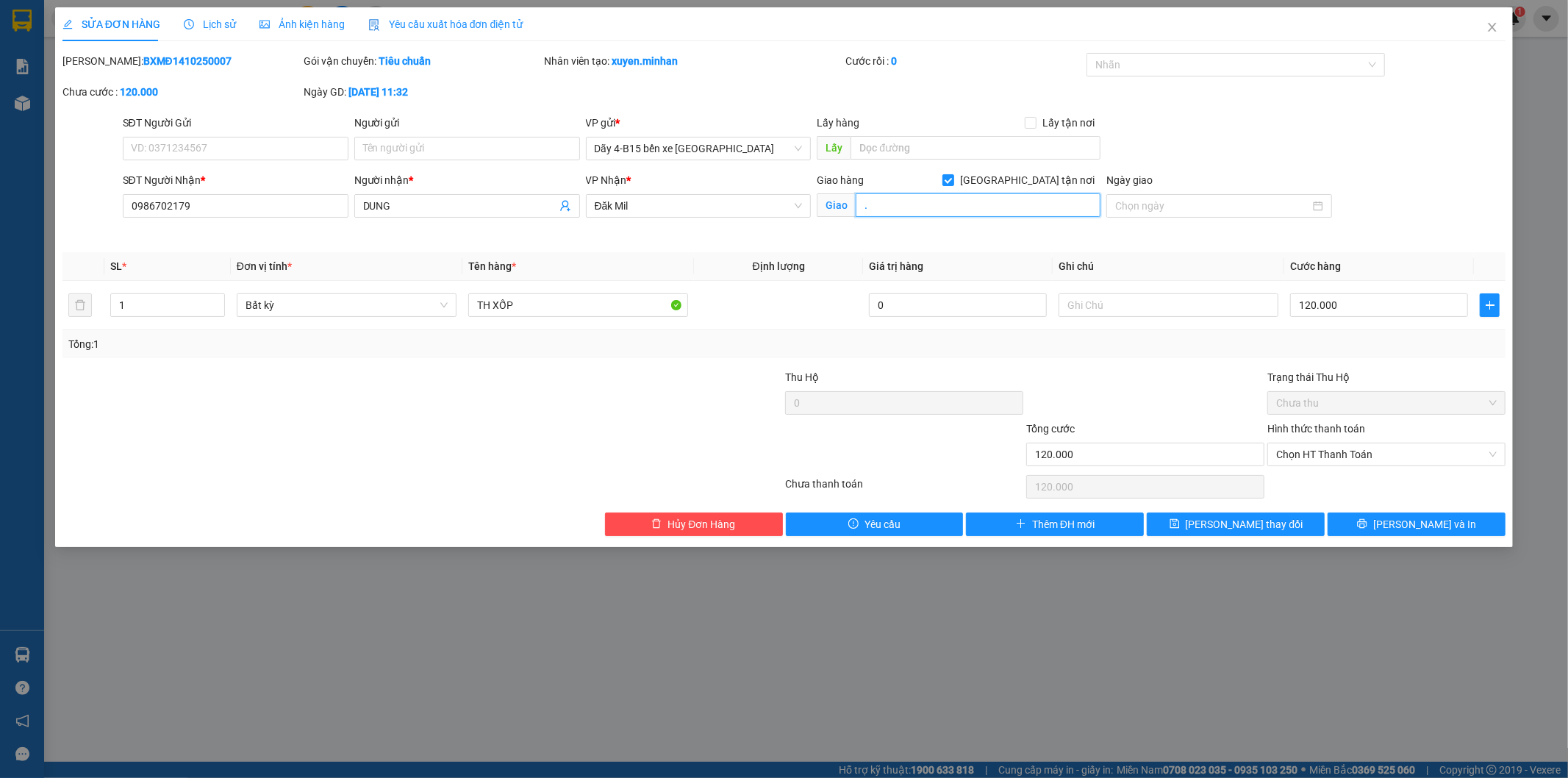
type input "."
click at [921, 246] on div "Total Paid Fee 0 Total UnPaid Fee 120.000 Cash Collection Total Fee Mã ĐH: BXMĐ…" at bounding box center [784, 294] width 1444 height 483
click at [1257, 527] on span "[PERSON_NAME] thay đổi" at bounding box center [1244, 524] width 118 height 16
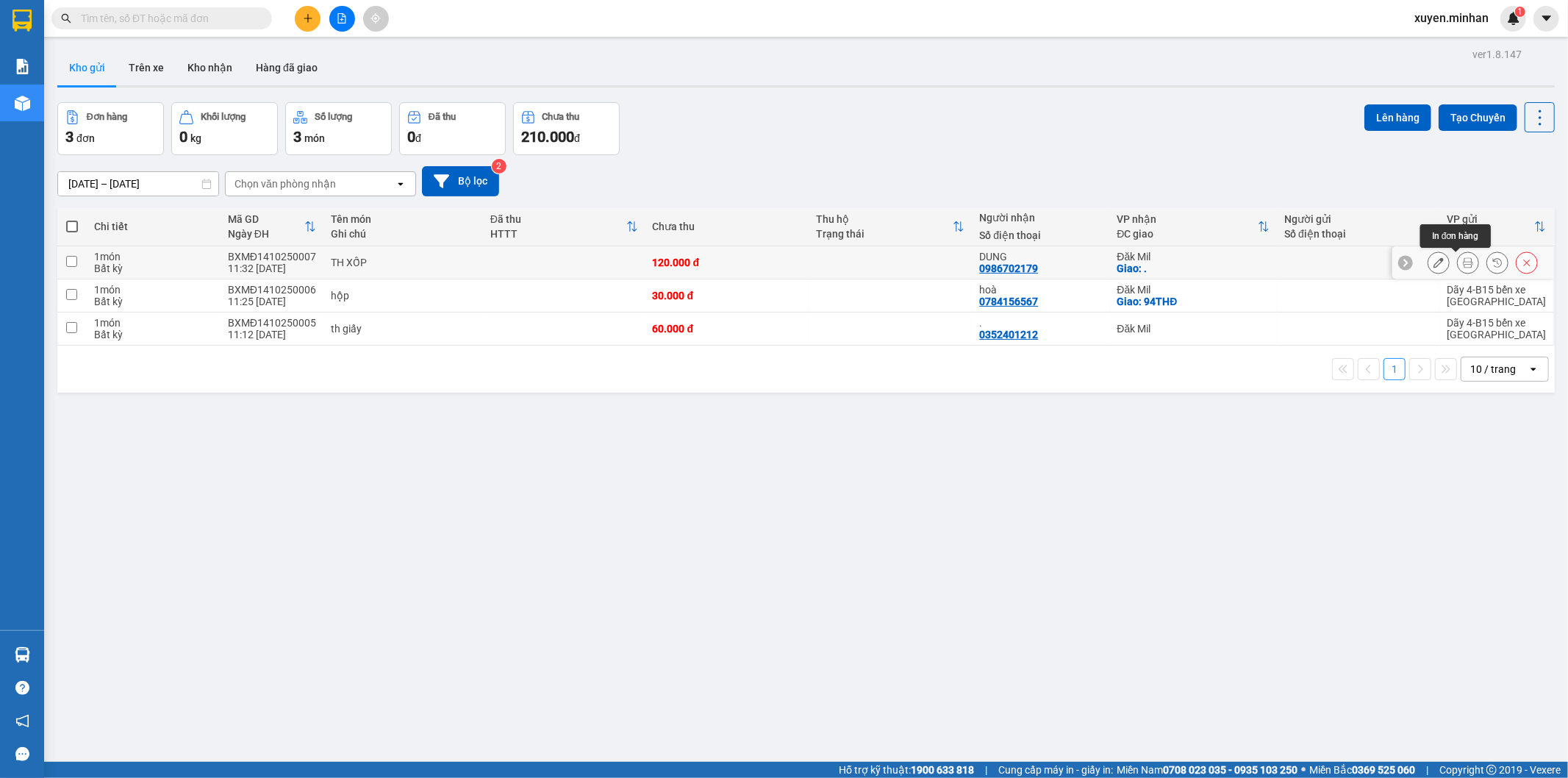
click at [1463, 259] on icon at bounding box center [1467, 262] width 10 height 10
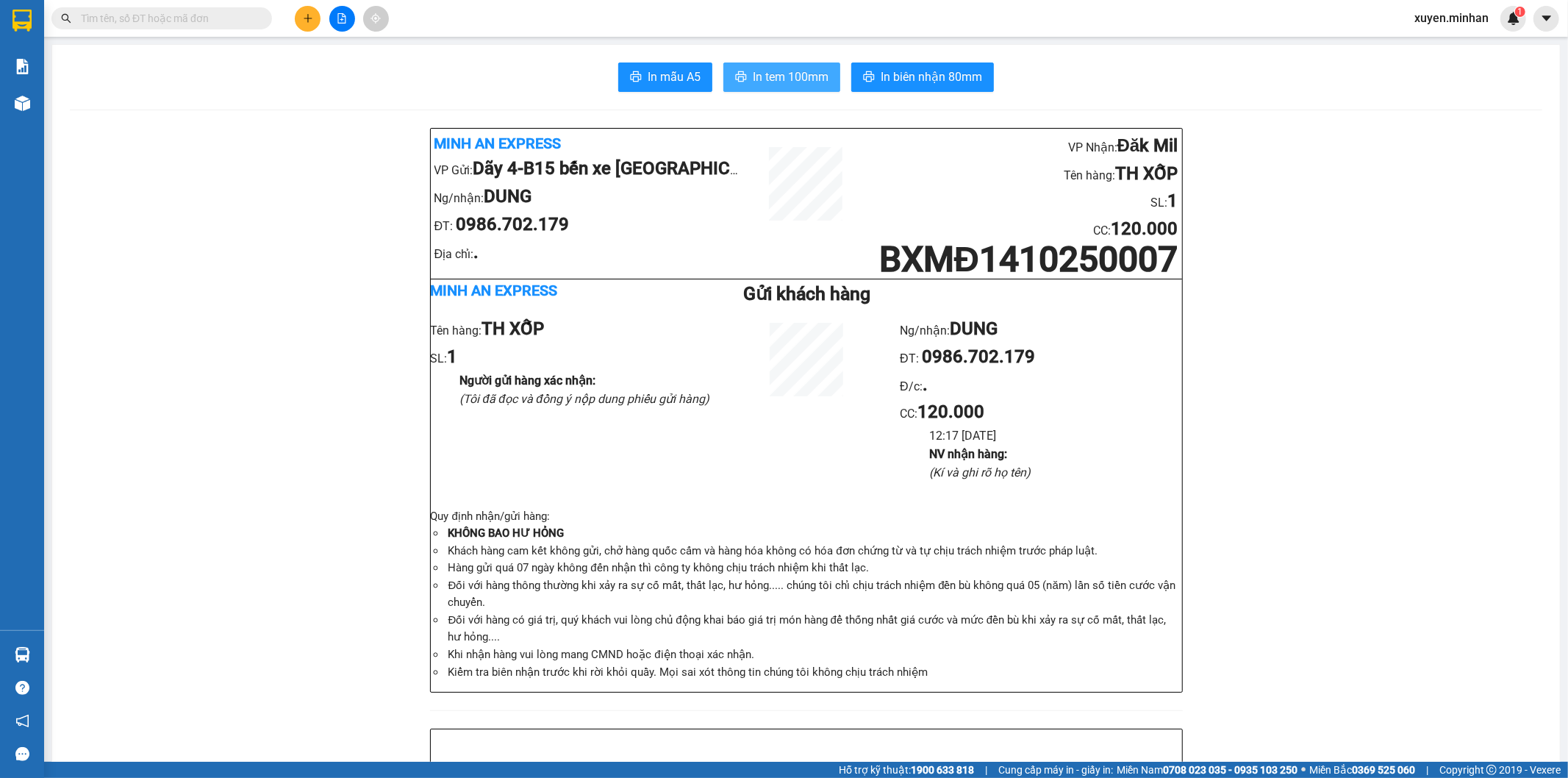
click at [795, 70] on span "In tem 100mm" at bounding box center [790, 77] width 76 height 18
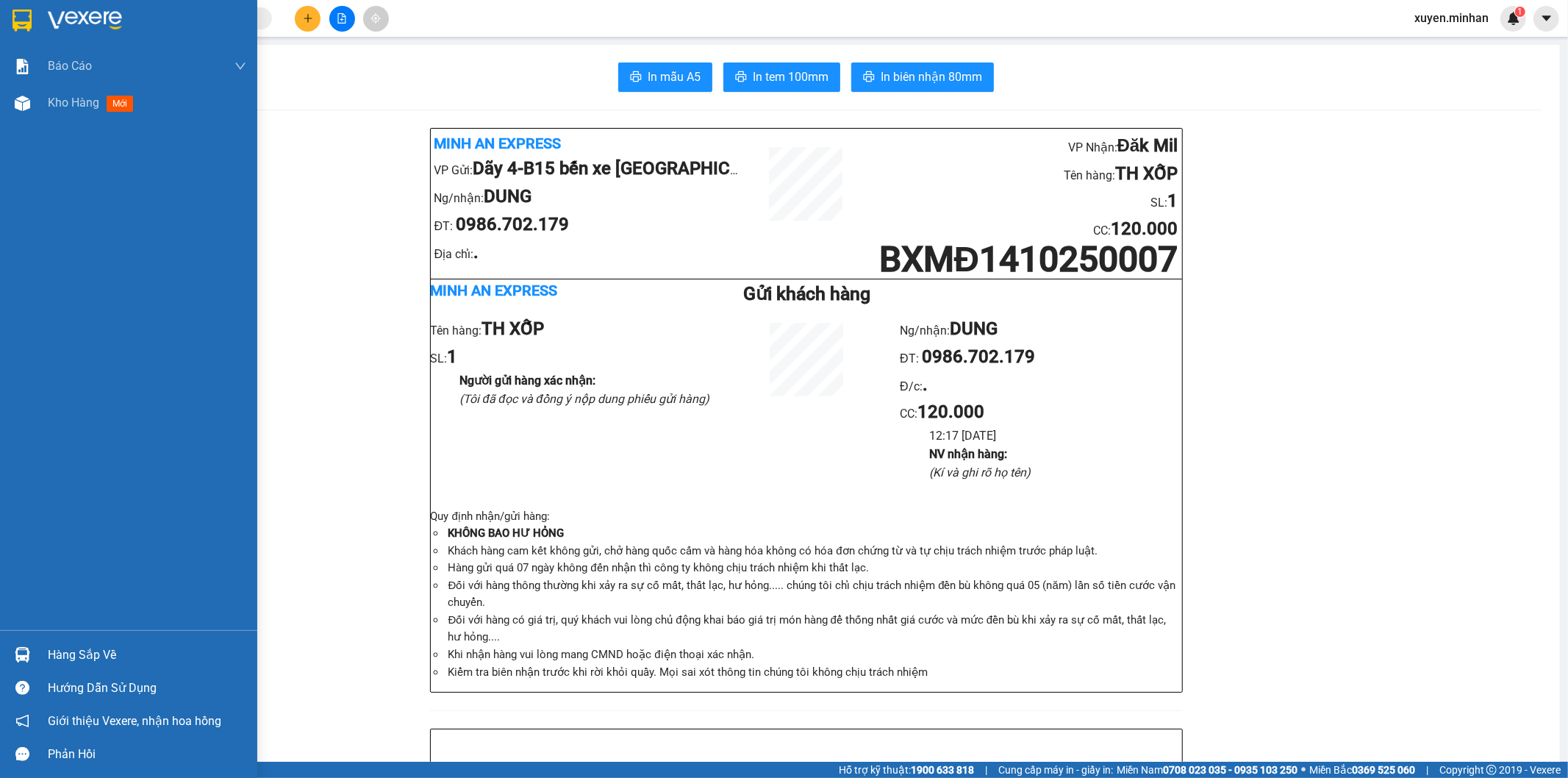
click at [29, 16] on img at bounding box center [21, 21] width 19 height 22
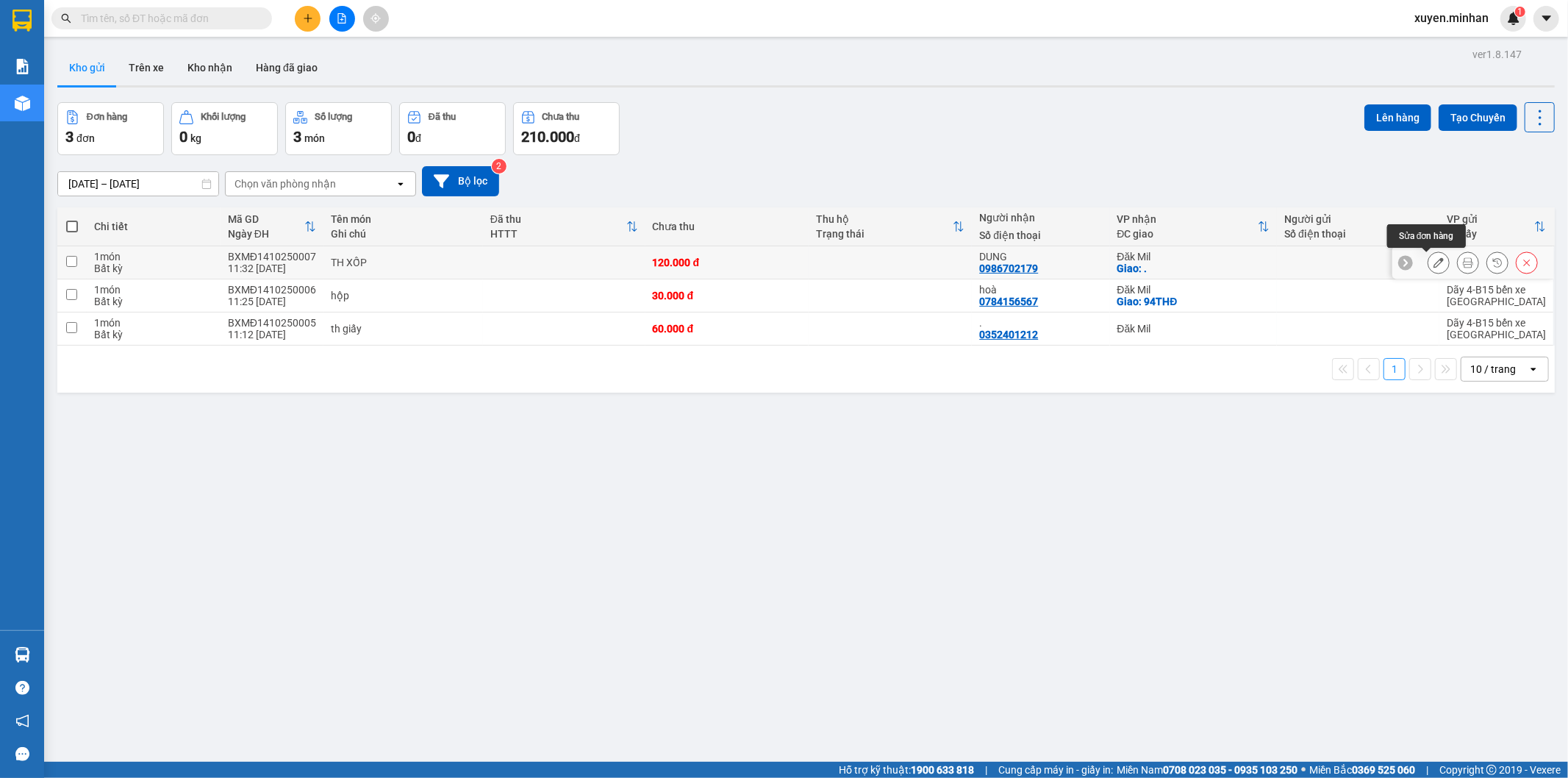
click at [1434, 264] on icon at bounding box center [1438, 262] width 10 height 10
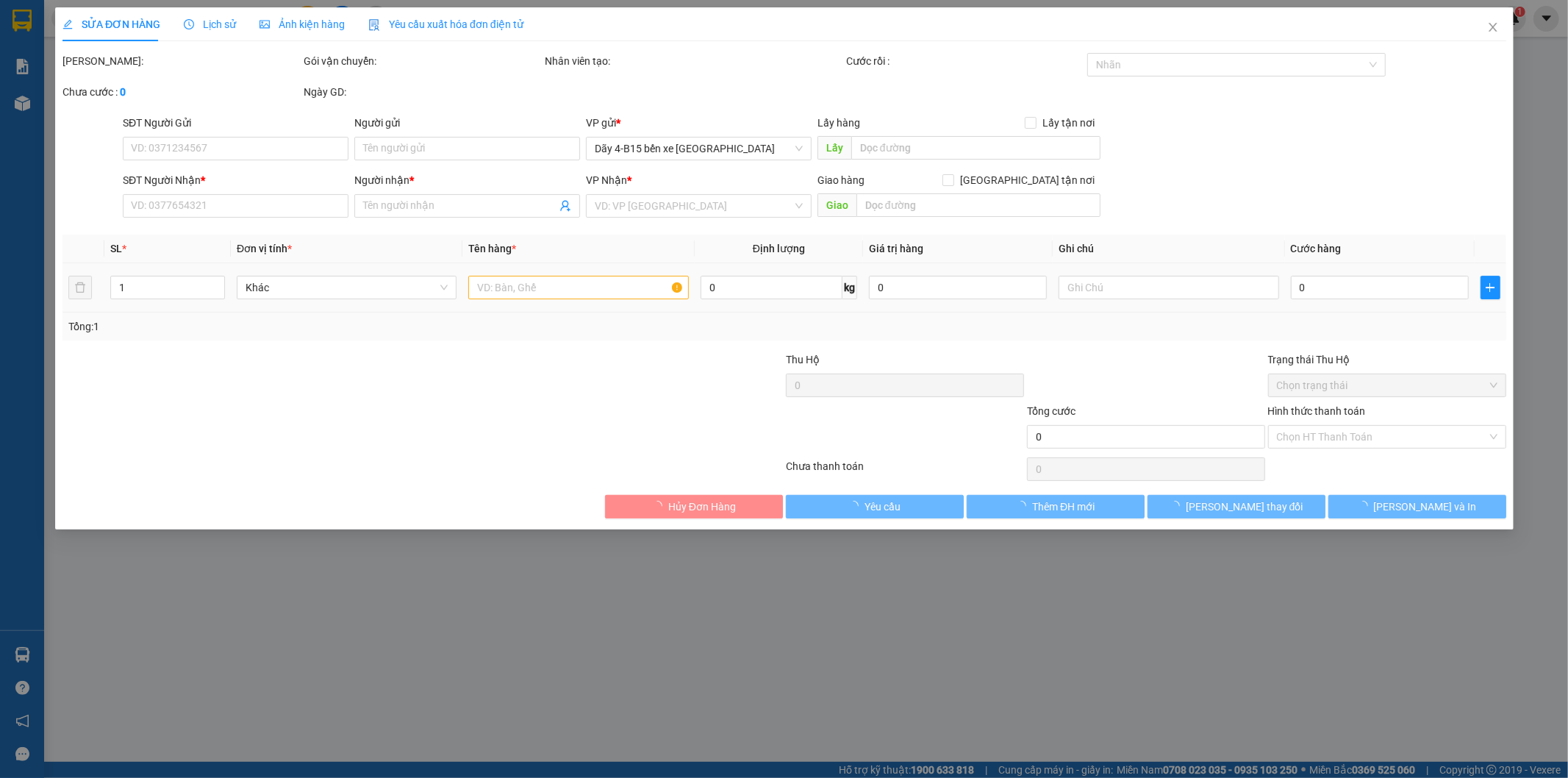
type input "0986702179"
type input "DUNG"
checkbox input "true"
type input "."
type input "120.000"
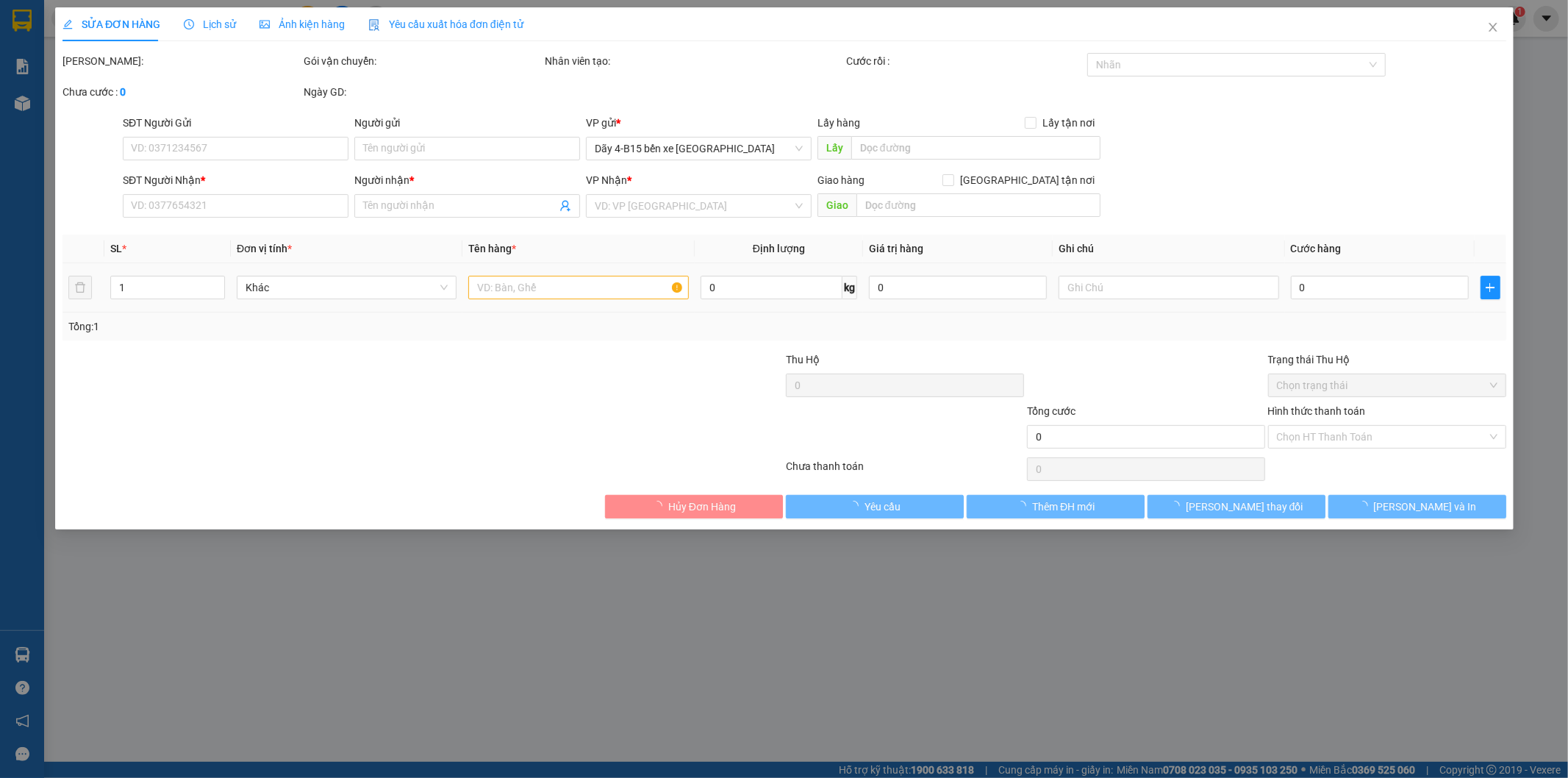
type input "120.000"
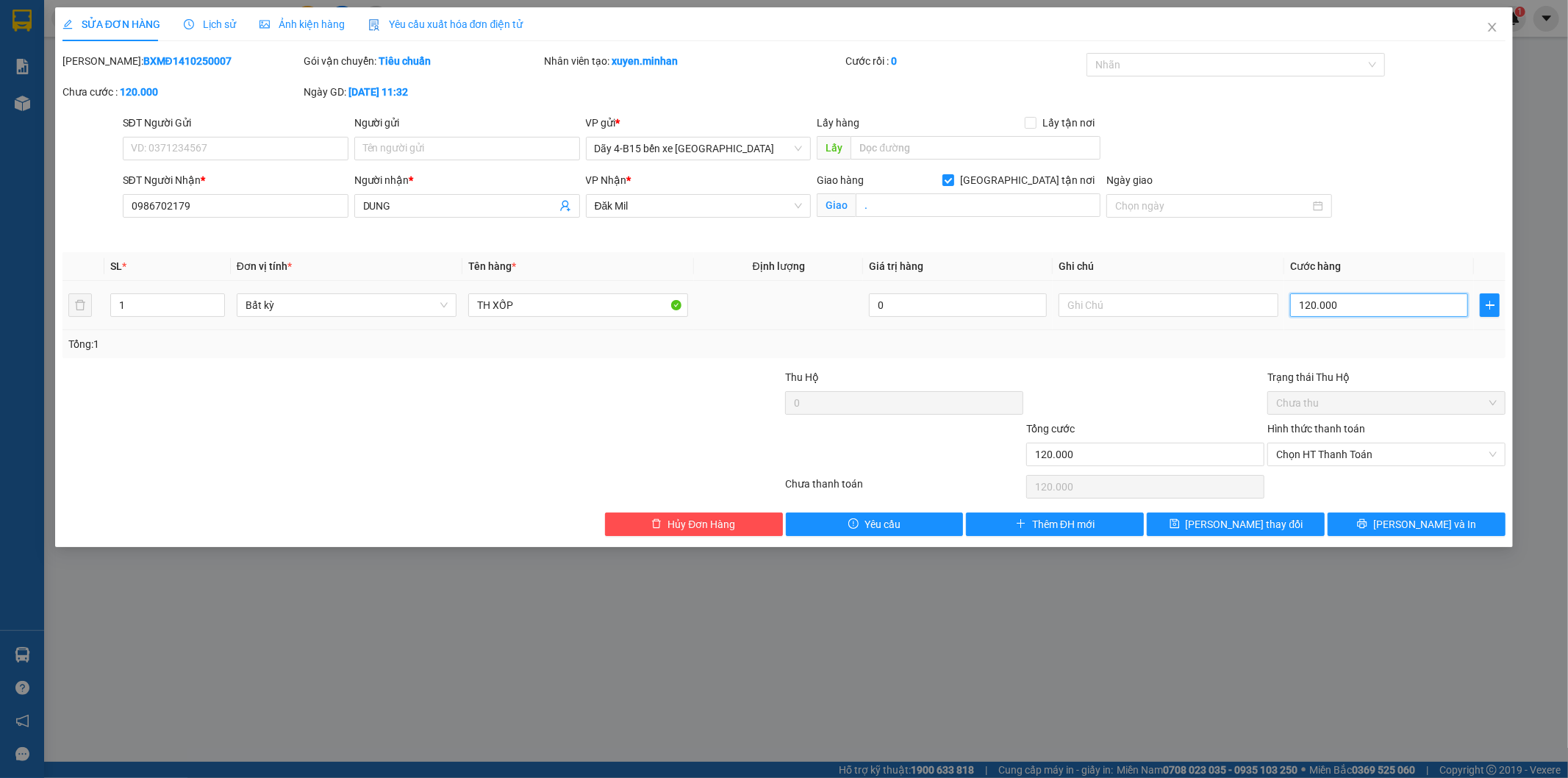
click at [1334, 306] on input "120.000" at bounding box center [1379, 305] width 178 height 24
type input "1"
type input "10"
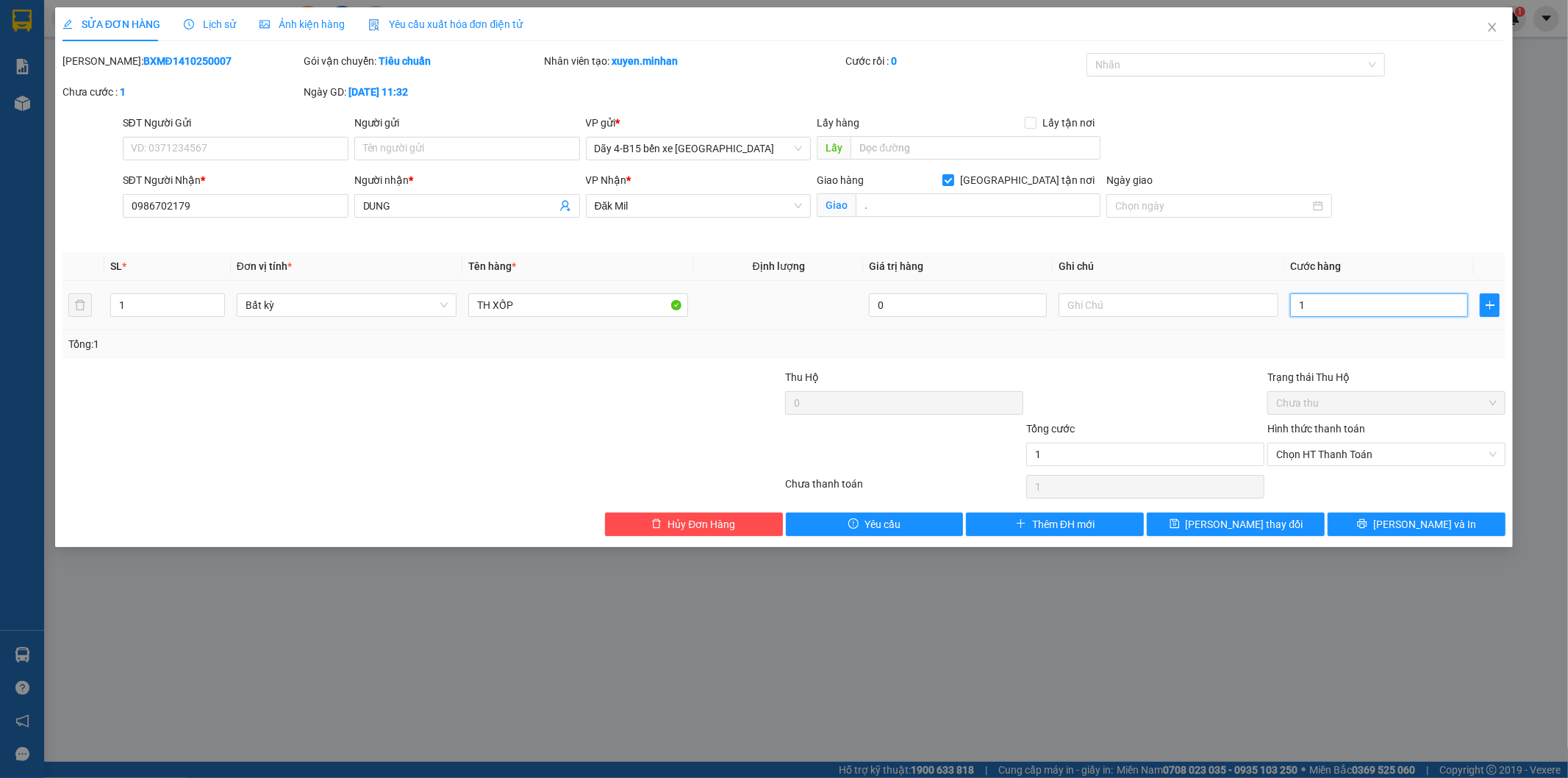
type input "10"
type input "100"
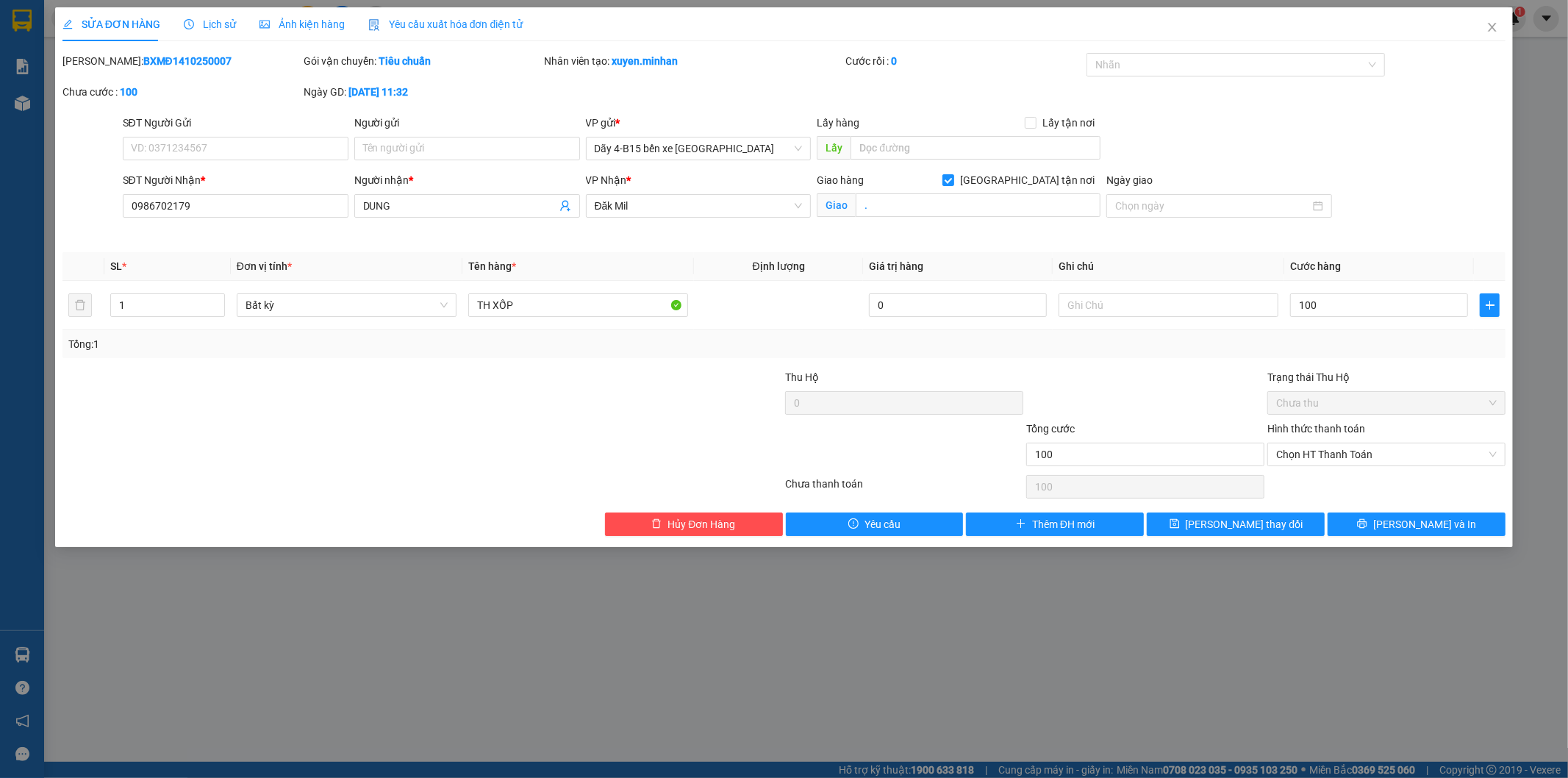
type input "100.000"
click at [1342, 339] on div "Tổng: 1" at bounding box center [784, 344] width 1432 height 16
click at [1367, 526] on icon "printer" at bounding box center [1362, 524] width 10 height 10
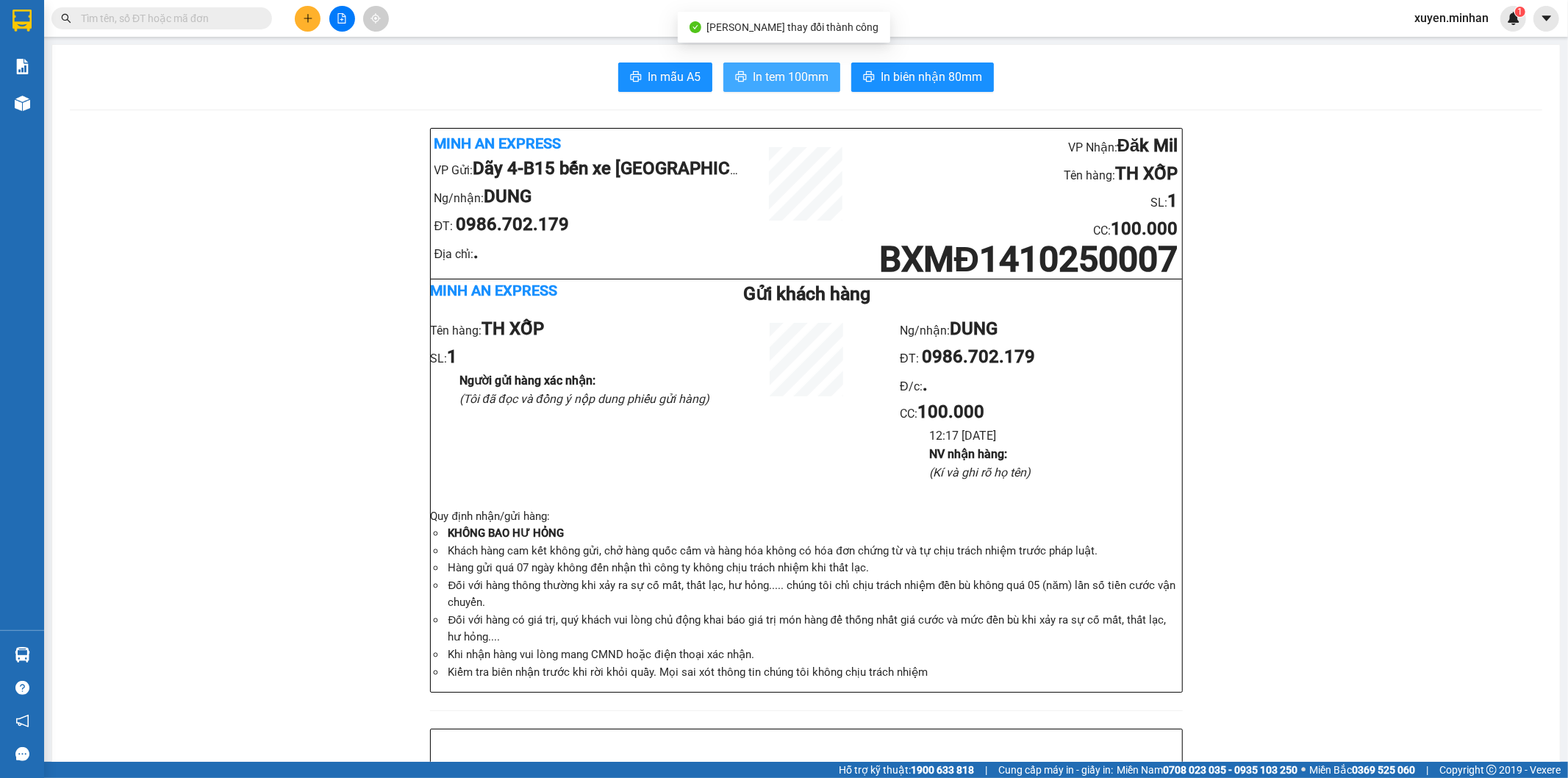
click at [776, 78] on span "In tem 100mm" at bounding box center [790, 77] width 76 height 18
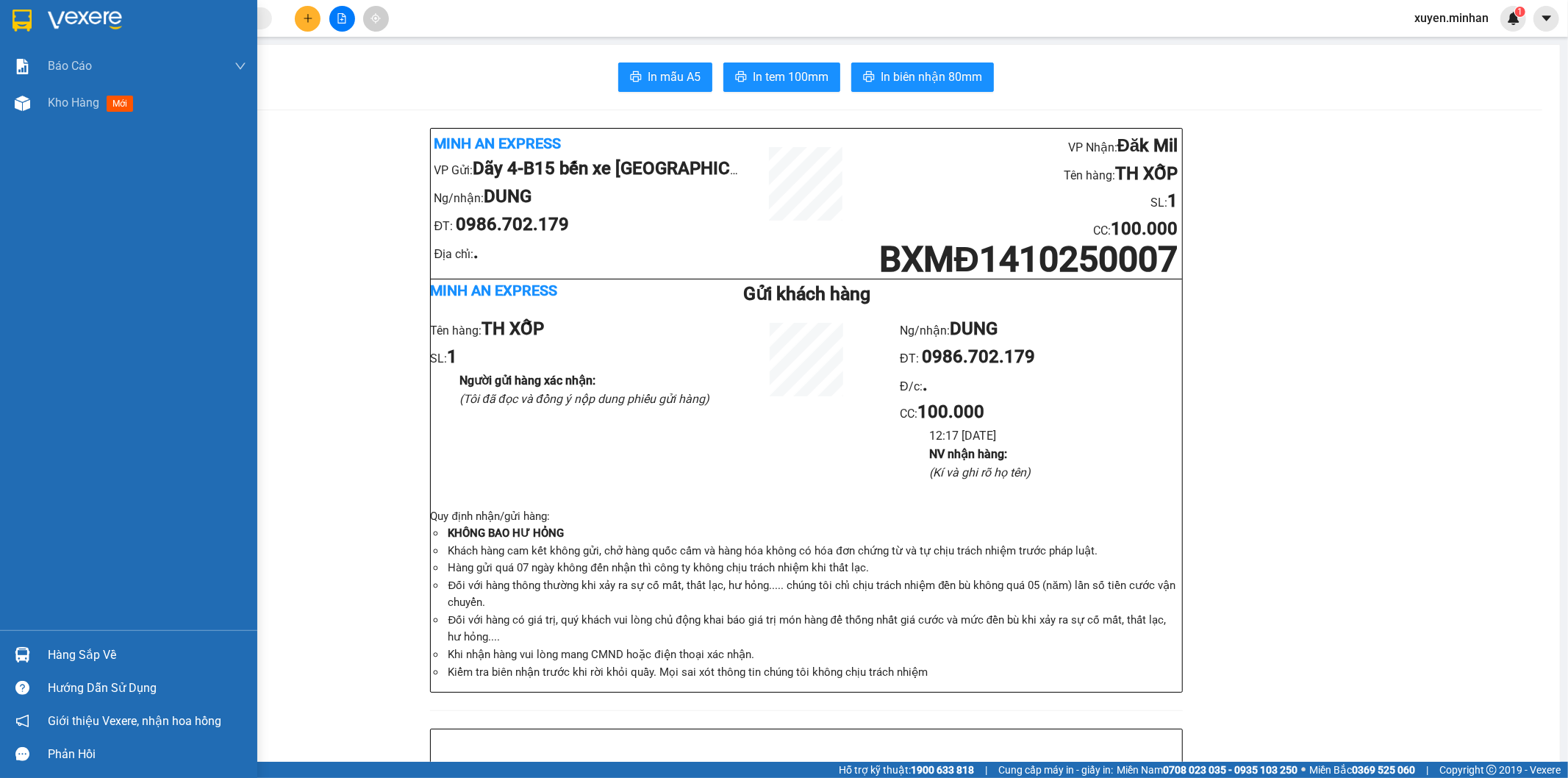
click at [24, 17] on img at bounding box center [21, 21] width 19 height 22
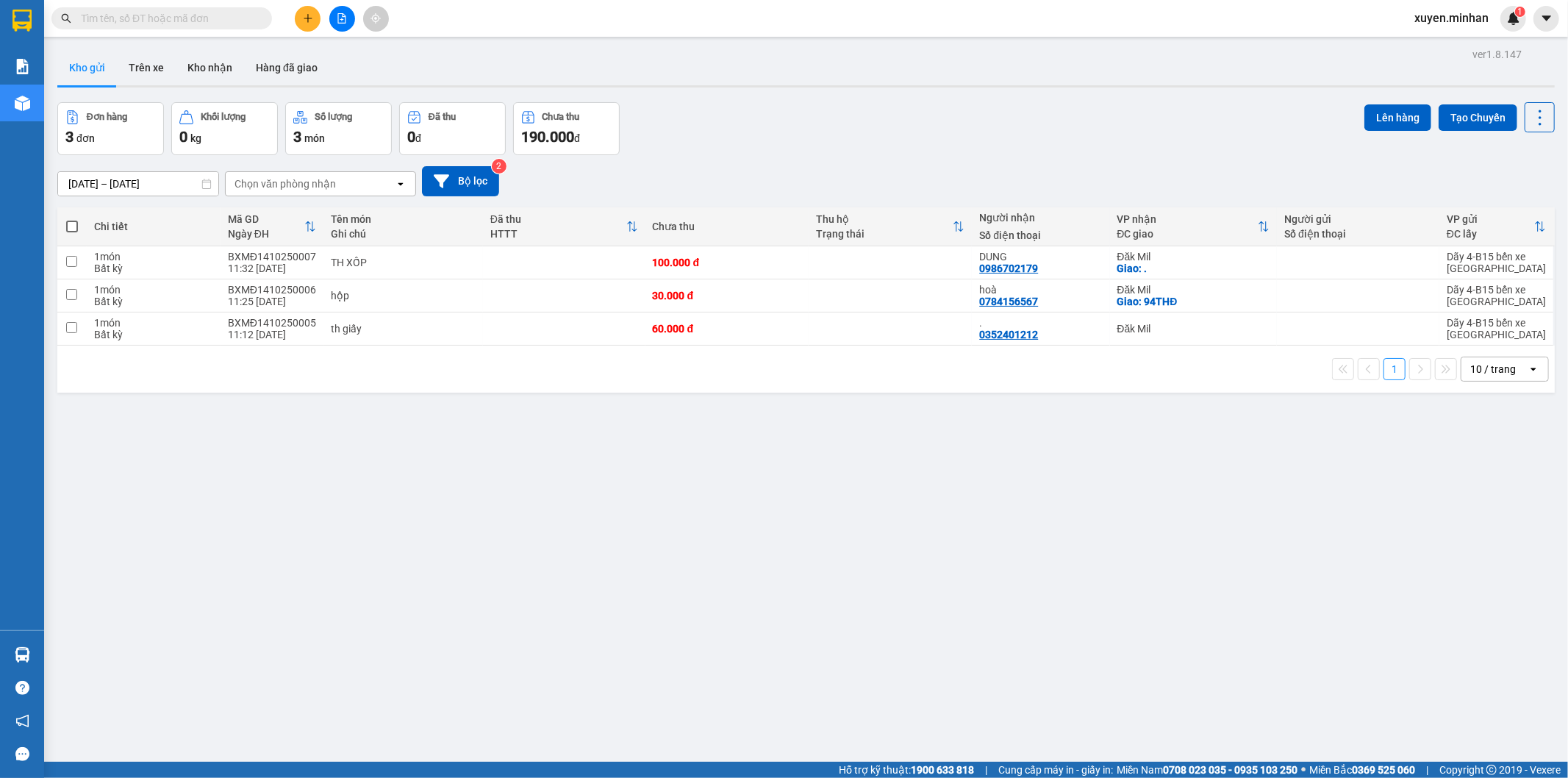
click at [1016, 526] on div "ver 1.8.147 Kho gửi Trên xe Kho nhận Hàng đã giao Đơn hàng 3 đơn Khối lượng 0 k…" at bounding box center [806, 433] width 1509 height 778
click at [73, 297] on input "checkbox" at bounding box center [72, 294] width 11 height 11
checkbox input "true"
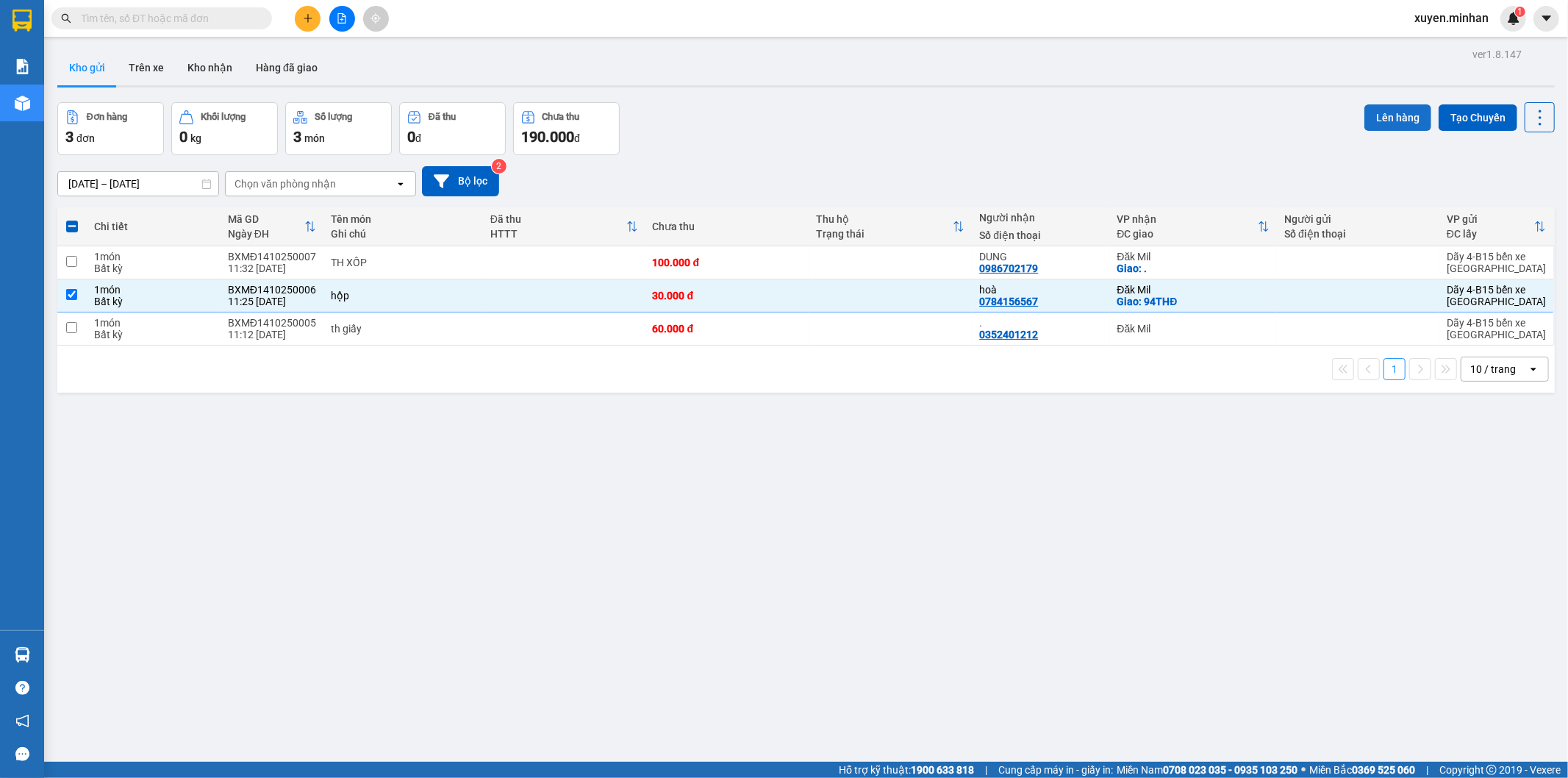
click at [1376, 112] on button "Lên hàng" at bounding box center [1398, 118] width 67 height 27
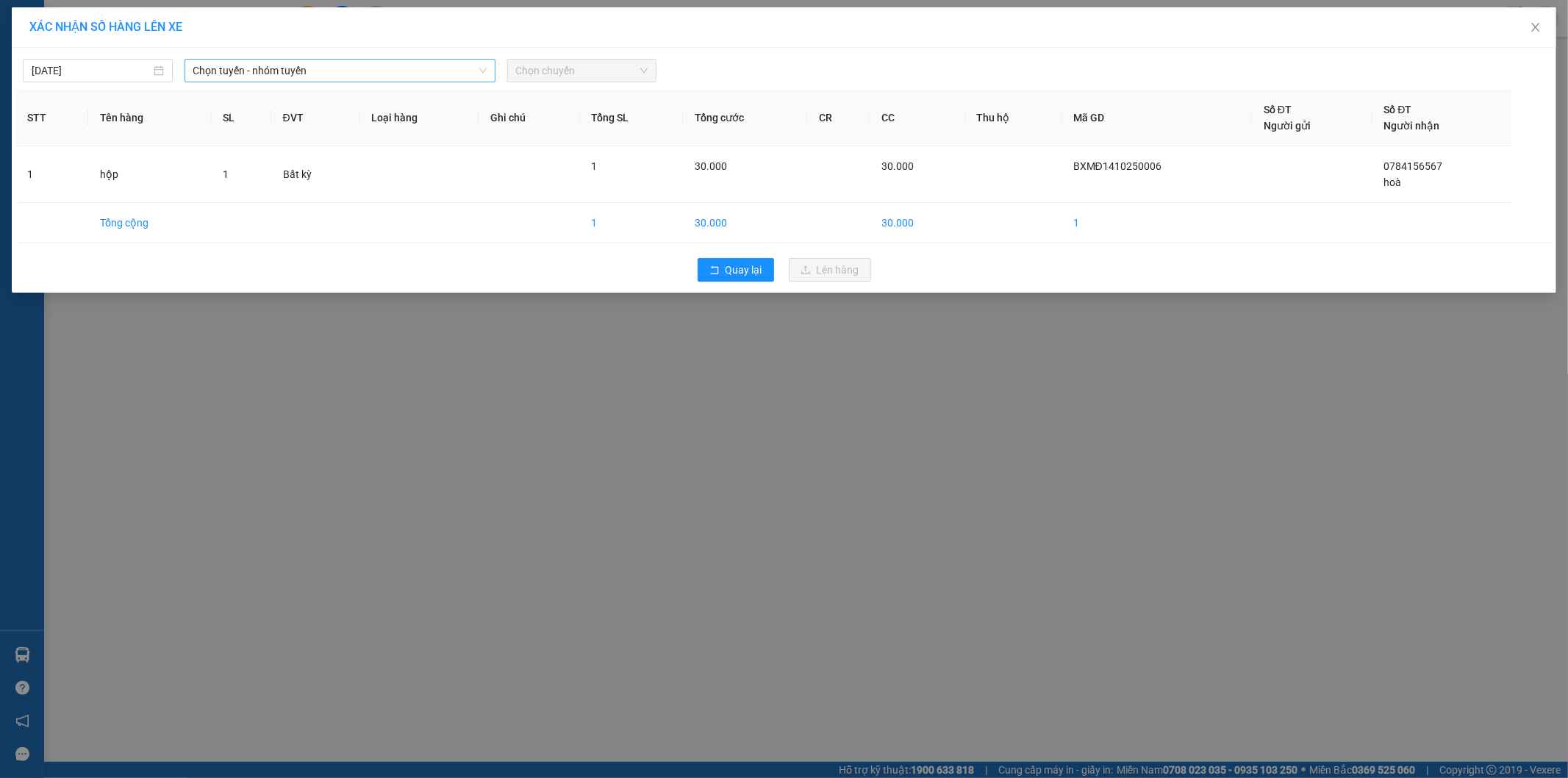
click at [348, 73] on span "Chọn tuyến - nhóm tuyến" at bounding box center [340, 70] width 293 height 22
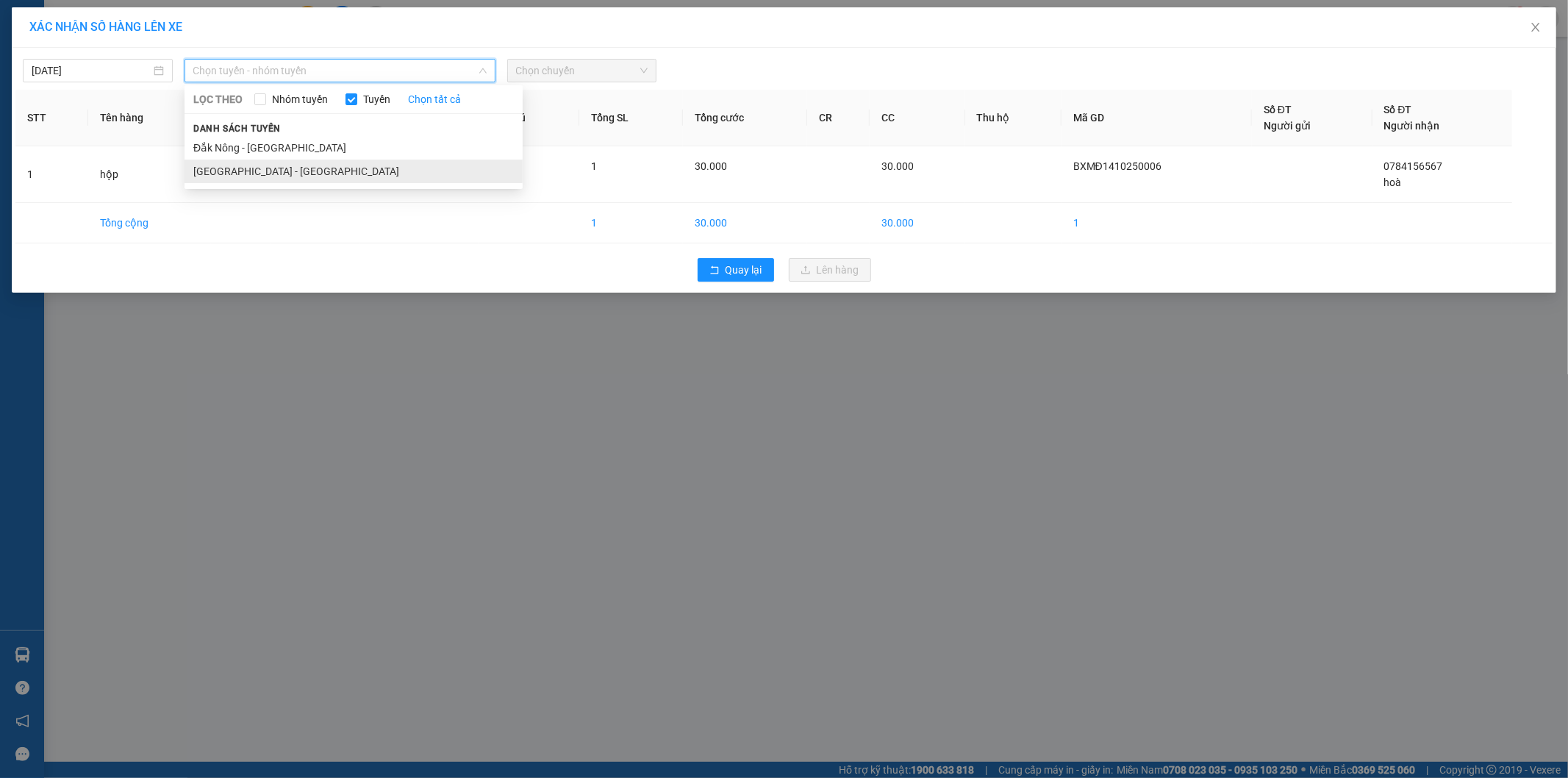
click at [285, 166] on li "[GEOGRAPHIC_DATA] - [GEOGRAPHIC_DATA]" at bounding box center [354, 171] width 338 height 24
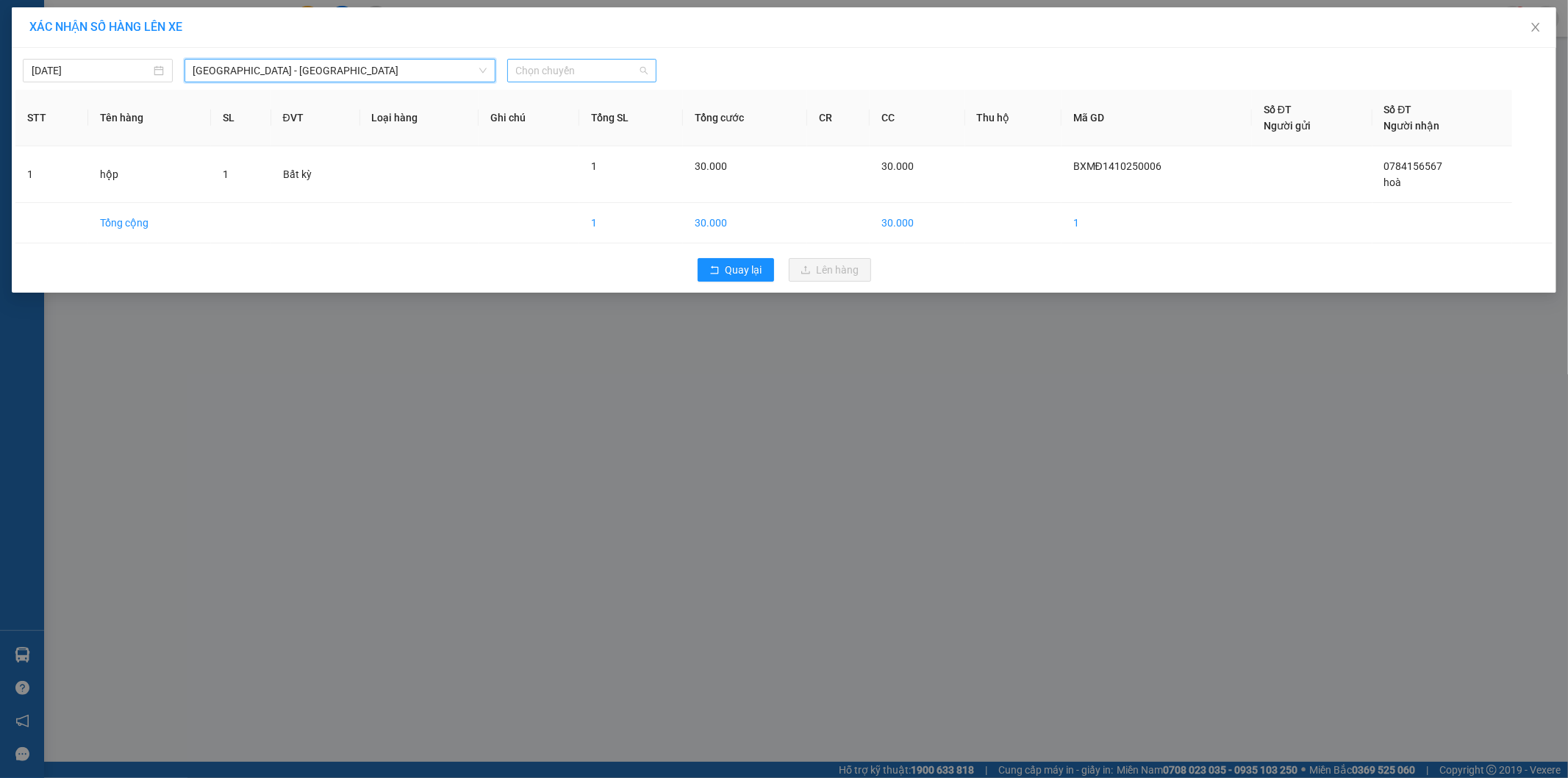
click at [576, 67] on span "Chọn chuyến" at bounding box center [582, 70] width 132 height 22
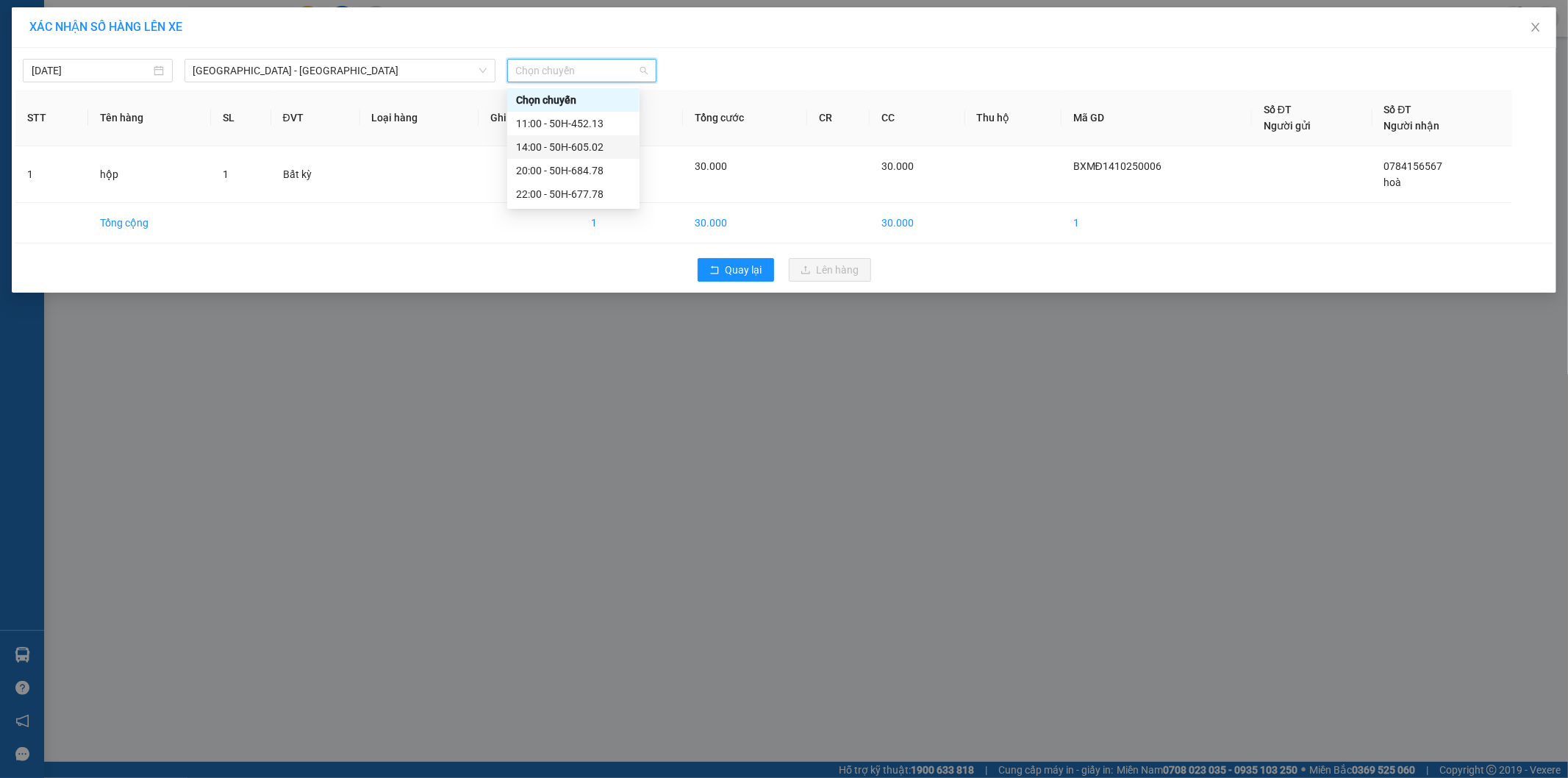
click at [576, 144] on div "14:00 - 50H-605.02" at bounding box center [574, 147] width 115 height 16
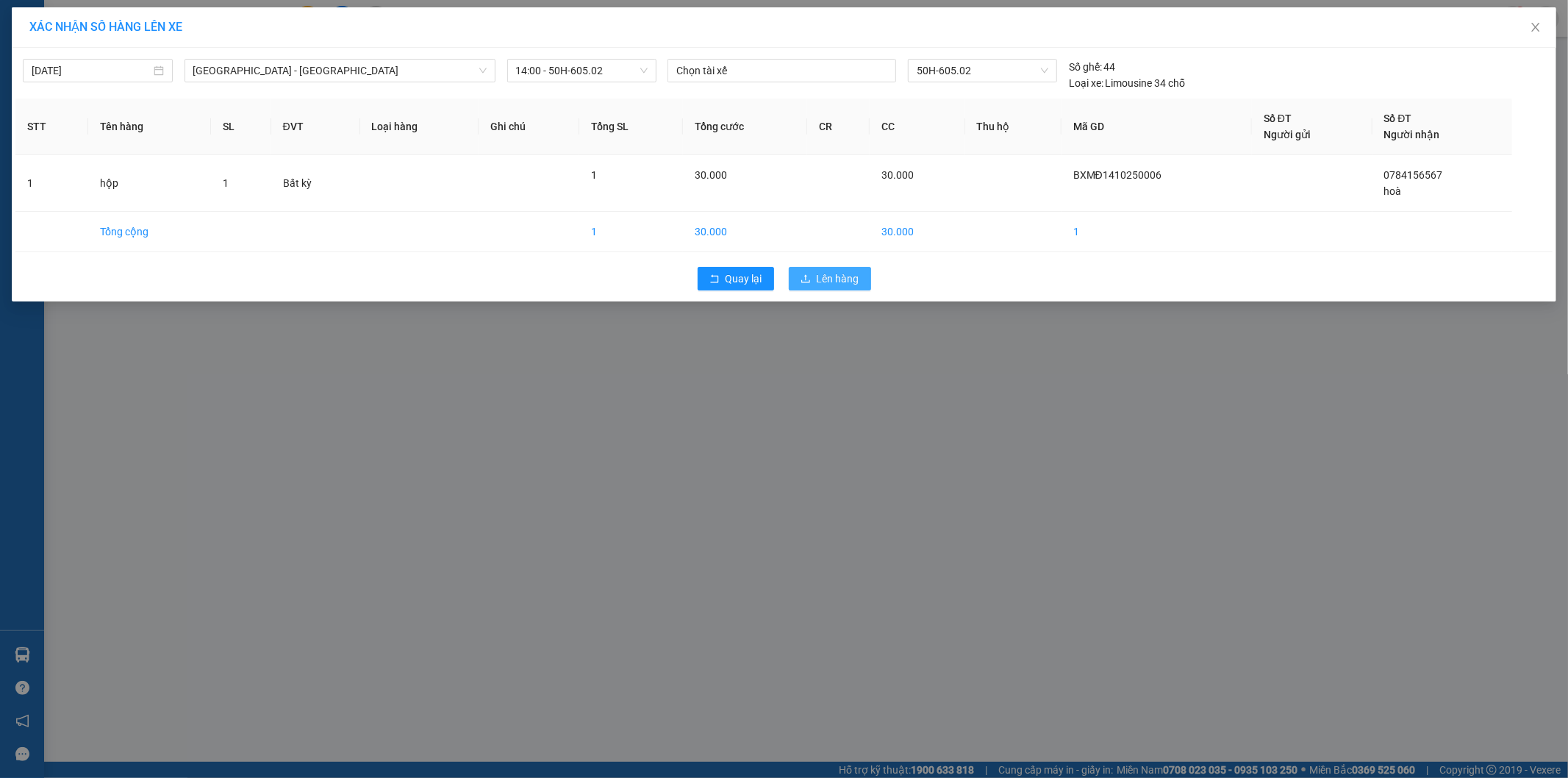
click at [834, 277] on span "Lên hàng" at bounding box center [838, 278] width 43 height 16
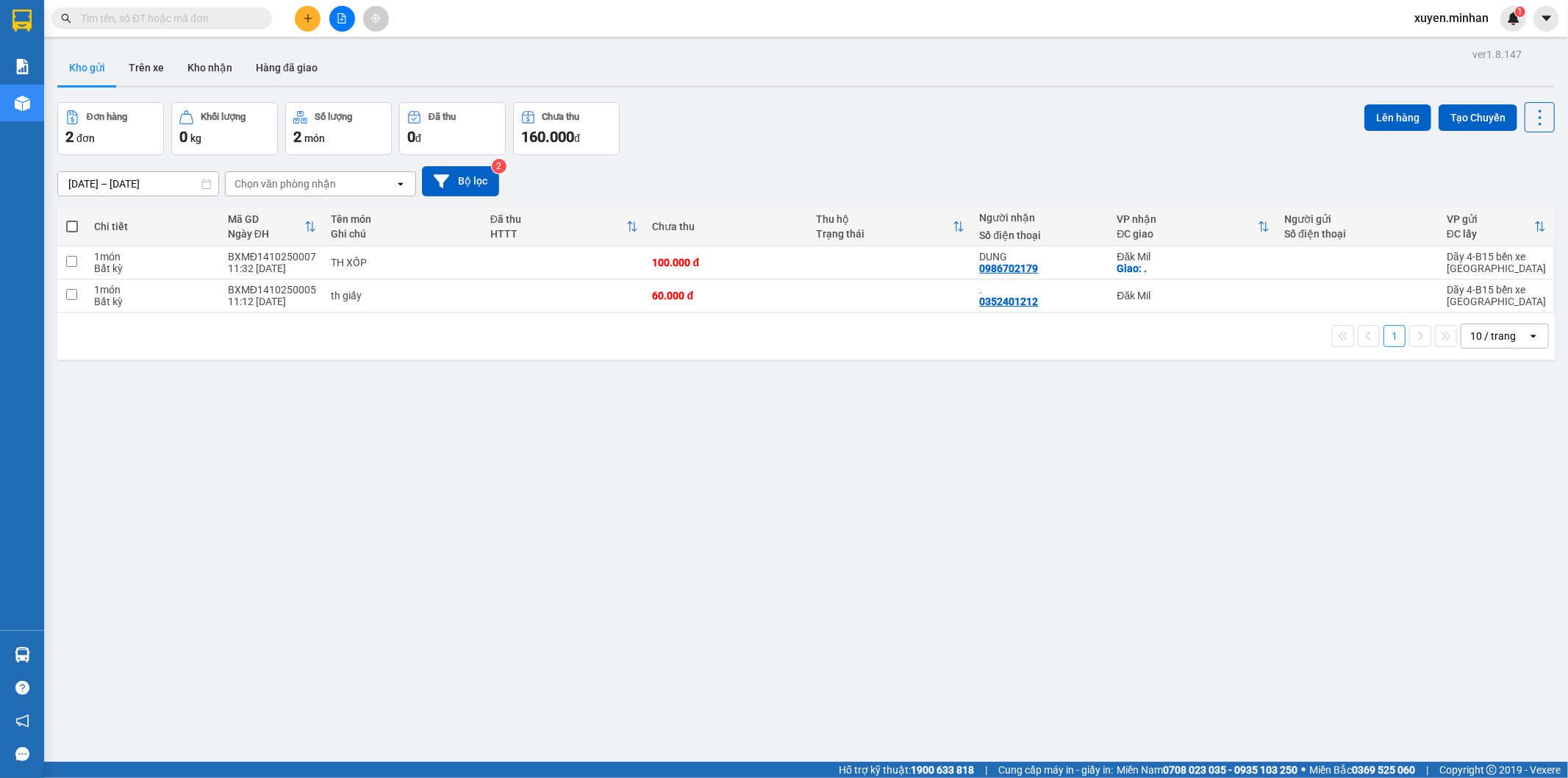
click at [877, 151] on div "Đơn hàng 2 đơn Khối lượng 0 kg Số lượng 2 món Đã thu 0 đ Chưa thu 160.000 đ Lên…" at bounding box center [806, 128] width 1497 height 53
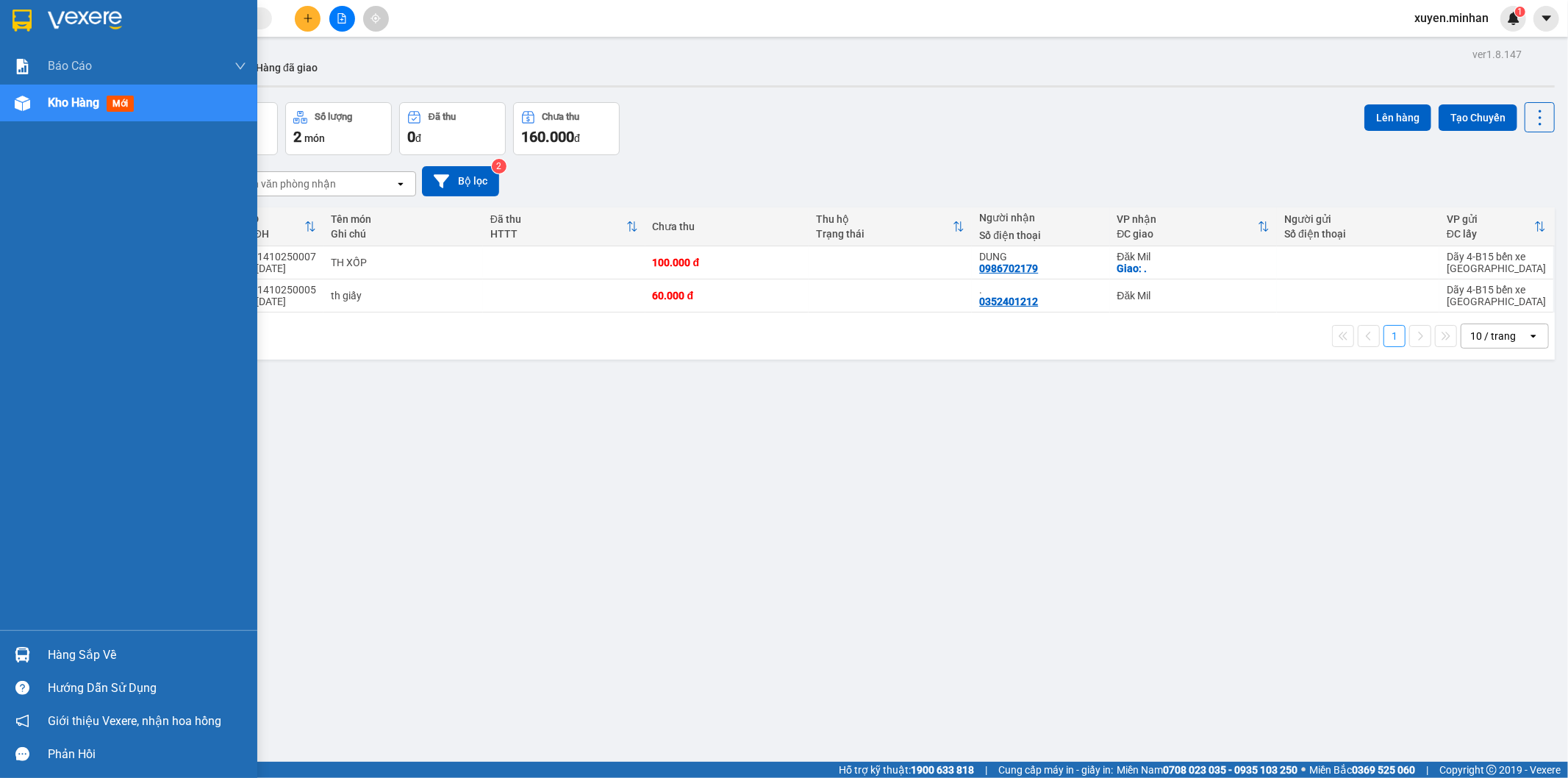
click at [17, 18] on img at bounding box center [21, 21] width 19 height 22
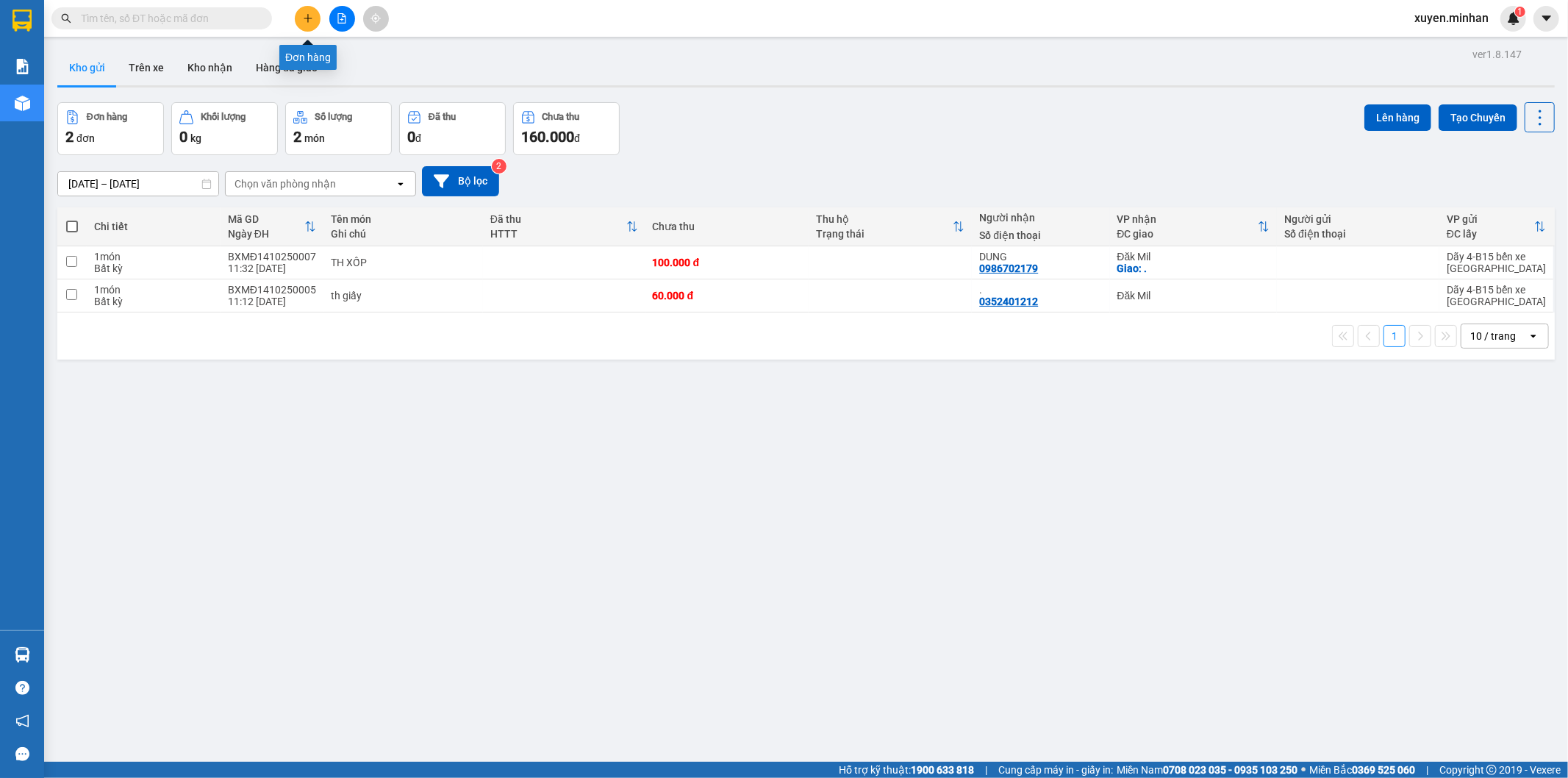
click at [306, 18] on icon "plus" at bounding box center [307, 18] width 8 height 1
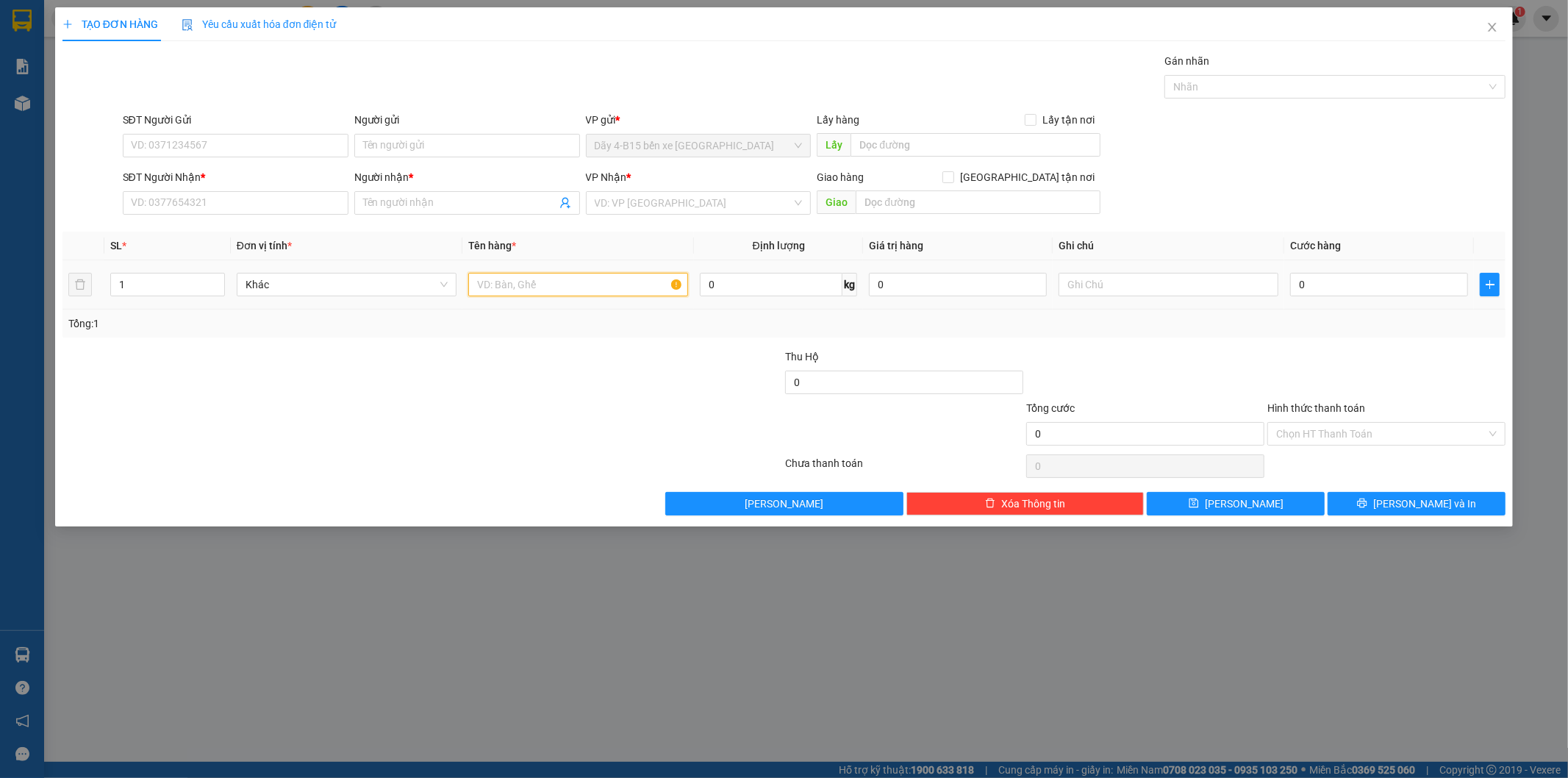
click at [557, 284] on input "text" at bounding box center [578, 284] width 220 height 24
type input "TH GIẤY"
click at [520, 407] on div at bounding box center [302, 426] width 482 height 51
click at [88, 283] on tr "1 Khác TH GIẤY 0 kg 0 0" at bounding box center [784, 285] width 1444 height 49
type input "2"
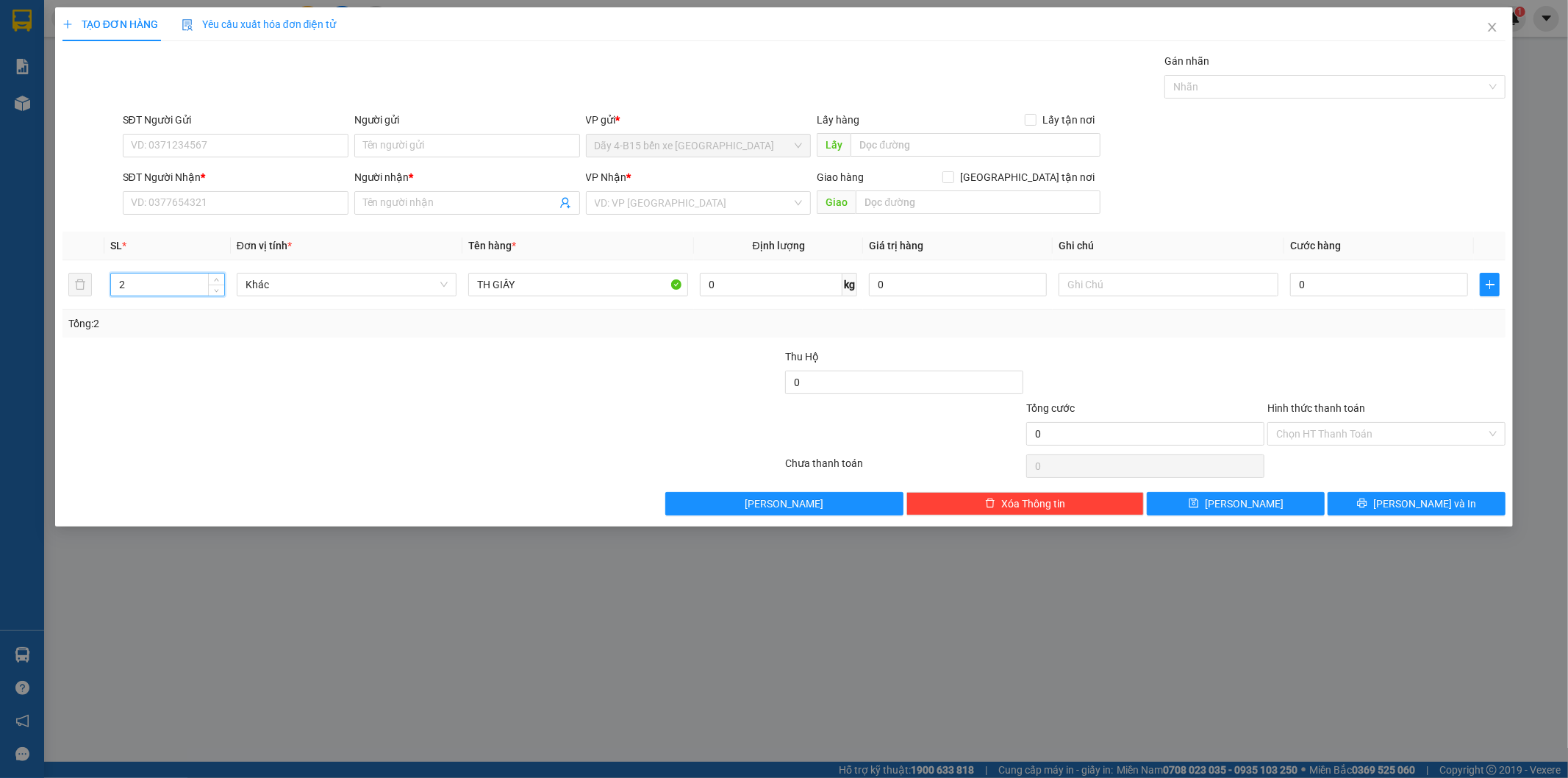
click at [404, 356] on div at bounding box center [302, 374] width 482 height 51
click at [312, 204] on input "SĐT Người Nhận *" at bounding box center [235, 203] width 225 height 24
click at [224, 205] on input "0396" at bounding box center [235, 203] width 225 height 24
click at [228, 242] on div "0396465935 - Thy" at bounding box center [235, 232] width 225 height 24
type input "0396465935"
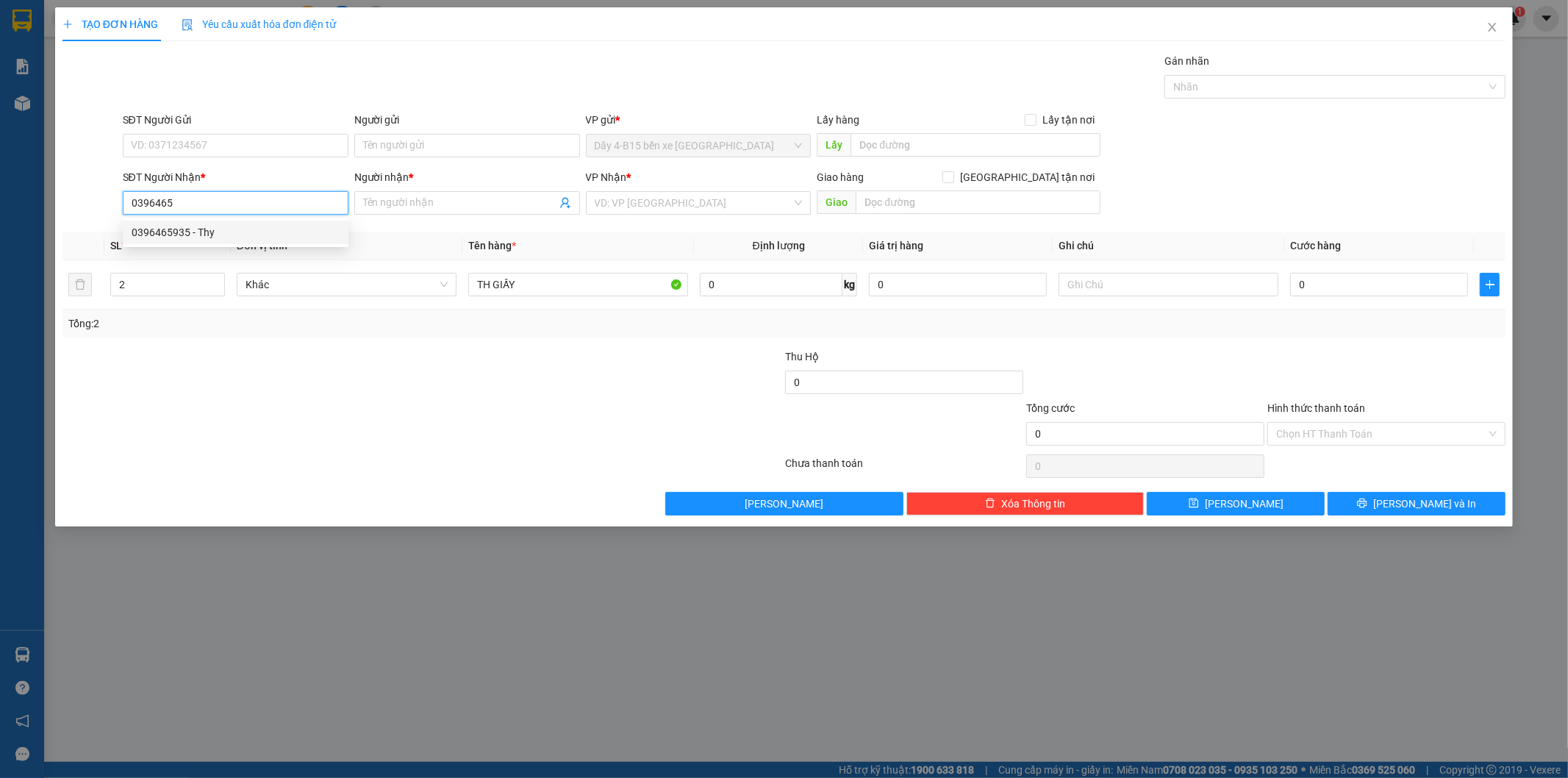
type input "Thy"
type input "0396465935"
click at [497, 386] on div at bounding box center [302, 374] width 482 height 51
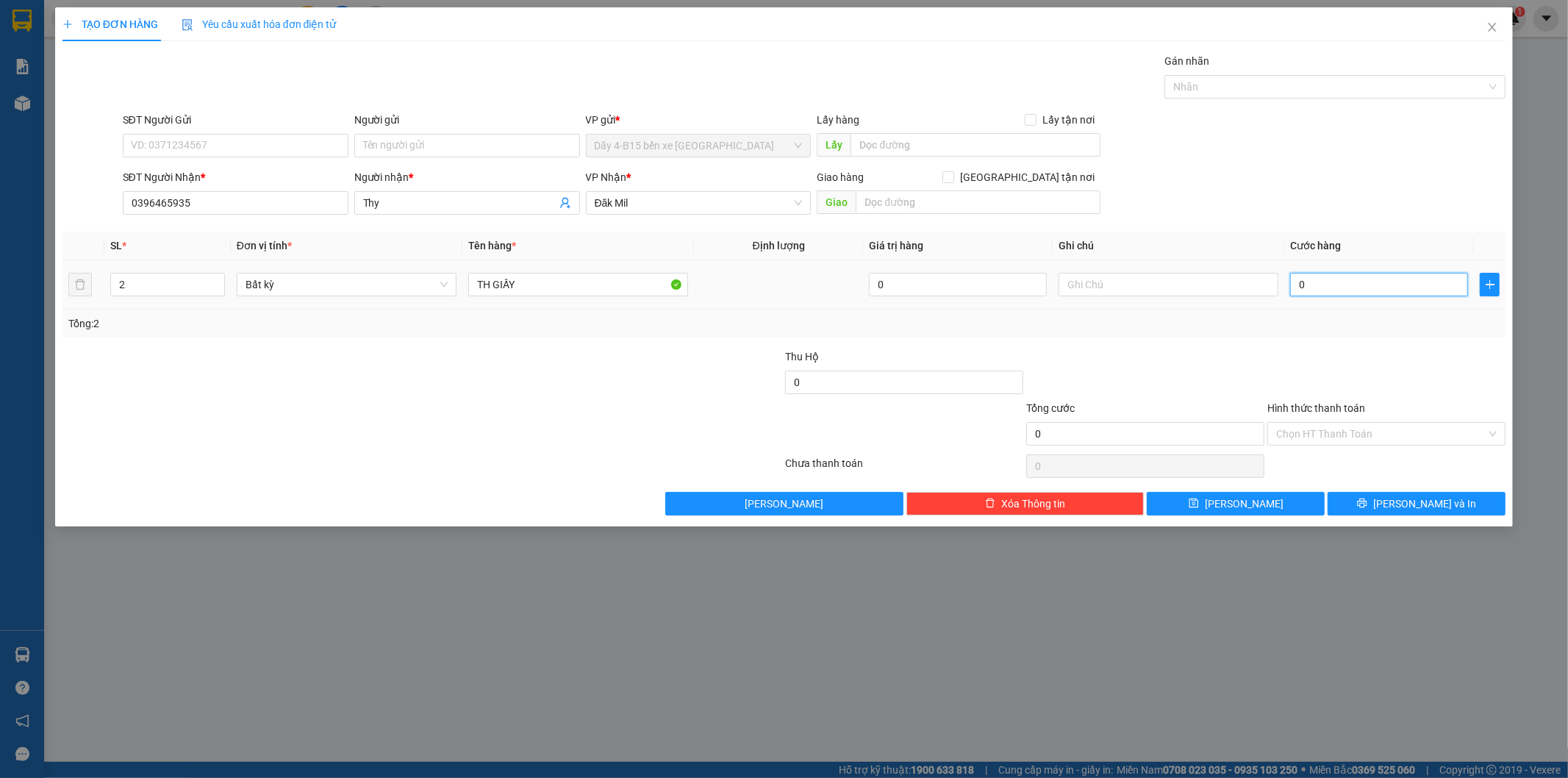
click at [1314, 284] on input "0" at bounding box center [1379, 284] width 178 height 24
type input "8"
type input "80"
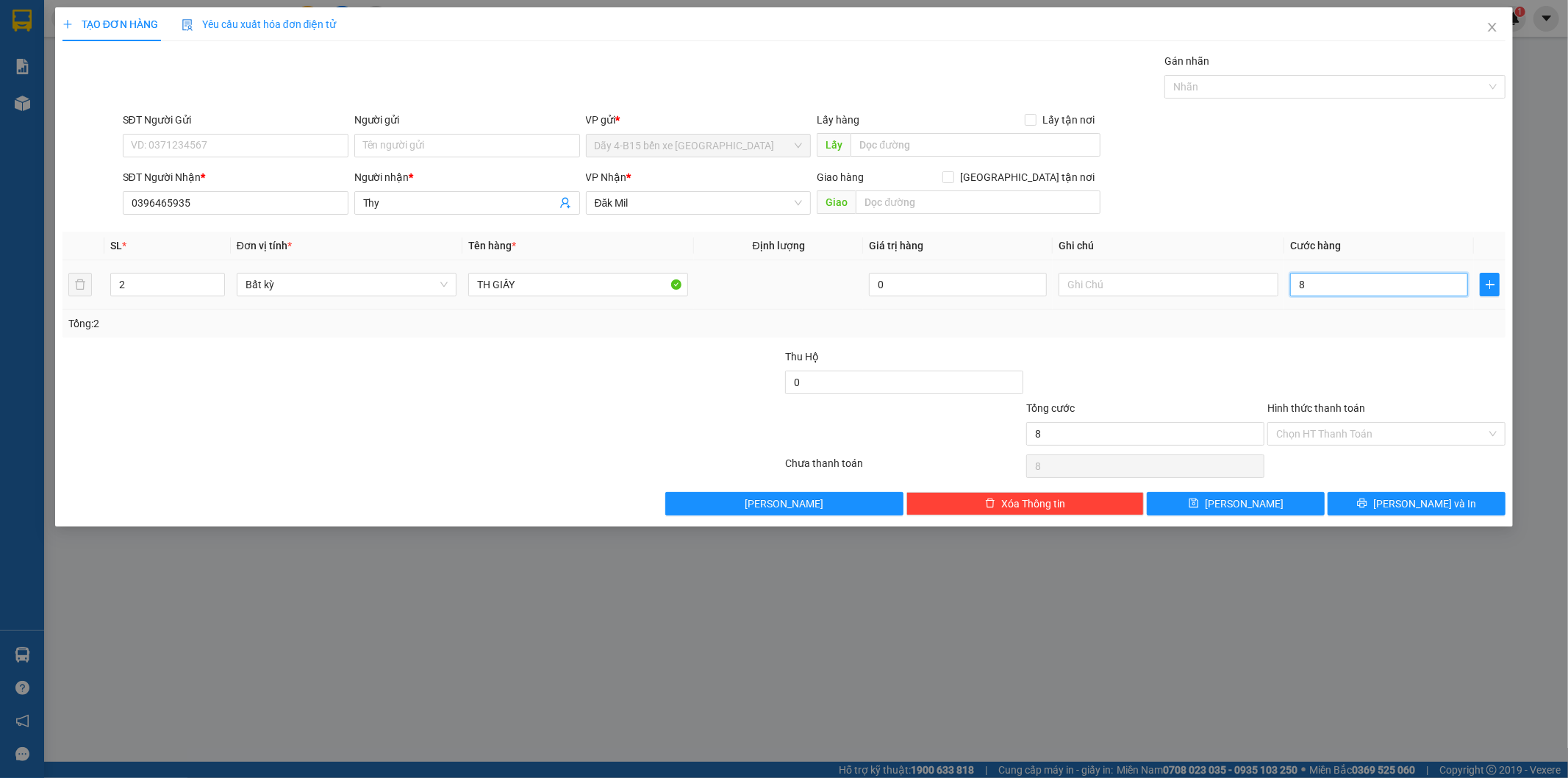
type input "80"
type input "80.000"
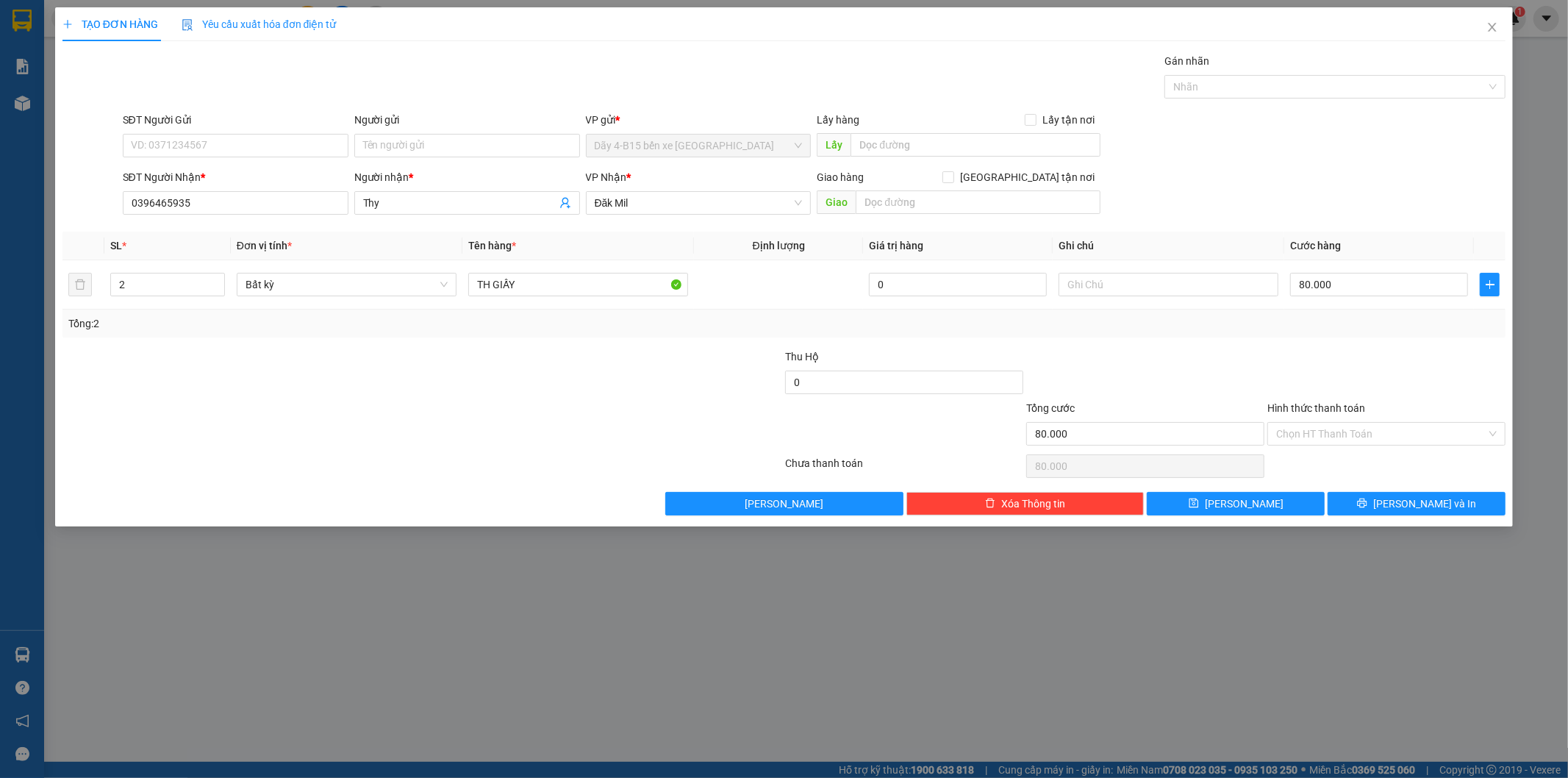
click at [1334, 355] on div at bounding box center [1386, 374] width 241 height 51
click at [1398, 505] on button "[PERSON_NAME] và In" at bounding box center [1416, 504] width 178 height 24
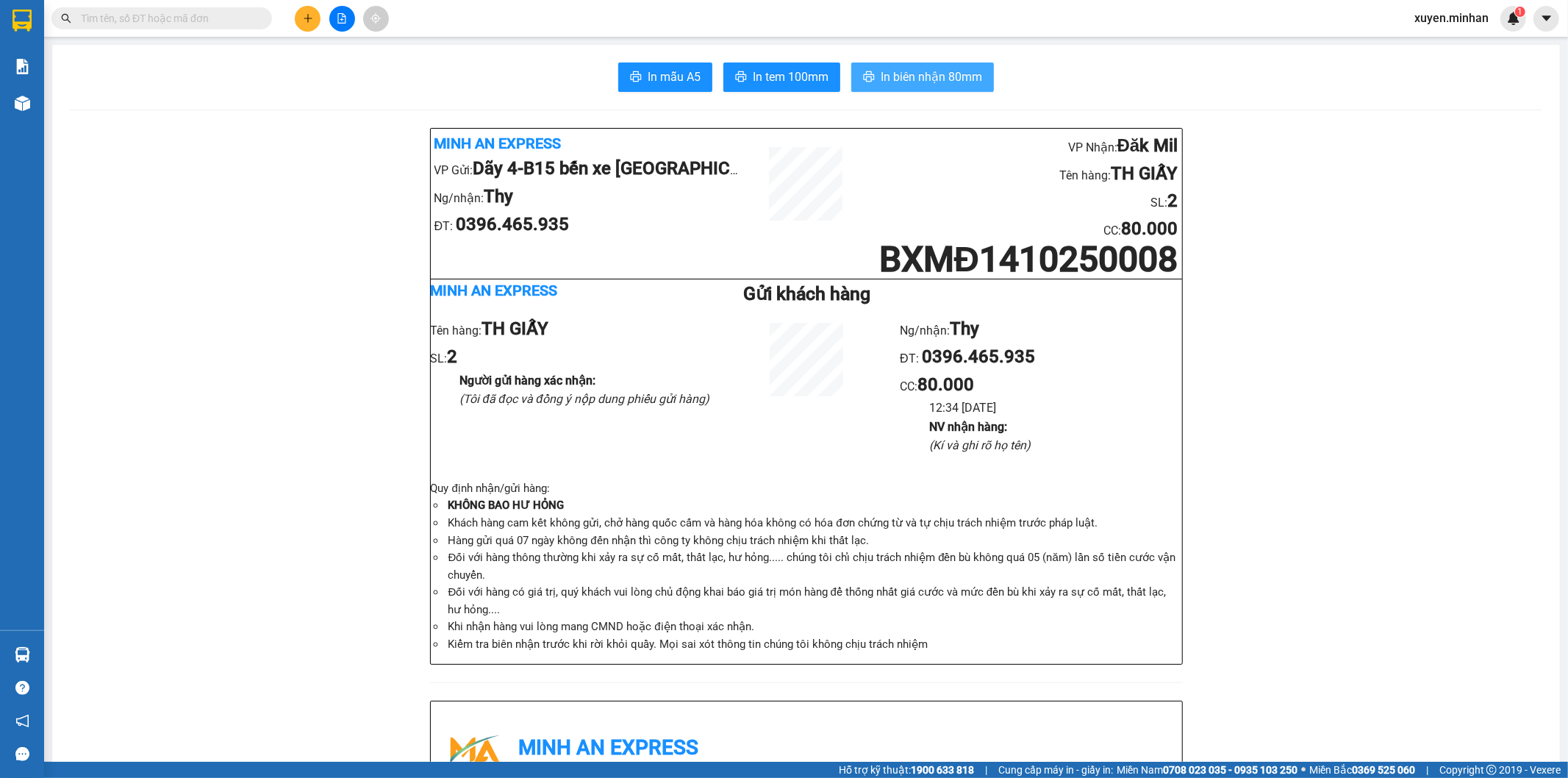
click at [881, 69] on span "In biên nhận 80mm" at bounding box center [931, 77] width 102 height 18
click at [777, 83] on span "In tem 100mm" at bounding box center [790, 77] width 76 height 18
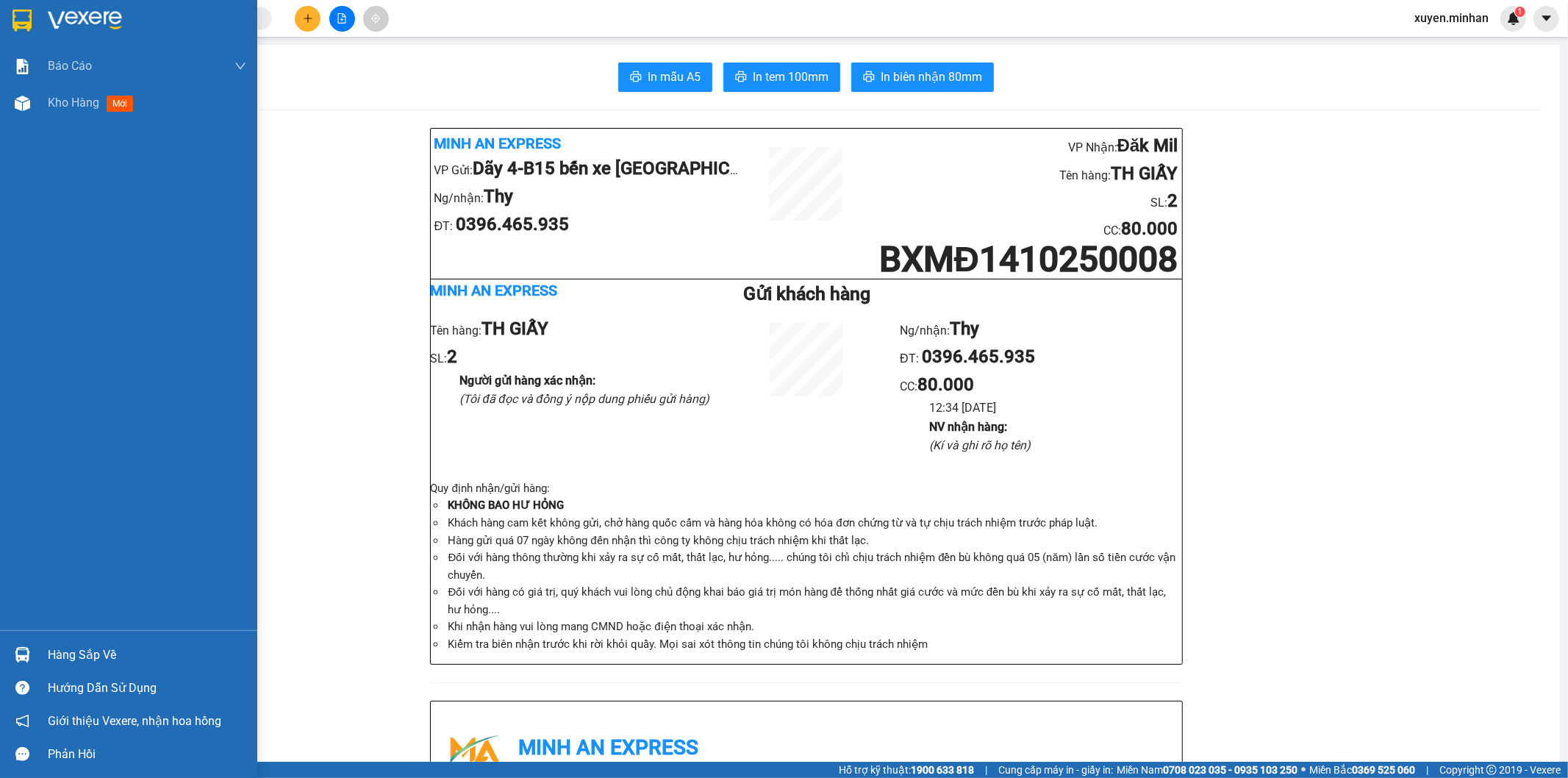
click at [22, 22] on img at bounding box center [21, 21] width 19 height 22
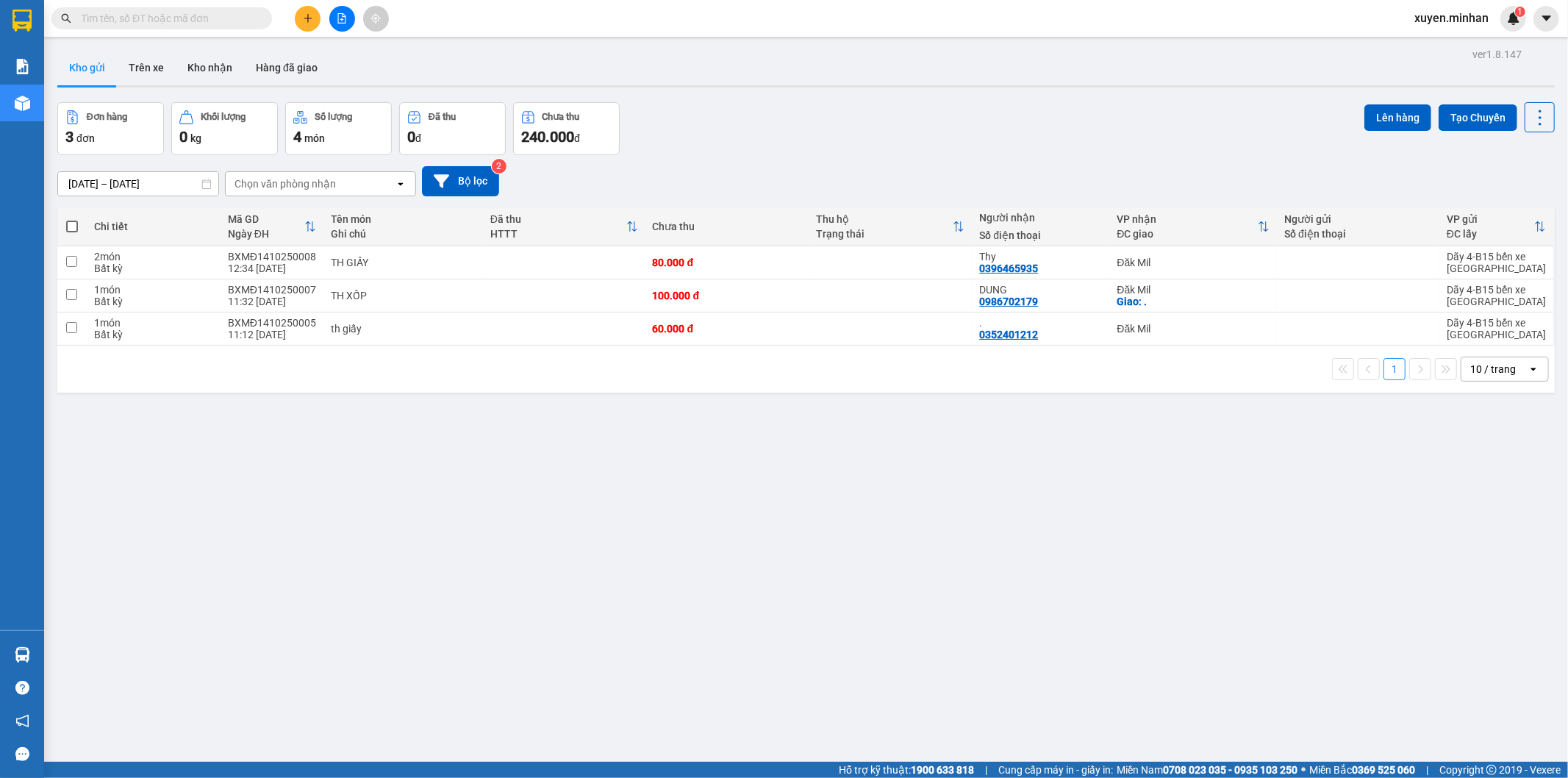
click at [1034, 501] on div "ver 1.8.147 Kho gửi Trên xe Kho nhận Hàng đã giao Đơn hàng 3 đơn Khối lượng 0 k…" at bounding box center [806, 433] width 1509 height 778
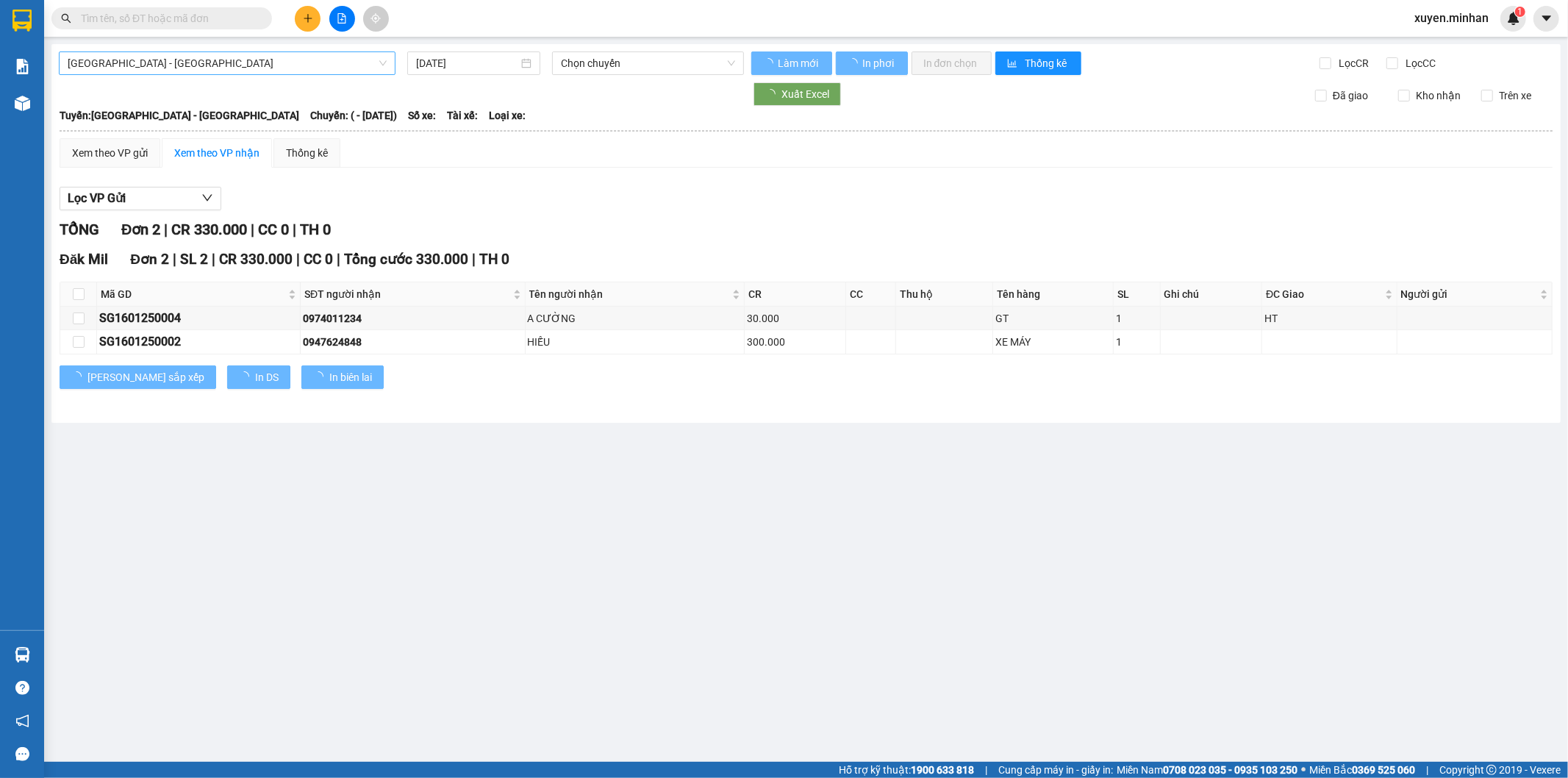
type input "16/01/2025"
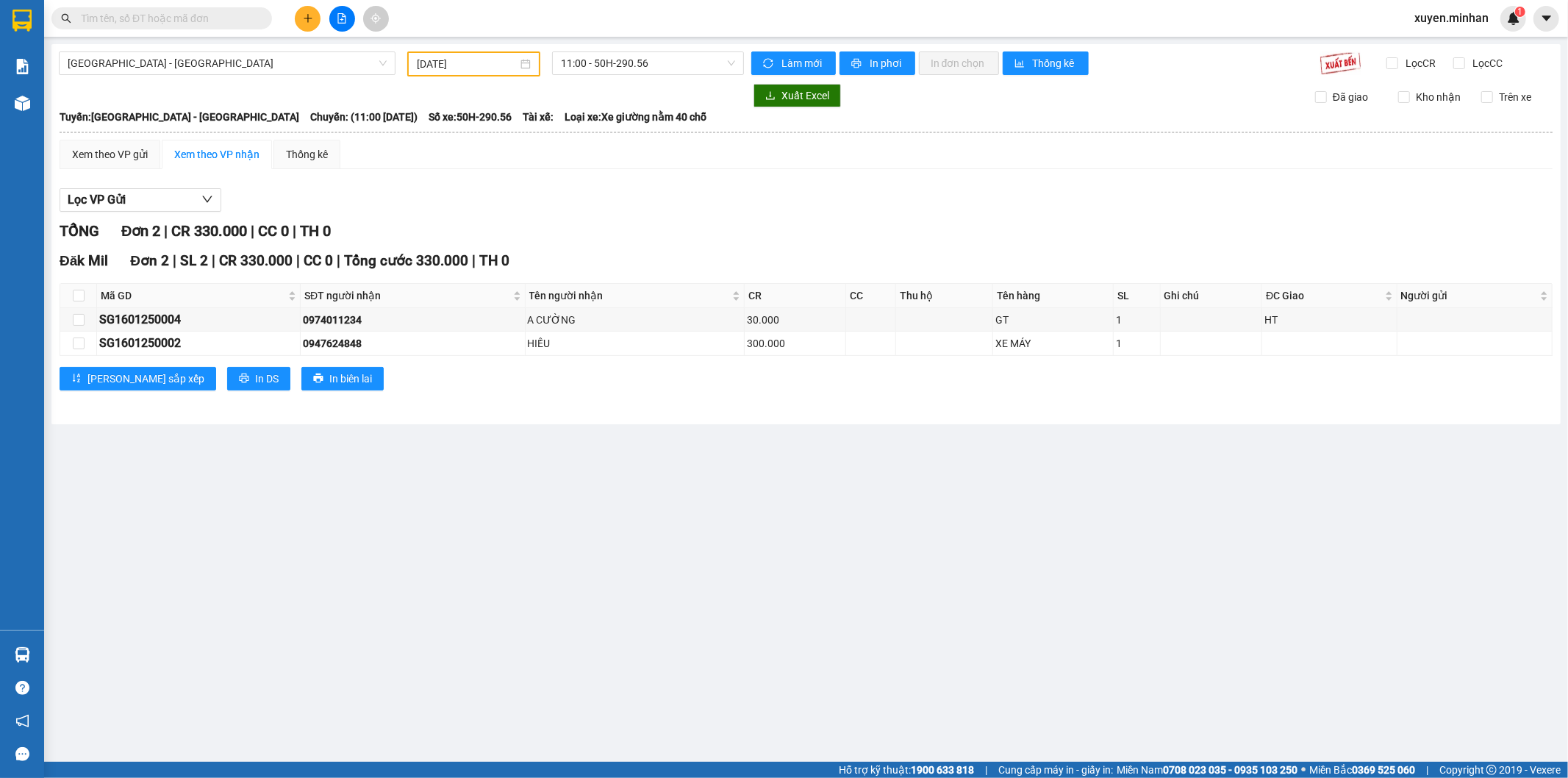
click at [172, 17] on input "text" at bounding box center [167, 18] width 173 height 16
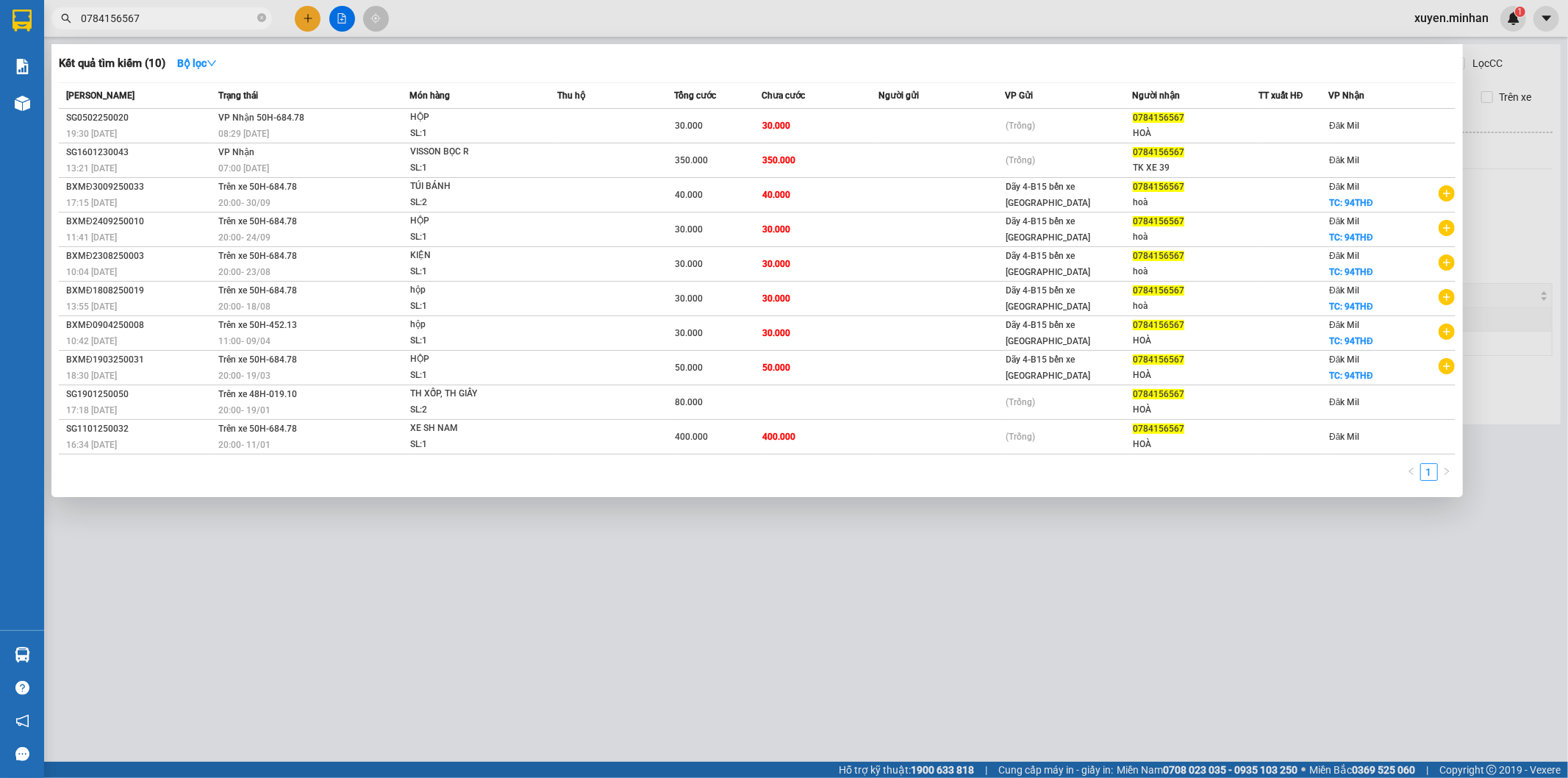
drag, startPoint x: 159, startPoint y: 18, endPoint x: 54, endPoint y: 12, distance: 105.2
click at [54, 12] on span "0784156567" at bounding box center [161, 18] width 221 height 22
type input "0784156567"
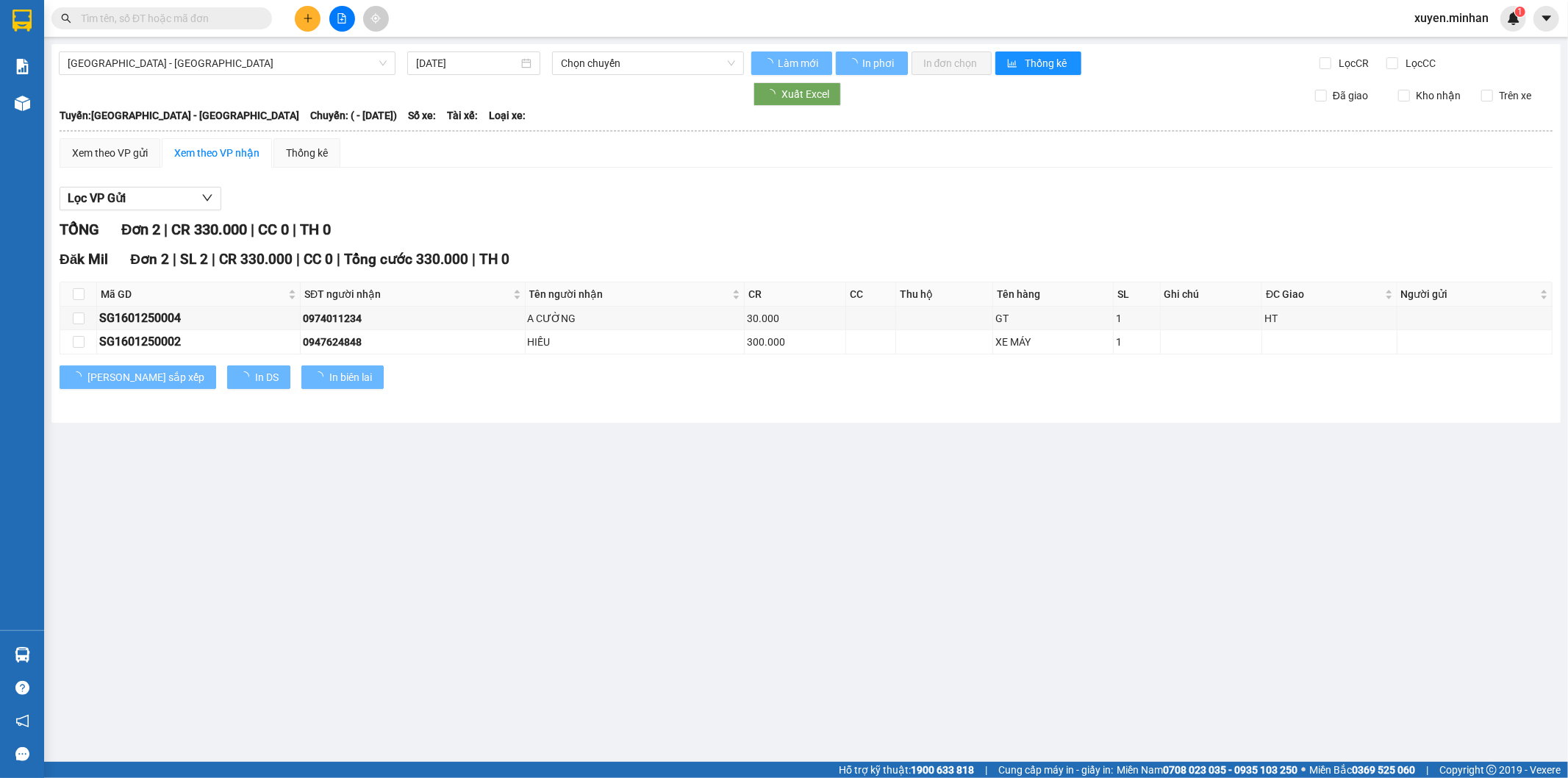
type input "16/01/2025"
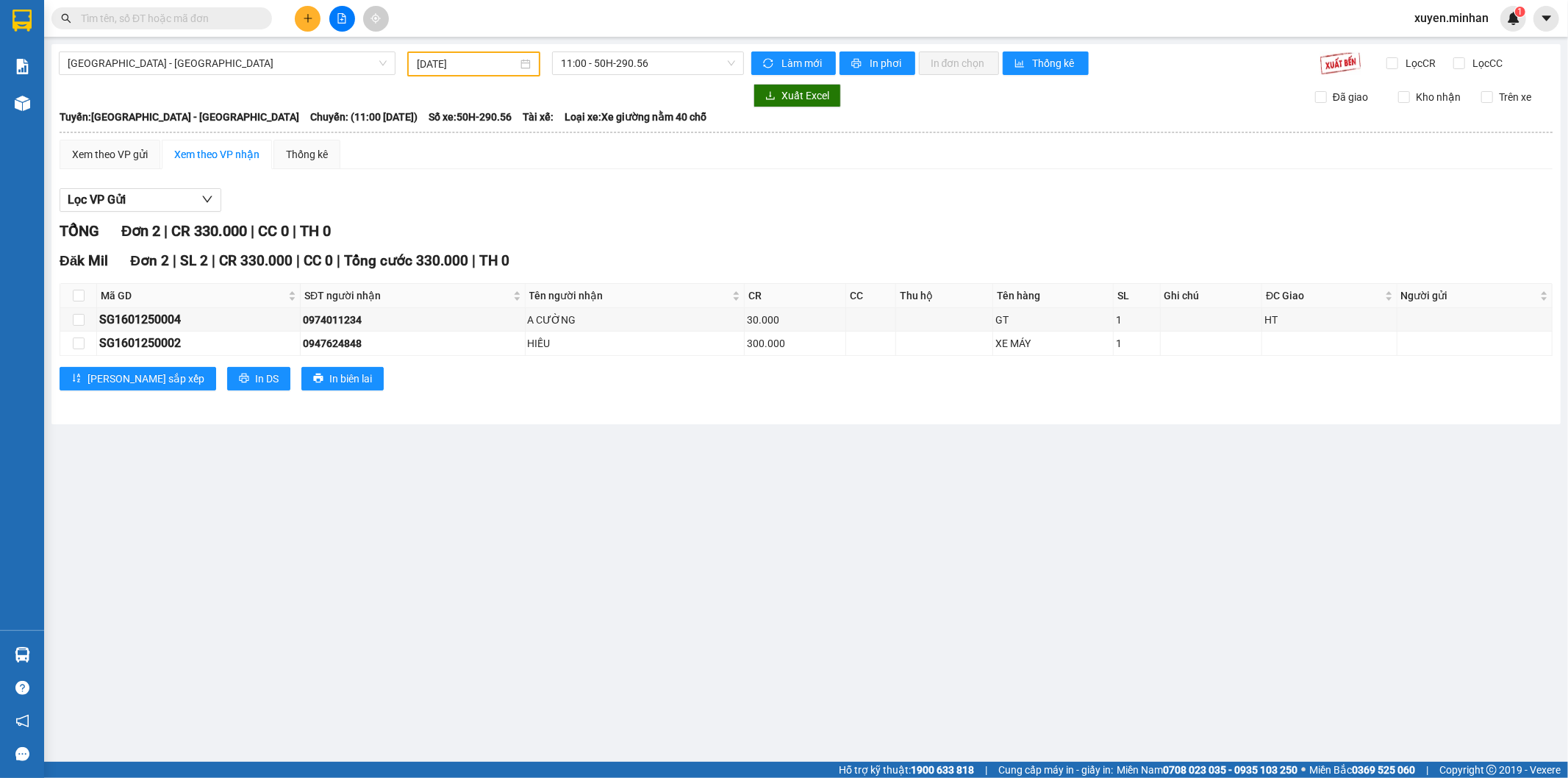
click at [185, 20] on input "text" at bounding box center [167, 18] width 173 height 16
paste input "0986702179"
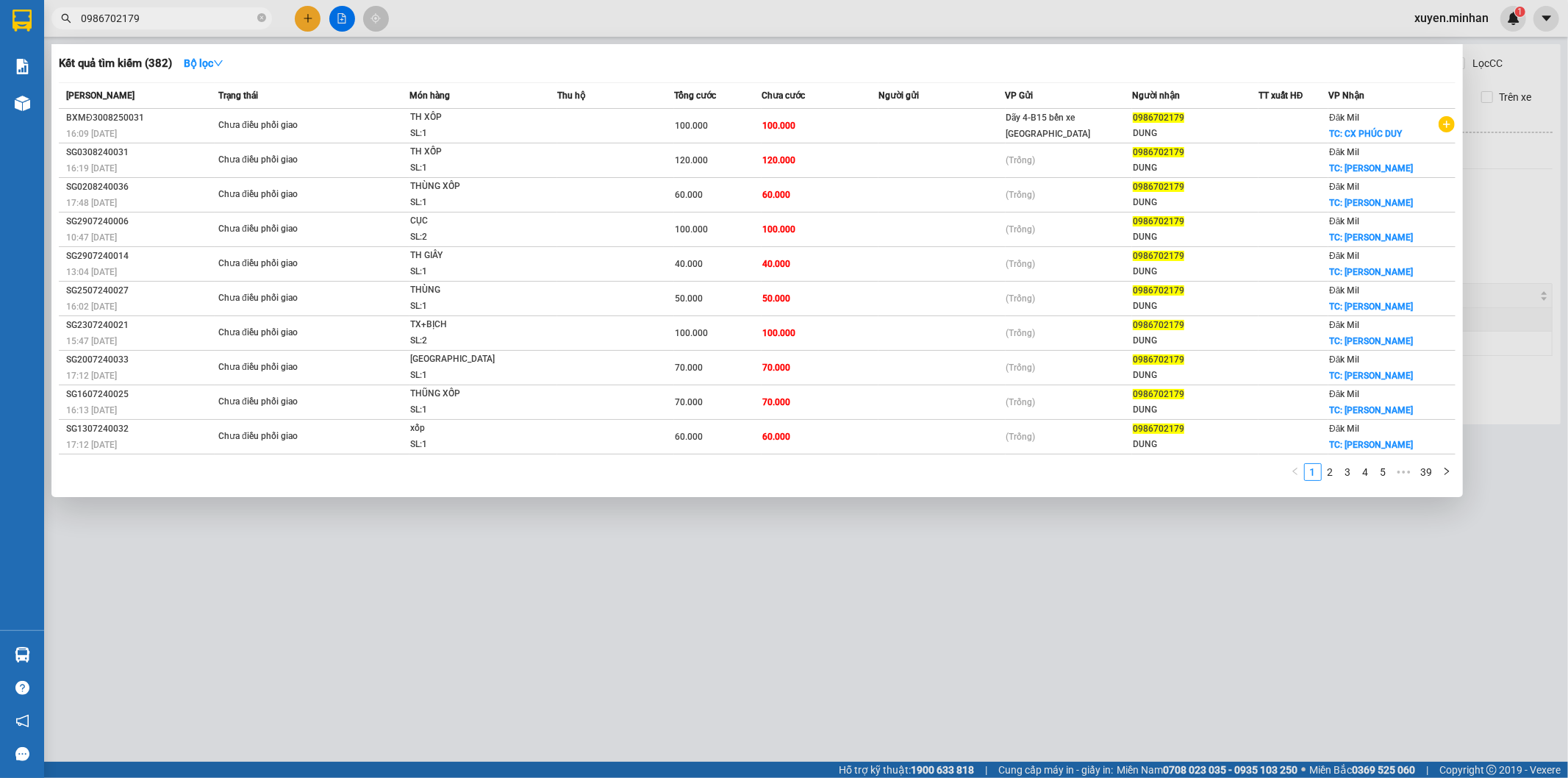
type input "0986702179"
